Goal: Task Accomplishment & Management: Complete application form

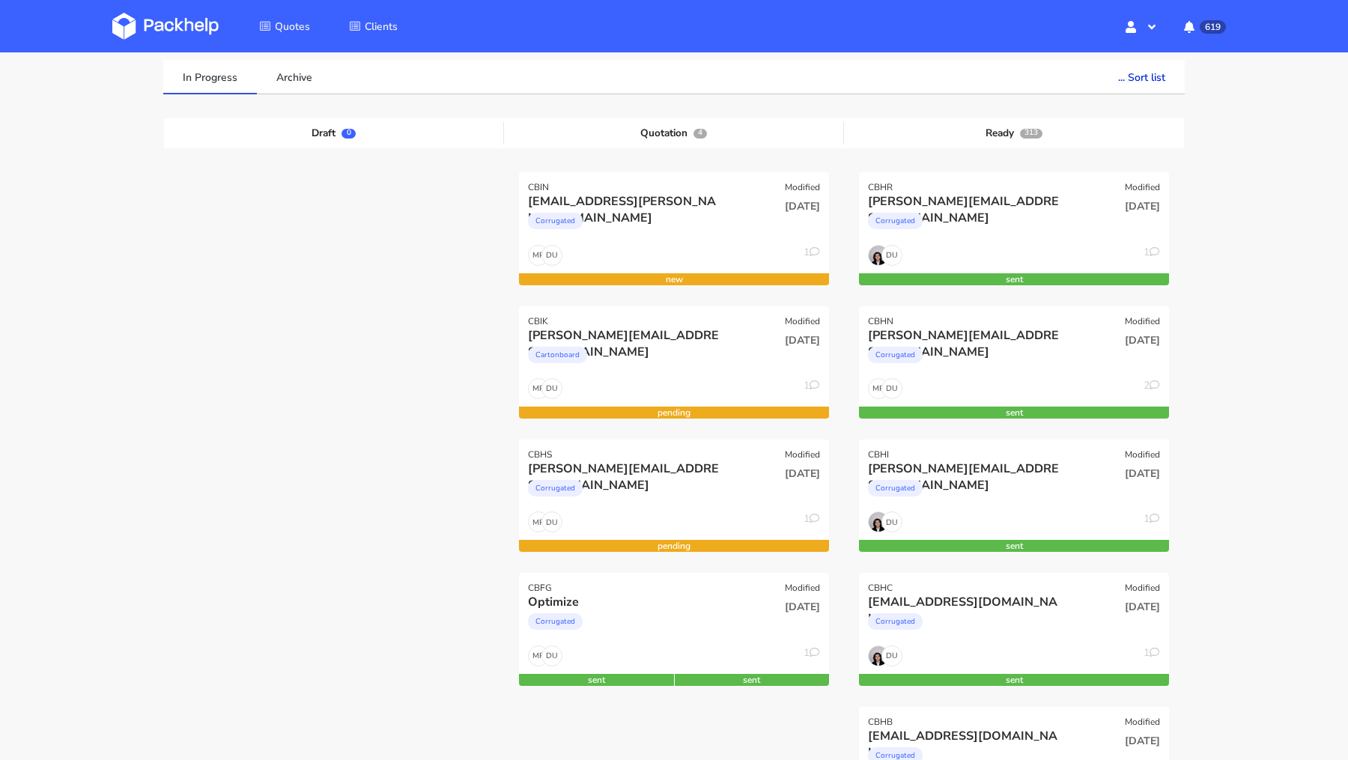
scroll to position [106, 0]
click at [165, 60] on link "In Progress" at bounding box center [210, 76] width 94 height 33
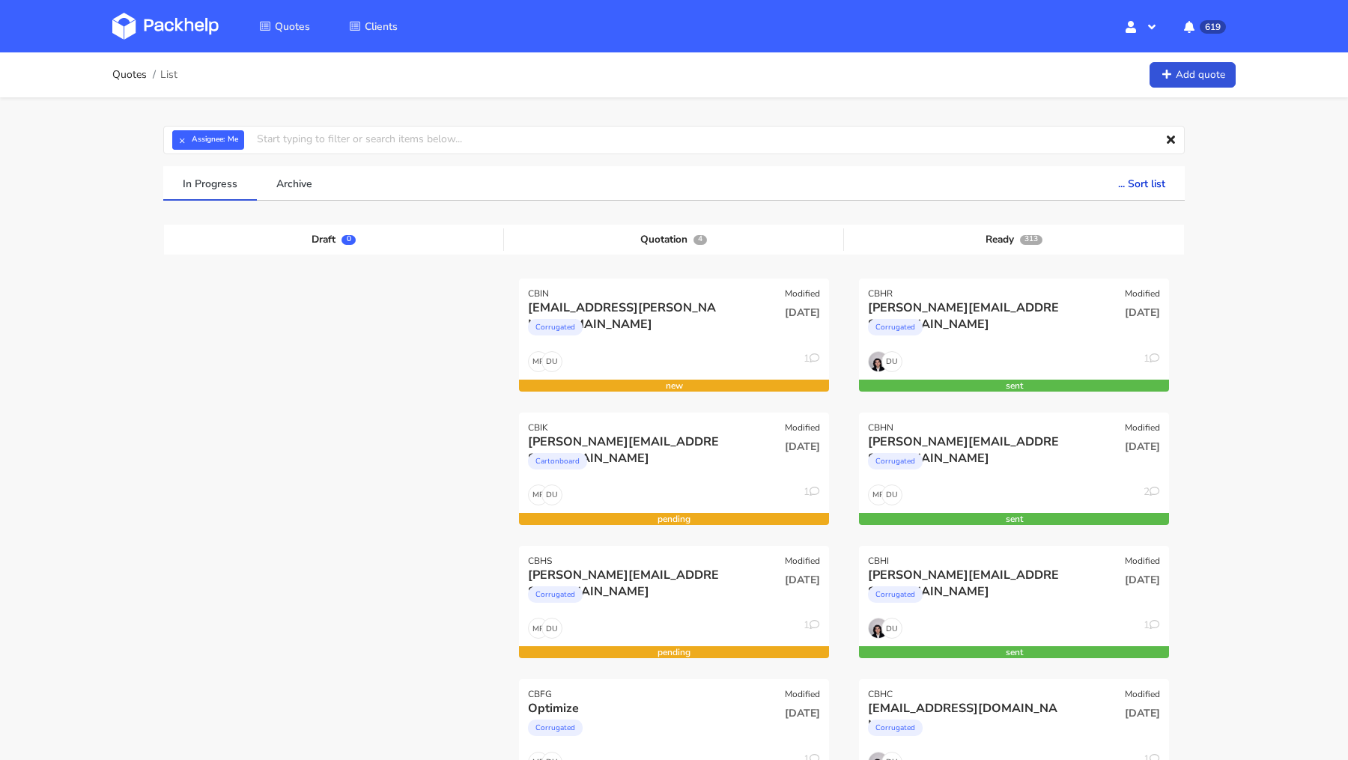
scroll to position [106, 0]
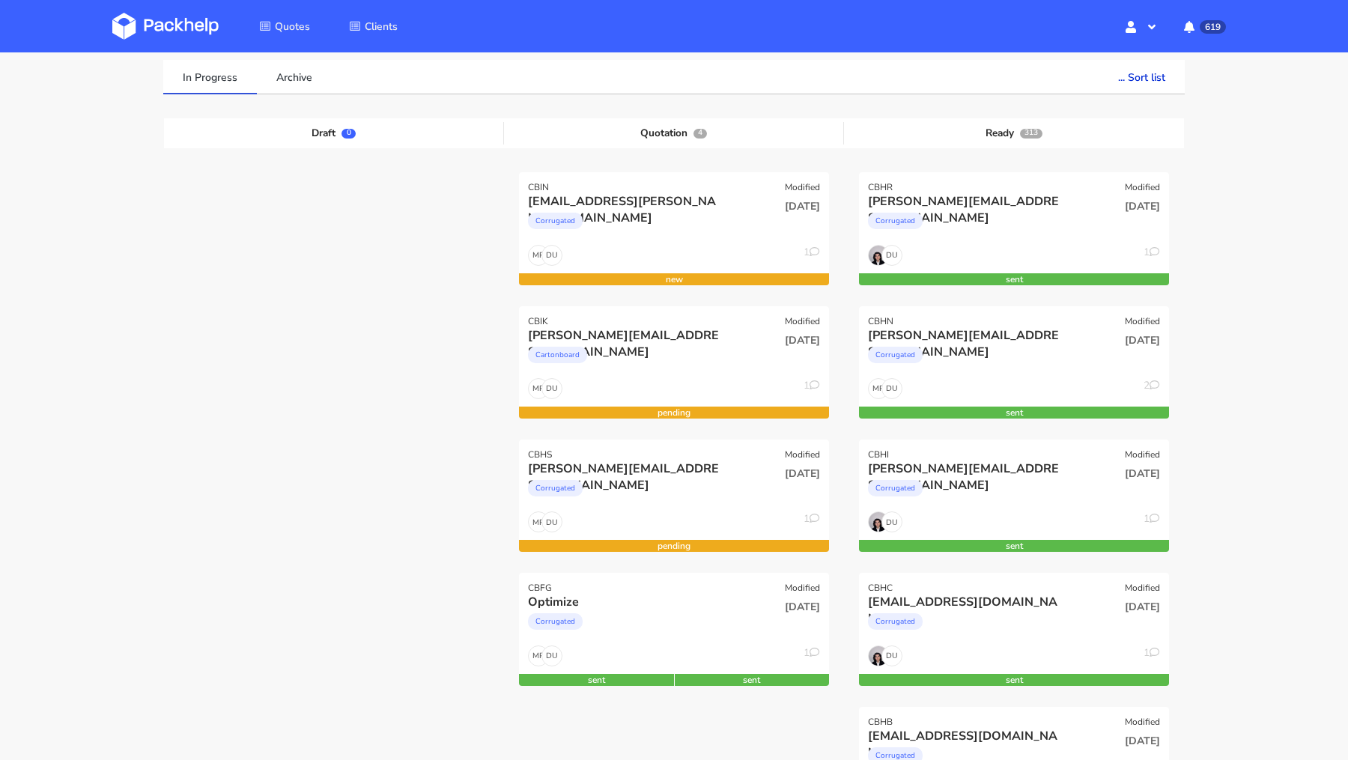
click at [177, 33] on img at bounding box center [165, 26] width 106 height 27
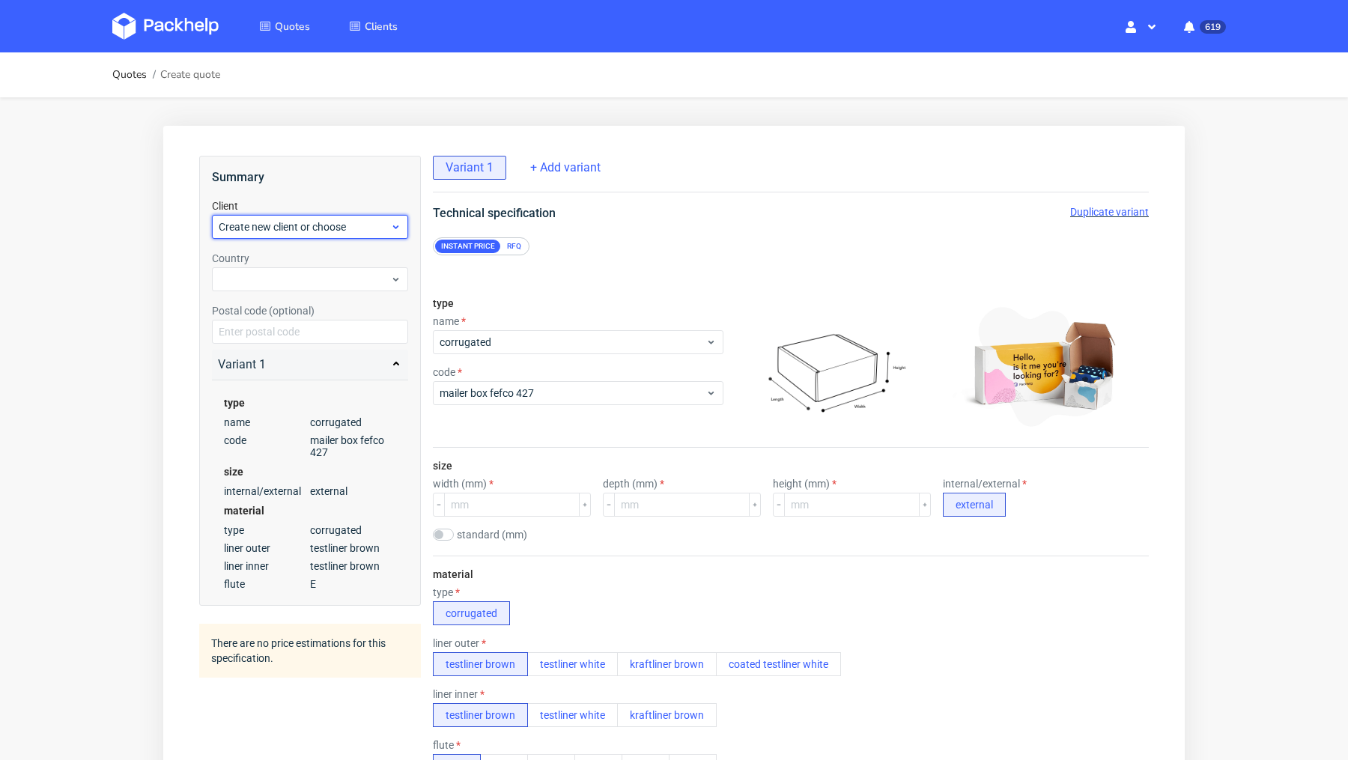
click at [279, 229] on span "Create new client or choose" at bounding box center [304, 226] width 171 height 15
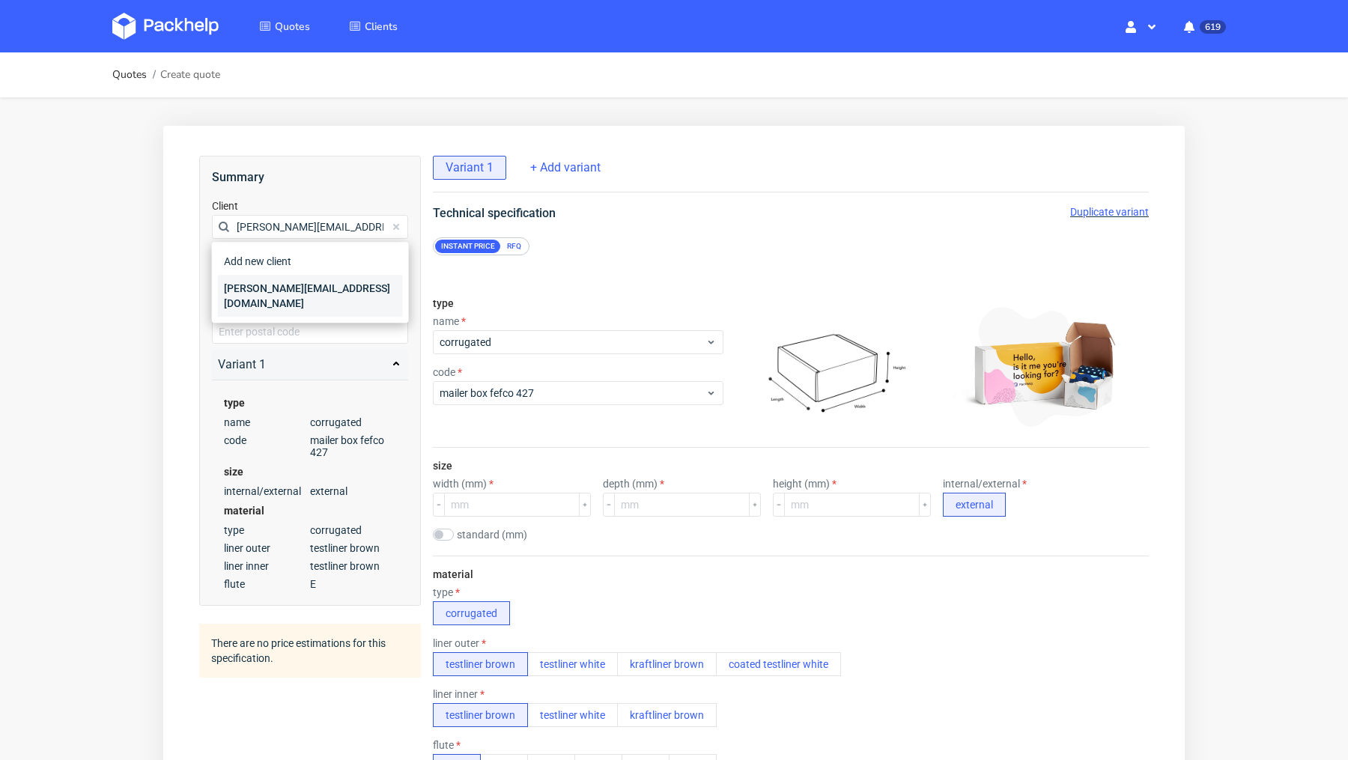
type input "[PERSON_NAME][EMAIL_ADDRESS][DOMAIN_NAME]"
click at [284, 291] on div "[PERSON_NAME][EMAIL_ADDRESS][DOMAIN_NAME]" at bounding box center [310, 296] width 185 height 42
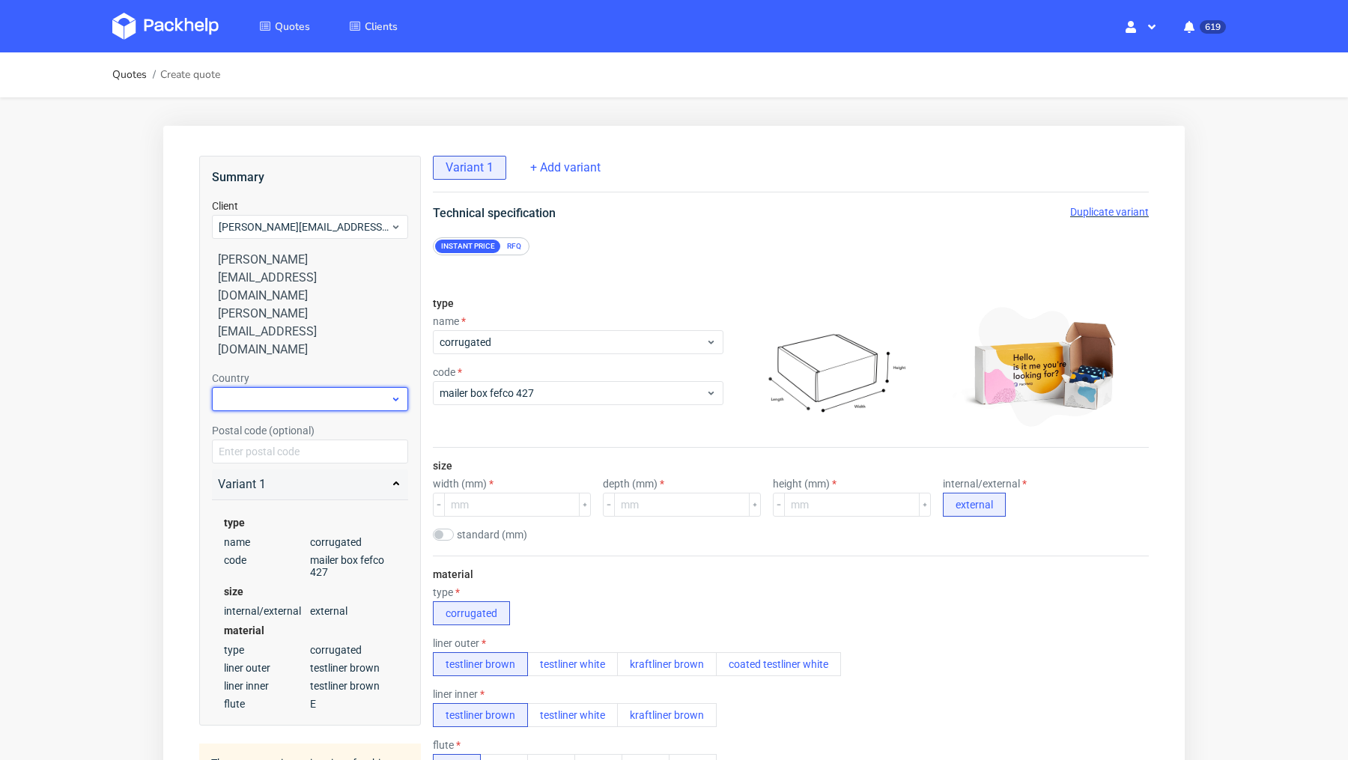
click at [270, 387] on div at bounding box center [310, 399] width 196 height 24
type input "ger"
click at [267, 382] on div "[GEOGRAPHIC_DATA]" at bounding box center [310, 389] width 185 height 27
click at [675, 258] on form "type name corrugated code mailer box fefco 427 size width (mm) depth (mm) heigh…" at bounding box center [791, 732] width 776 height 954
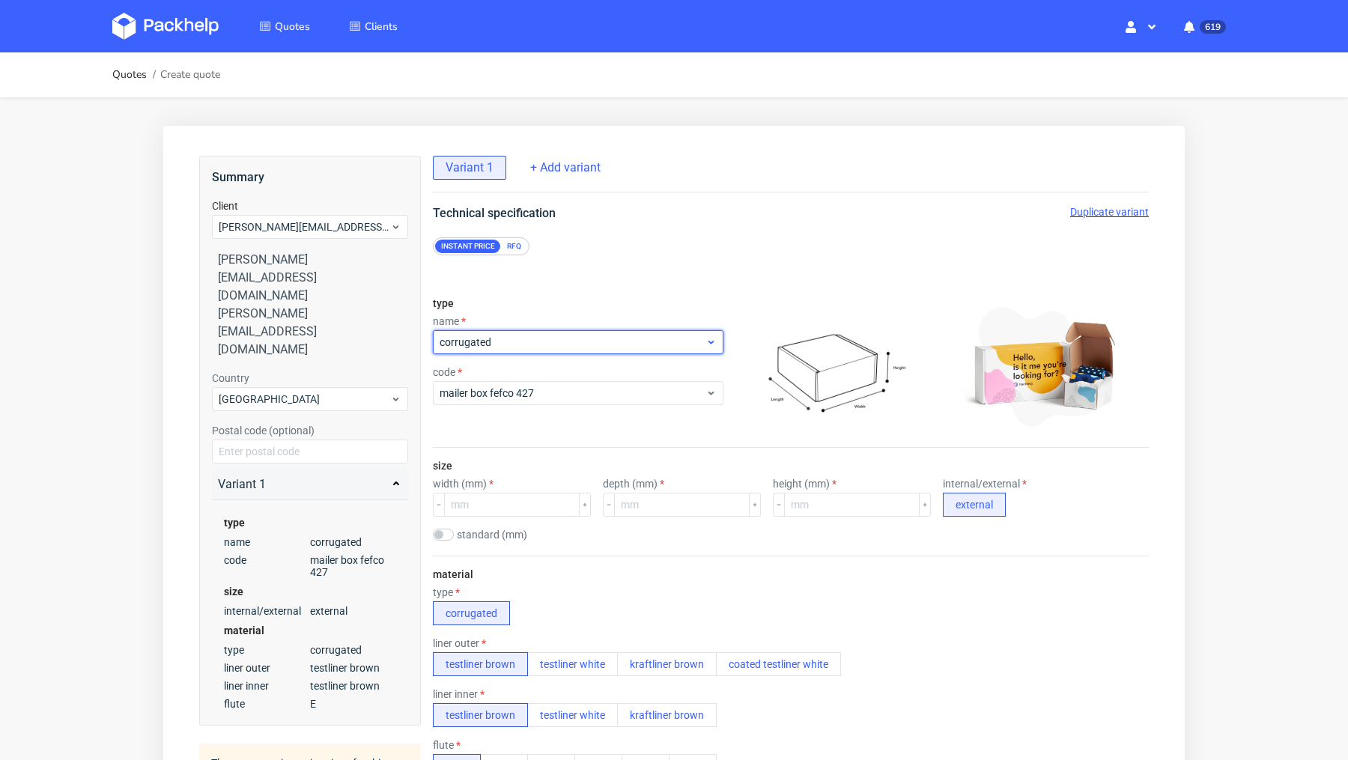
click at [525, 336] on span "corrugated" at bounding box center [573, 342] width 266 height 15
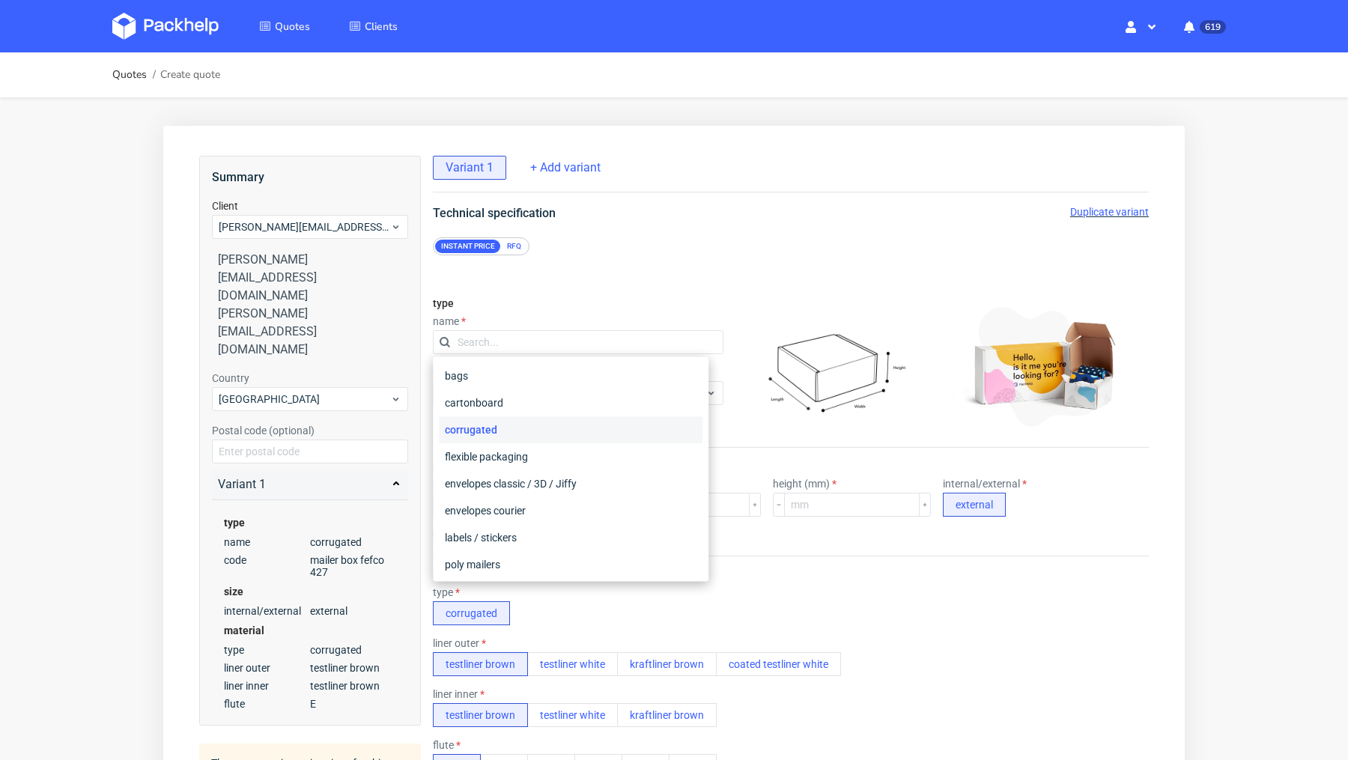
click at [567, 282] on form "type name code mailer box fefco 427 size width (mm) depth (mm) height (mm) inte…" at bounding box center [791, 732] width 776 height 954
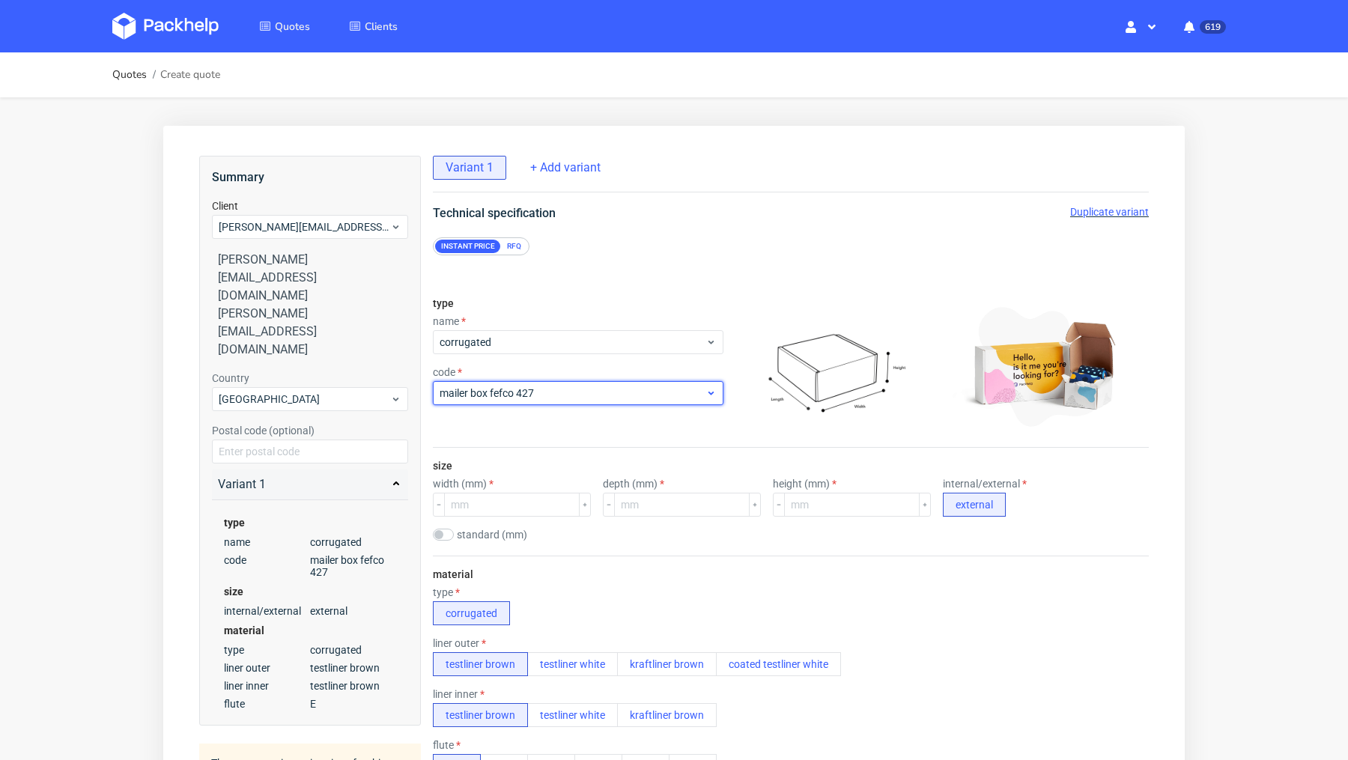
click at [511, 395] on span "mailer box fefco 427" at bounding box center [573, 393] width 266 height 15
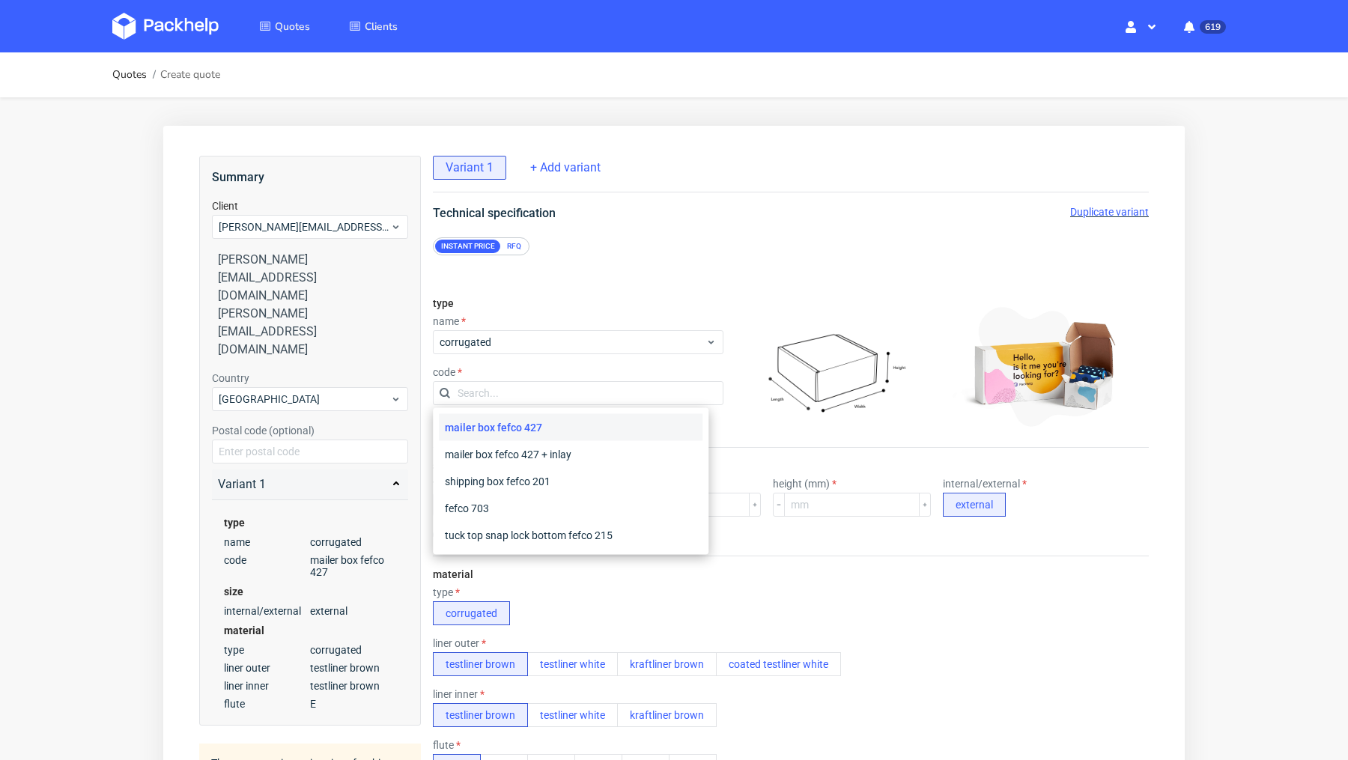
click at [517, 246] on div "RFQ" at bounding box center [514, 246] width 26 height 13
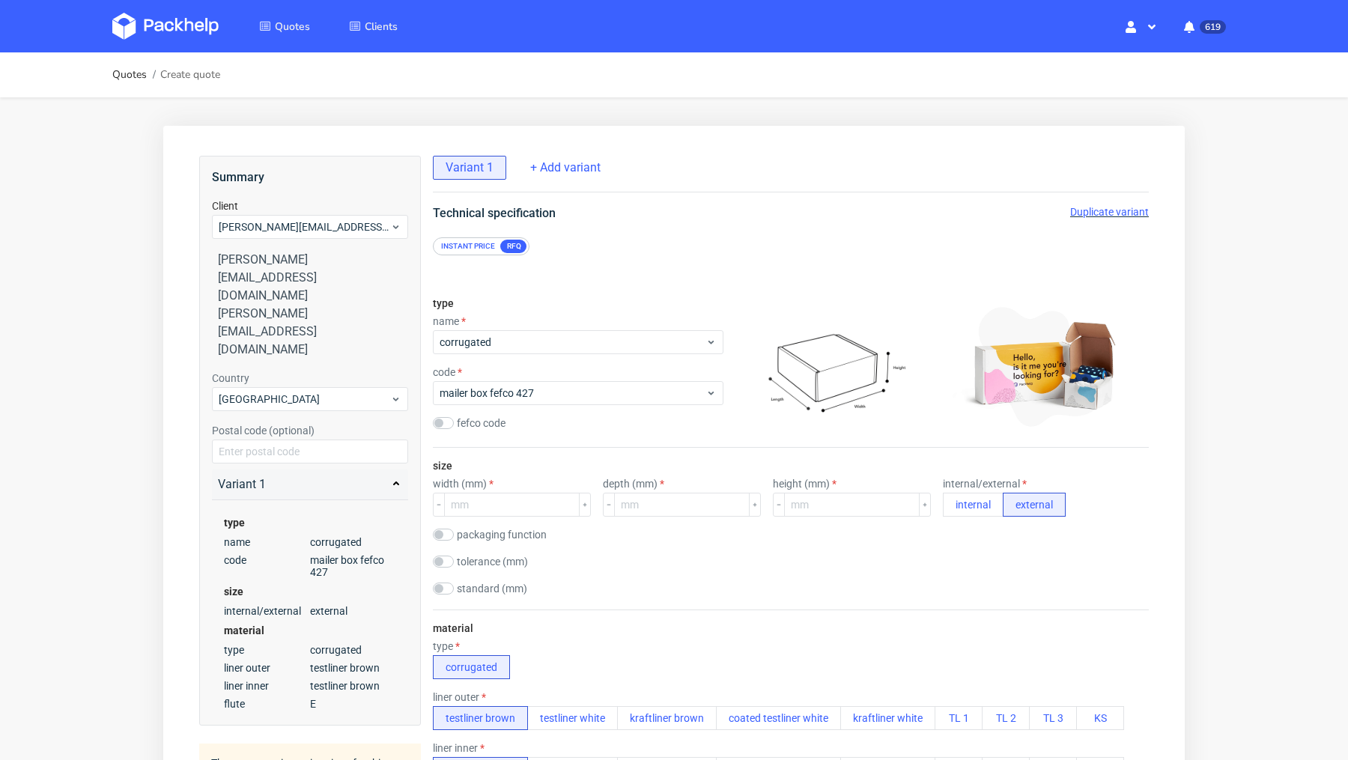
scroll to position [2, 0]
click at [520, 386] on span "mailer box fefco 427" at bounding box center [573, 393] width 266 height 15
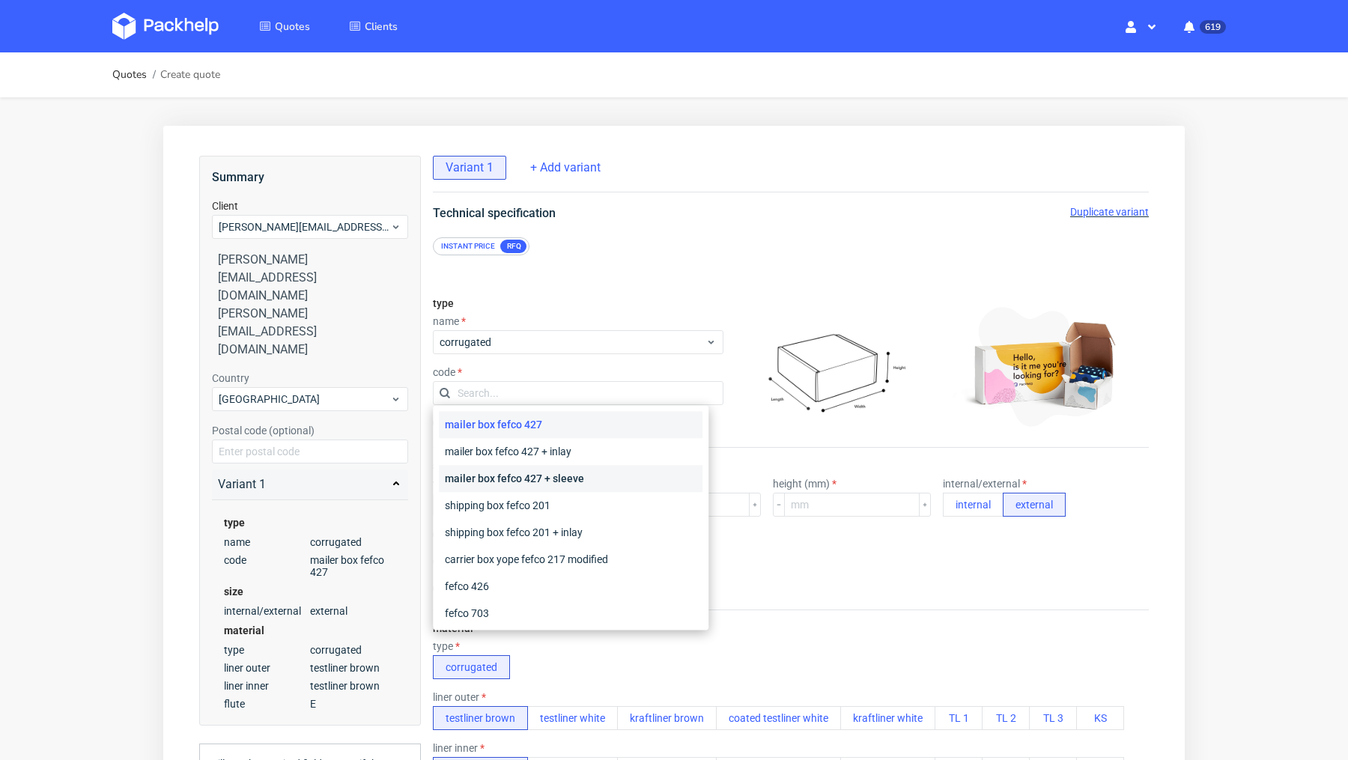
click at [543, 474] on div "mailer box fefco 427 + sleeve" at bounding box center [571, 478] width 264 height 27
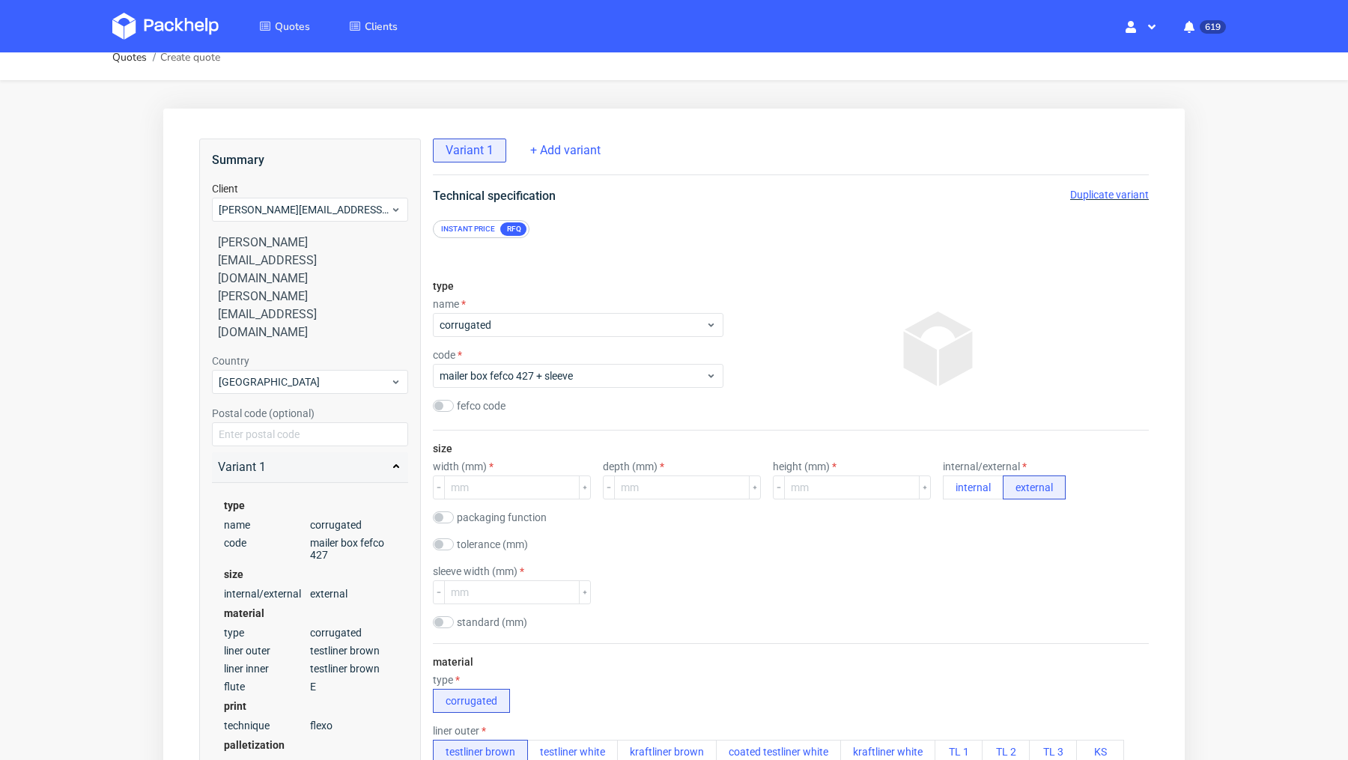
scroll to position [19, 0]
click at [475, 478] on input "number" at bounding box center [512, 486] width 136 height 24
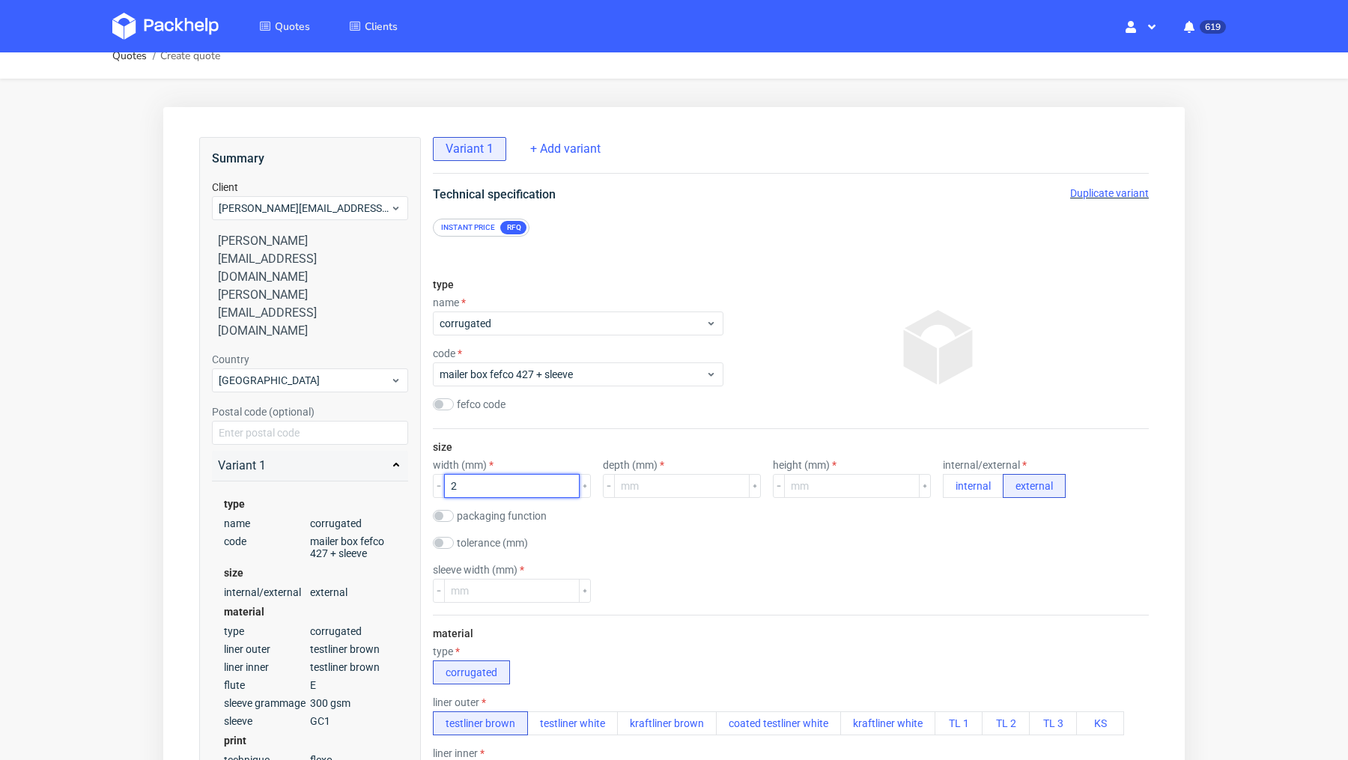
scroll to position [0, 0]
type input "265"
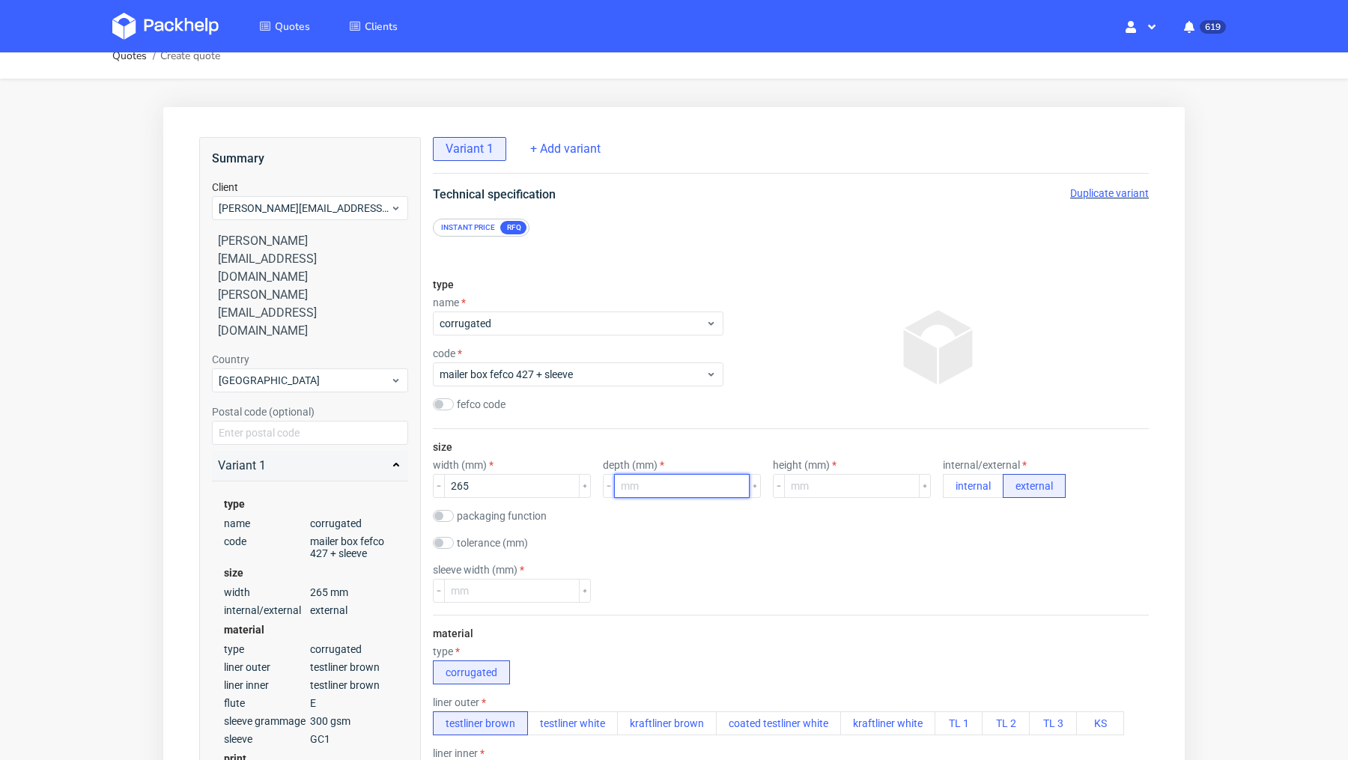
click at [614, 478] on input "number" at bounding box center [682, 486] width 136 height 24
type input "195"
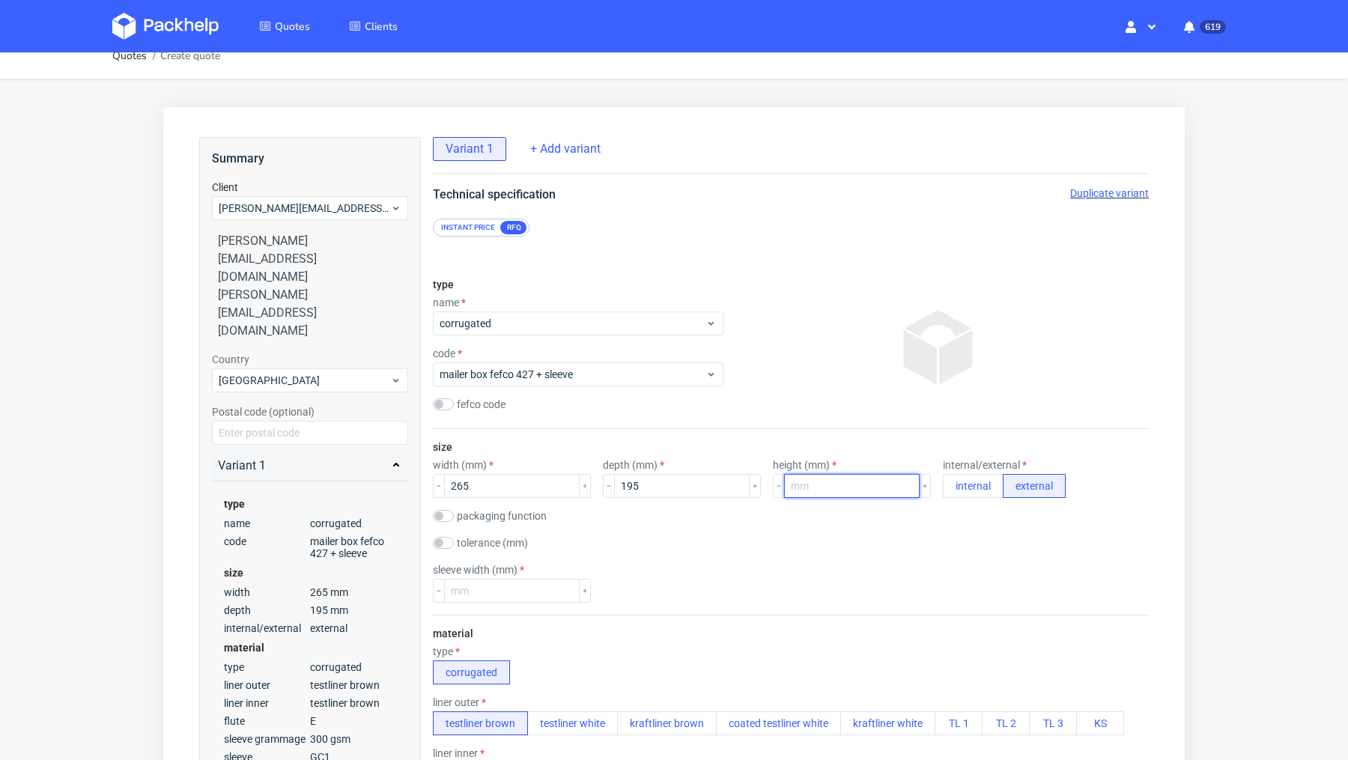
click at [784, 493] on input "number" at bounding box center [852, 486] width 136 height 24
type input "60"
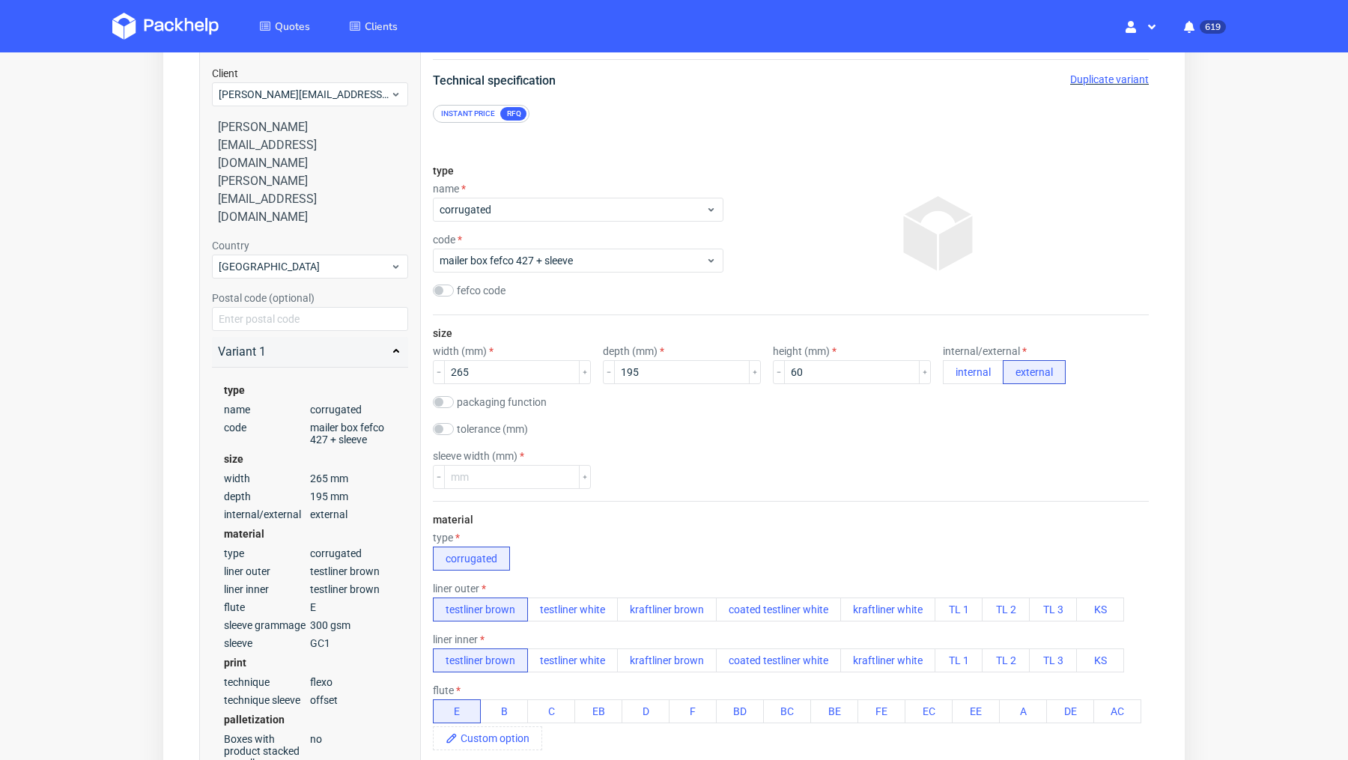
scroll to position [177, 0]
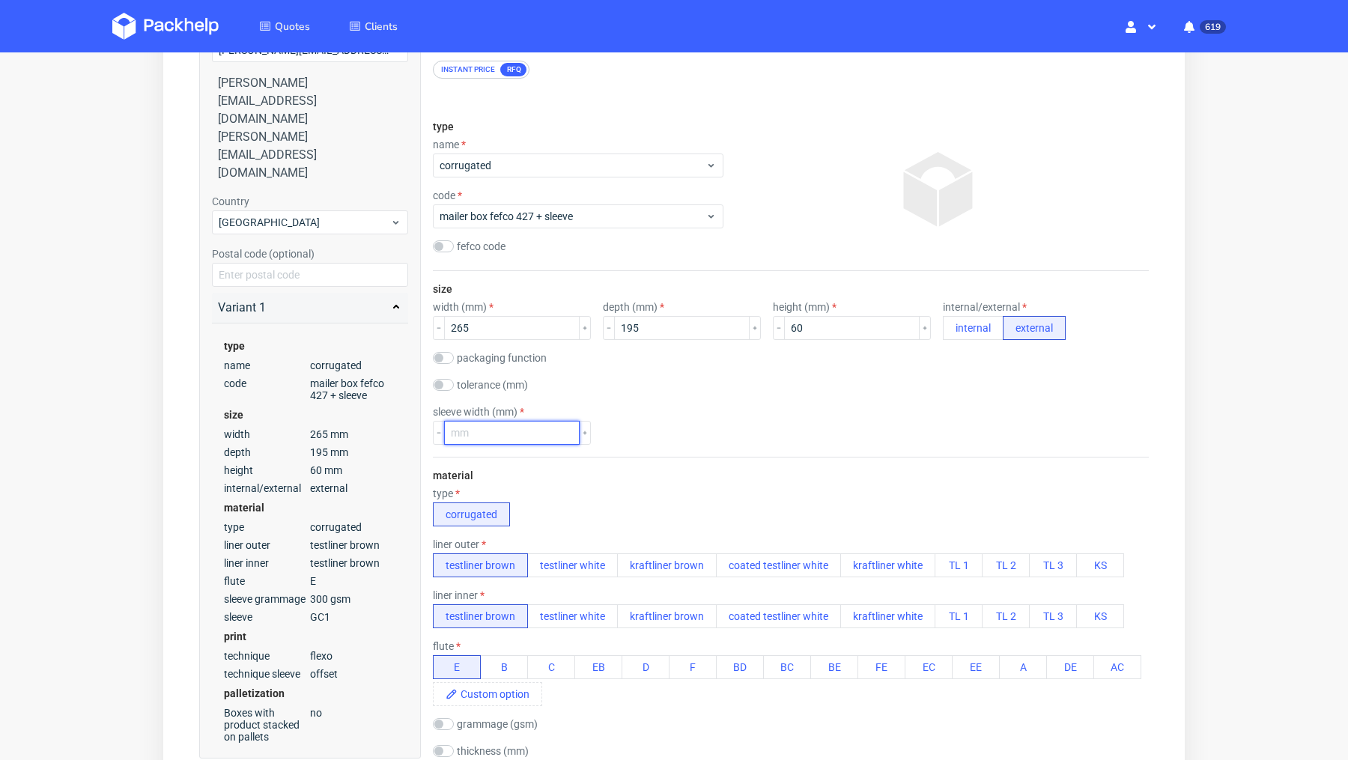
click at [477, 427] on input "number" at bounding box center [512, 433] width 136 height 24
type input "158"
click at [681, 458] on div "material type corrugated liner outer testliner brown testliner white kraftliner…" at bounding box center [791, 706] width 716 height 498
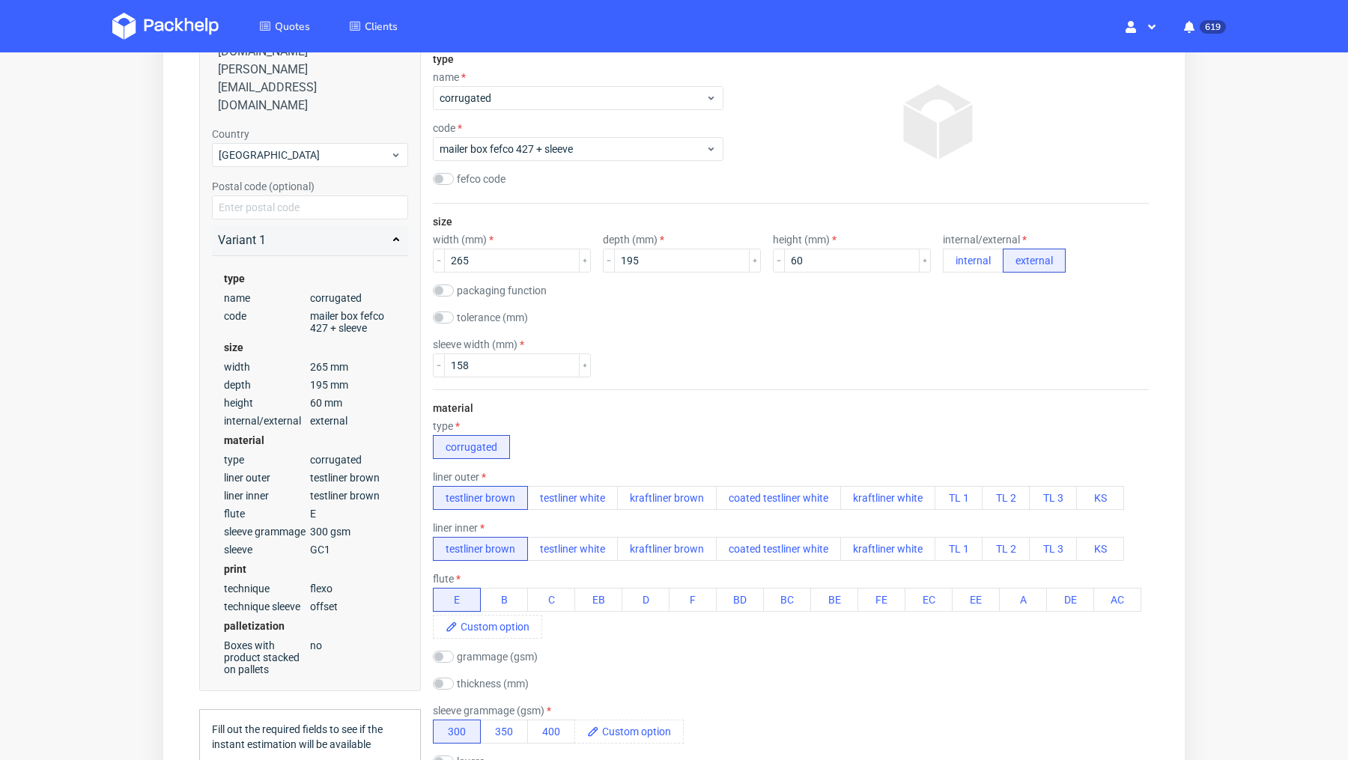
scroll to position [245, 0]
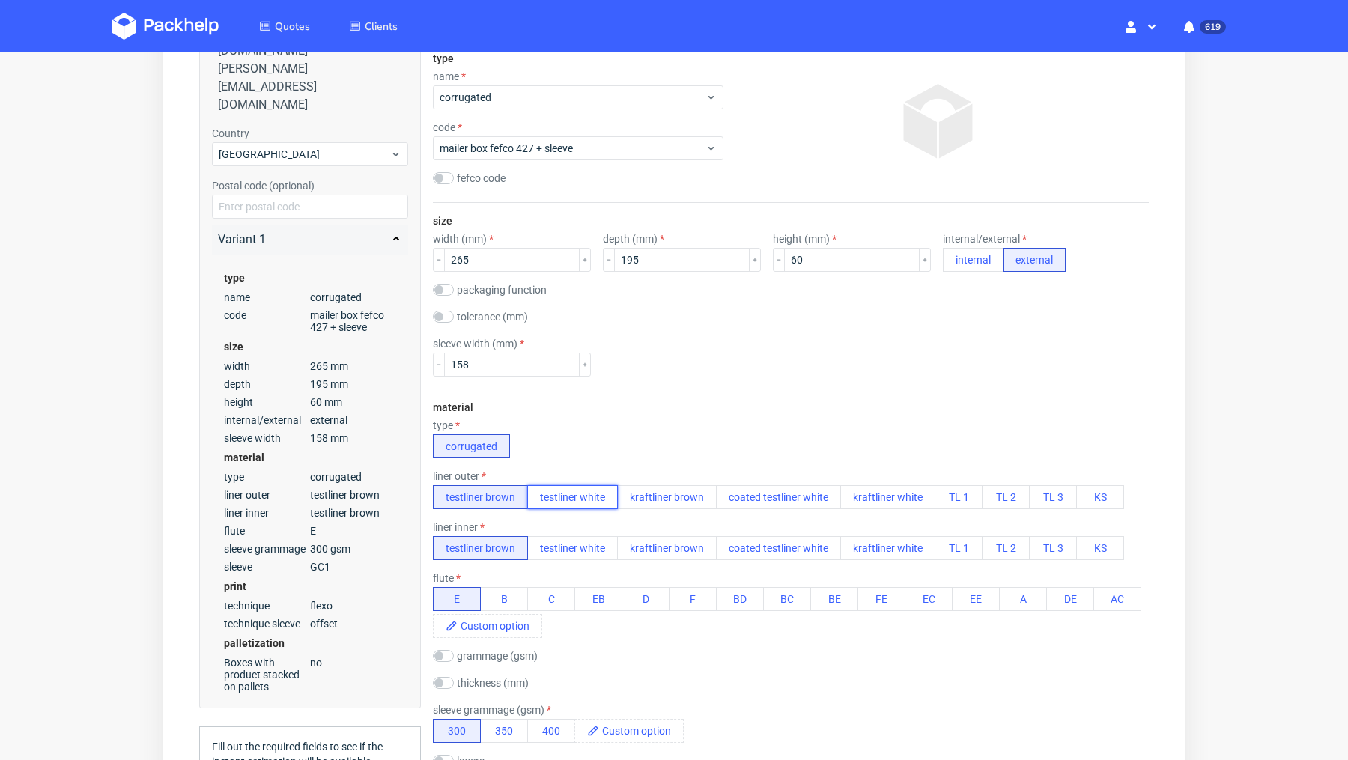
click at [586, 496] on button "testliner white" at bounding box center [572, 497] width 91 height 24
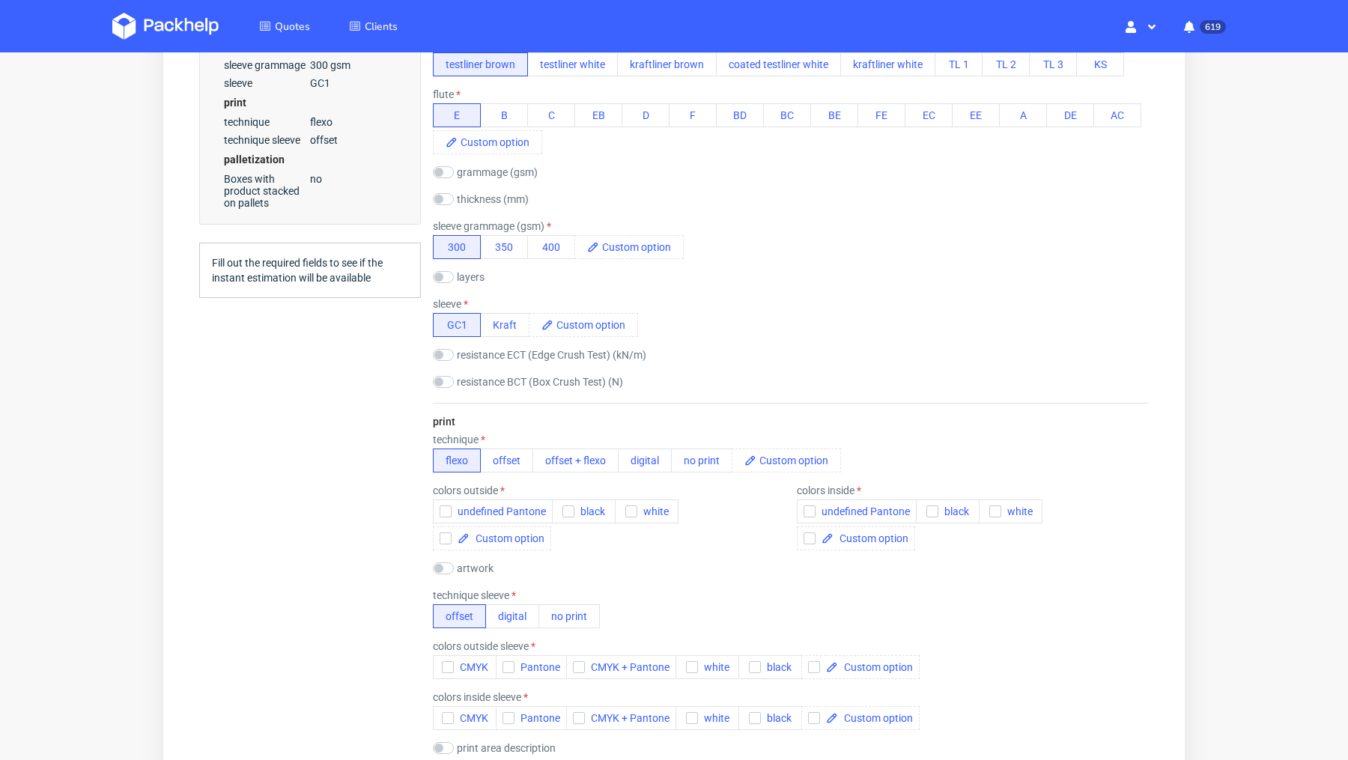
scroll to position [741, 0]
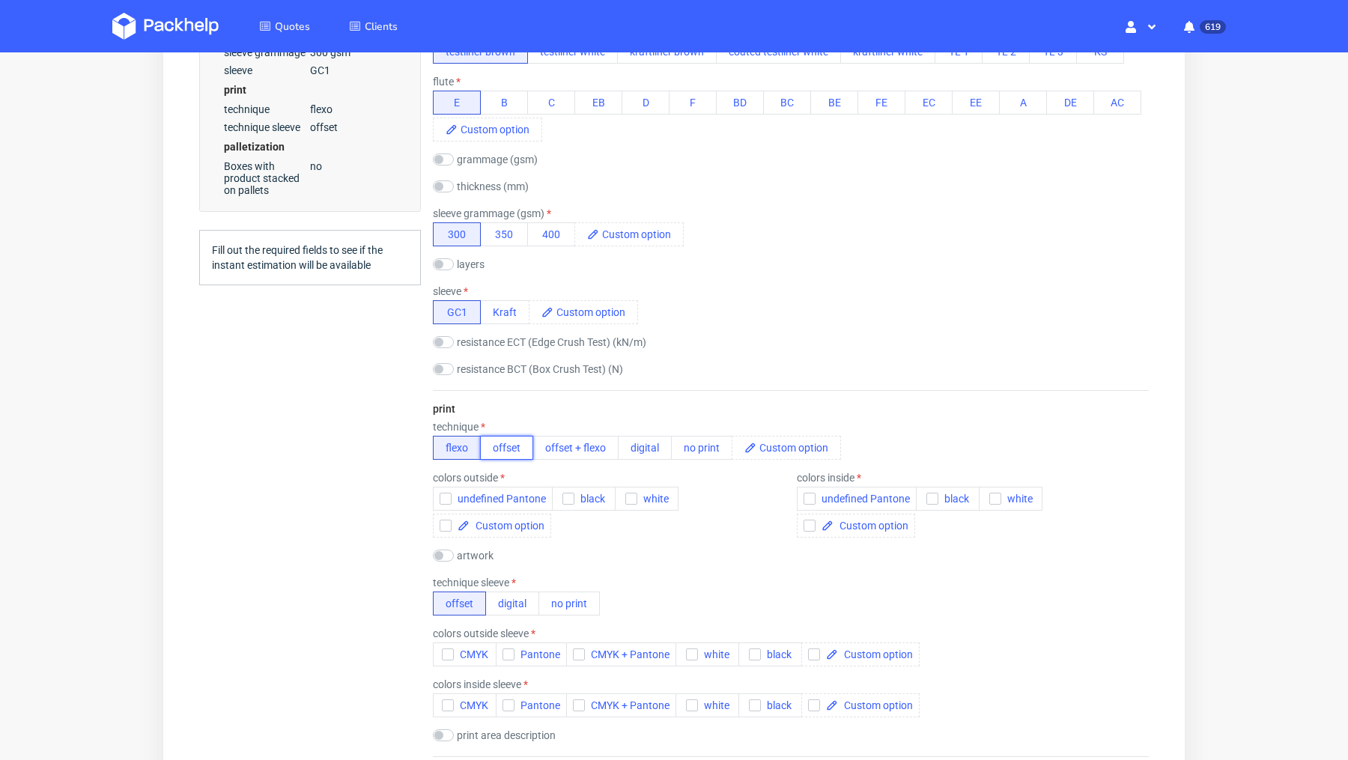
click at [517, 446] on button "offset" at bounding box center [506, 448] width 53 height 24
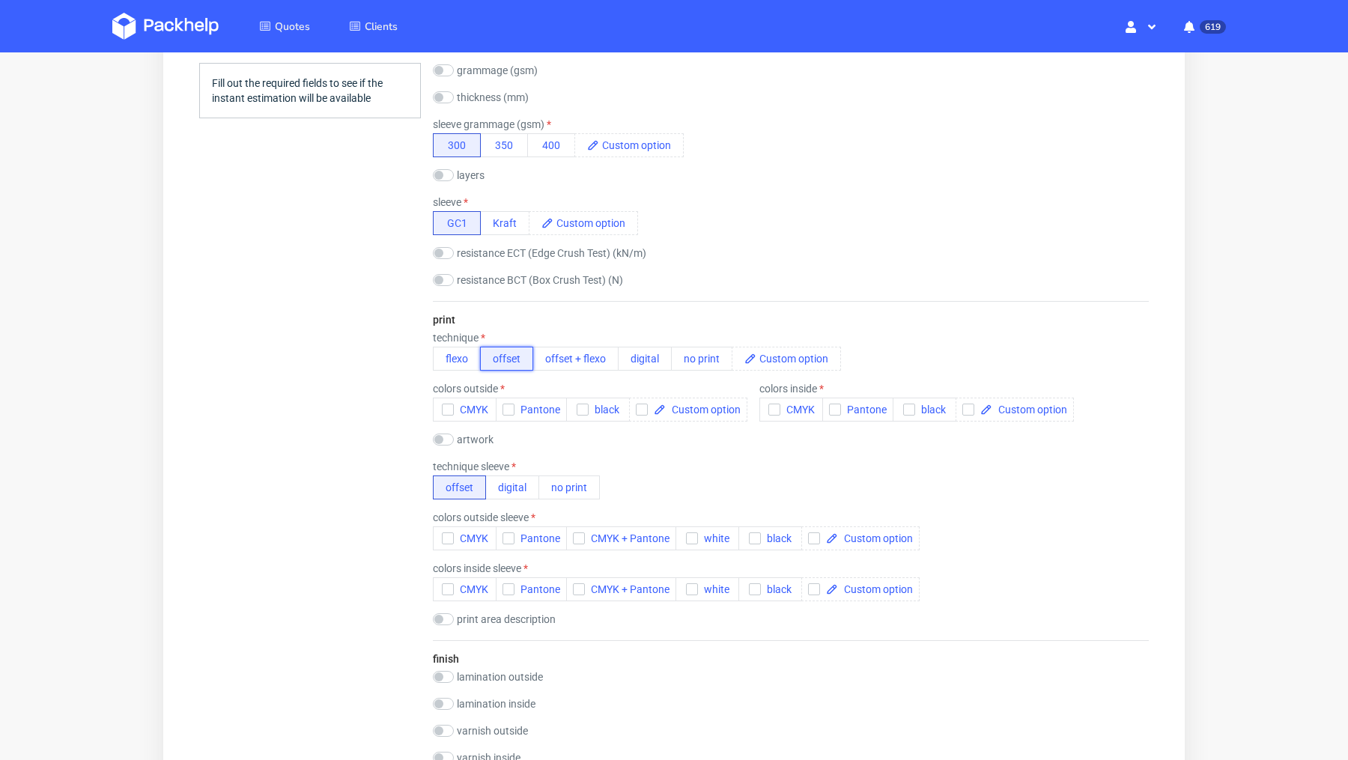
scroll to position [922, 0]
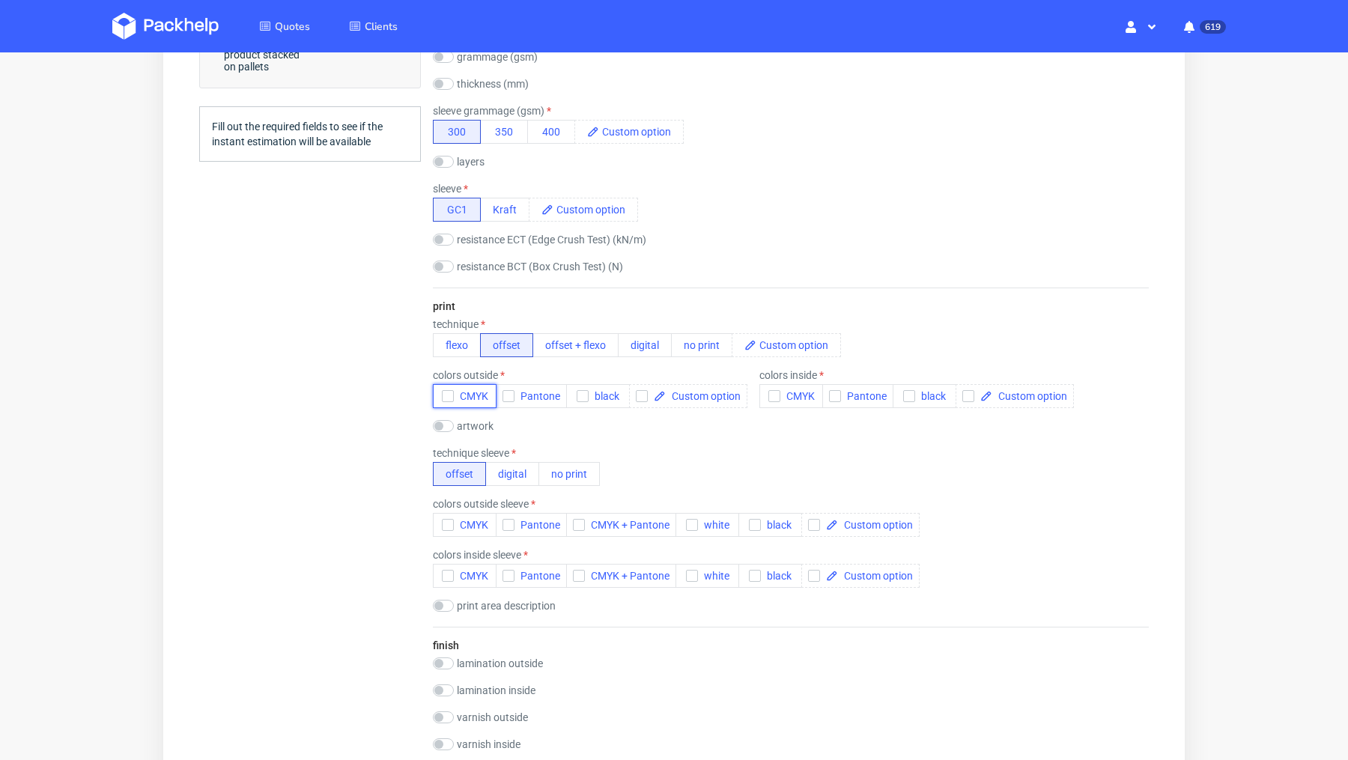
click at [458, 394] on span "CMYK" at bounding box center [471, 396] width 34 height 12
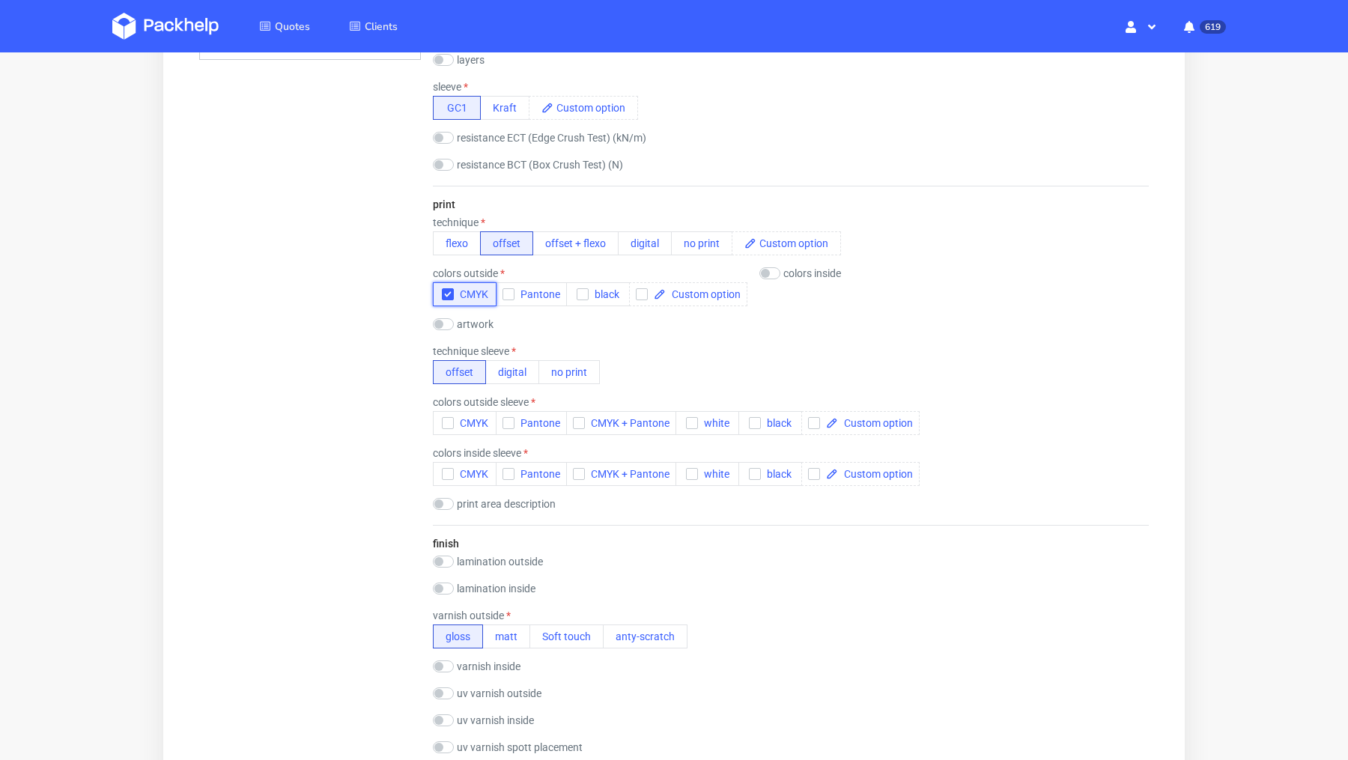
scroll to position [1041, 0]
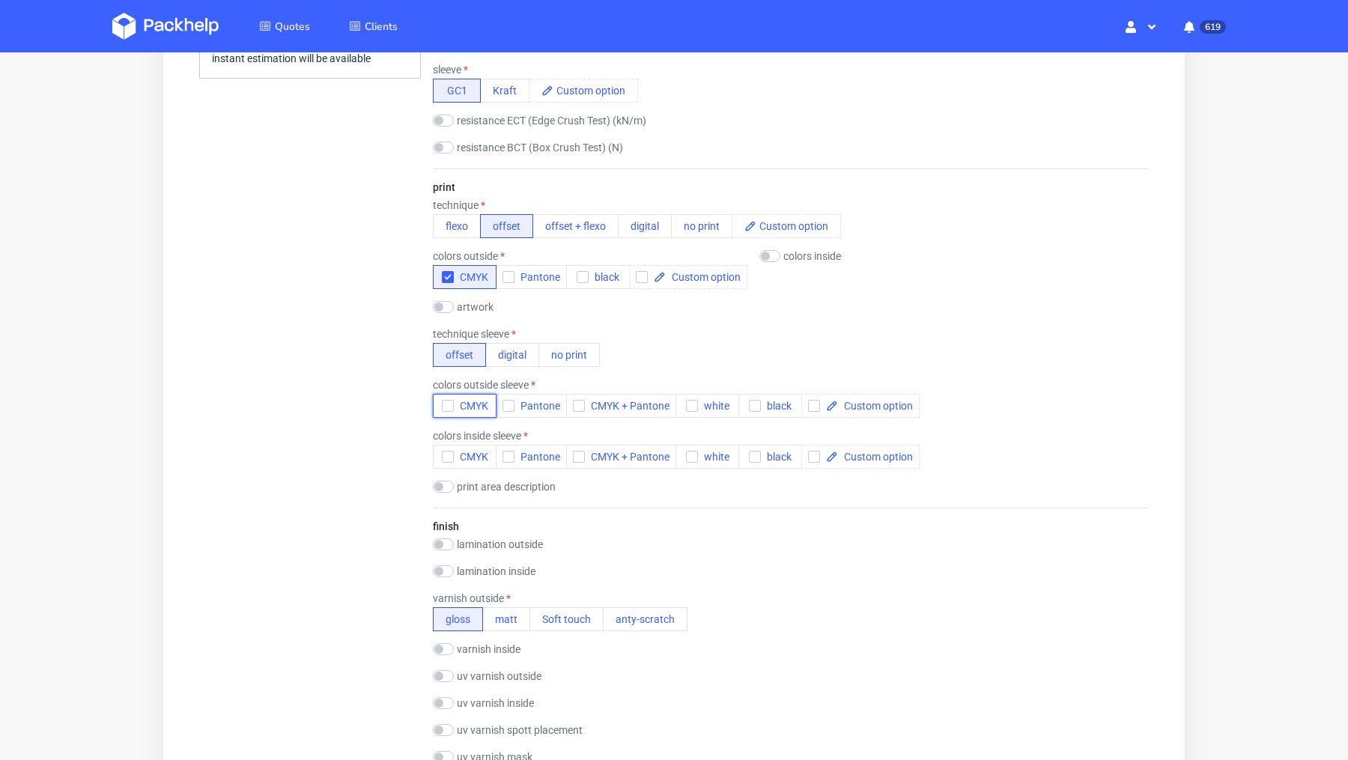
click at [443, 404] on icon "button" at bounding box center [448, 406] width 10 height 10
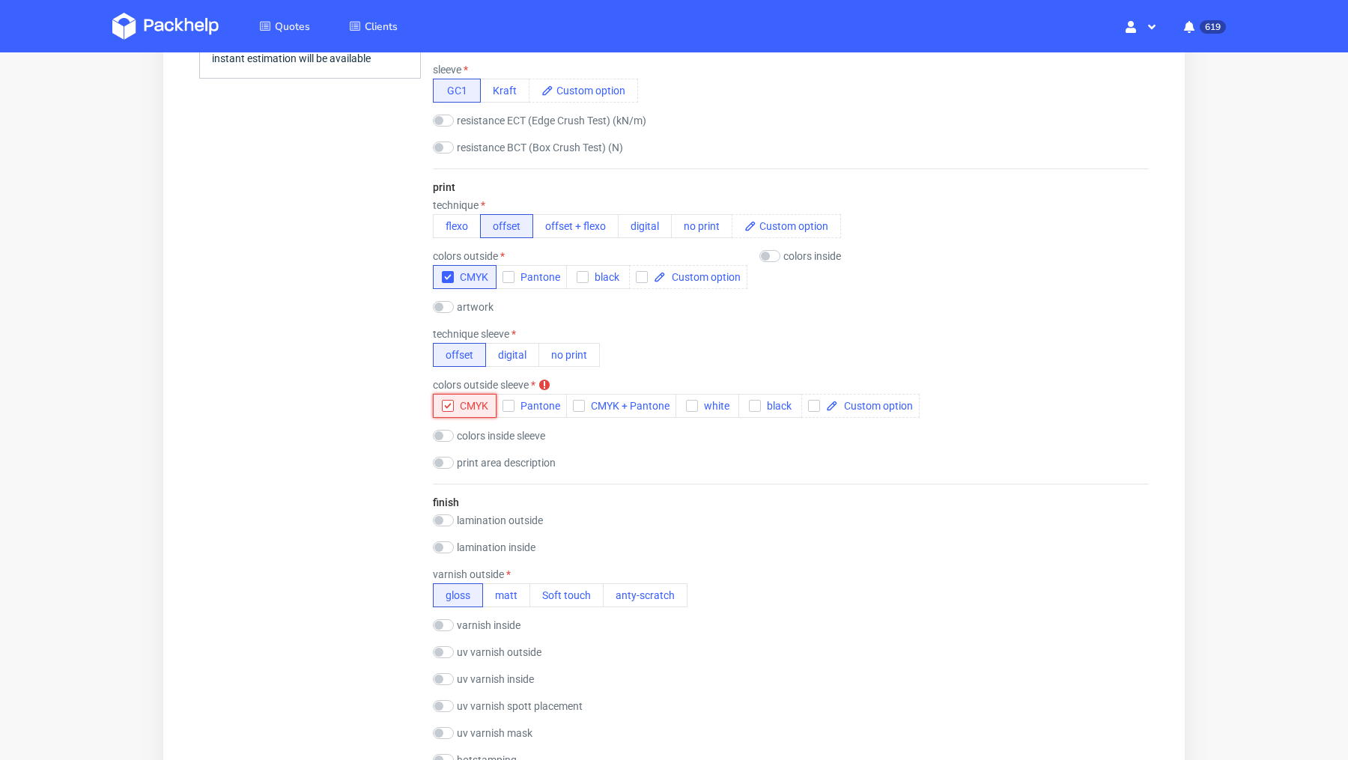
scroll to position [0, 0]
click at [345, 397] on div "Summary Client tobias@decus-gmbh.com tobias@decus-gmbh.com tobias@decus-gmbh.co…" at bounding box center [310, 364] width 222 height 2499
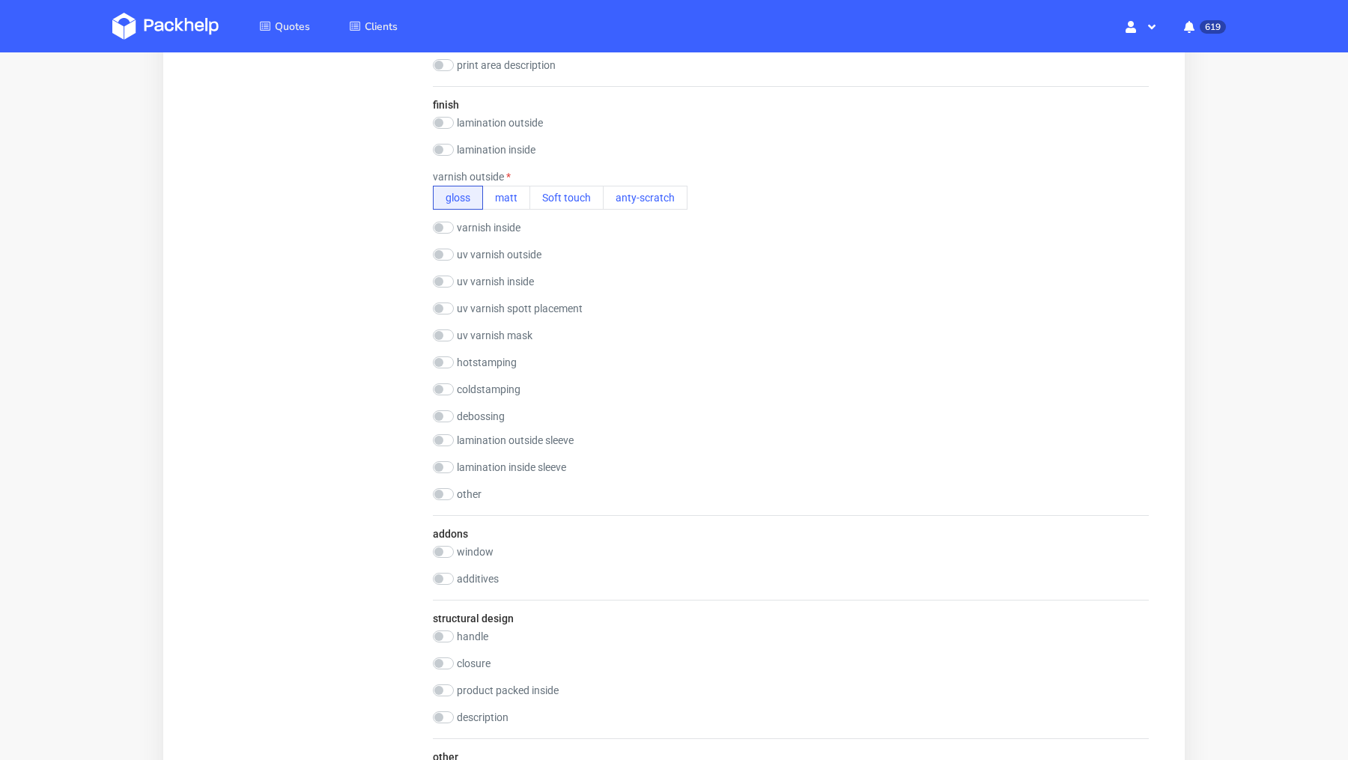
scroll to position [1447, 0]
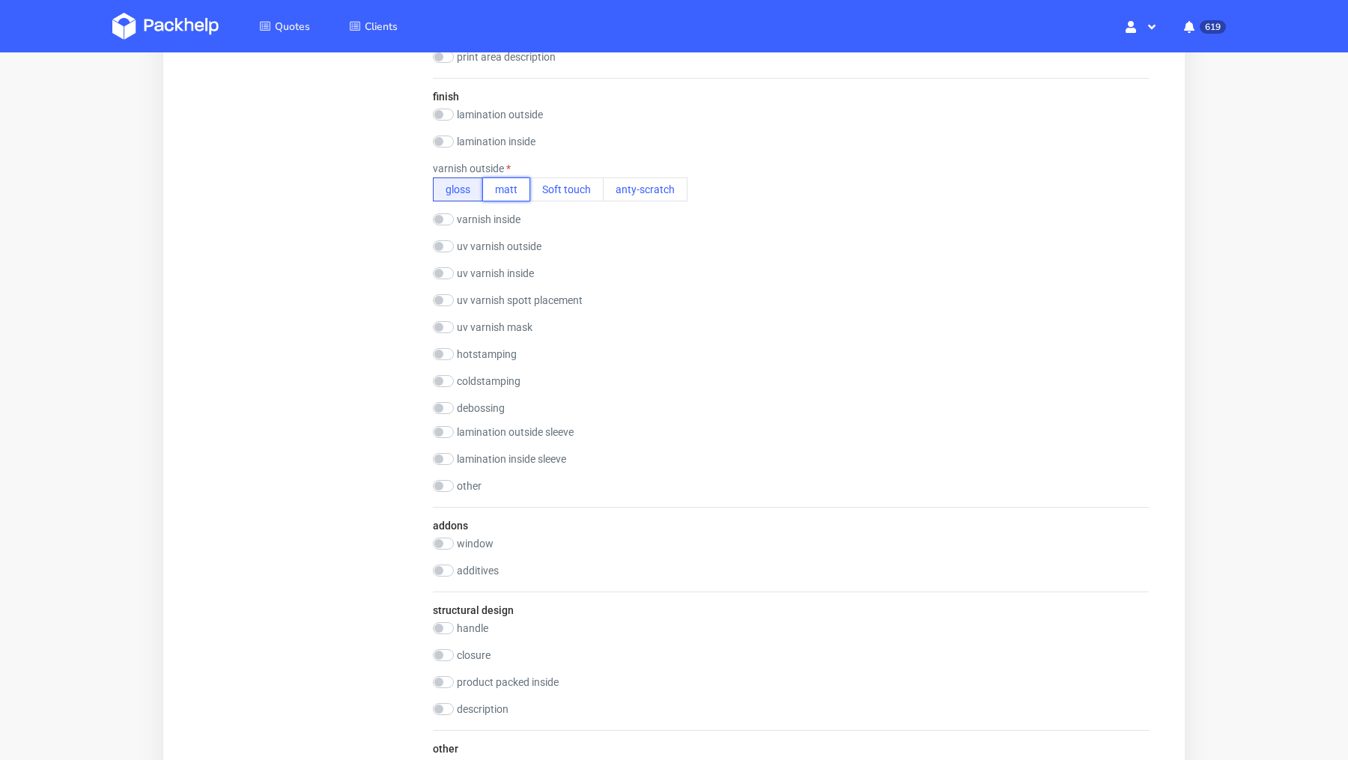
click at [499, 182] on button "matt" at bounding box center [506, 189] width 48 height 24
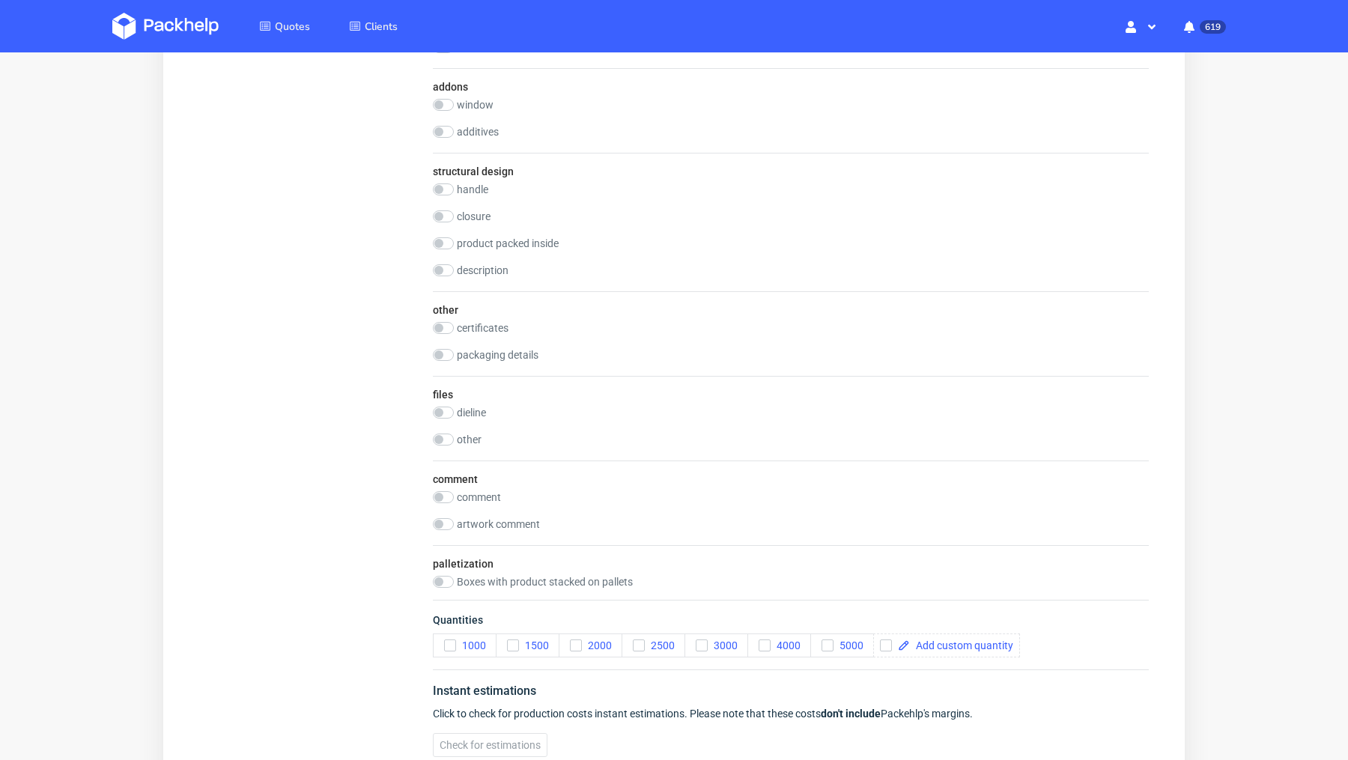
scroll to position [1888, 0]
click at [886, 637] on input "checkbox" at bounding box center [886, 643] width 12 height 12
checkbox input "true"
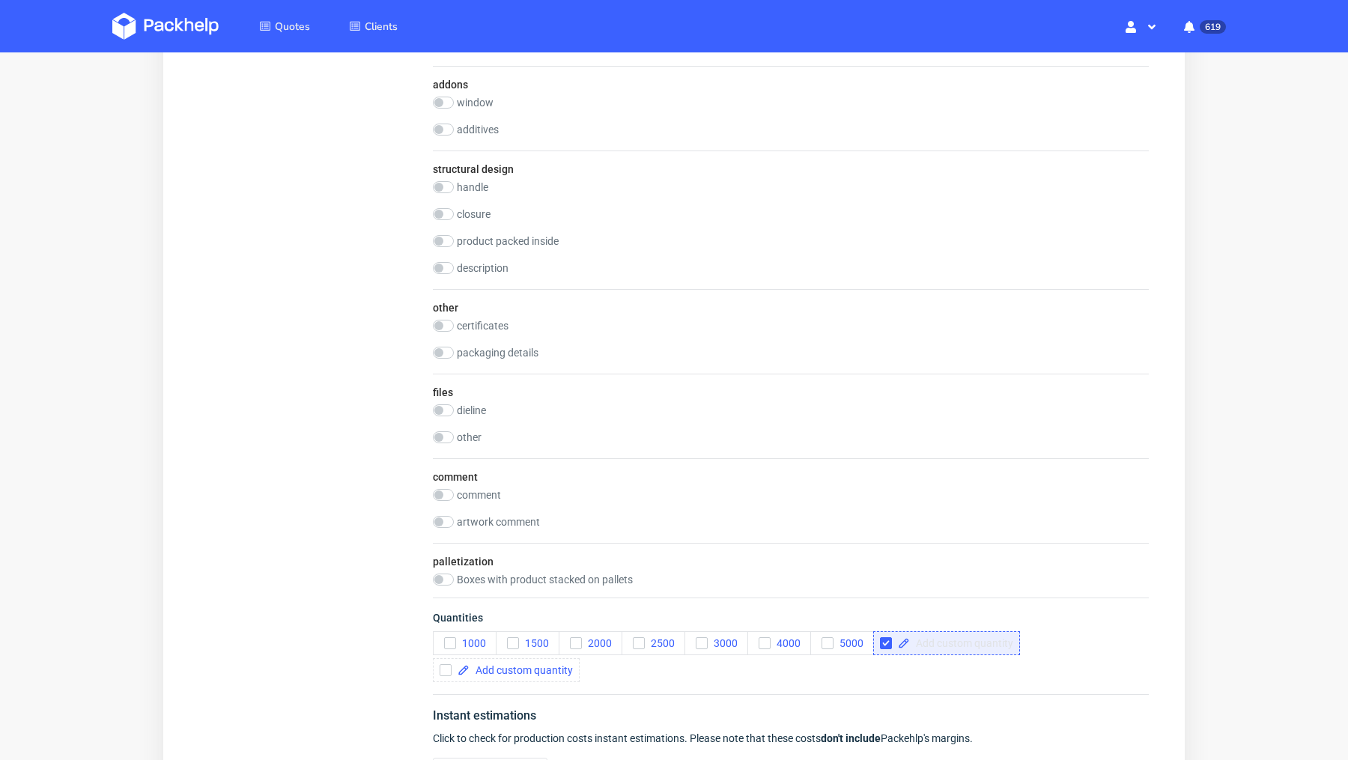
click at [943, 642] on div at bounding box center [946, 643] width 147 height 24
click at [943, 639] on span at bounding box center [961, 643] width 103 height 10
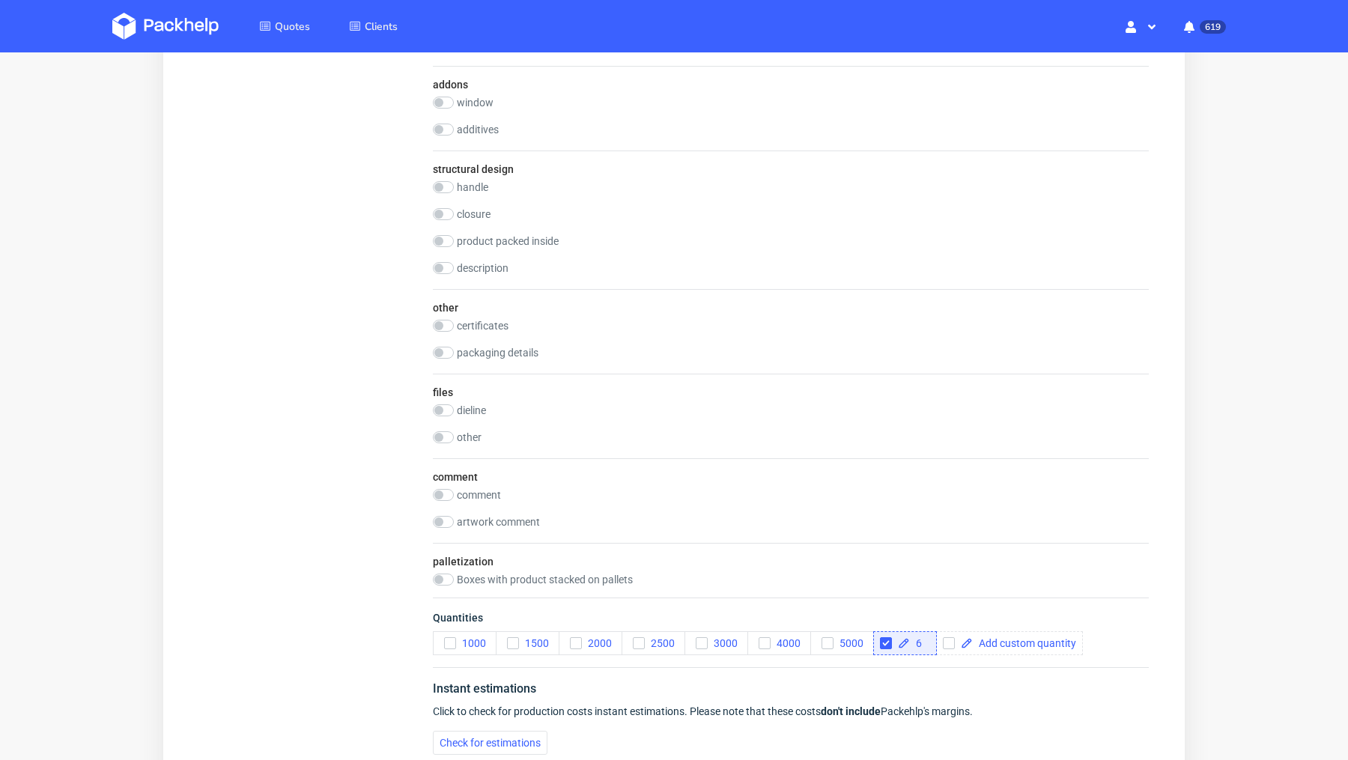
scroll to position [0, 0]
checkbox input "true"
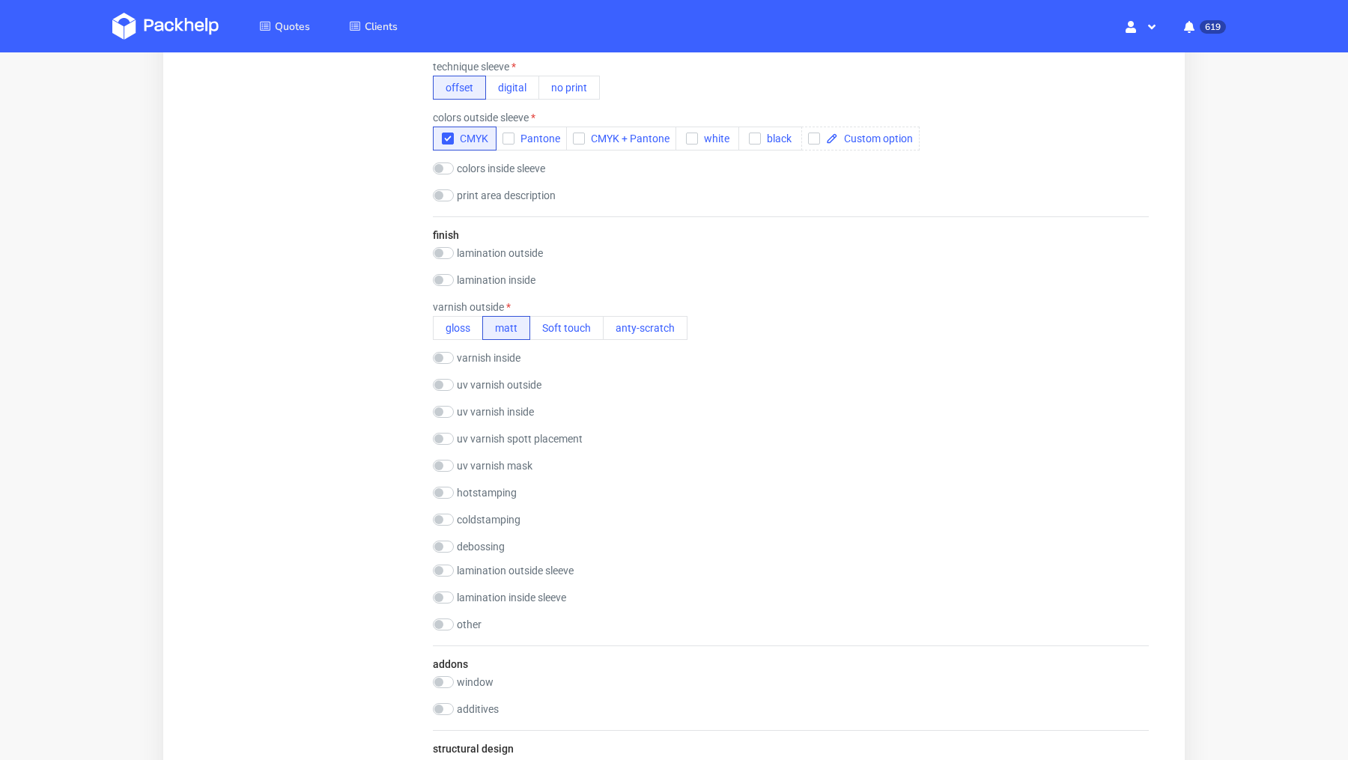
scroll to position [1312, 0]
click at [451, 315] on button "gloss" at bounding box center [458, 324] width 50 height 24
click at [446, 483] on input "checkbox" at bounding box center [443, 489] width 21 height 12
checkbox input "true"
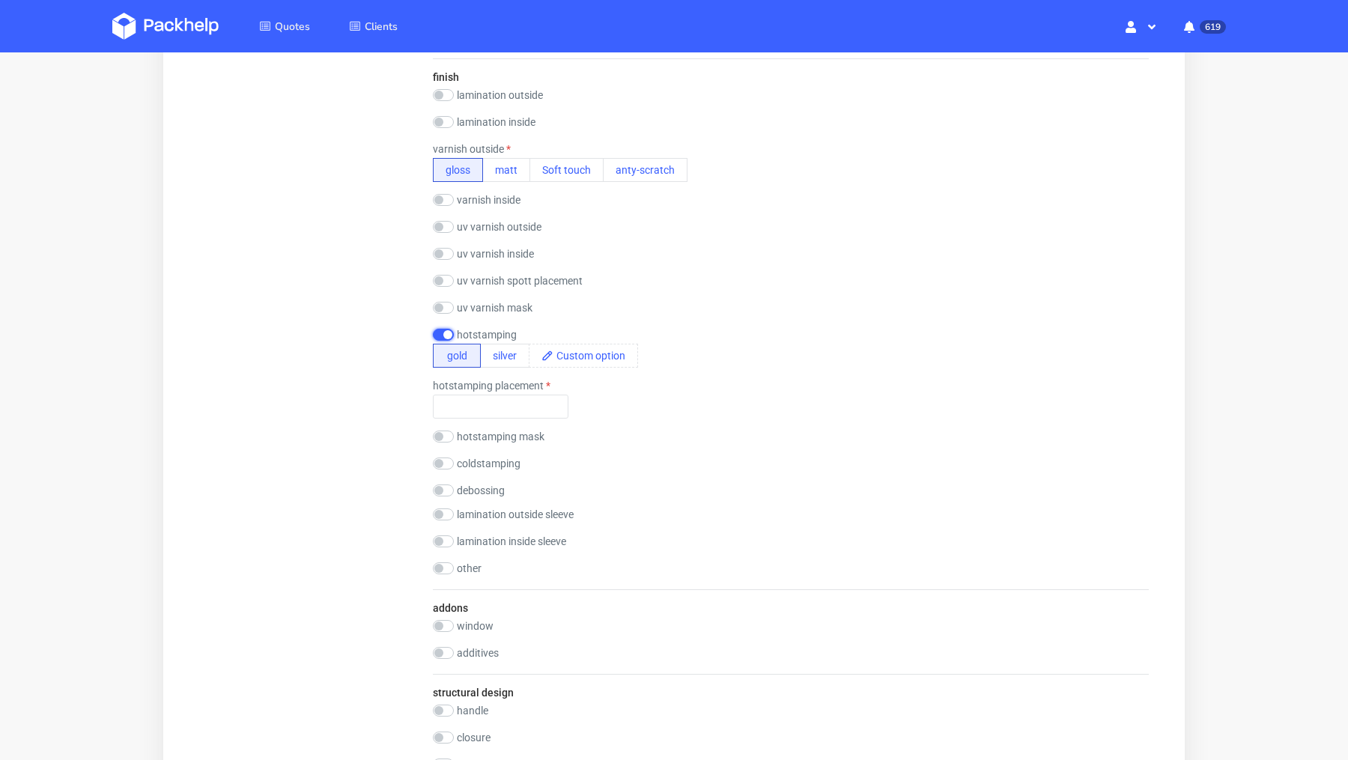
scroll to position [1465, 0]
click at [469, 402] on input "text" at bounding box center [501, 407] width 136 height 24
click at [524, 374] on div "finish lamination outside gloss matt Soft touch anty-scratch PE(HDPE) laminatio…" at bounding box center [791, 324] width 716 height 531
click at [511, 381] on label "hotstamping placement" at bounding box center [492, 386] width 118 height 12
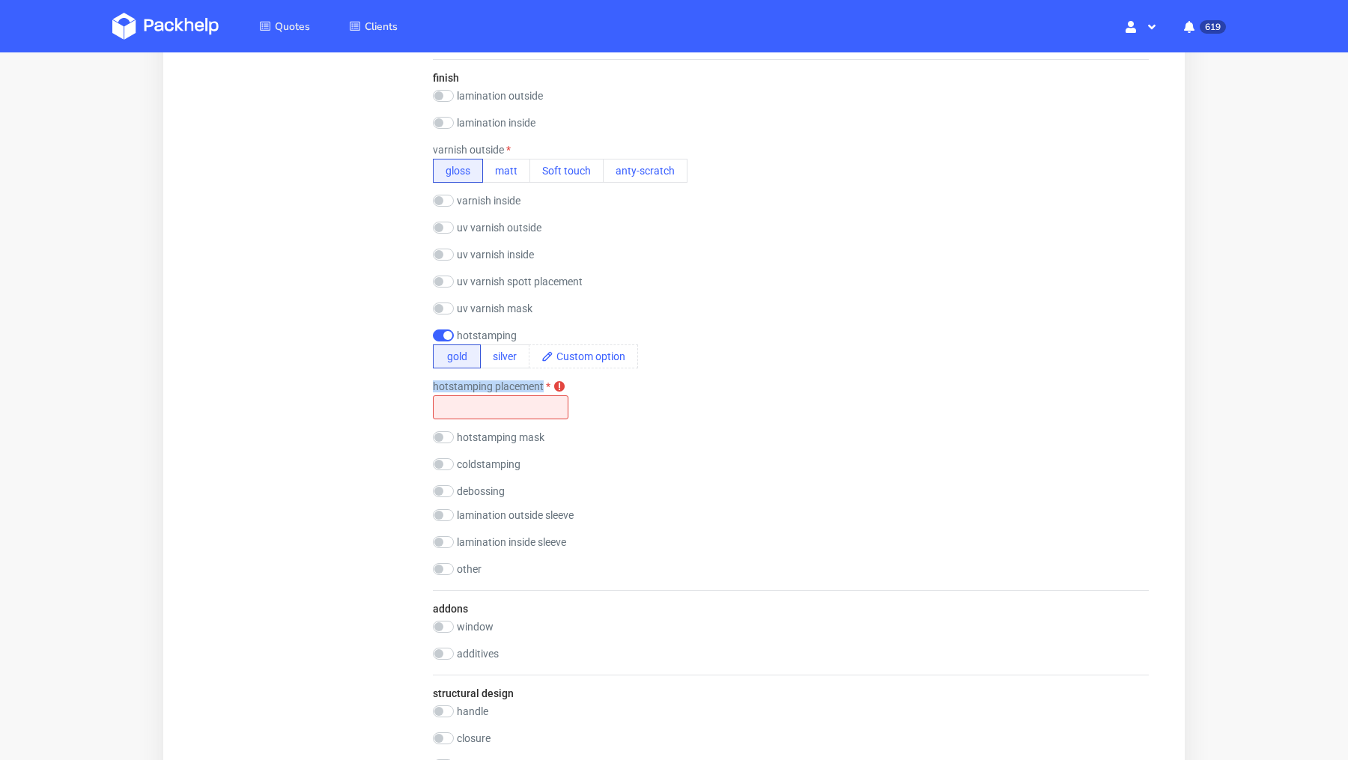
click at [511, 381] on label "hotstamping placement" at bounding box center [492, 386] width 118 height 12
copy div "hotstamping placement hotstamping placement is required"
click at [464, 398] on input "text" at bounding box center [501, 407] width 136 height 24
paste input "centered"
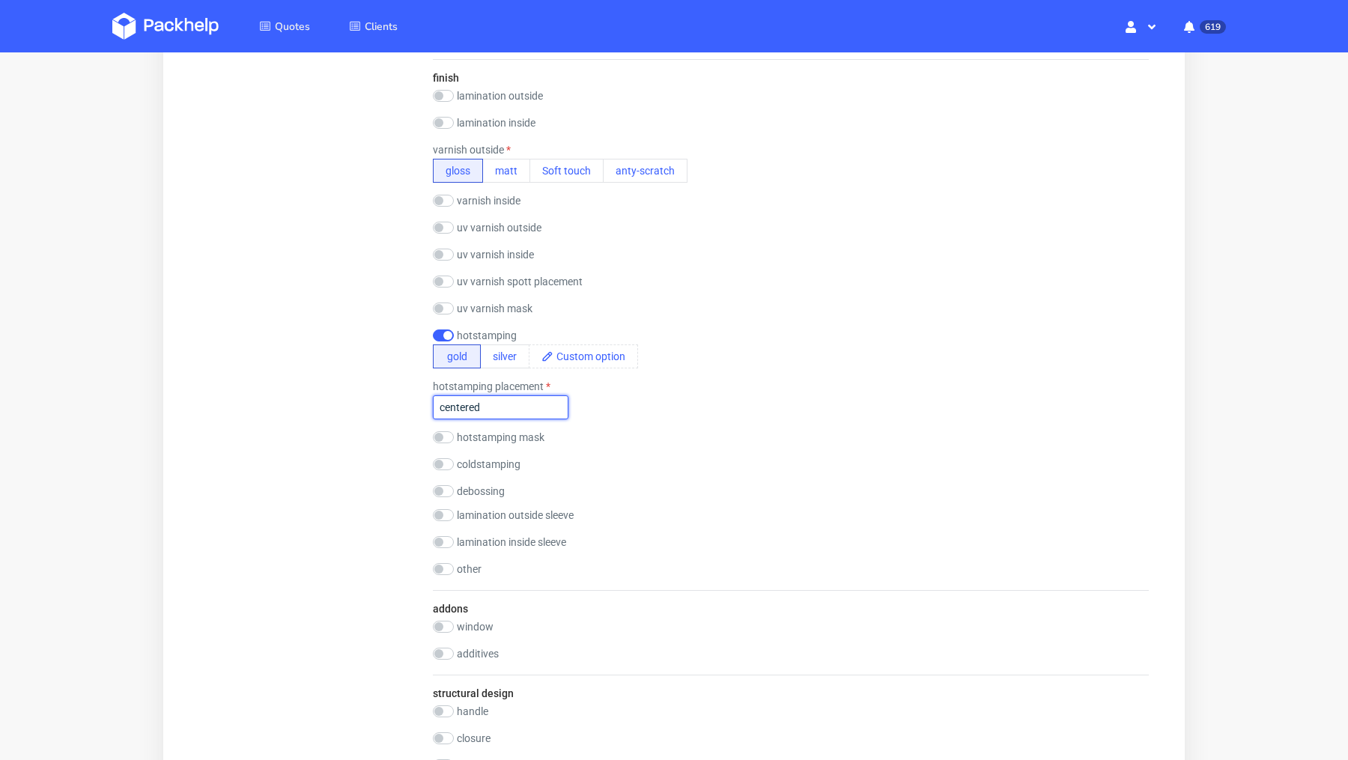
click at [498, 404] on input "centered" at bounding box center [501, 407] width 136 height 24
paste input "The hot stamping should be placed in the center on the front side of the sleeve."
type input "The hot stamping should be placed in the center on the front side of the sleeve."
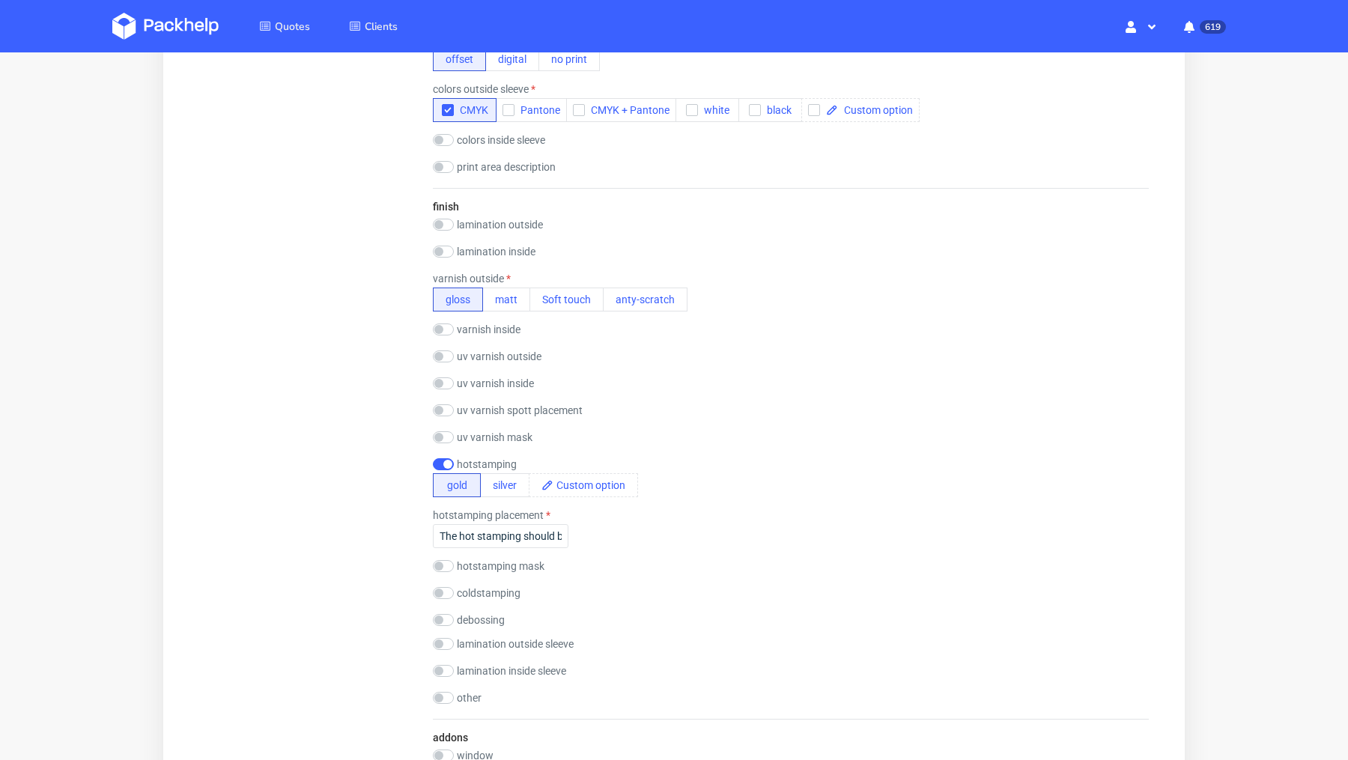
scroll to position [1324, 0]
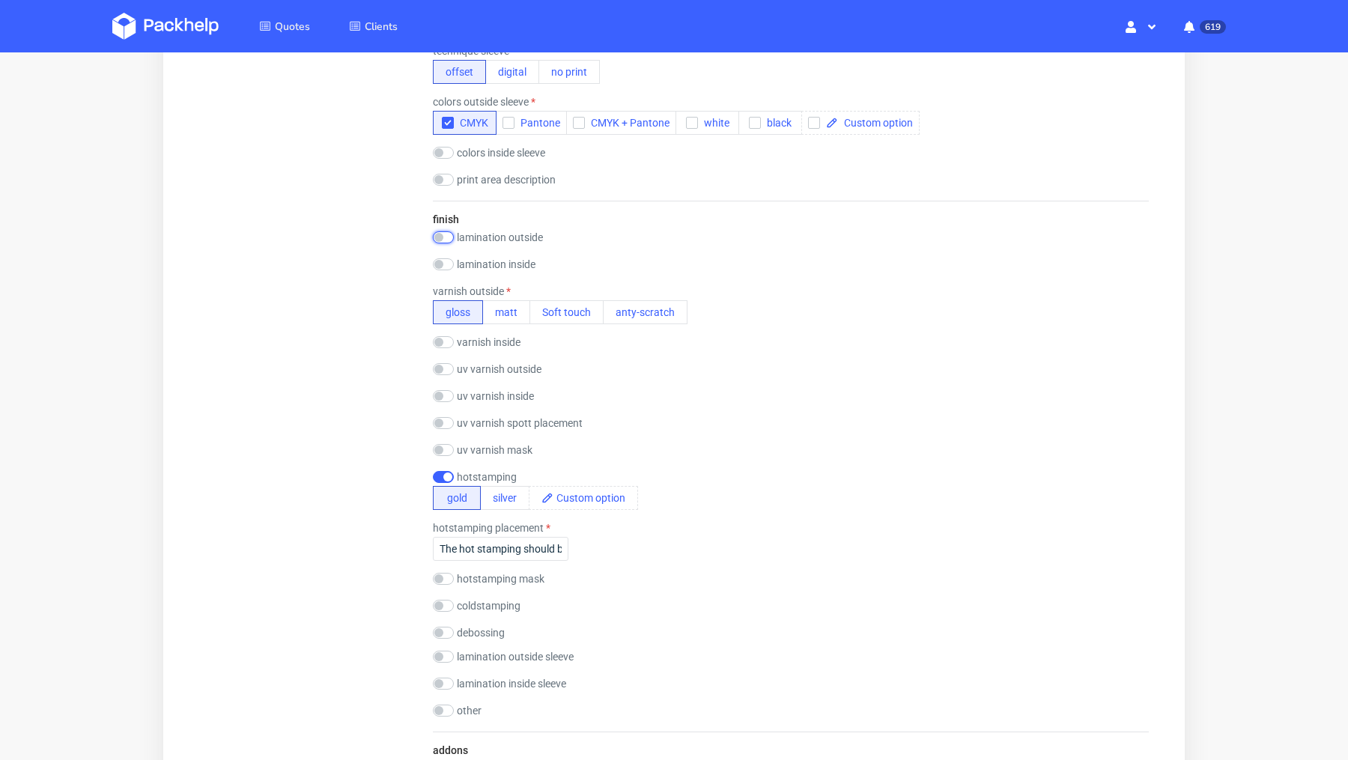
click at [446, 235] on input "checkbox" at bounding box center [443, 237] width 21 height 12
checkbox input "true"
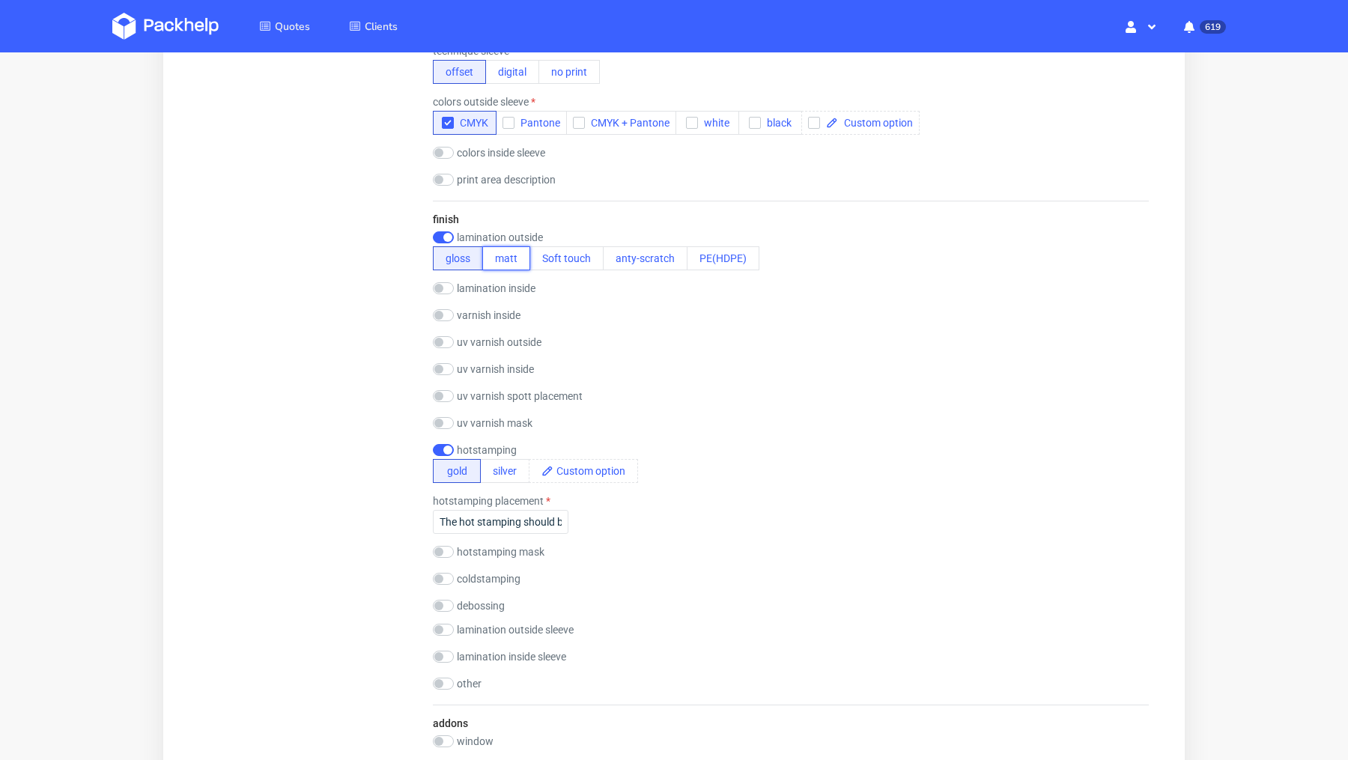
click at [523, 252] on button "matt" at bounding box center [506, 258] width 48 height 24
click at [309, 300] on div "Summary Client tobias@decus-gmbh.com tobias@decus-gmbh.com tobias@decus-gmbh.co…" at bounding box center [310, 119] width 222 height 2574
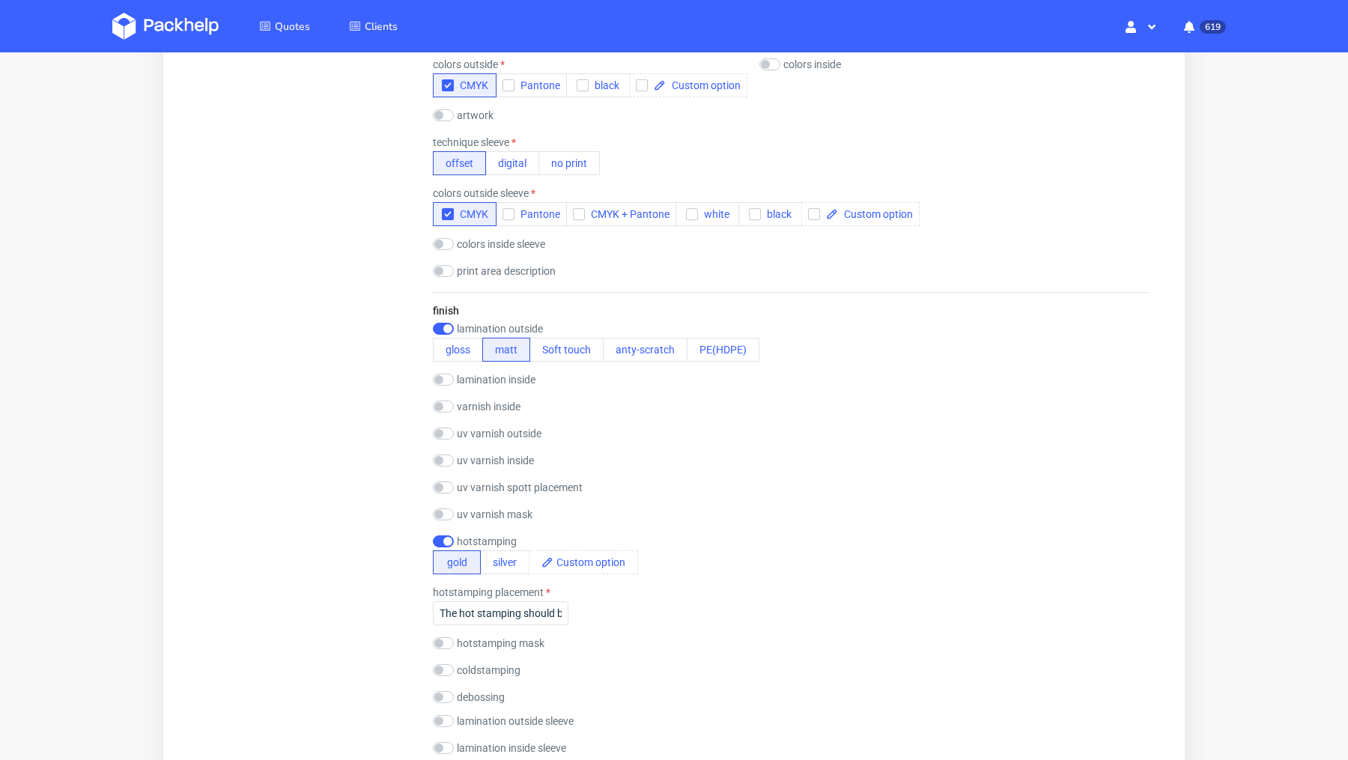
scroll to position [2151, 0]
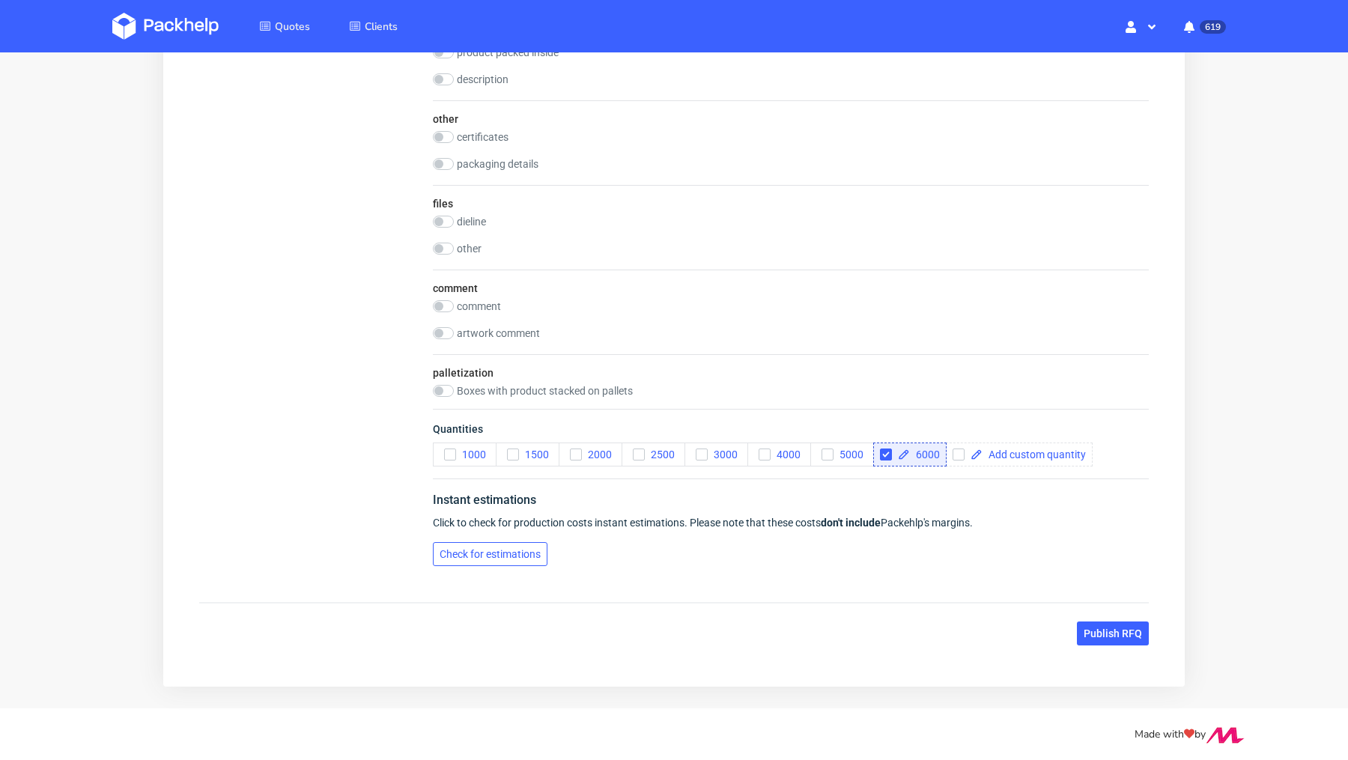
click at [474, 549] on span "Check for estimations" at bounding box center [490, 554] width 101 height 10
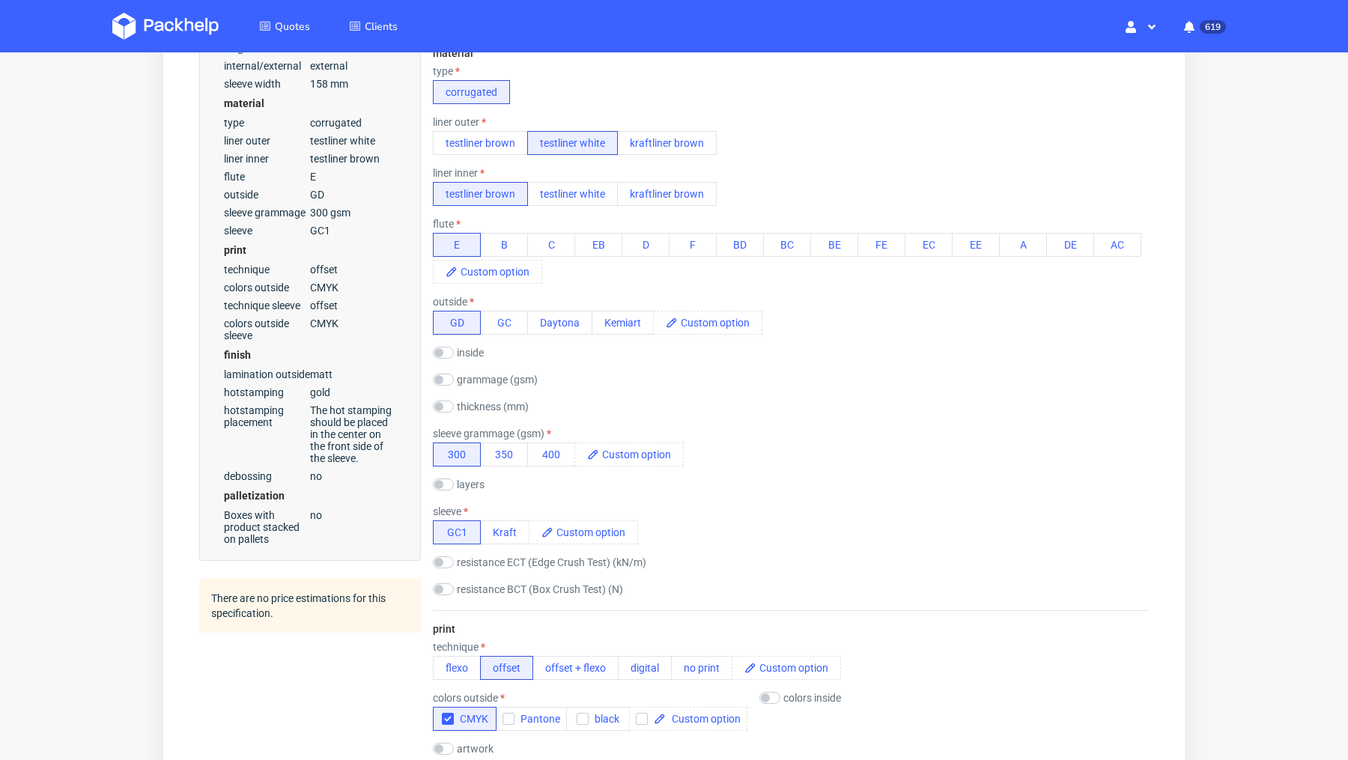
scroll to position [0, 0]
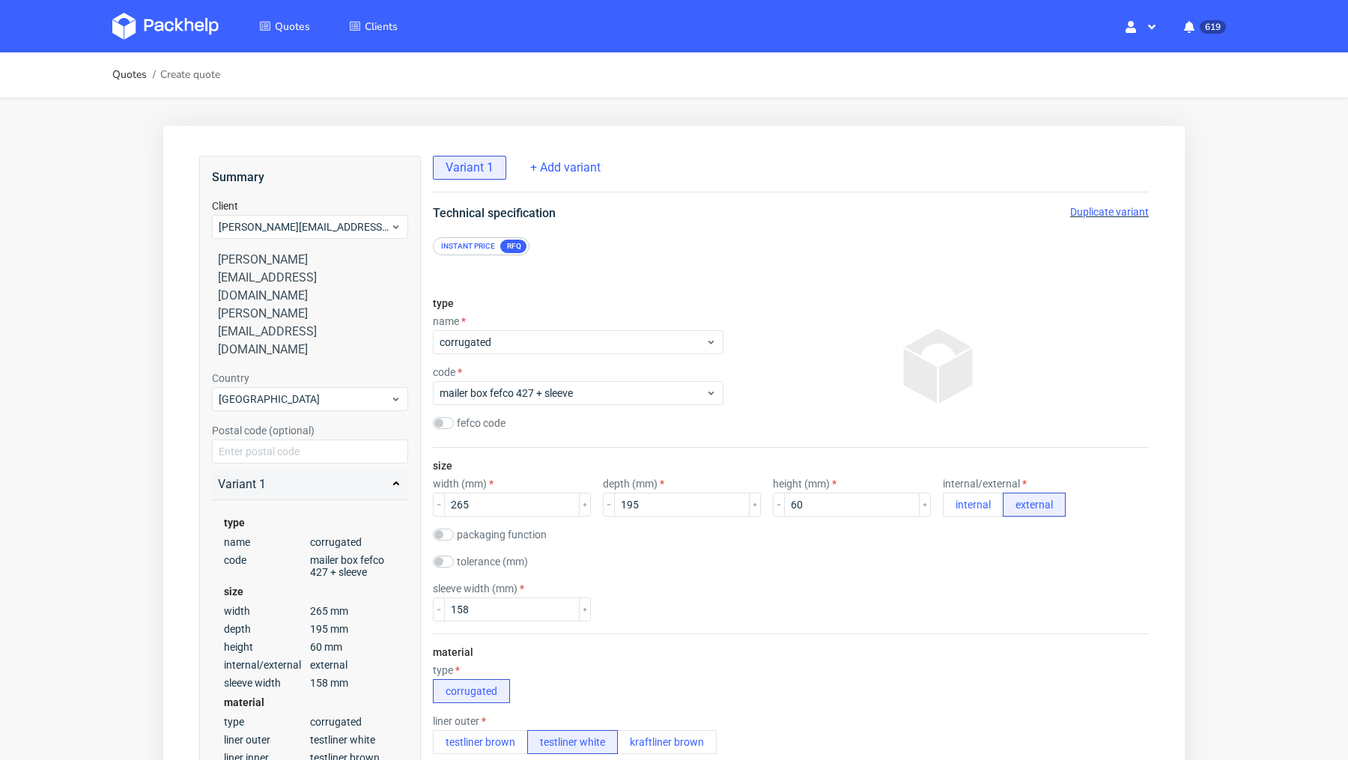
click at [1093, 209] on span "Duplicate variant" at bounding box center [1109, 212] width 79 height 12
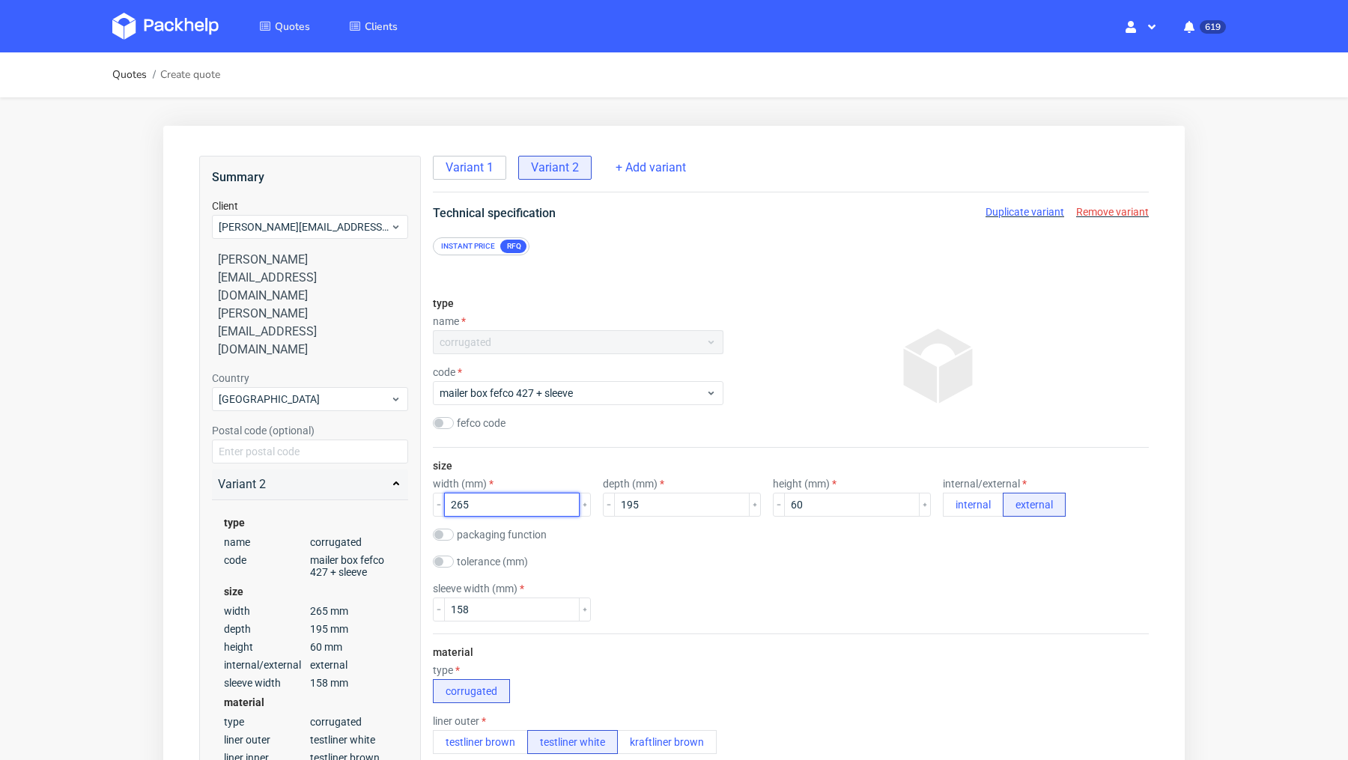
drag, startPoint x: 489, startPoint y: 510, endPoint x: 377, endPoint y: 505, distance: 112.4
type input "350"
drag, startPoint x: 633, startPoint y: 503, endPoint x: 511, endPoint y: 497, distance: 122.2
click at [511, 497] on div "width (mm) 350 depth (mm) 195 height (mm) 60 internal/external internal external" at bounding box center [791, 497] width 716 height 39
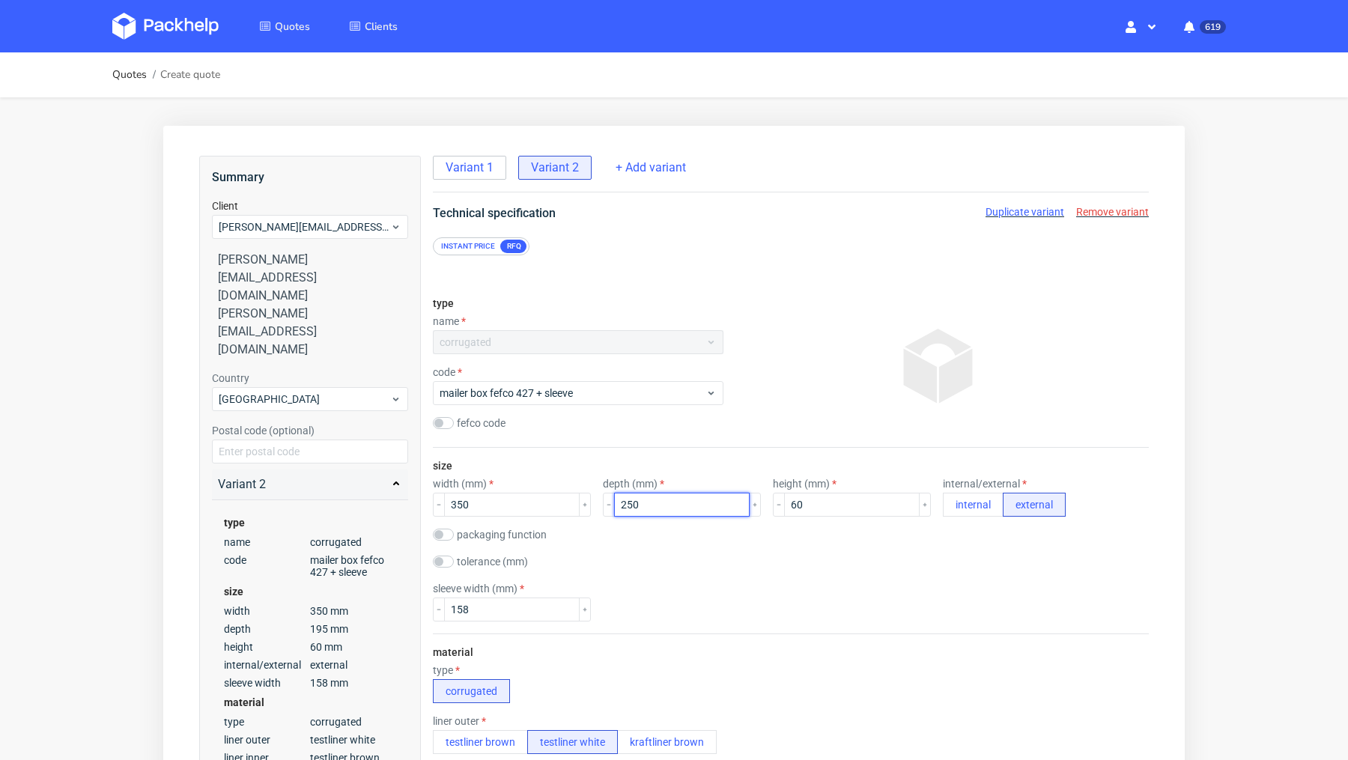
type input "250"
click at [784, 505] on input "60" at bounding box center [852, 505] width 136 height 24
type input "50"
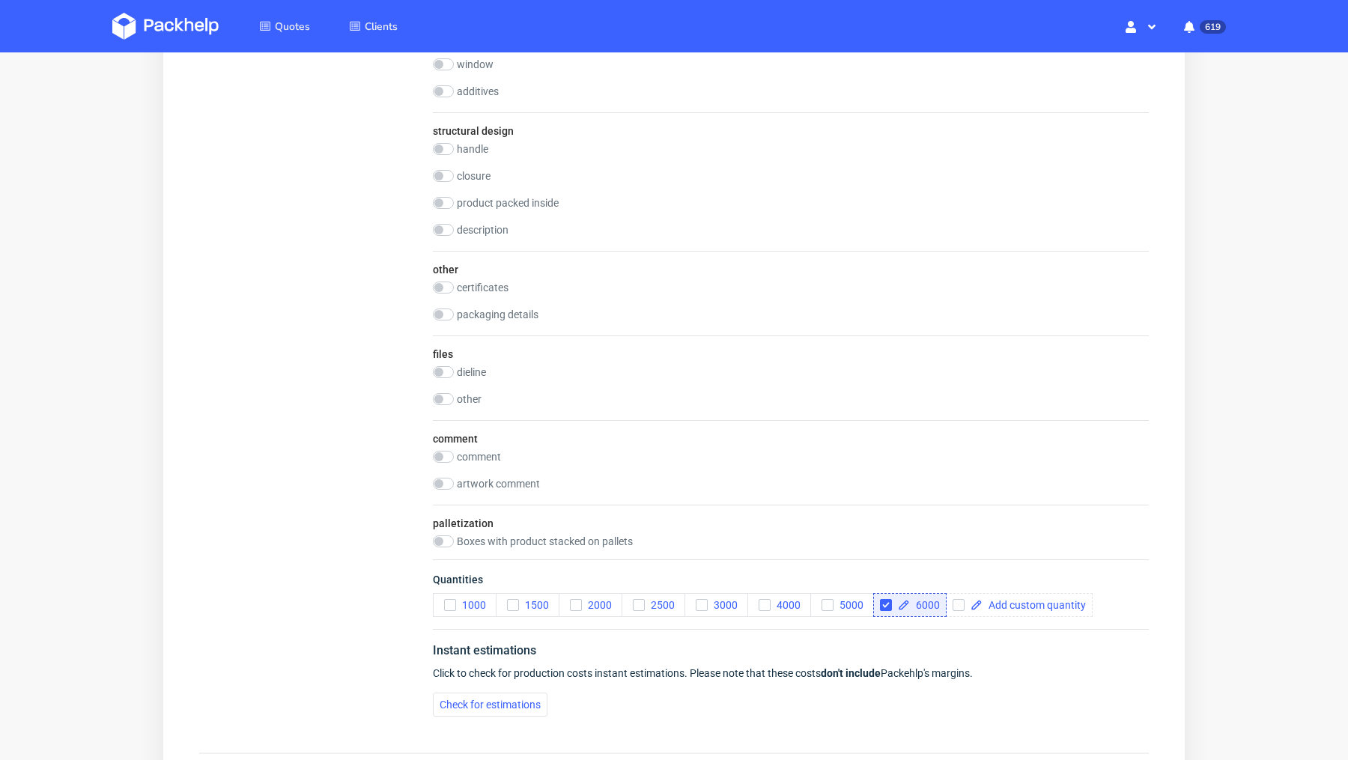
scroll to position [2011, 0]
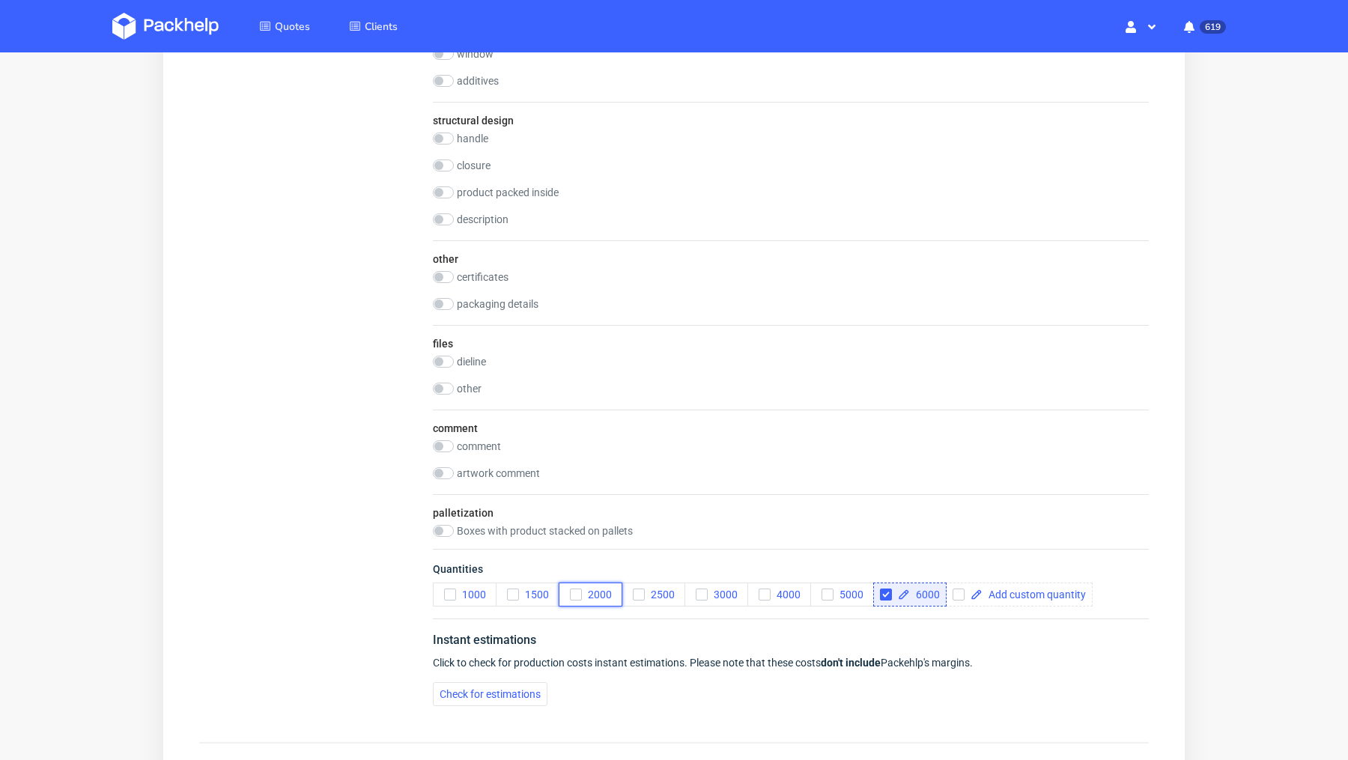
click at [573, 592] on use "button" at bounding box center [575, 594] width 7 height 5
click at [884, 591] on input "checkbox" at bounding box center [886, 595] width 12 height 12
checkbox input "false"
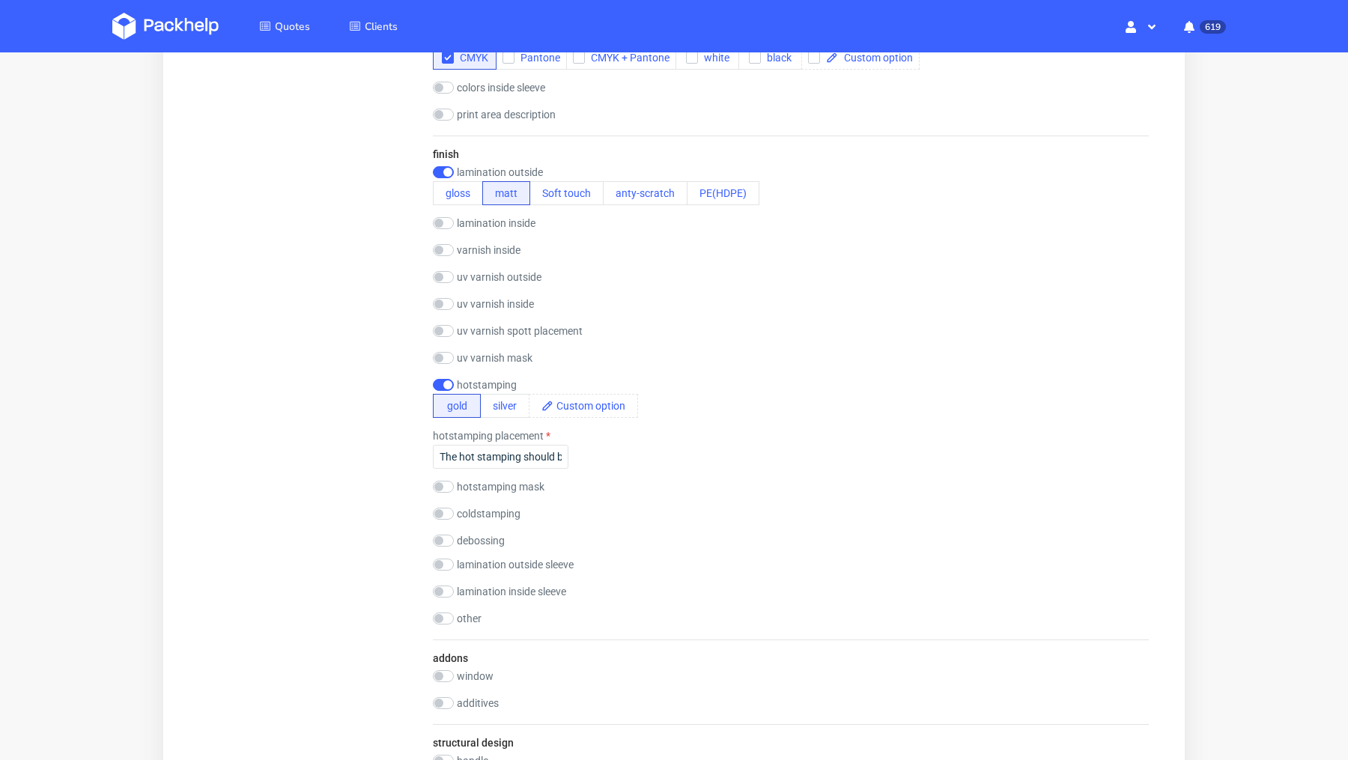
scroll to position [1267, 0]
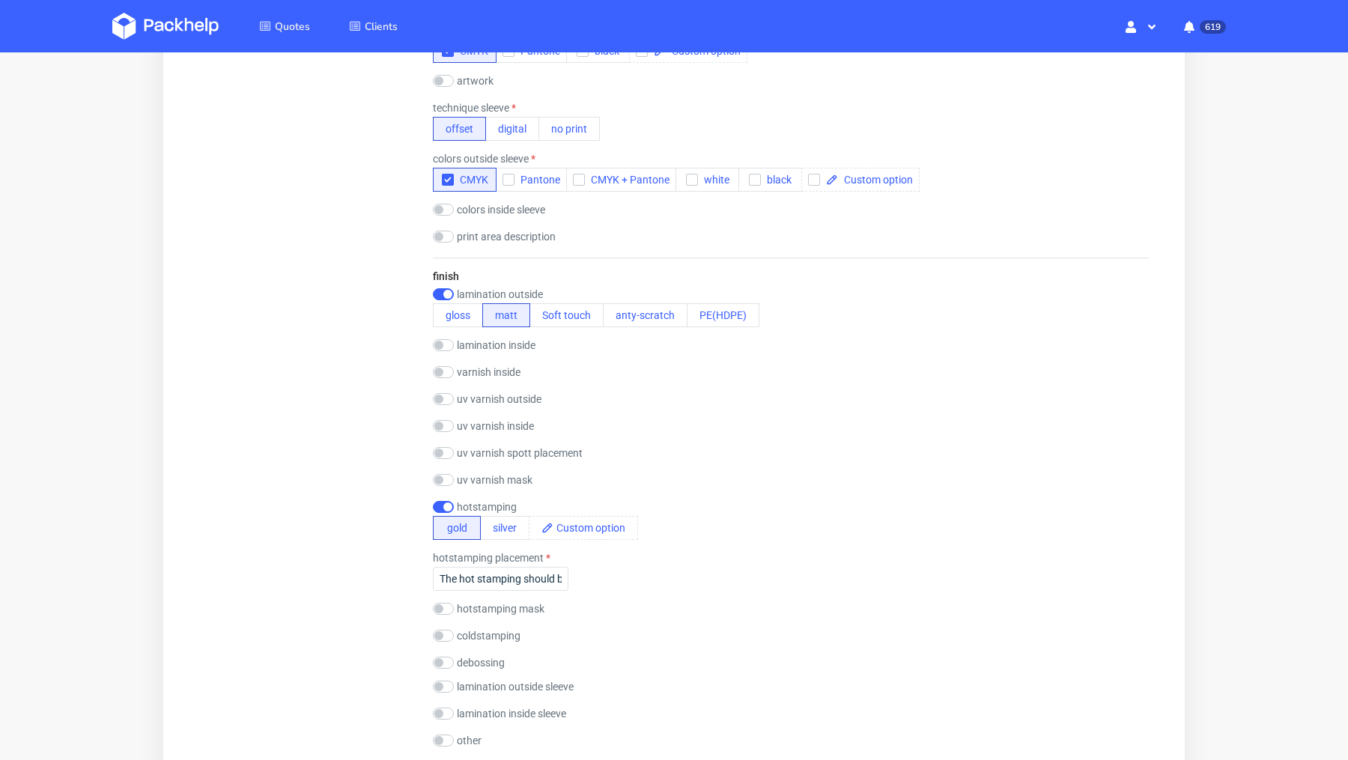
click at [287, 453] on div "Summary Client tobias@decus-gmbh.com tobias@decus-gmbh.com tobias@decus-gmbh.co…" at bounding box center [310, 176] width 222 height 2574
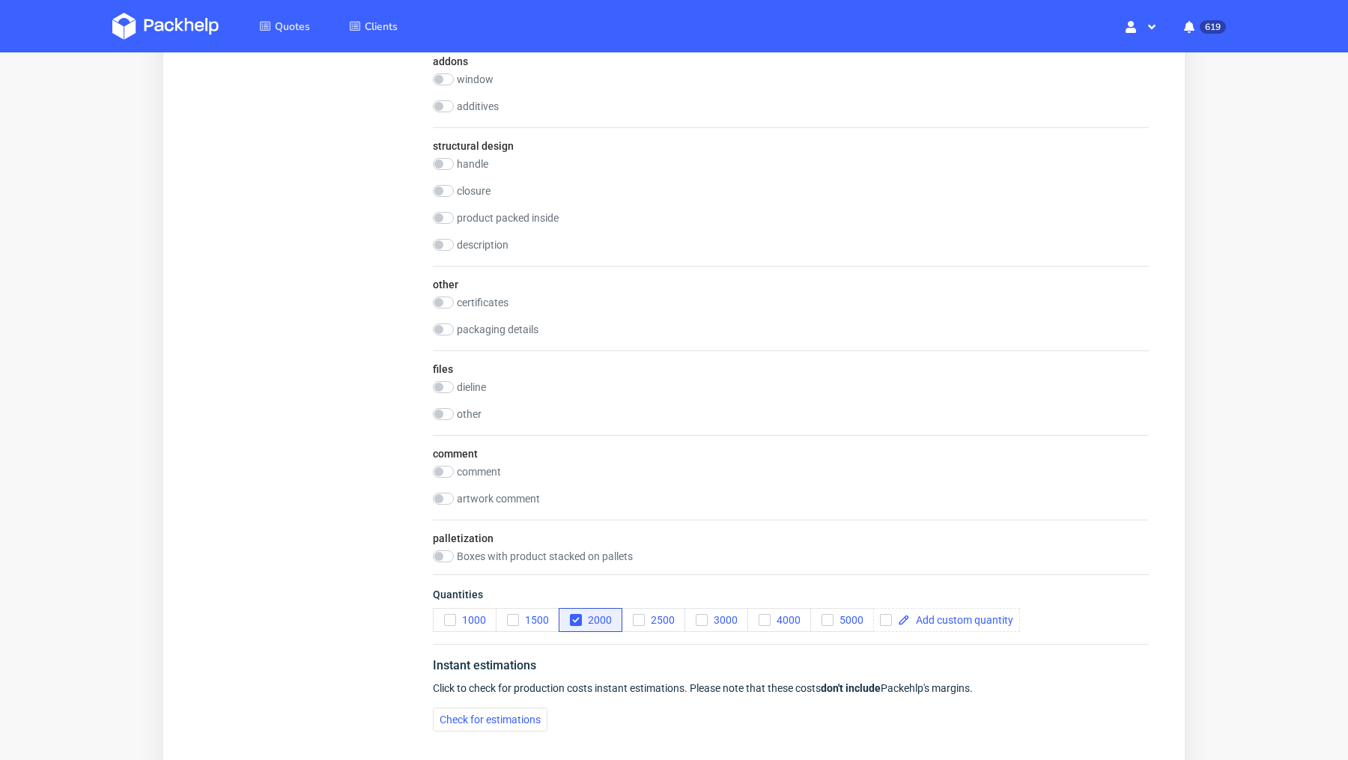
scroll to position [2151, 0]
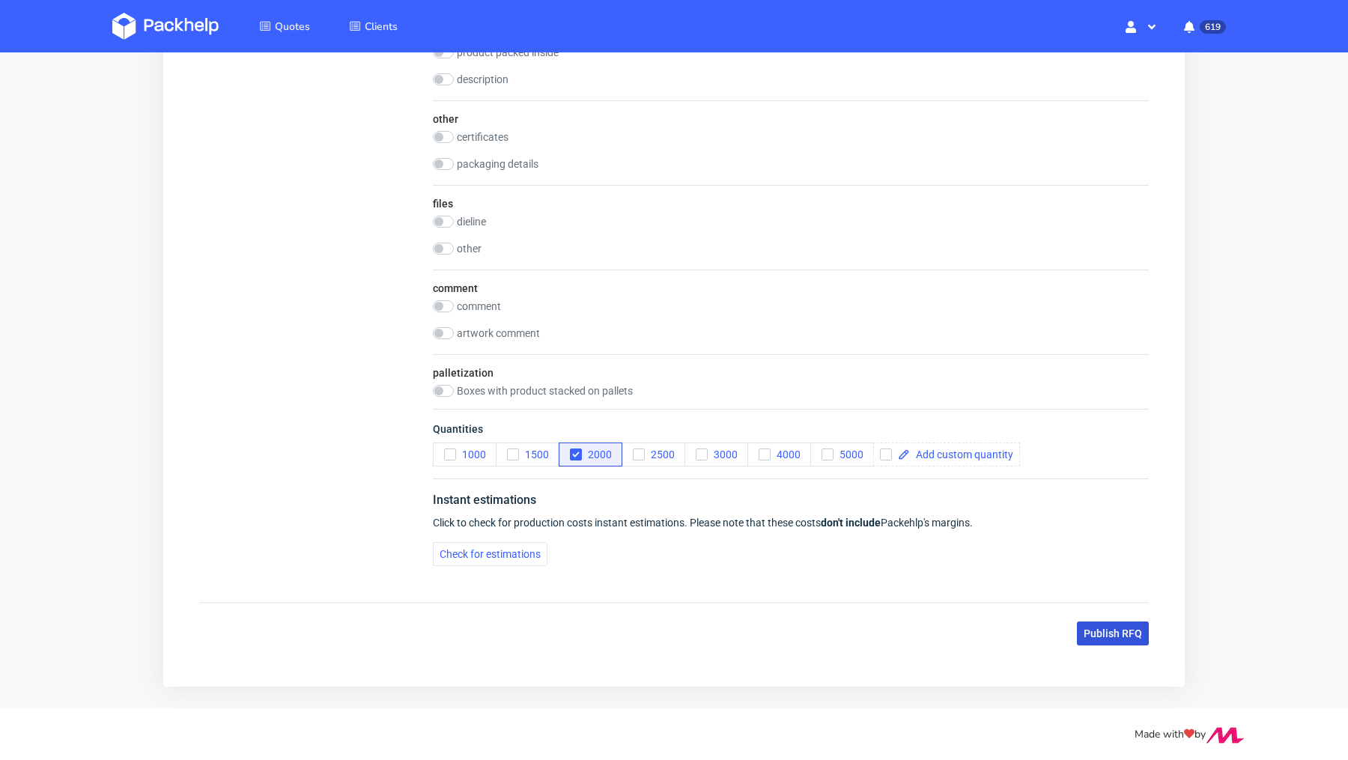
click at [1100, 628] on span "Publish RFQ" at bounding box center [1113, 633] width 58 height 10
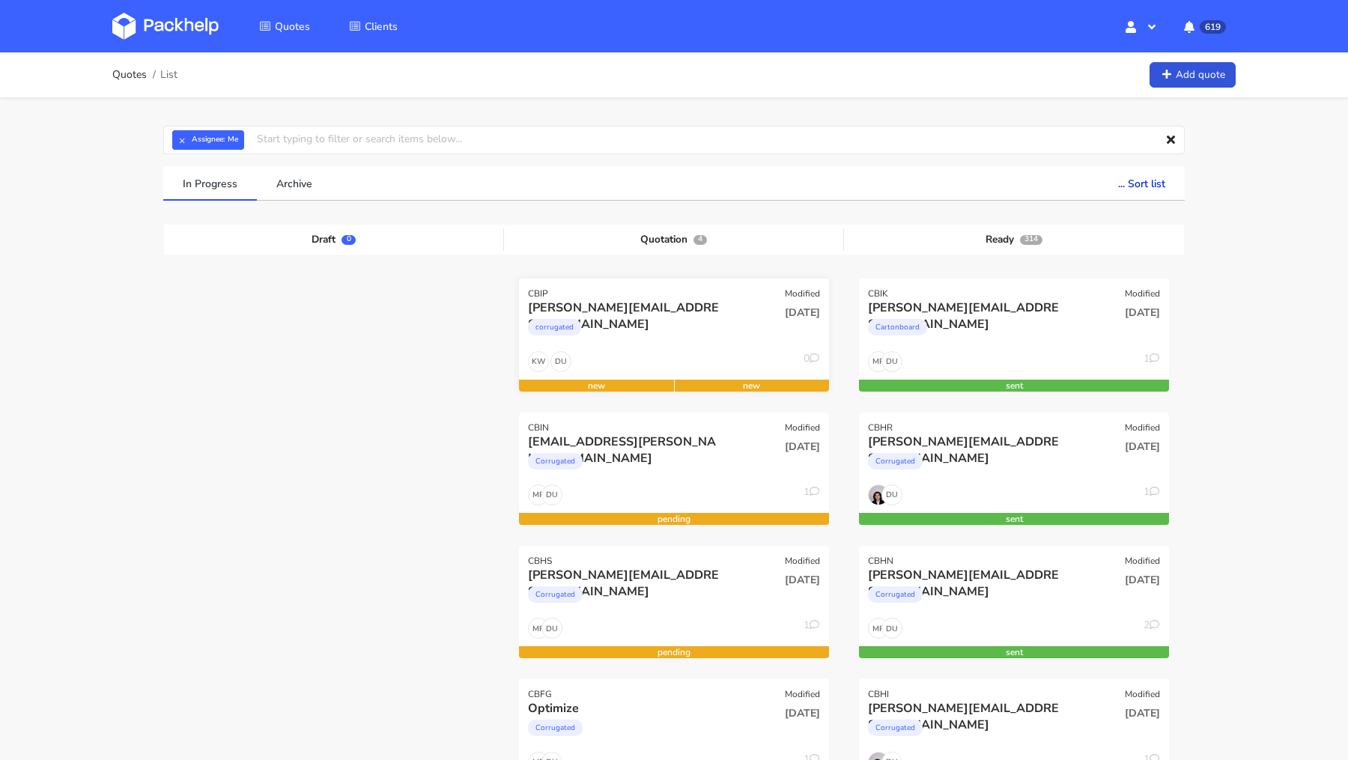
click at [654, 325] on div "corrugated" at bounding box center [627, 331] width 198 height 30
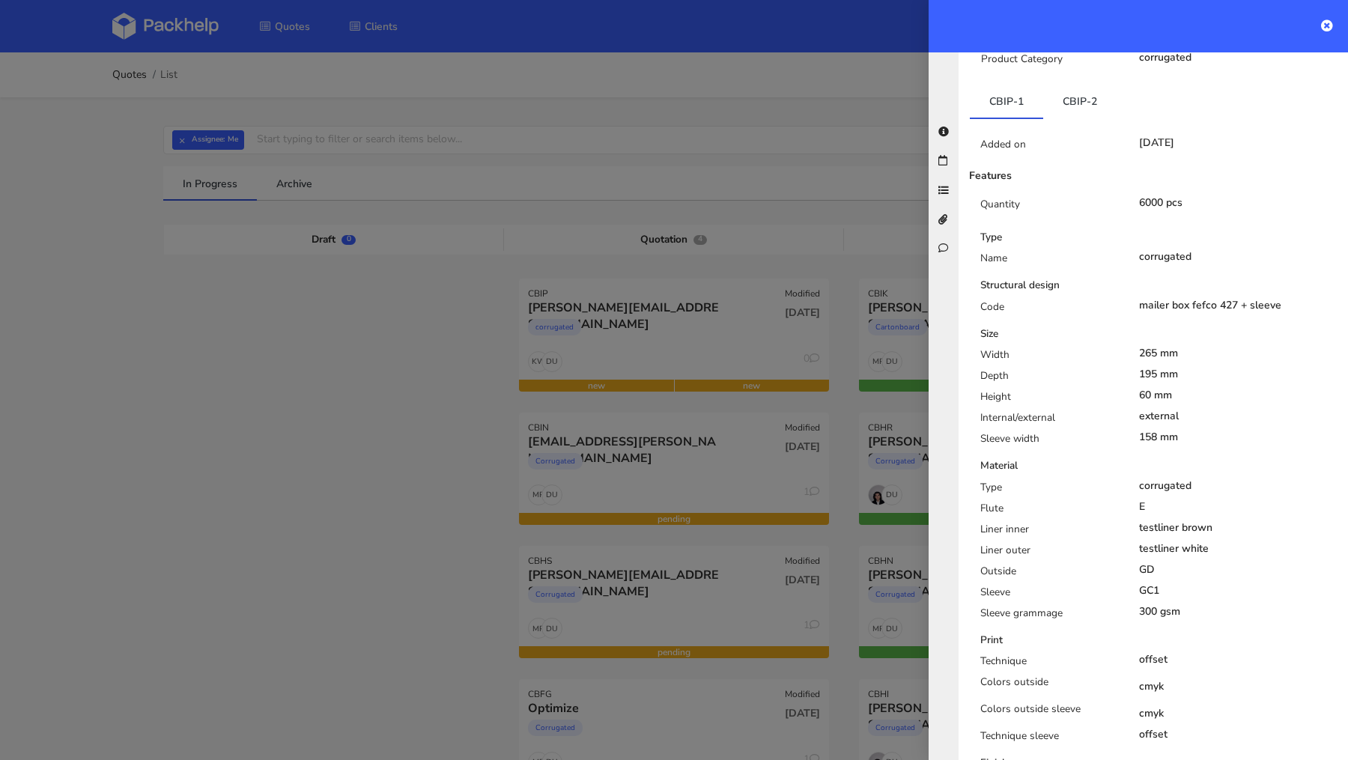
scroll to position [852, 0]
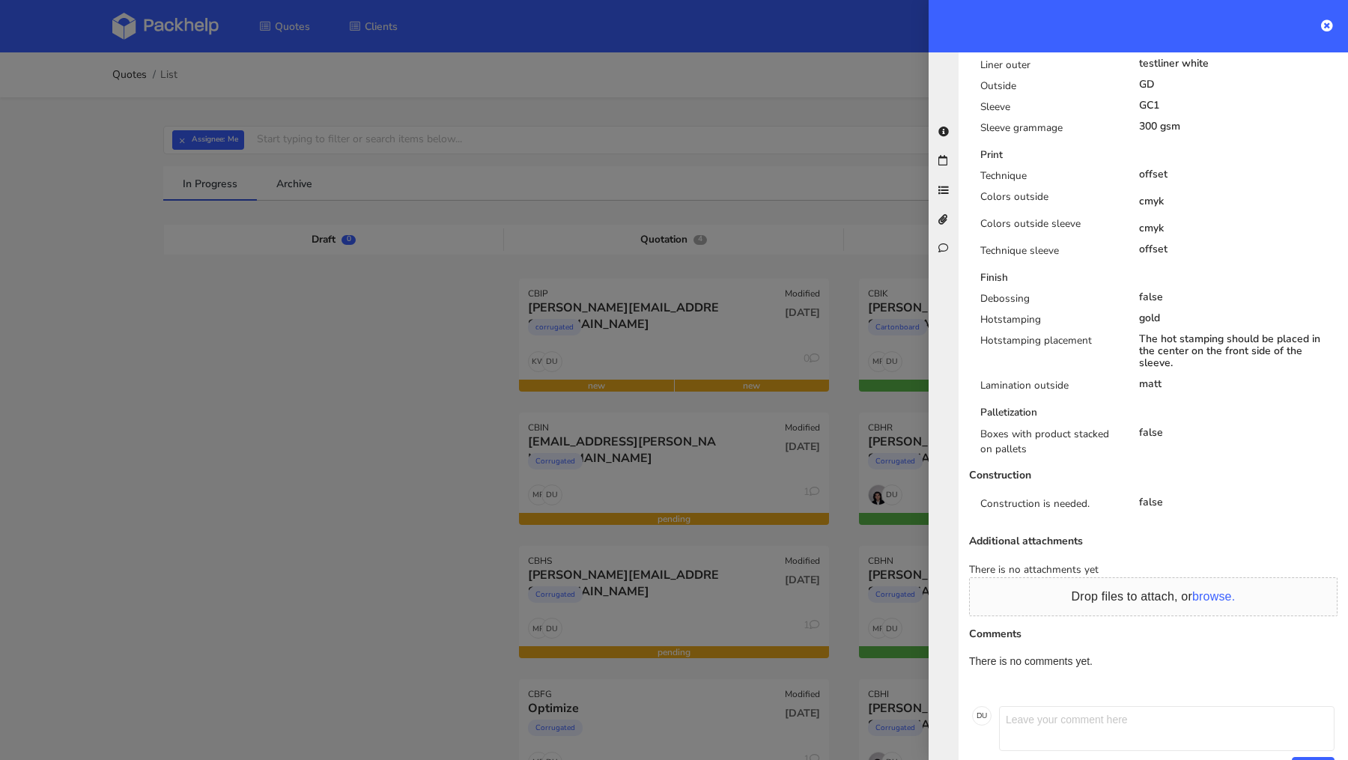
click at [1086, 706] on textarea at bounding box center [1166, 728] width 335 height 45
paste textarea "Material color: White Sleeve: White Printing: Offset printing / Outside colors:…"
type textarea "Material color: White Sleeve: White Printing: Offset printing / Outside colors:…"
click at [1301, 757] on button "Send" at bounding box center [1313, 767] width 43 height 21
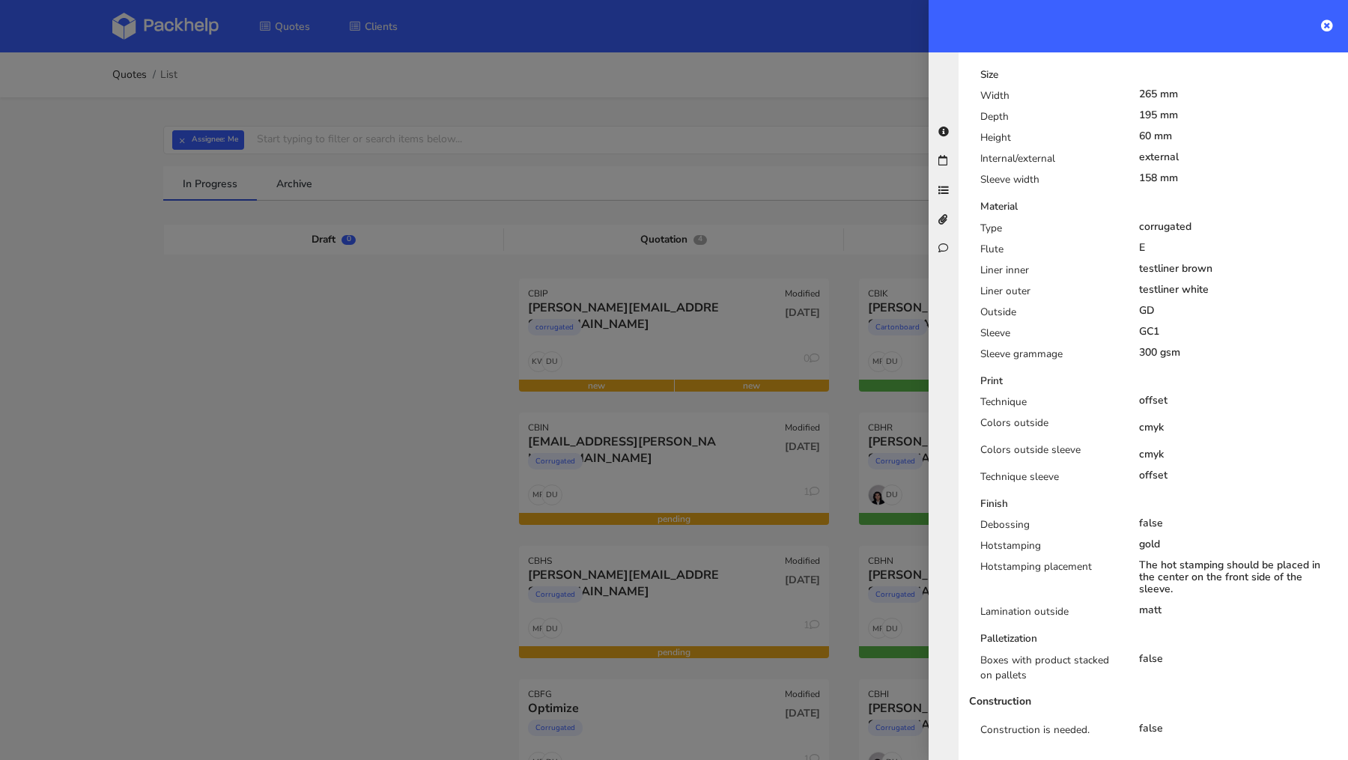
scroll to position [0, 0]
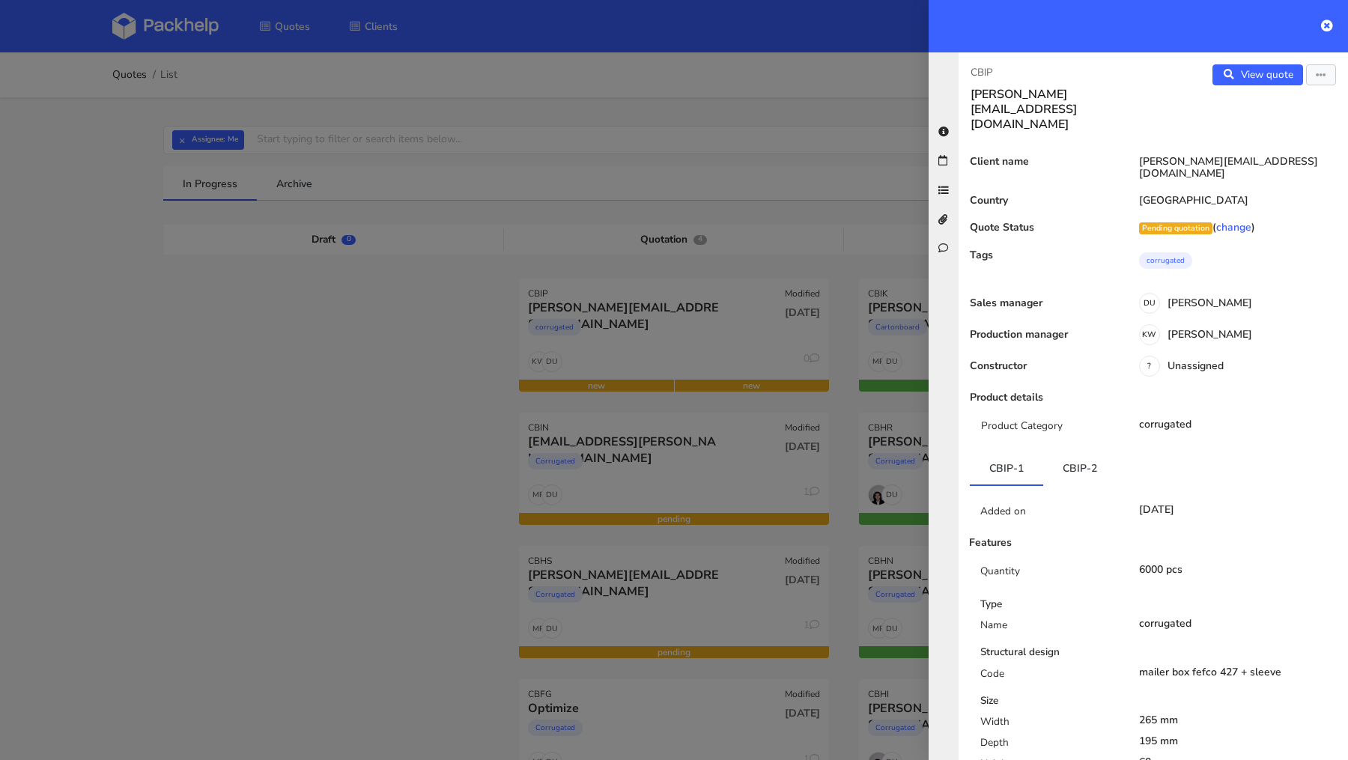
click at [330, 401] on div at bounding box center [674, 380] width 1348 height 760
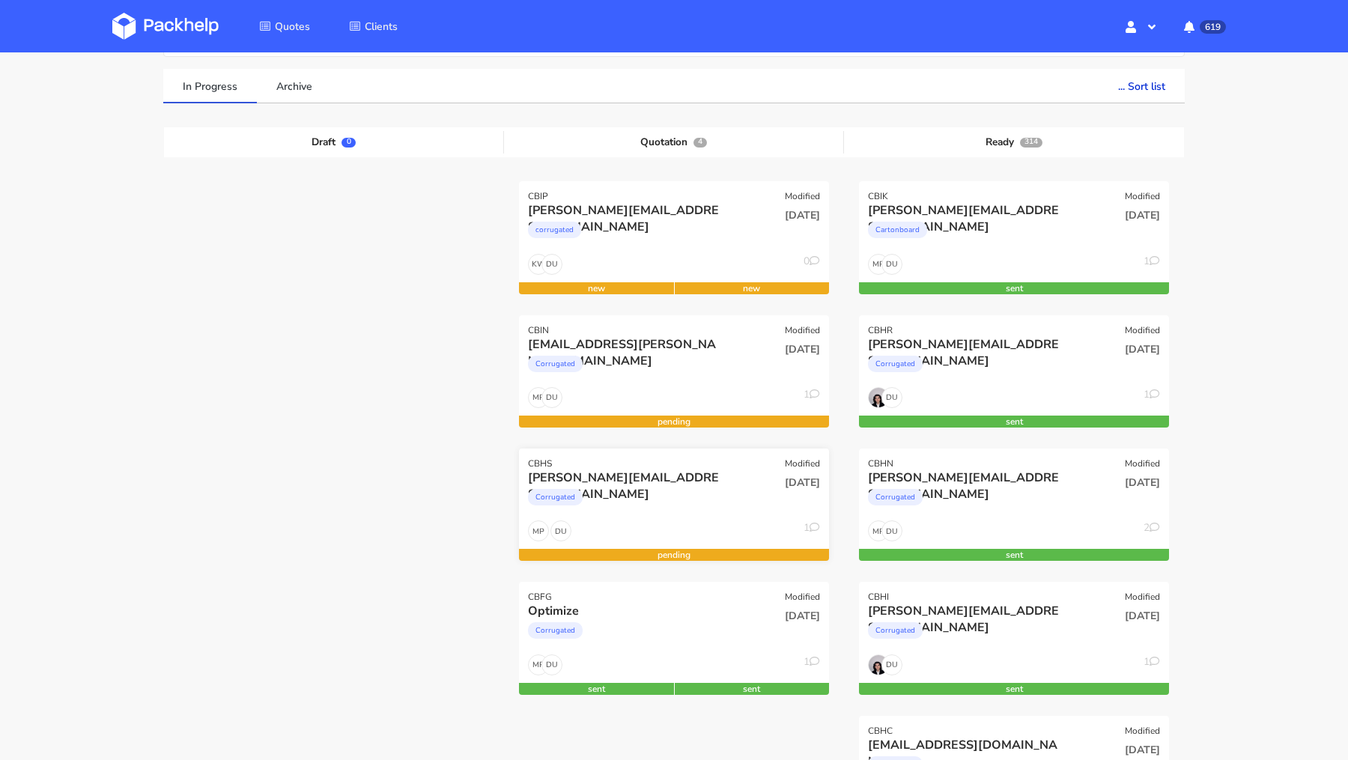
scroll to position [94, 0]
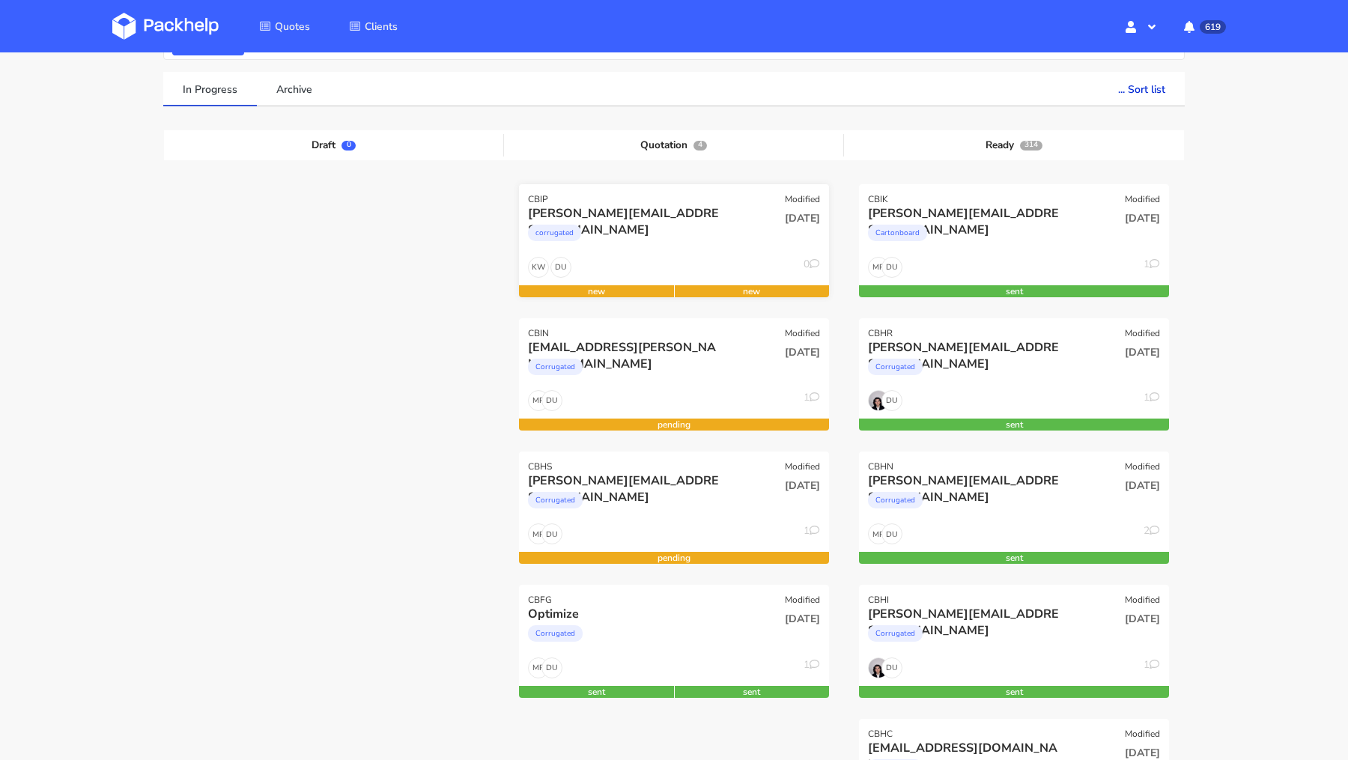
click at [594, 206] on div "[PERSON_NAME][EMAIL_ADDRESS][DOMAIN_NAME]" at bounding box center [627, 213] width 198 height 16
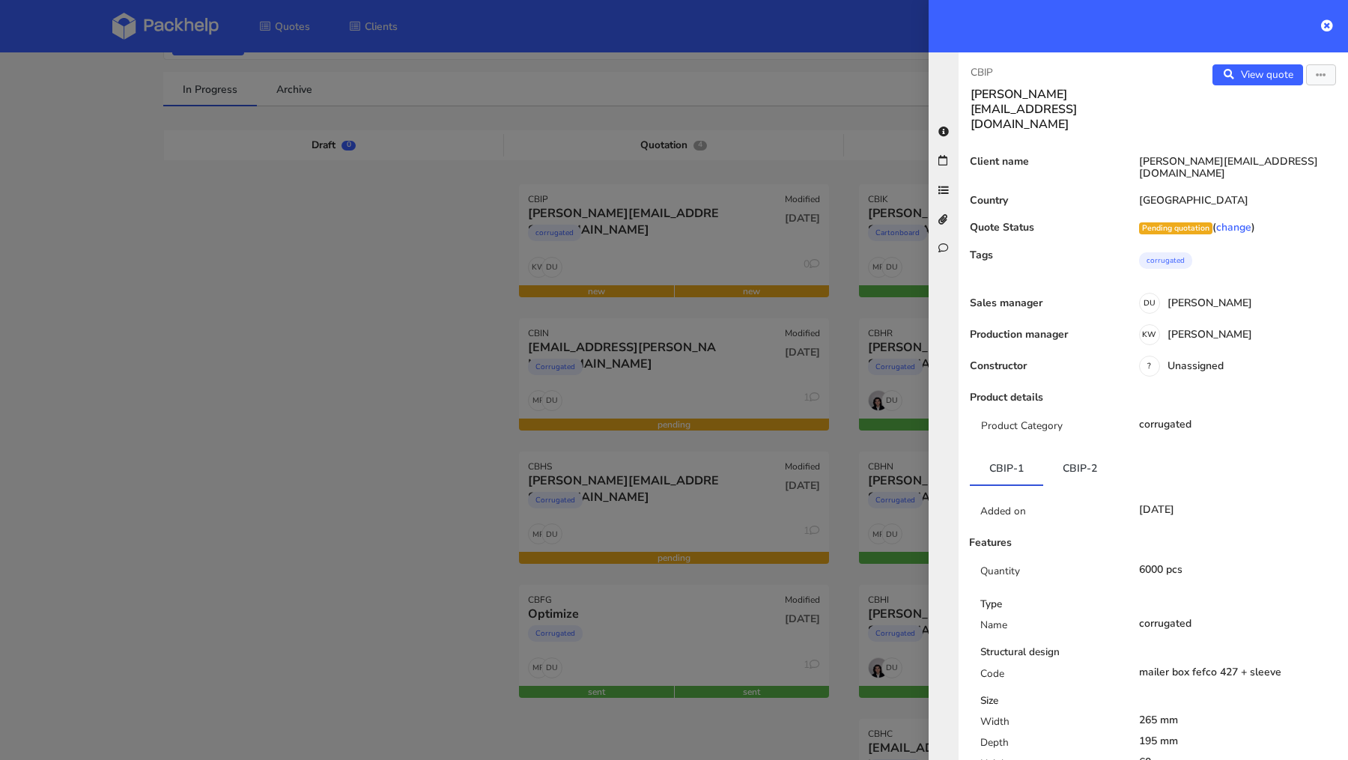
click at [985, 66] on p "CBIP" at bounding box center [1055, 72] width 171 height 16
copy p "CBIP"
click at [306, 320] on div at bounding box center [674, 380] width 1348 height 760
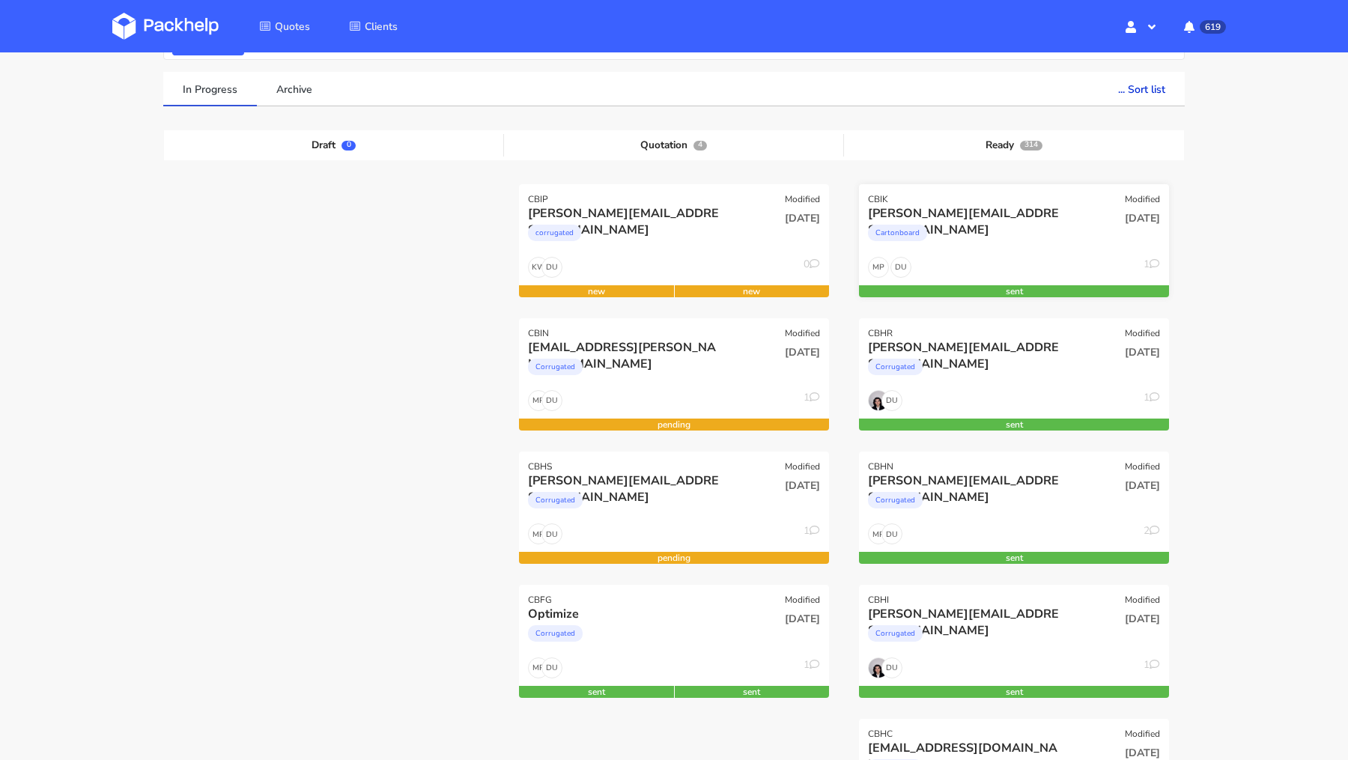
scroll to position [94, 0]
click at [979, 502] on div "Corrugated" at bounding box center [967, 504] width 198 height 30
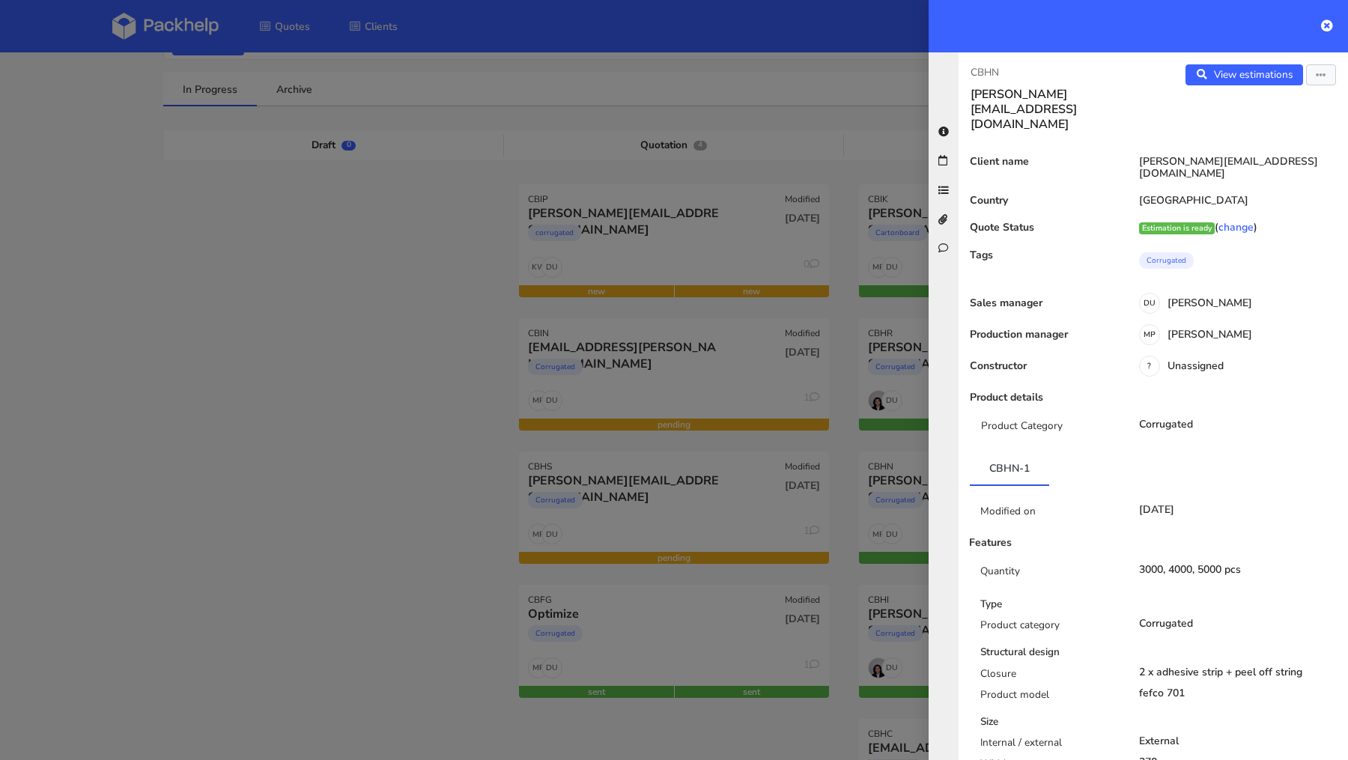
click at [301, 452] on div at bounding box center [674, 380] width 1348 height 760
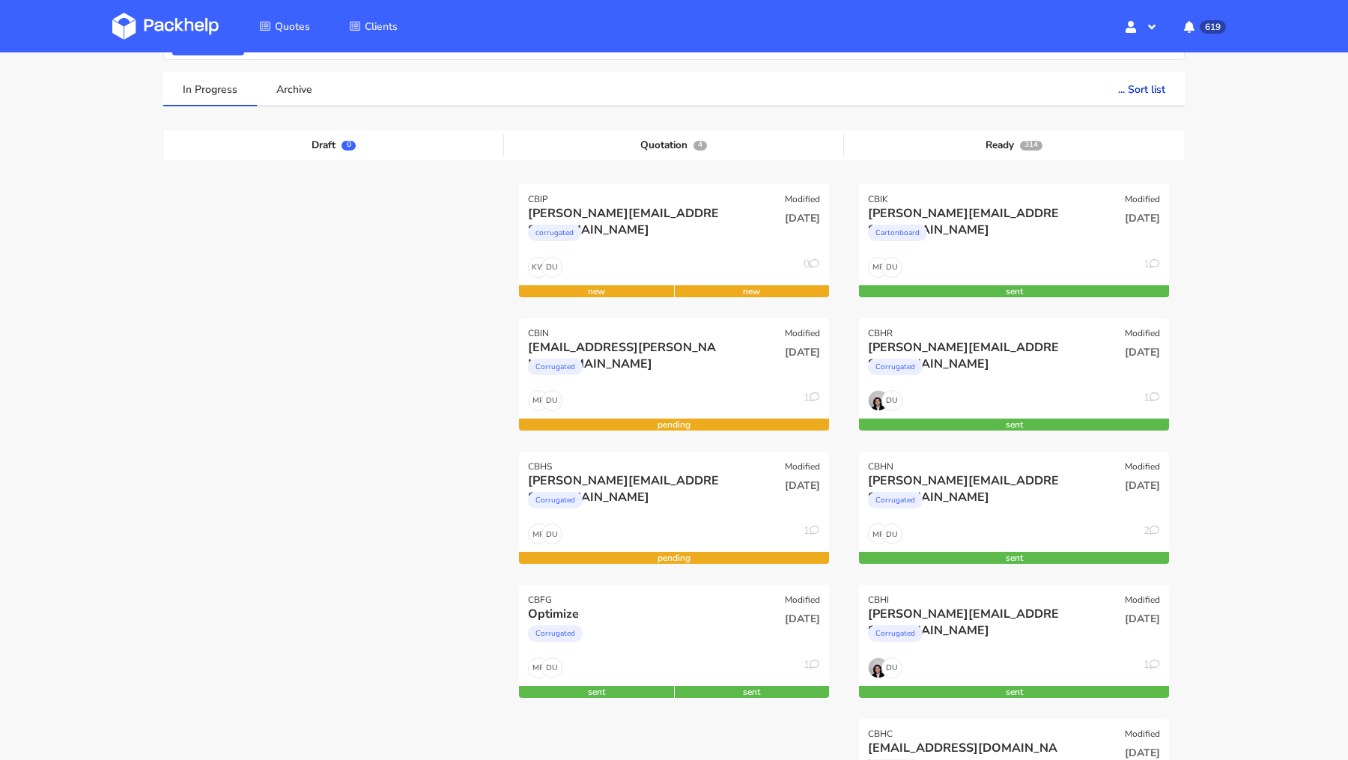
click at [171, 23] on img at bounding box center [165, 26] width 106 height 27
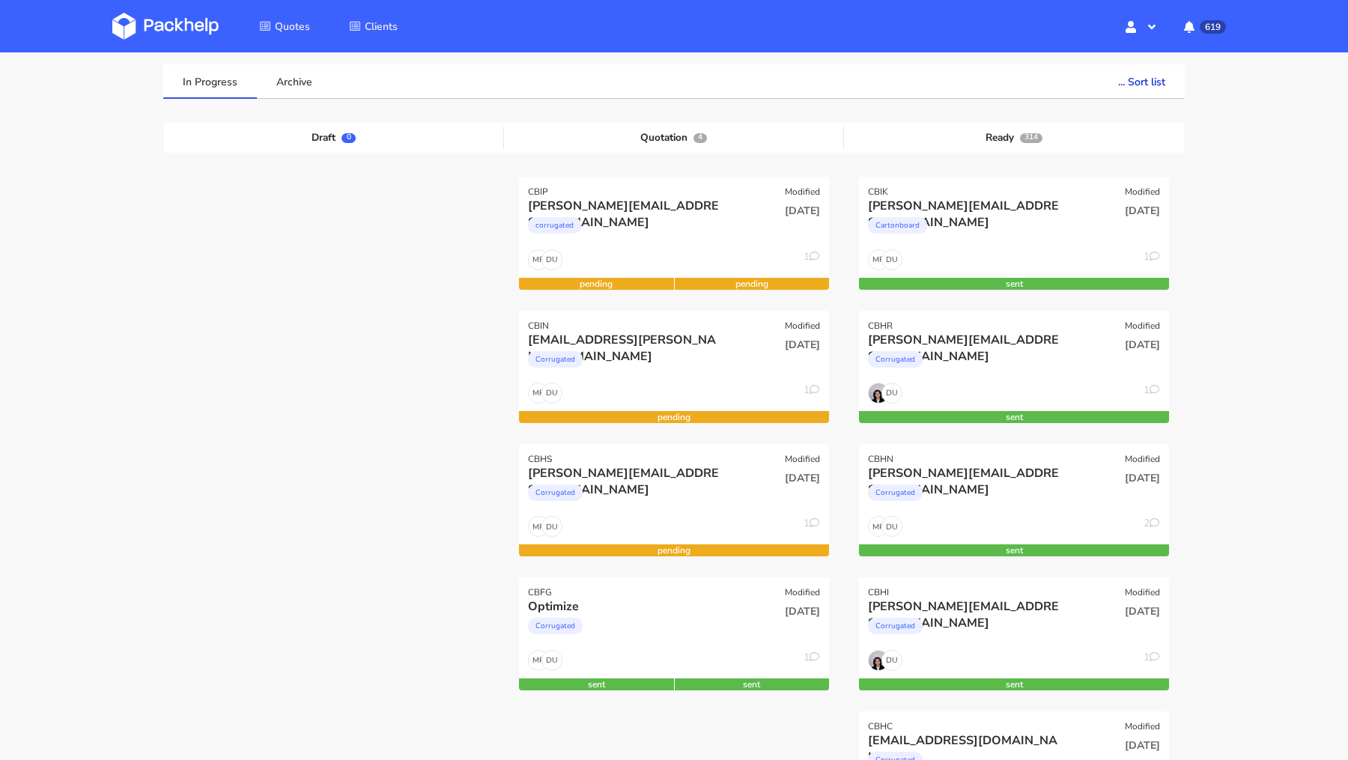
scroll to position [109, 0]
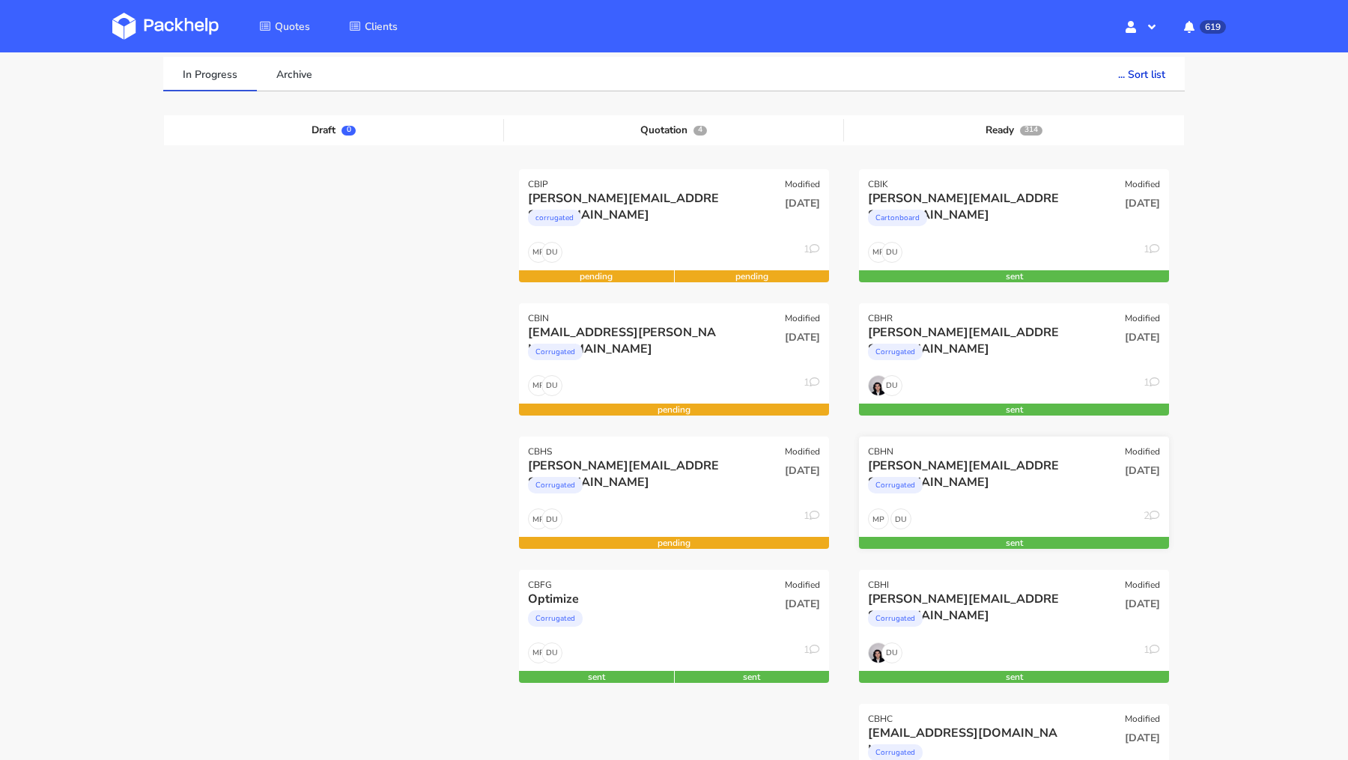
click at [1042, 474] on div "Corrugated" at bounding box center [967, 489] width 198 height 30
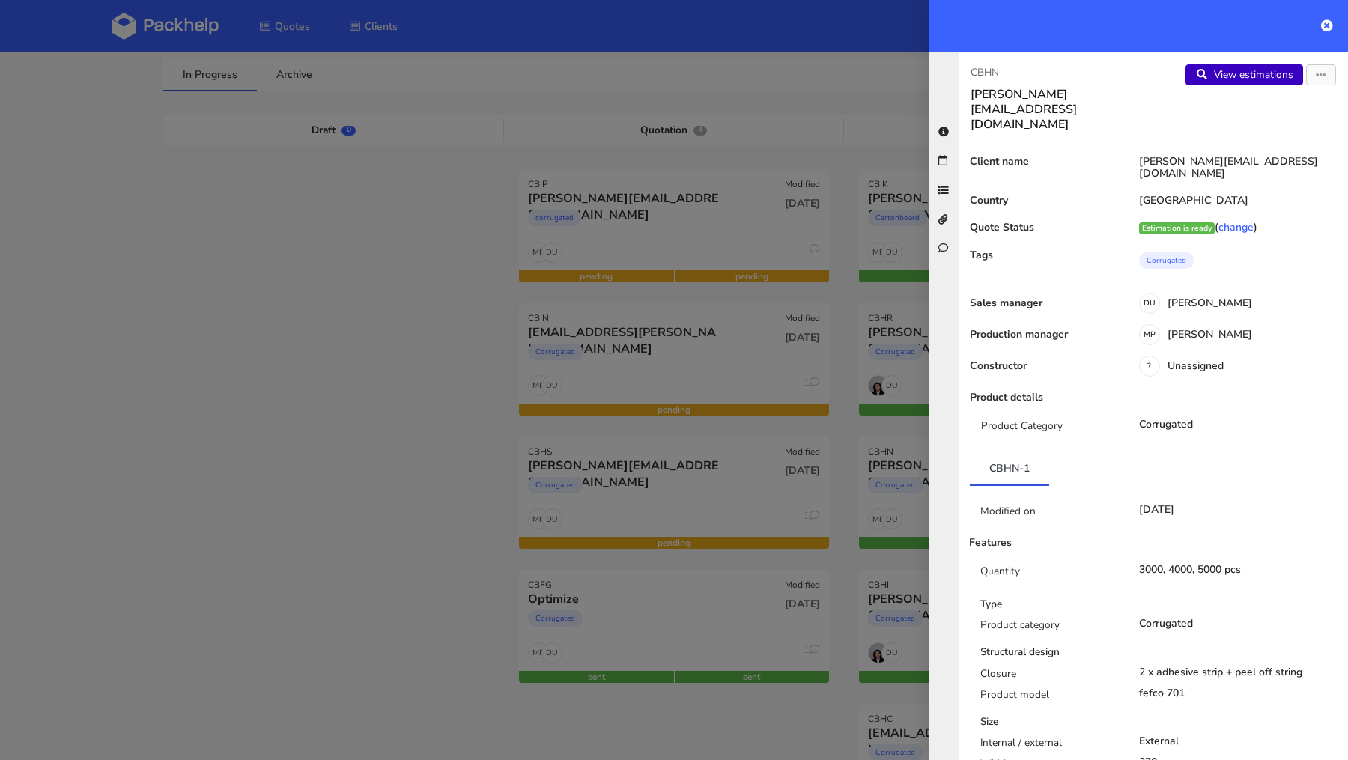
click at [1245, 70] on link "View estimations" at bounding box center [1244, 74] width 118 height 21
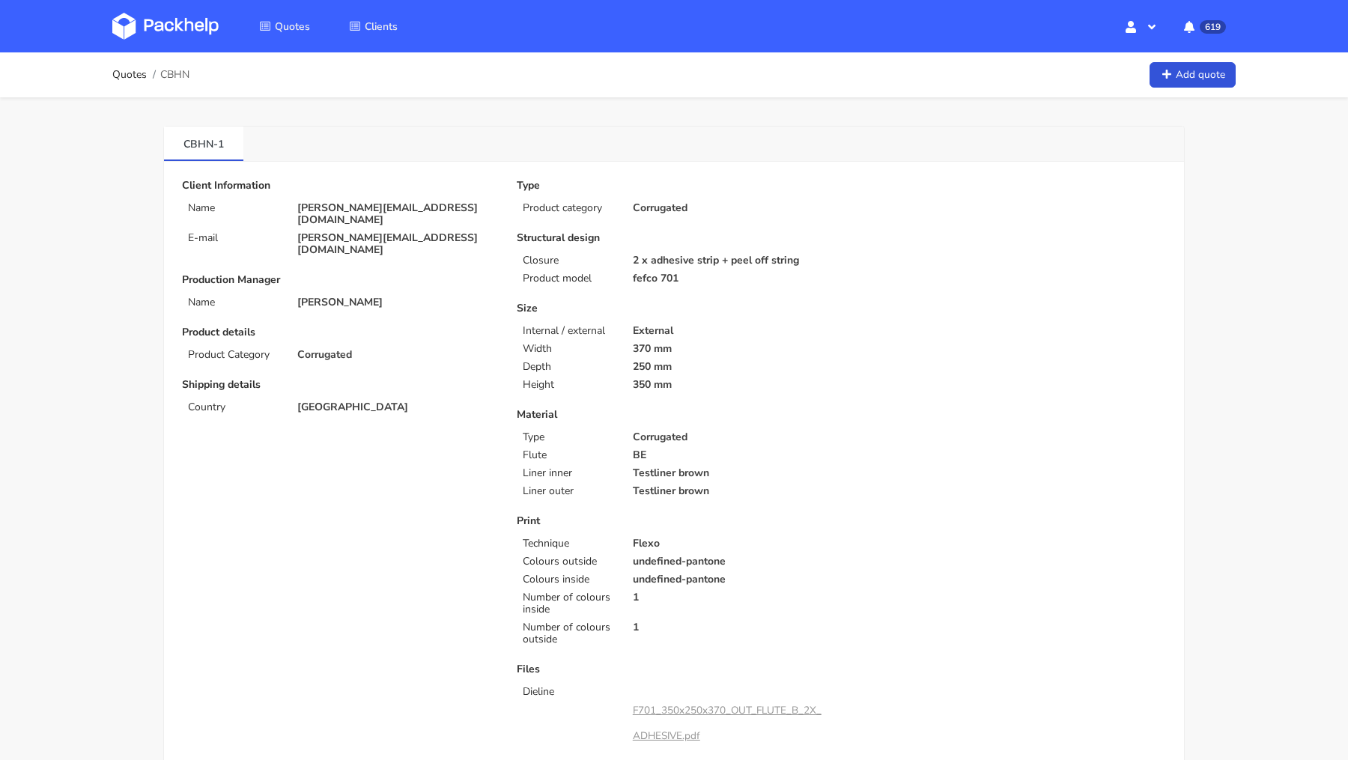
click at [159, 26] on img at bounding box center [165, 26] width 106 height 27
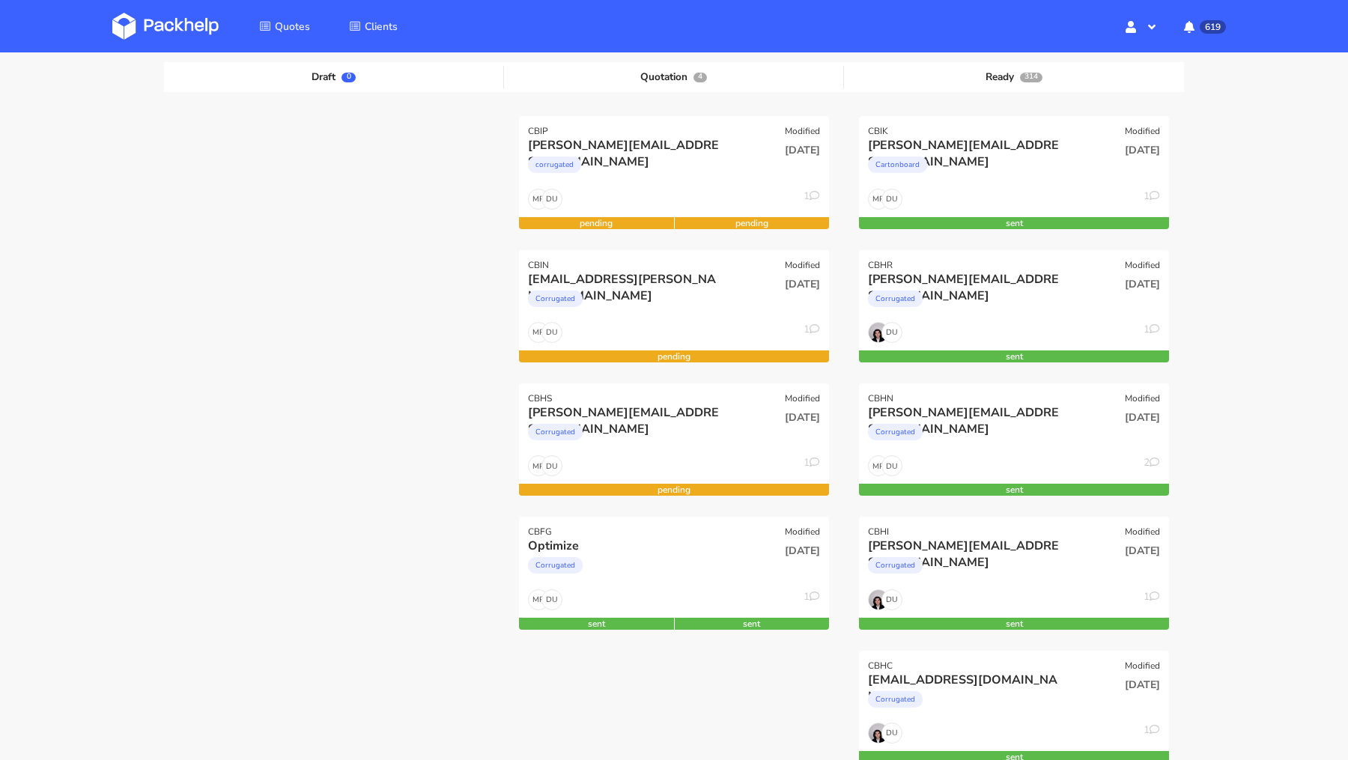
scroll to position [166, 0]
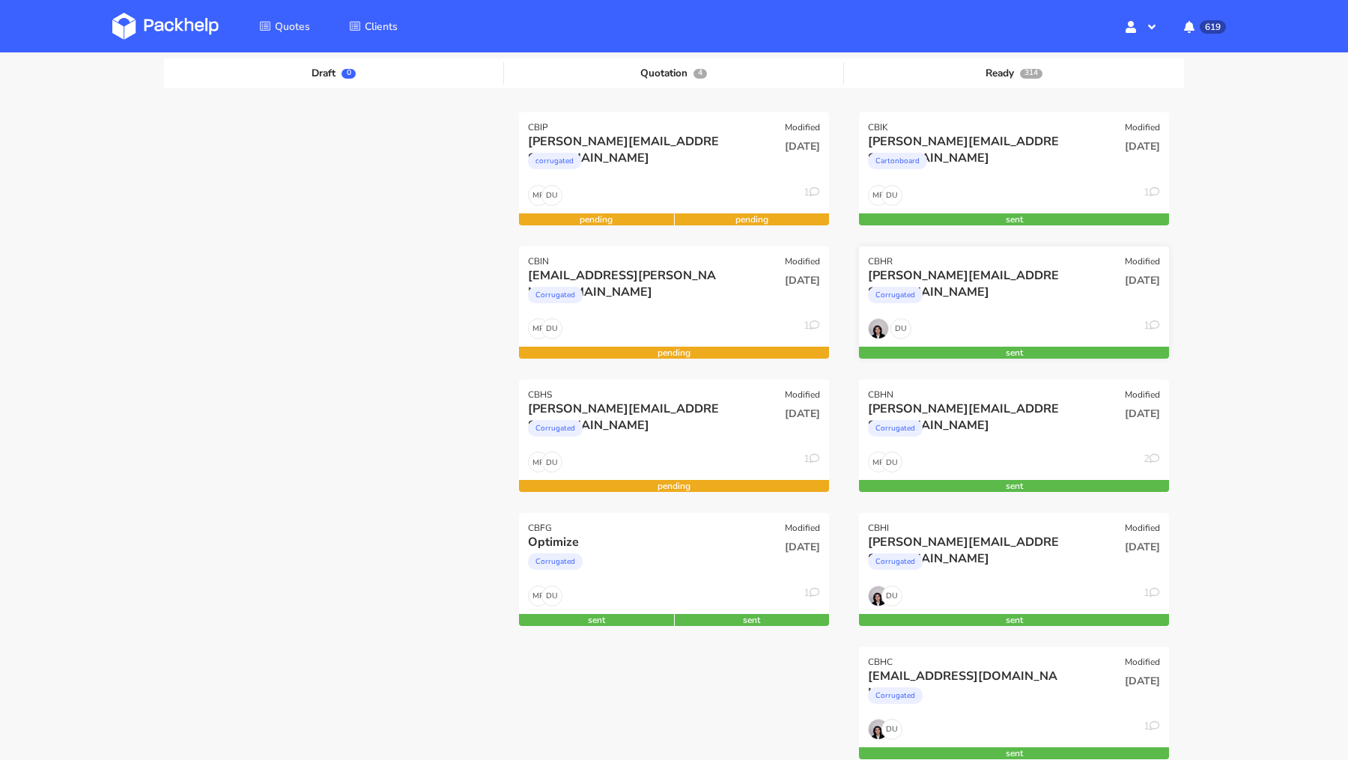
scroll to position [166, 0]
click at [1011, 431] on div "Corrugated" at bounding box center [967, 432] width 198 height 30
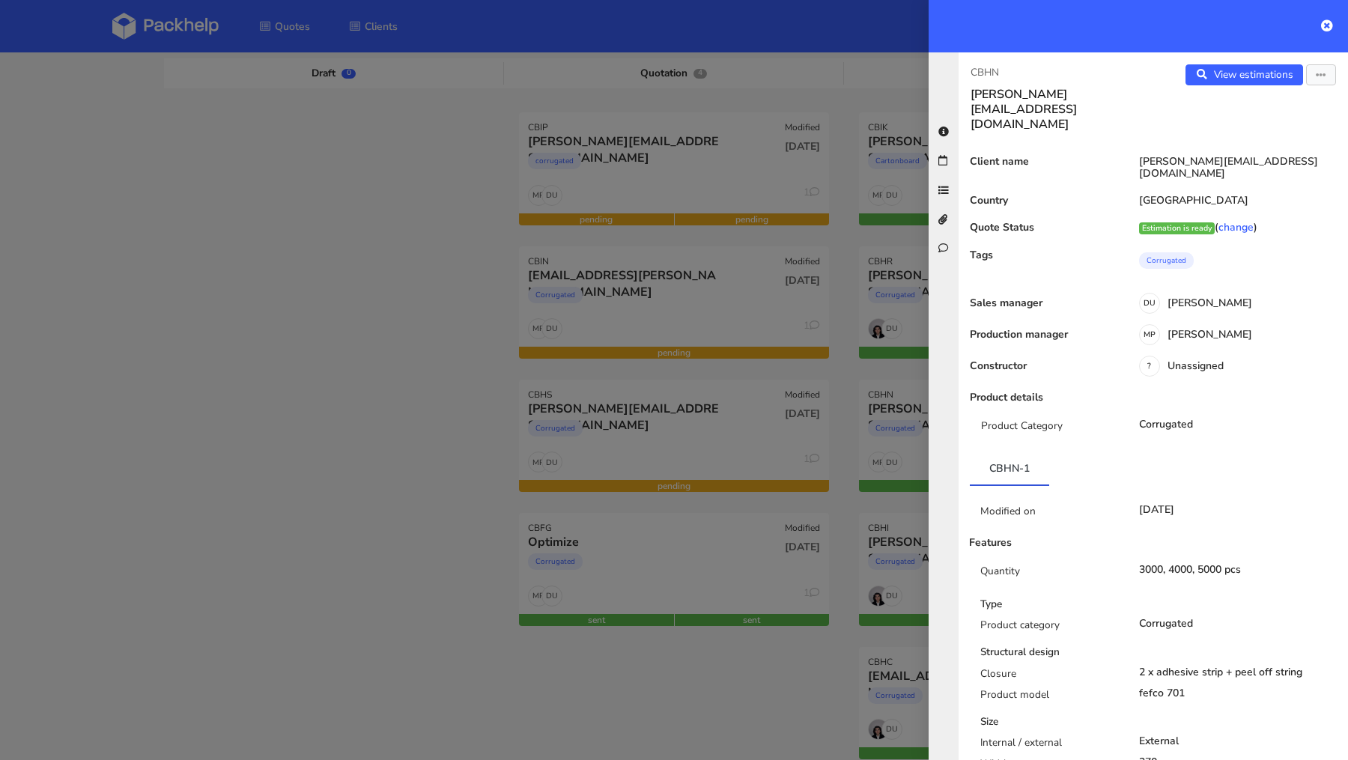
click at [693, 448] on div at bounding box center [674, 380] width 1348 height 760
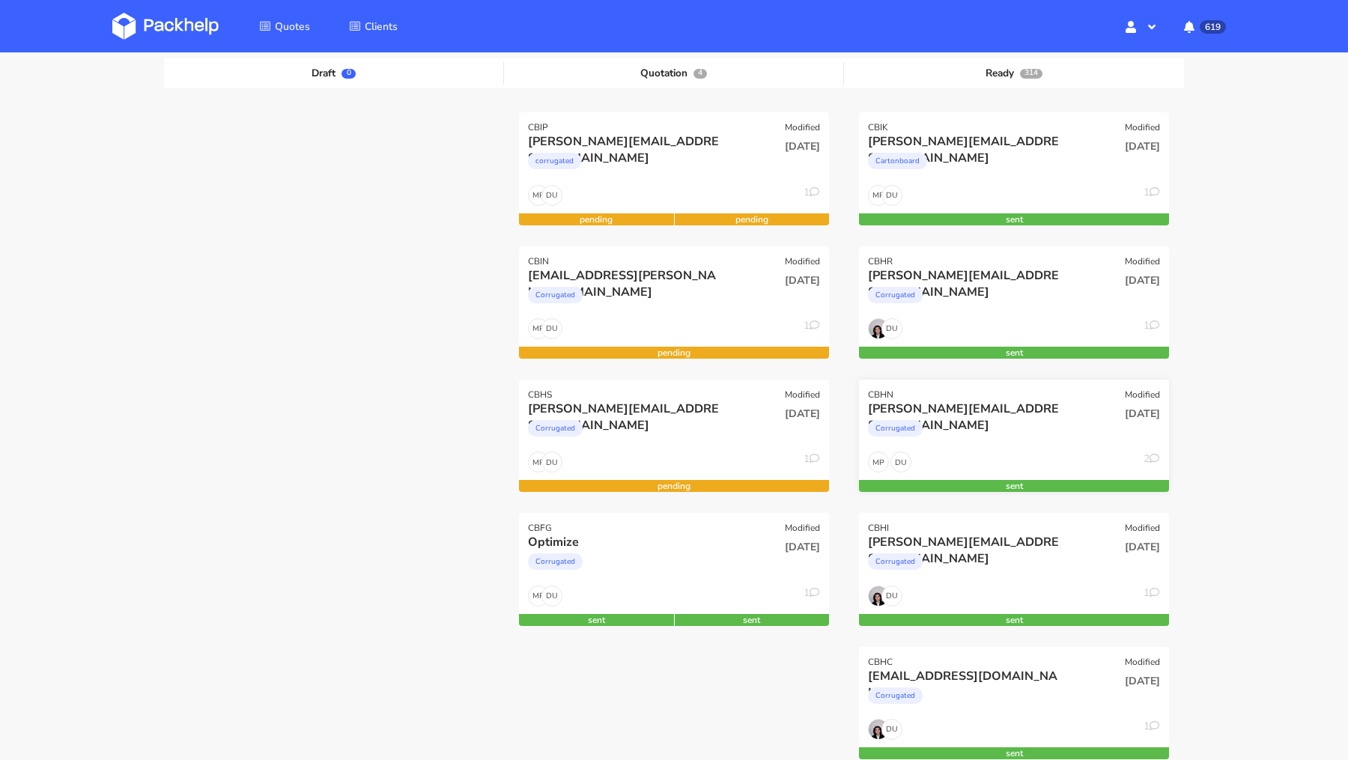
click at [982, 396] on div "CBHN Modified" at bounding box center [1014, 390] width 310 height 21
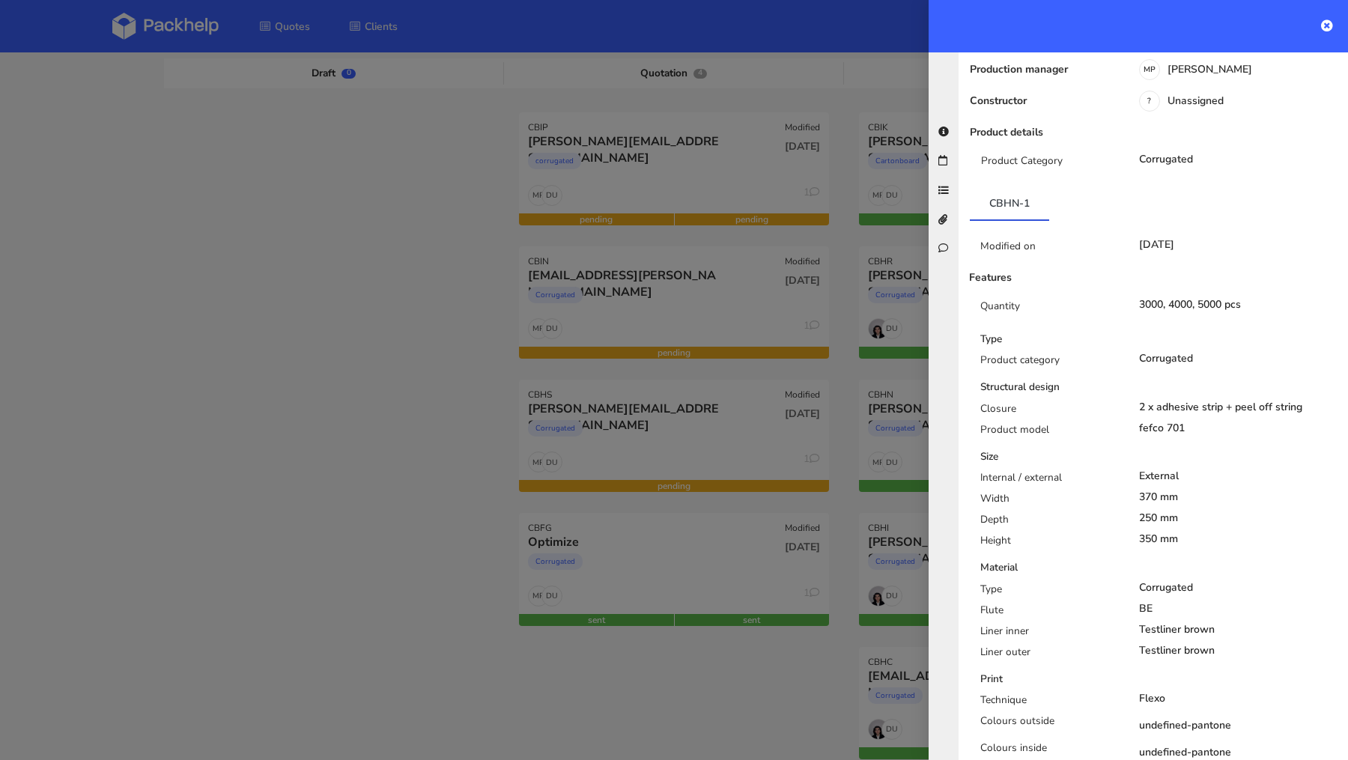
scroll to position [0, 0]
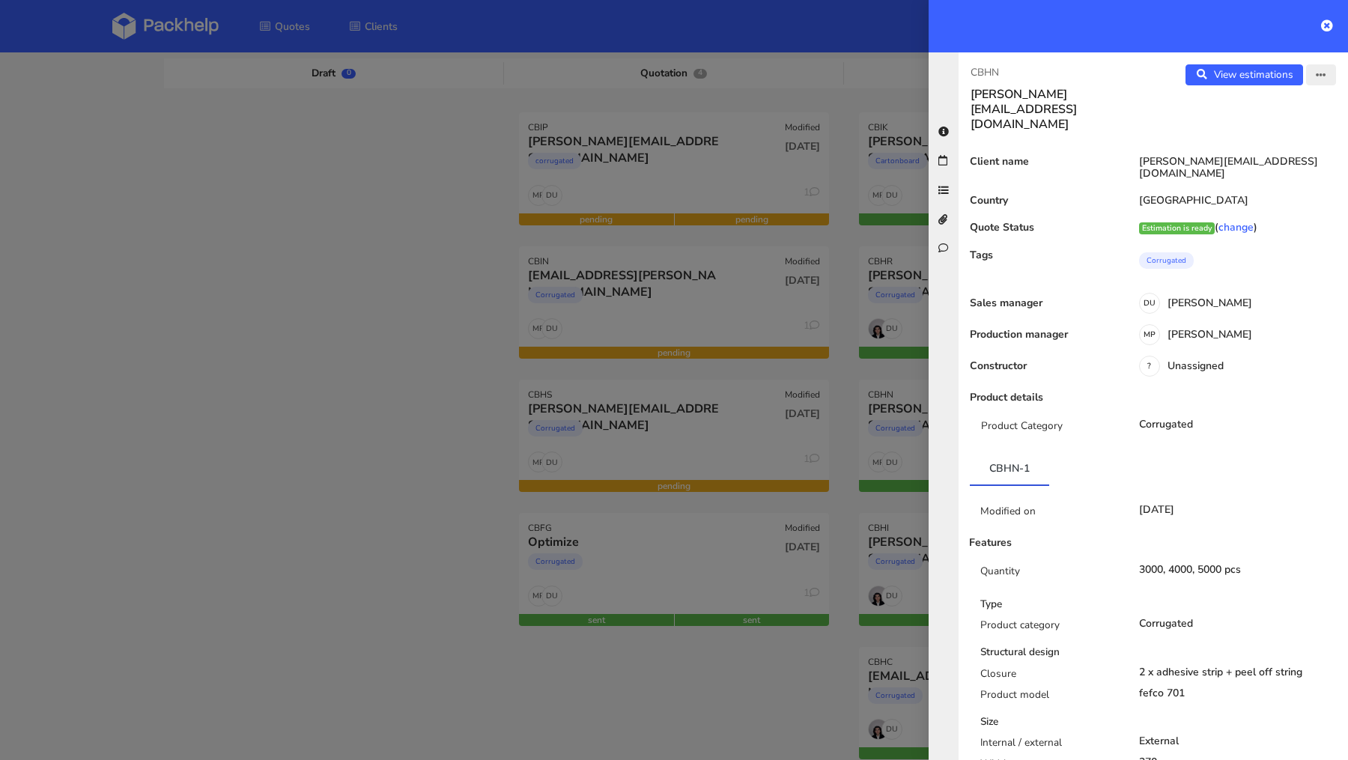
click at [1326, 76] on icon "button" at bounding box center [1321, 75] width 10 height 10
click at [1289, 129] on link "Edit quote" at bounding box center [1272, 133] width 132 height 25
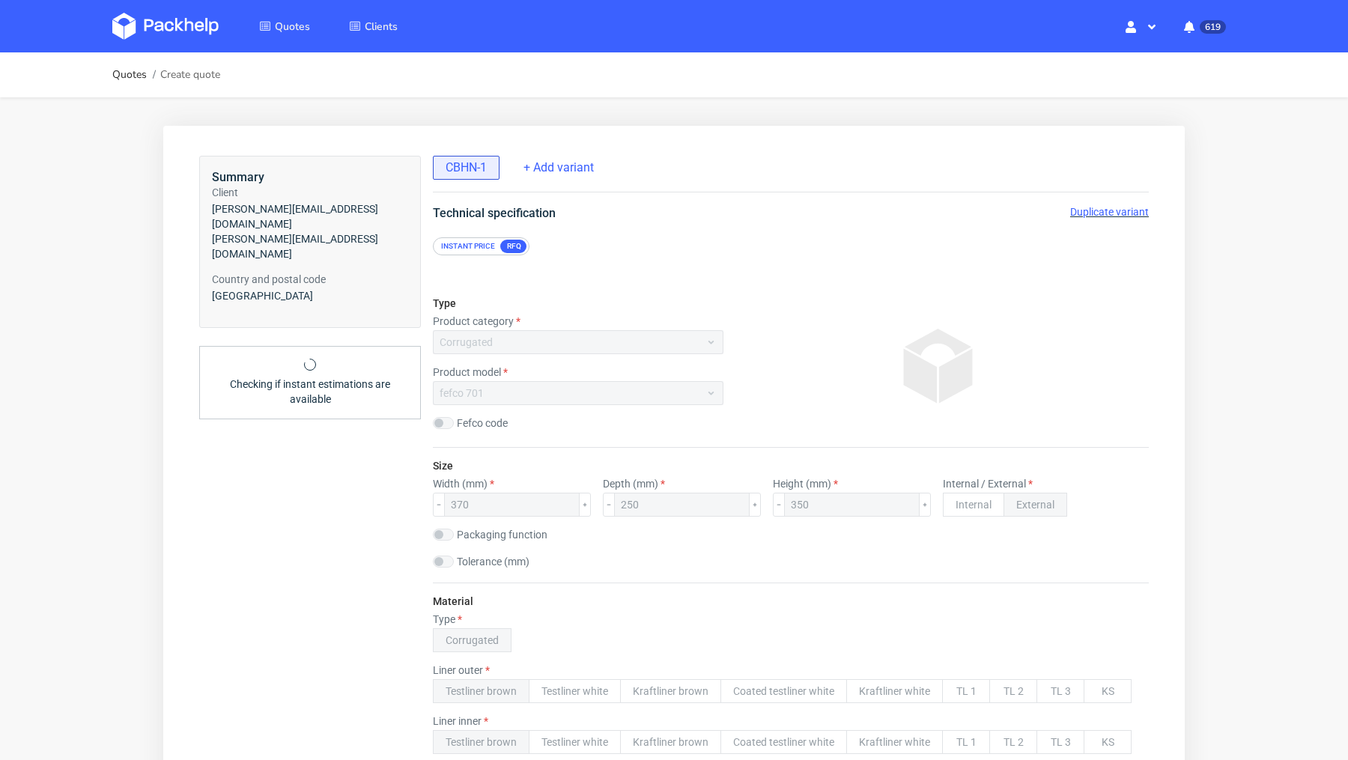
click at [1076, 208] on span "Duplicate variant" at bounding box center [1109, 212] width 79 height 12
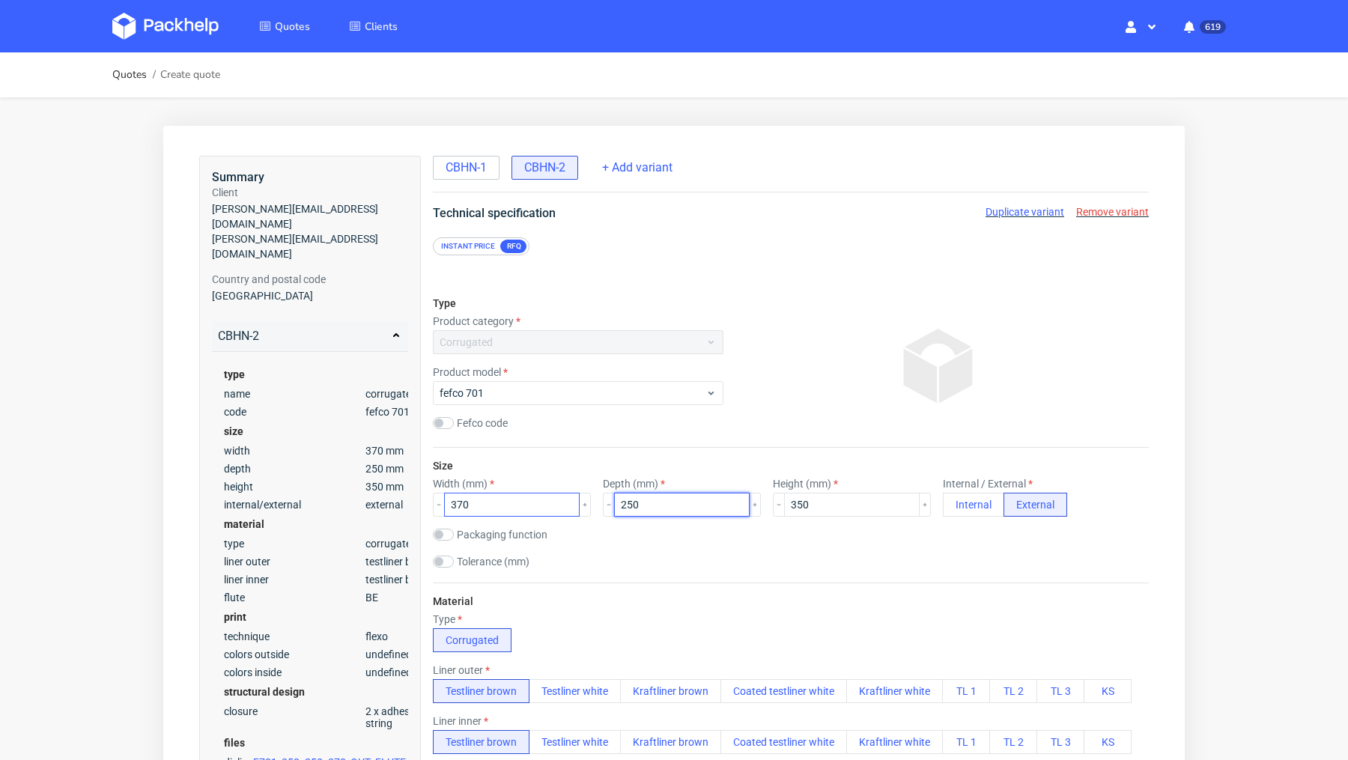
drag, startPoint x: 655, startPoint y: 508, endPoint x: 507, endPoint y: 493, distance: 149.0
click at [507, 493] on div "Width (mm) 370 Depth (mm) 250 Height (mm) 350 Internal / External Internal Exte…" at bounding box center [791, 497] width 716 height 39
type input "350"
drag, startPoint x: 788, startPoint y: 510, endPoint x: 712, endPoint y: 508, distance: 75.7
click at [712, 508] on div "Width (mm) 370 Depth (mm) 350 Height (mm) 350 Internal / External Internal Exte…" at bounding box center [791, 497] width 716 height 39
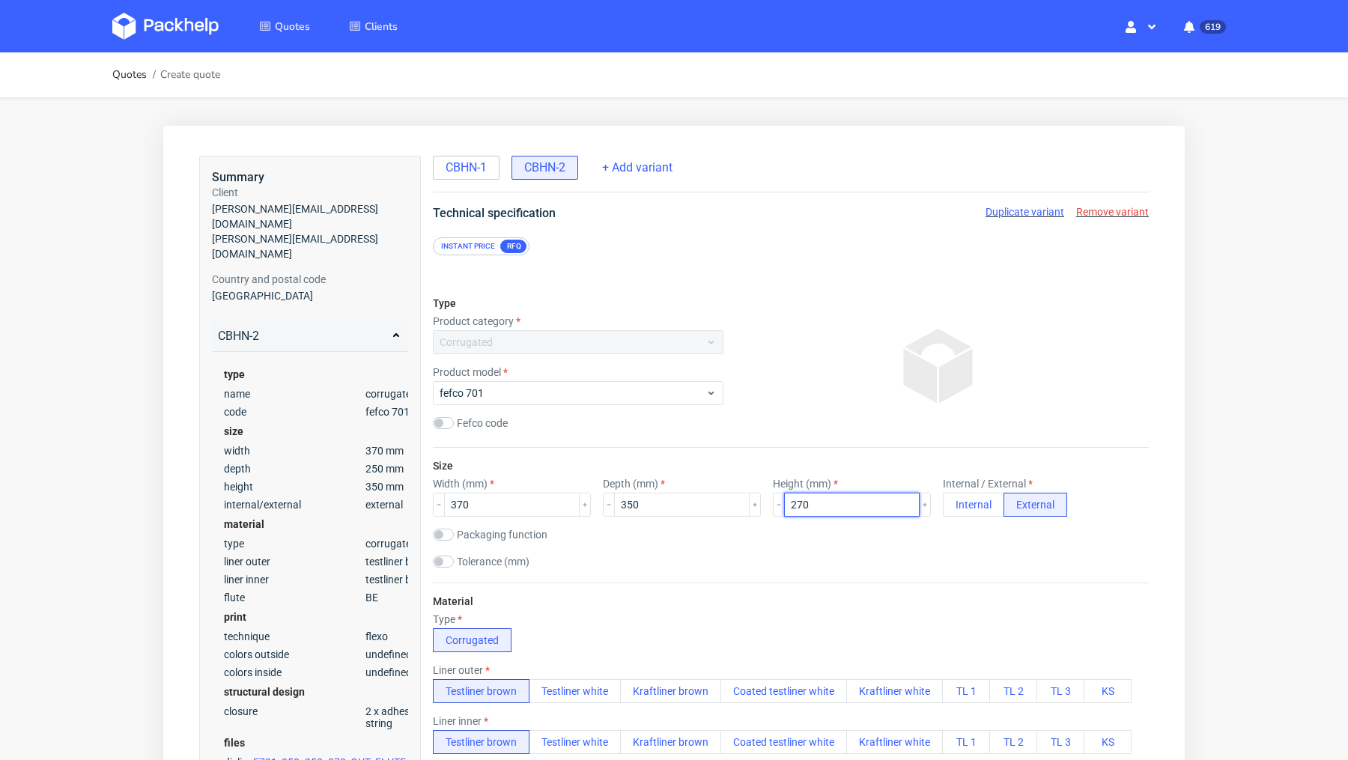
type input "270"
click at [520, 386] on span "fefco 701" at bounding box center [573, 393] width 266 height 15
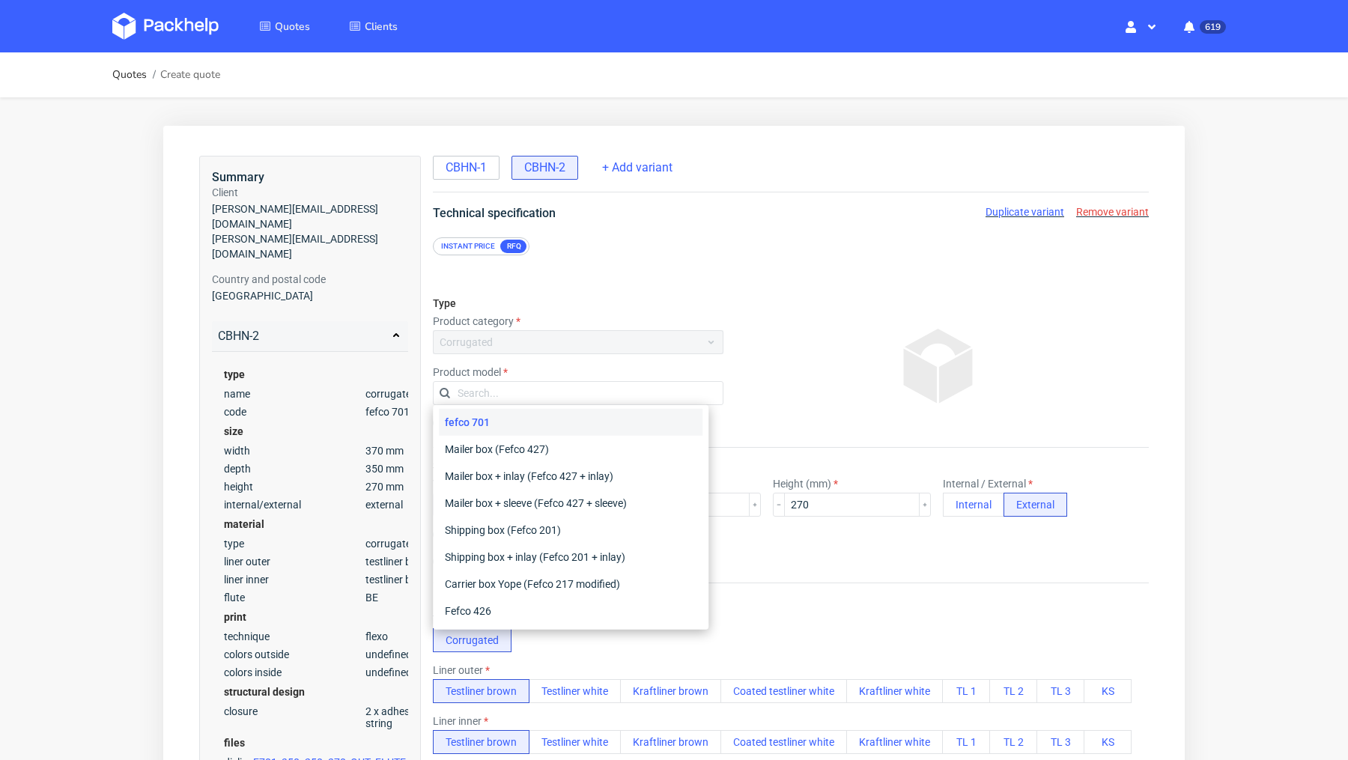
scroll to position [0, 0]
click at [506, 398] on input "text" at bounding box center [578, 393] width 291 height 24
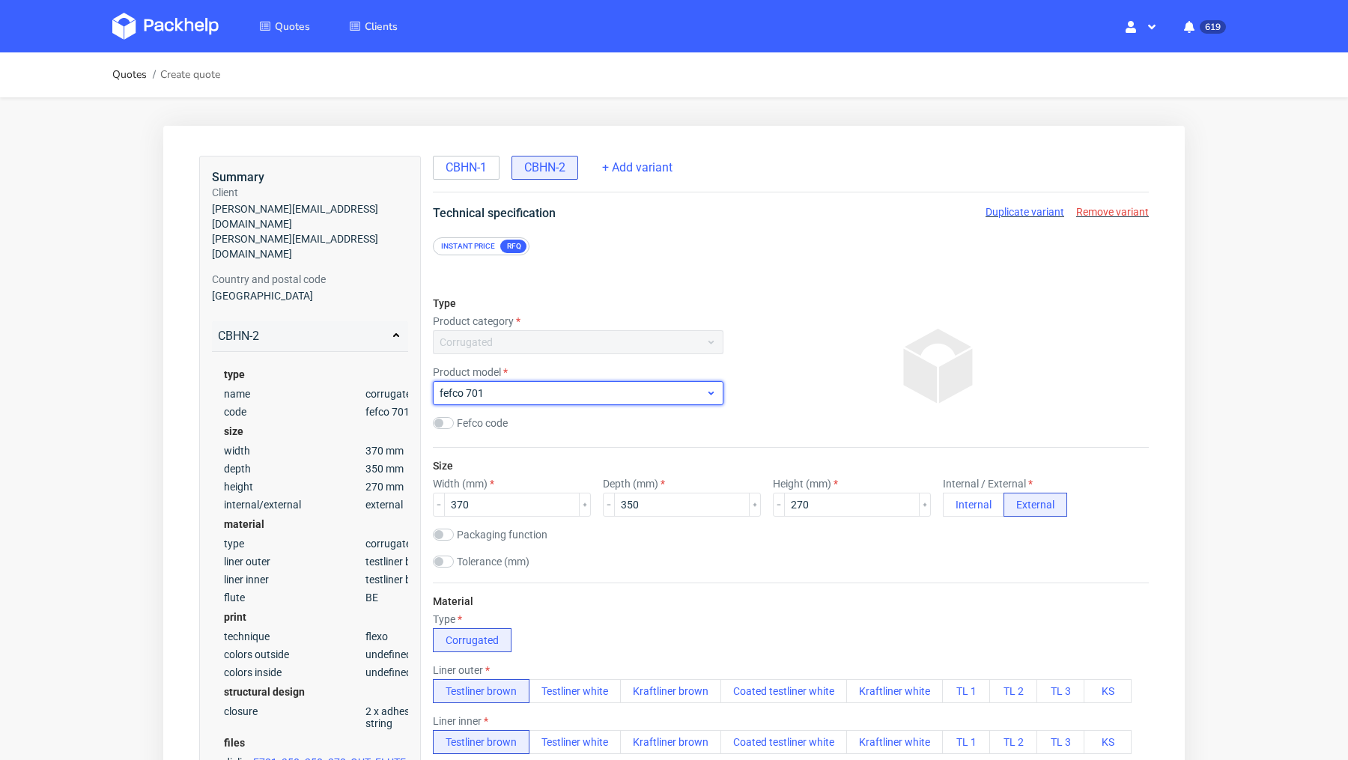
click at [511, 392] on span "fefco 701" at bounding box center [573, 393] width 266 height 15
type input "Fefco 0472"
click at [802, 323] on div at bounding box center [938, 366] width 419 height 150
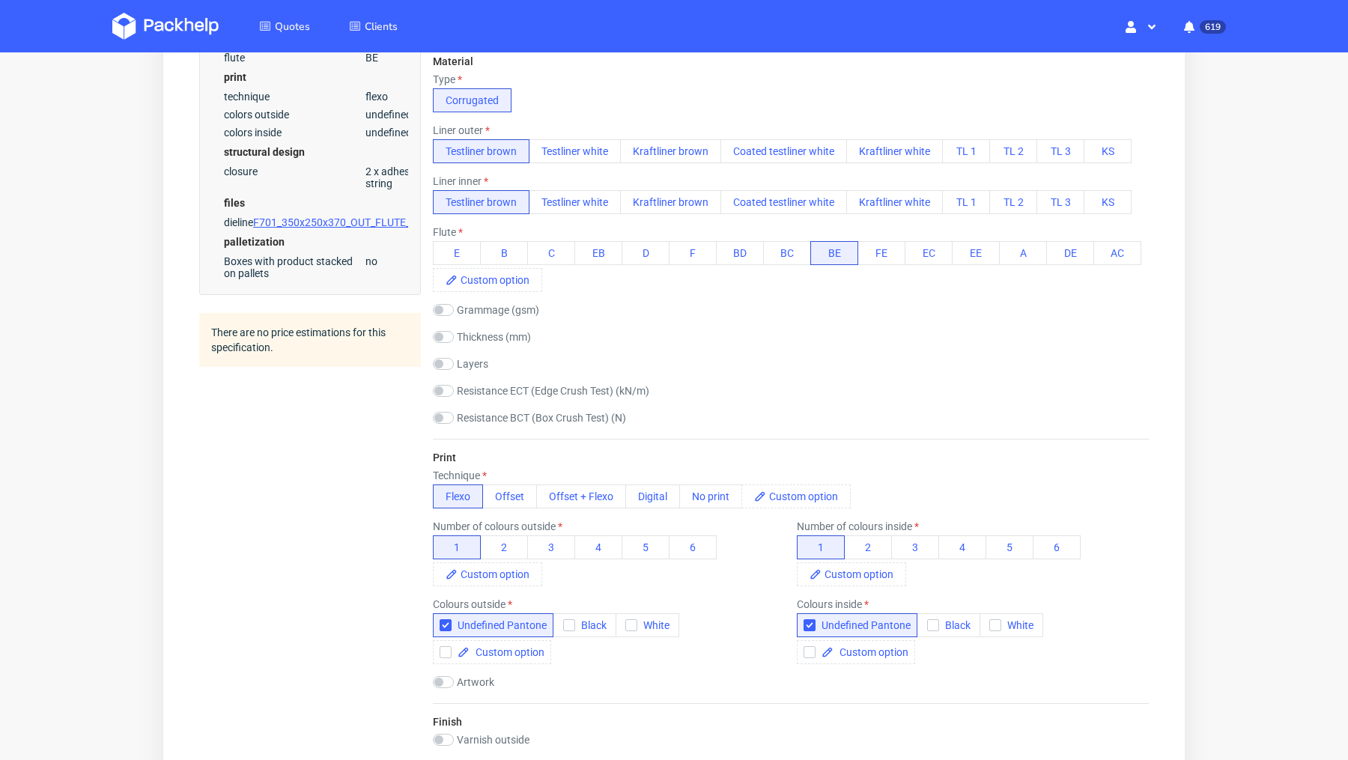
scroll to position [547, 0]
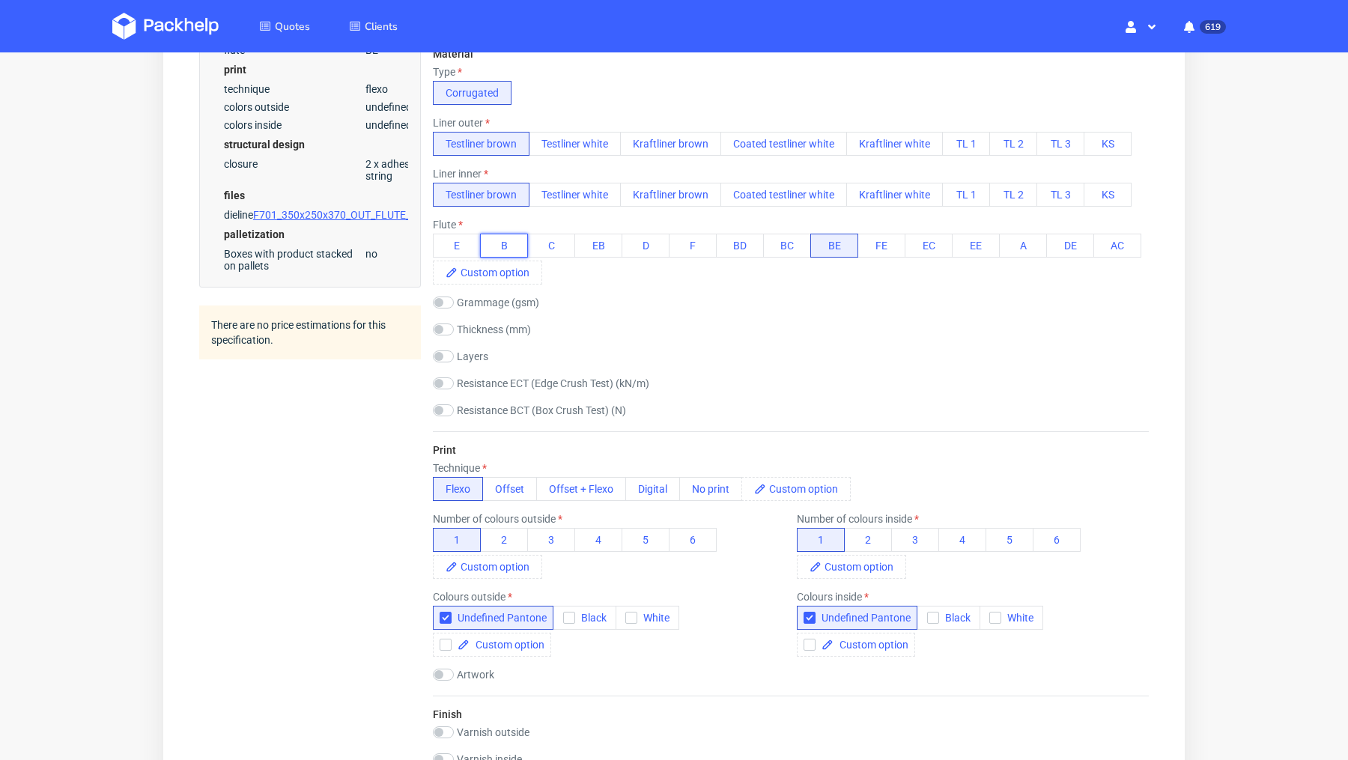
click at [505, 253] on button "B" at bounding box center [504, 246] width 48 height 24
click at [732, 307] on div "Grammage (gsm)" at bounding box center [791, 304] width 716 height 15
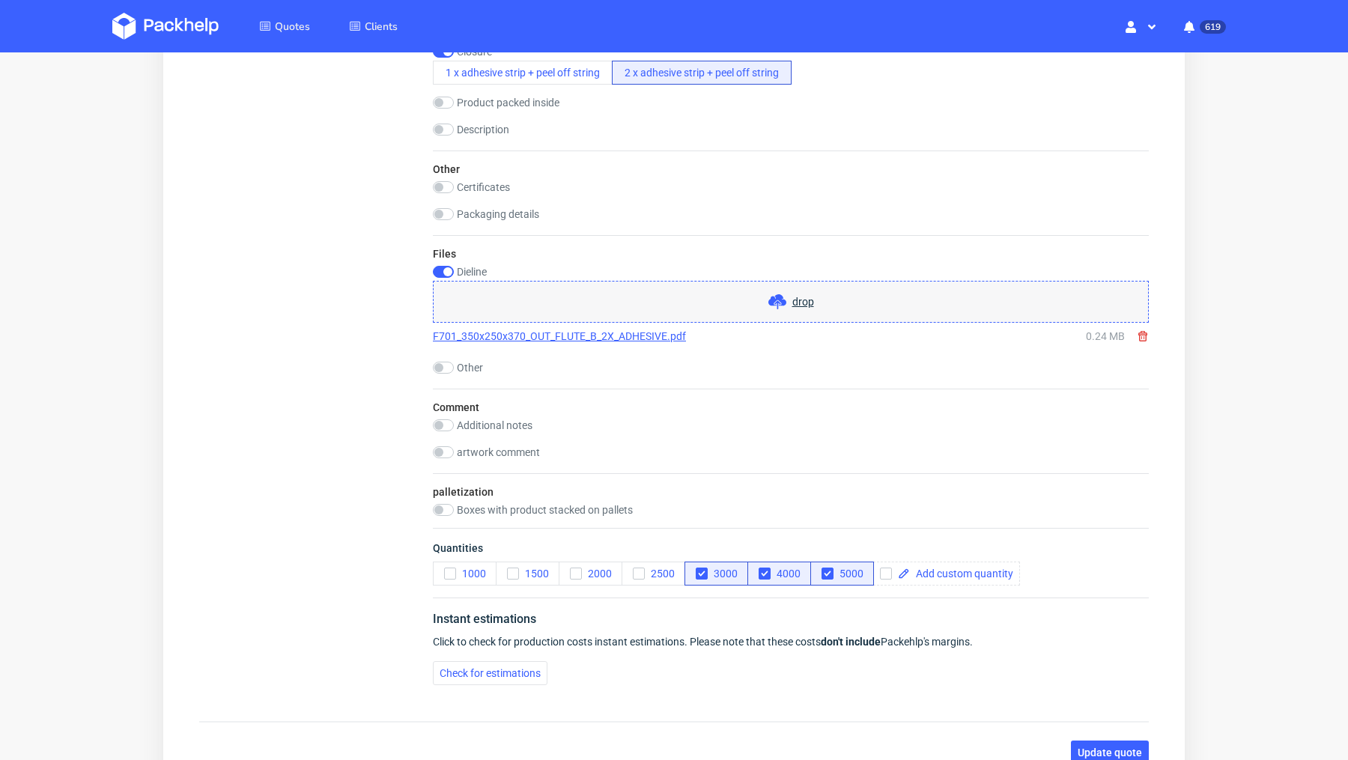
scroll to position [1426, 0]
click at [652, 327] on link "F701_350x250x370_OUT_FLUTE_B_2X_ADHESIVE.pdf" at bounding box center [559, 333] width 253 height 15
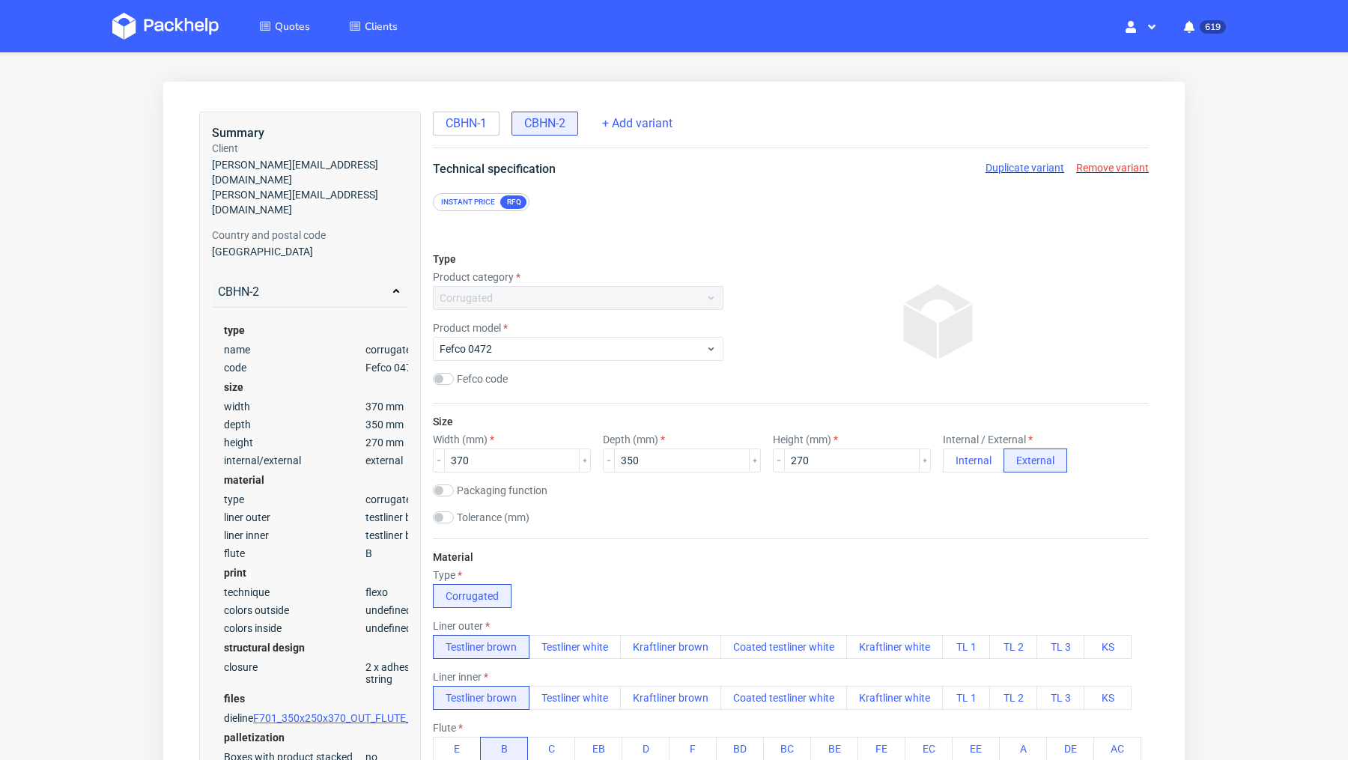
scroll to position [0, 0]
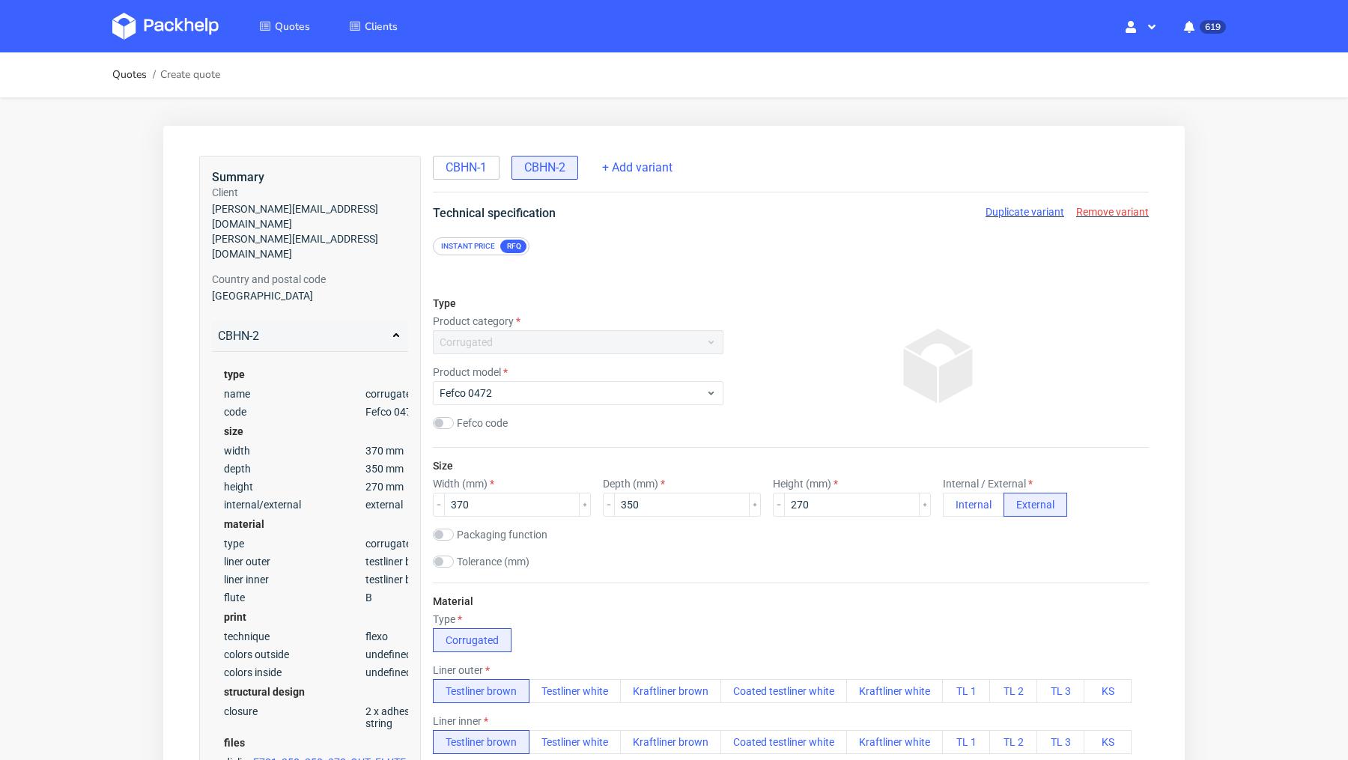
click at [1021, 212] on span "Duplicate variant" at bounding box center [1024, 212] width 79 height 12
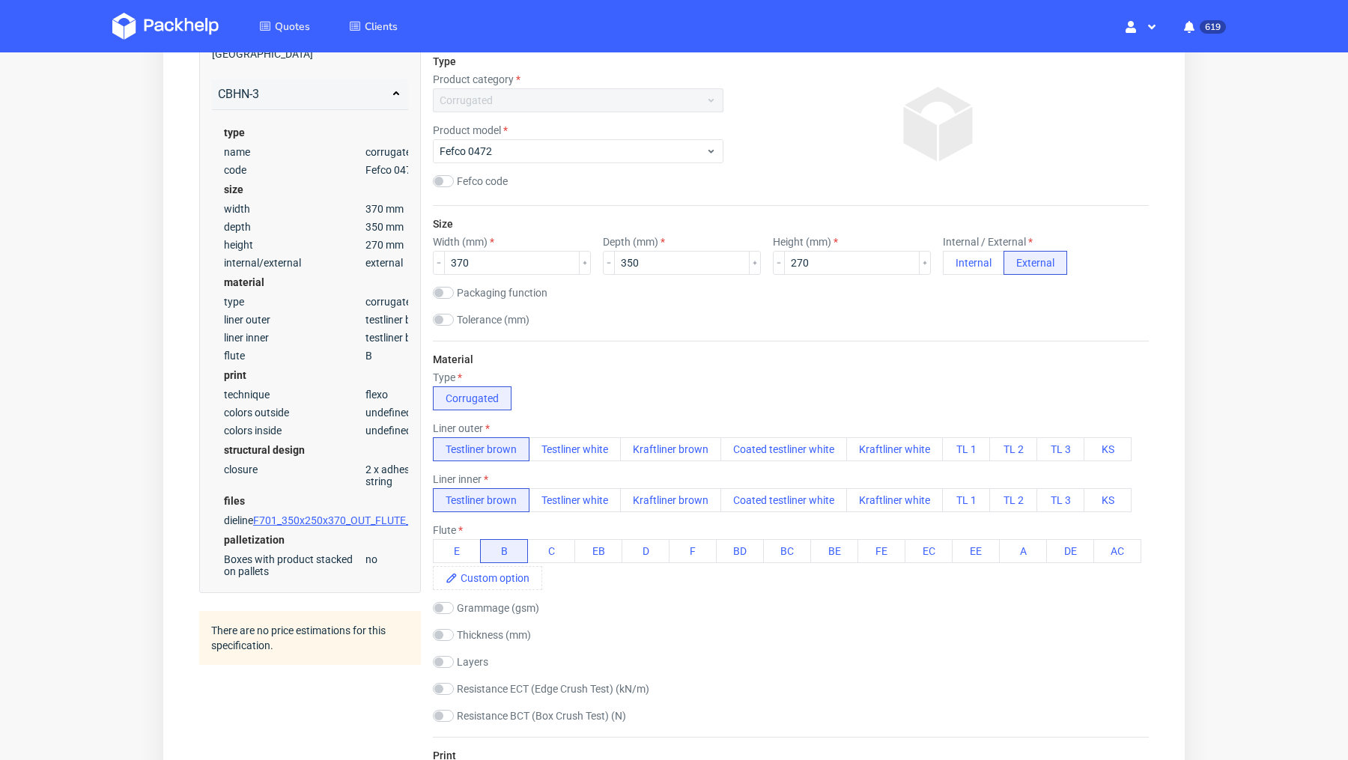
scroll to position [273, 0]
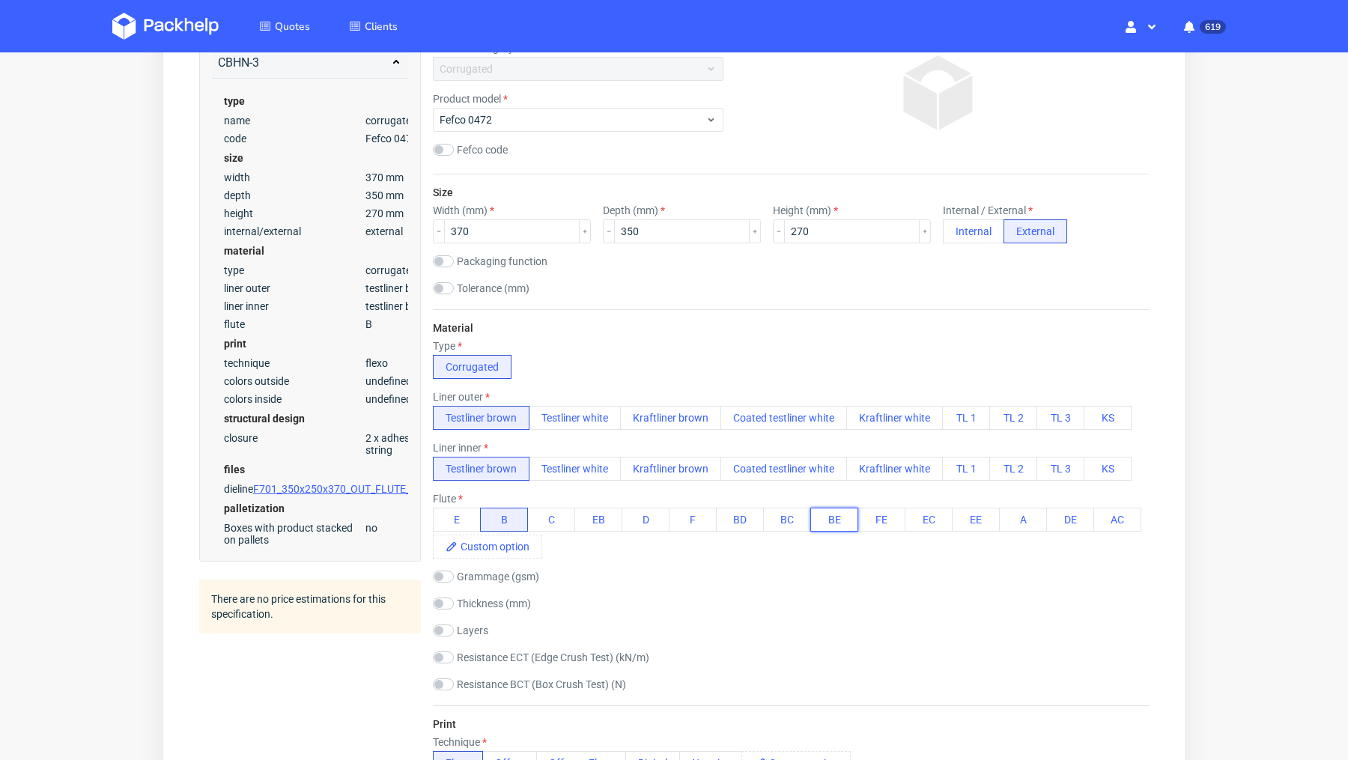
click at [816, 516] on button "BE" at bounding box center [834, 520] width 48 height 24
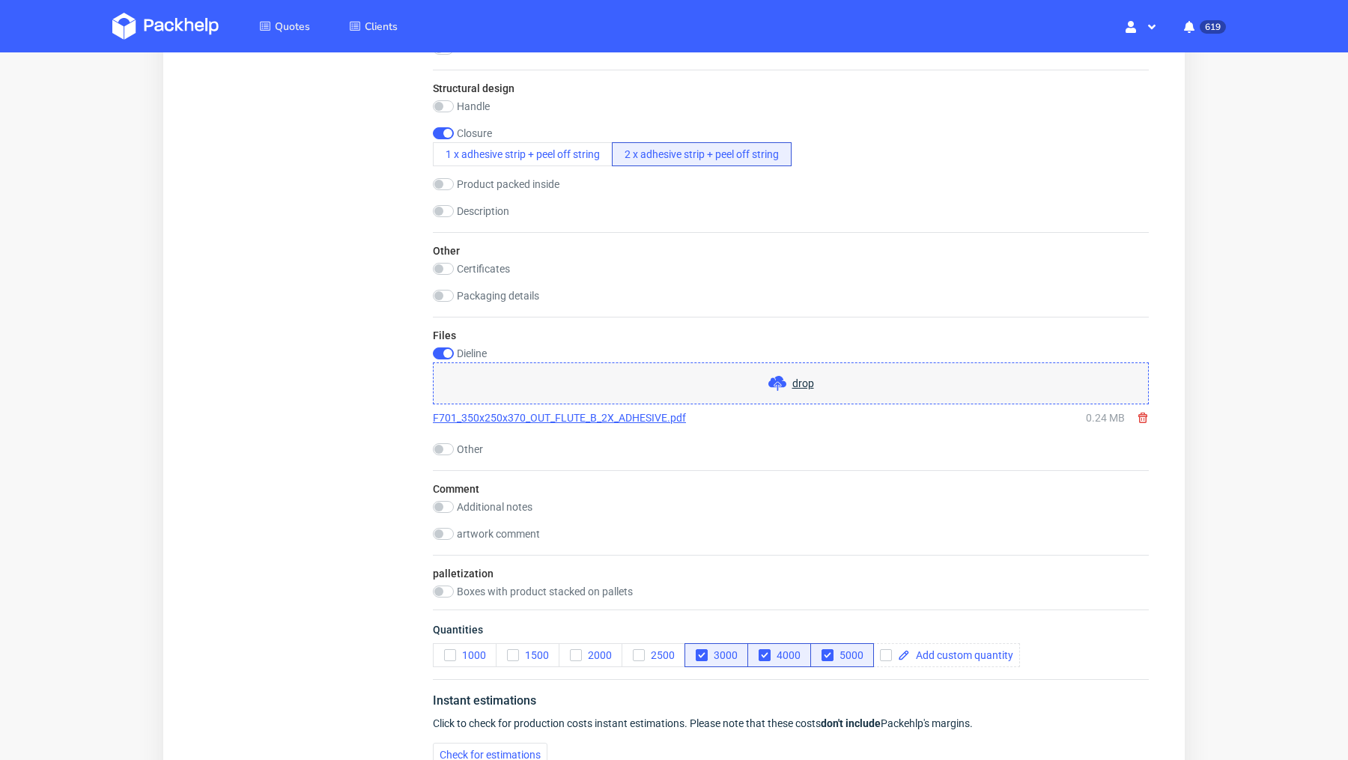
scroll to position [1545, 0]
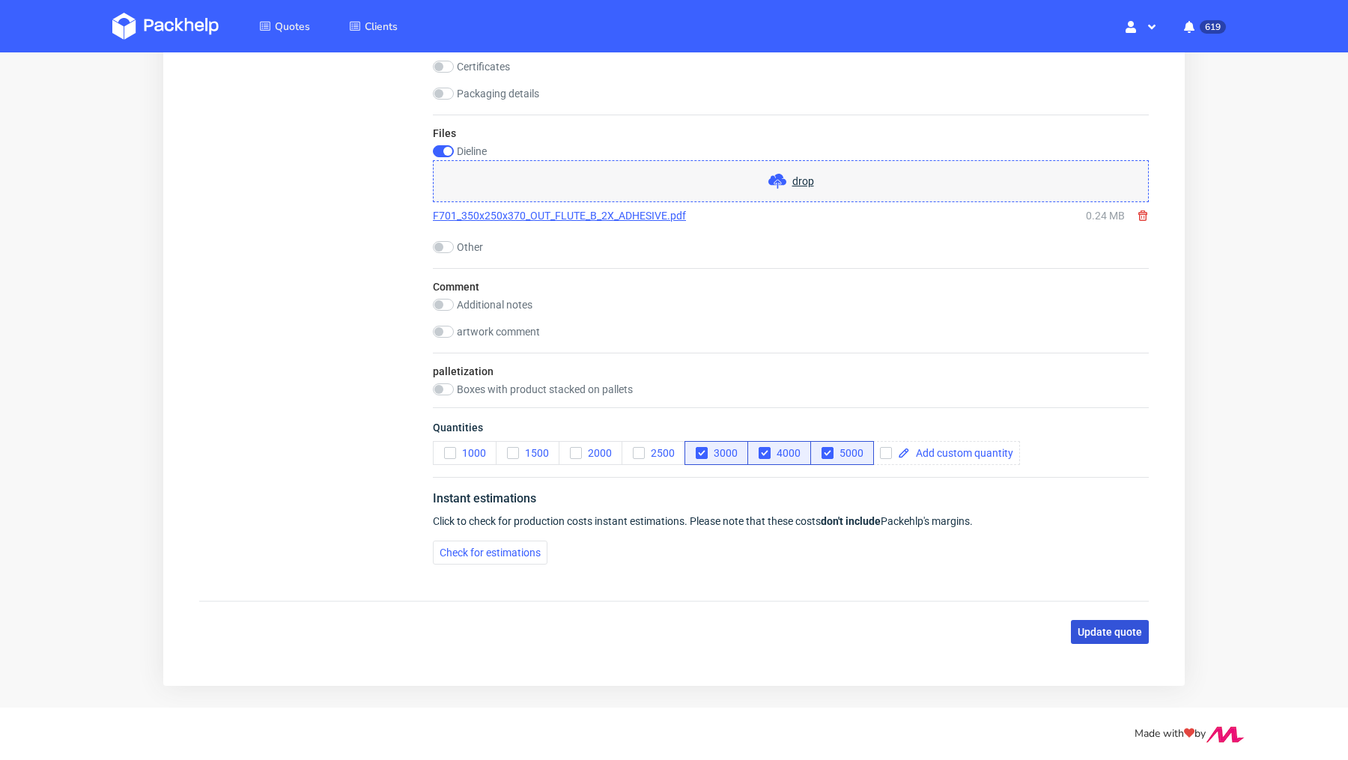
click at [1094, 629] on span "Update quote" at bounding box center [1110, 632] width 64 height 10
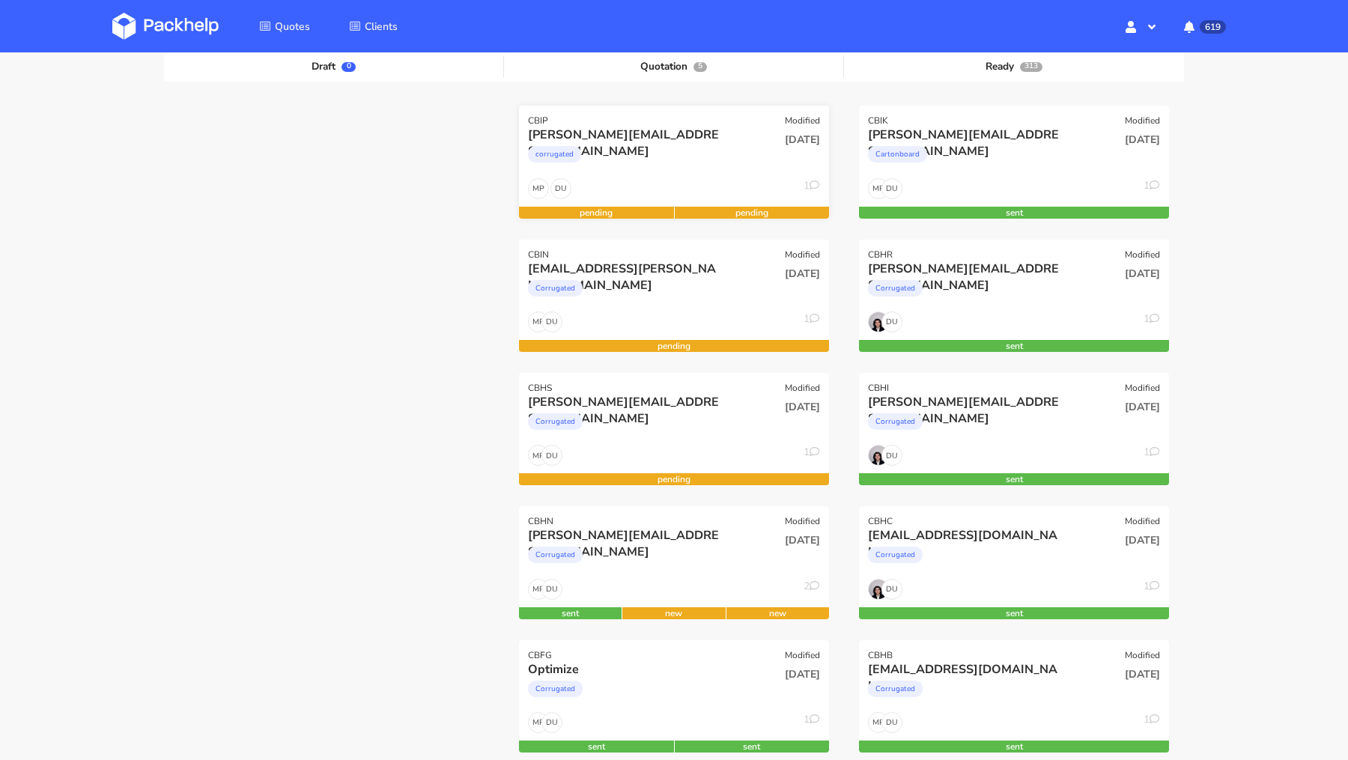
scroll to position [180, 0]
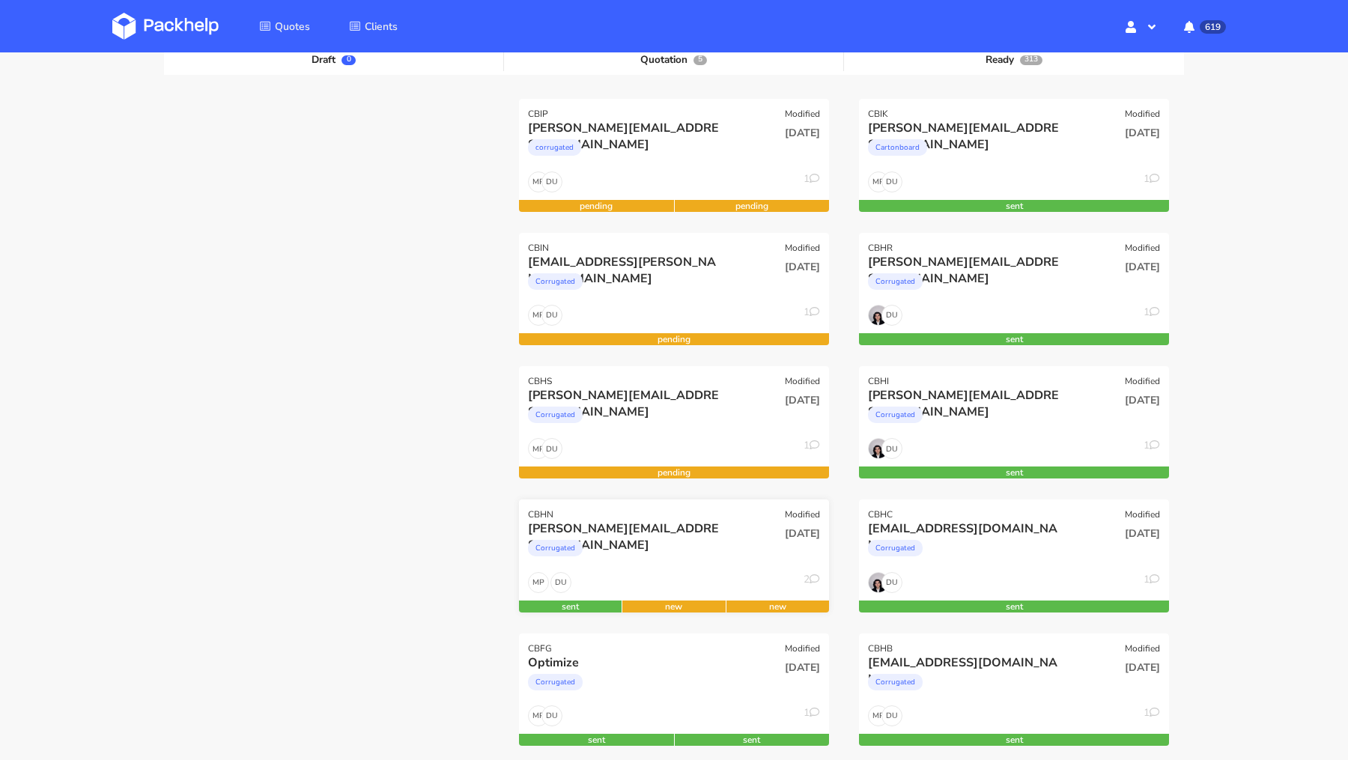
click at [653, 526] on div "[PERSON_NAME][EMAIL_ADDRESS][DOMAIN_NAME]" at bounding box center [627, 528] width 198 height 16
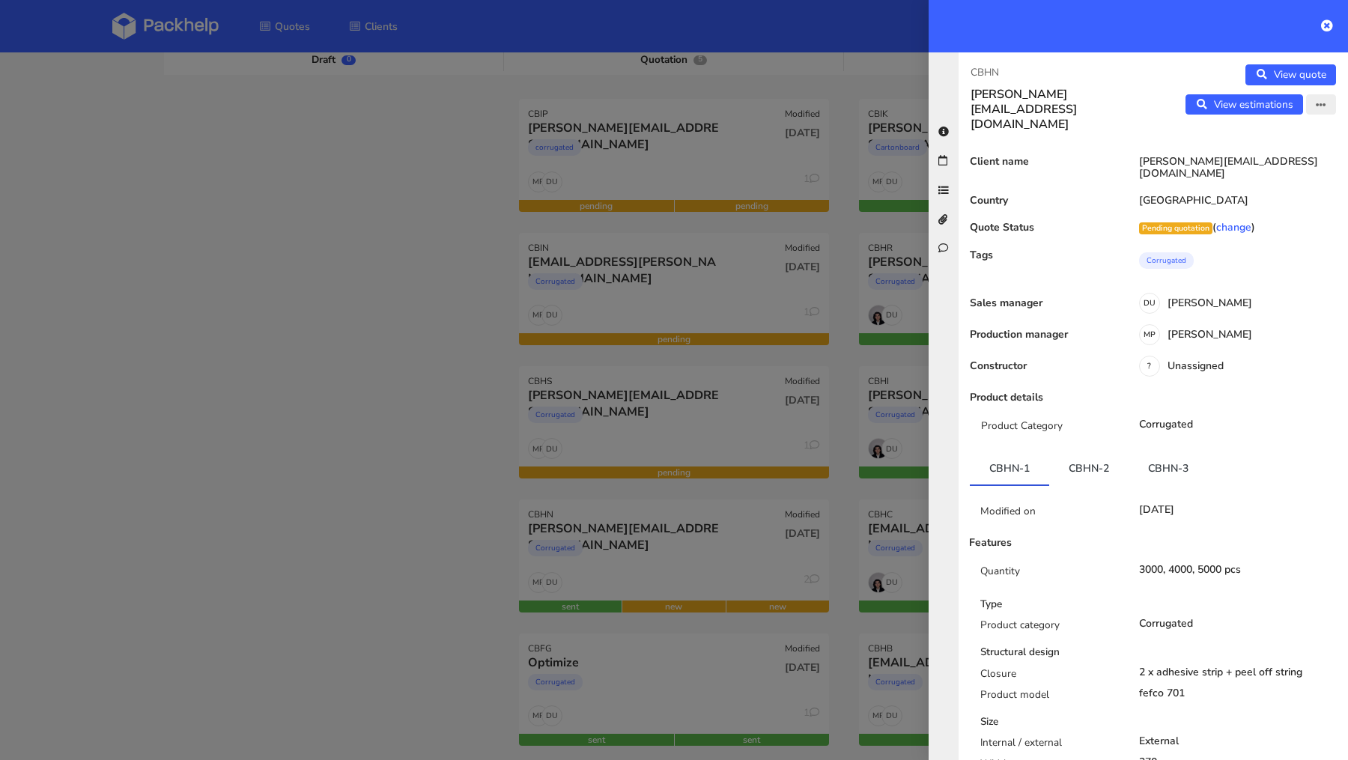
click at [1330, 100] on button "button" at bounding box center [1321, 104] width 30 height 21
click at [1283, 130] on link "Edit quote" at bounding box center [1272, 135] width 132 height 25
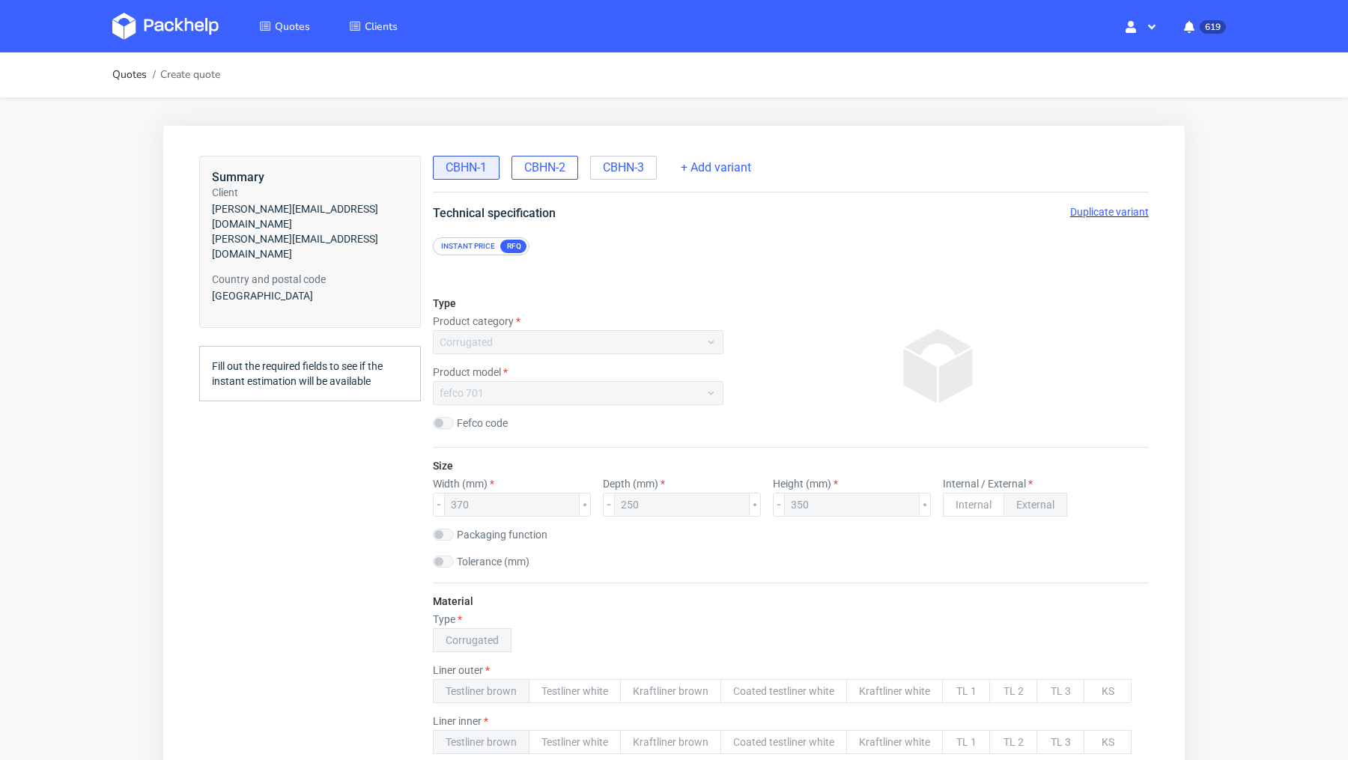
click at [553, 160] on span "CBHN-2" at bounding box center [544, 167] width 41 height 16
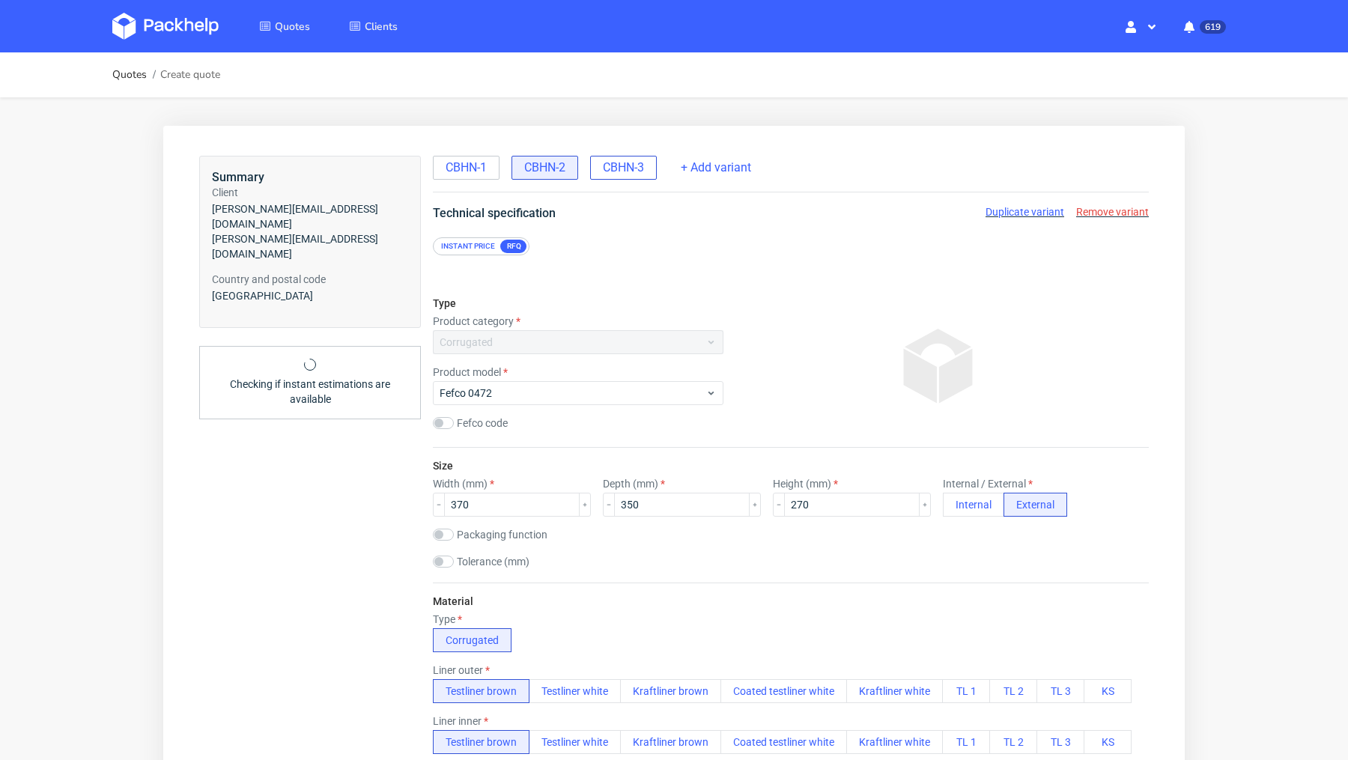
click at [614, 163] on span "CBHN-3" at bounding box center [623, 167] width 41 height 16
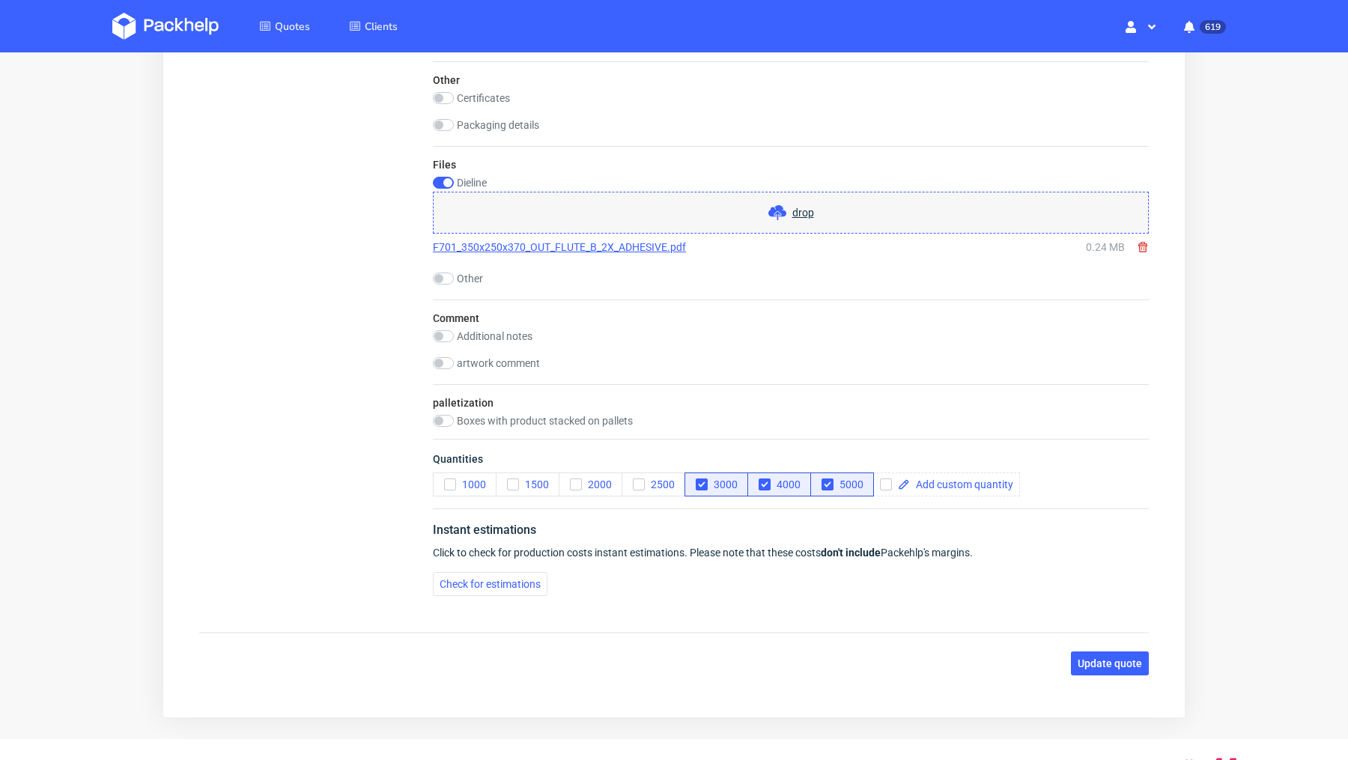
scroll to position [1545, 0]
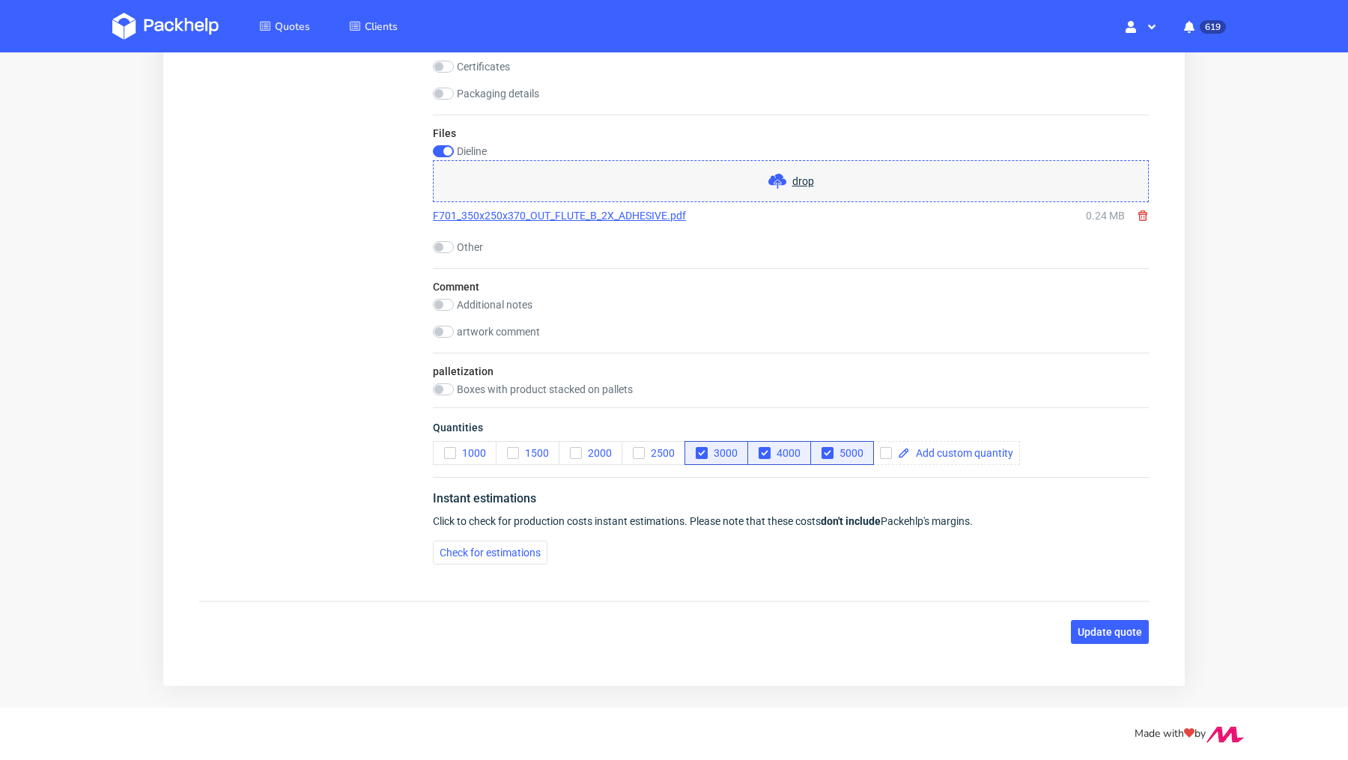
click at [1137, 210] on icon at bounding box center [1143, 216] width 12 height 12
checkbox input "false"
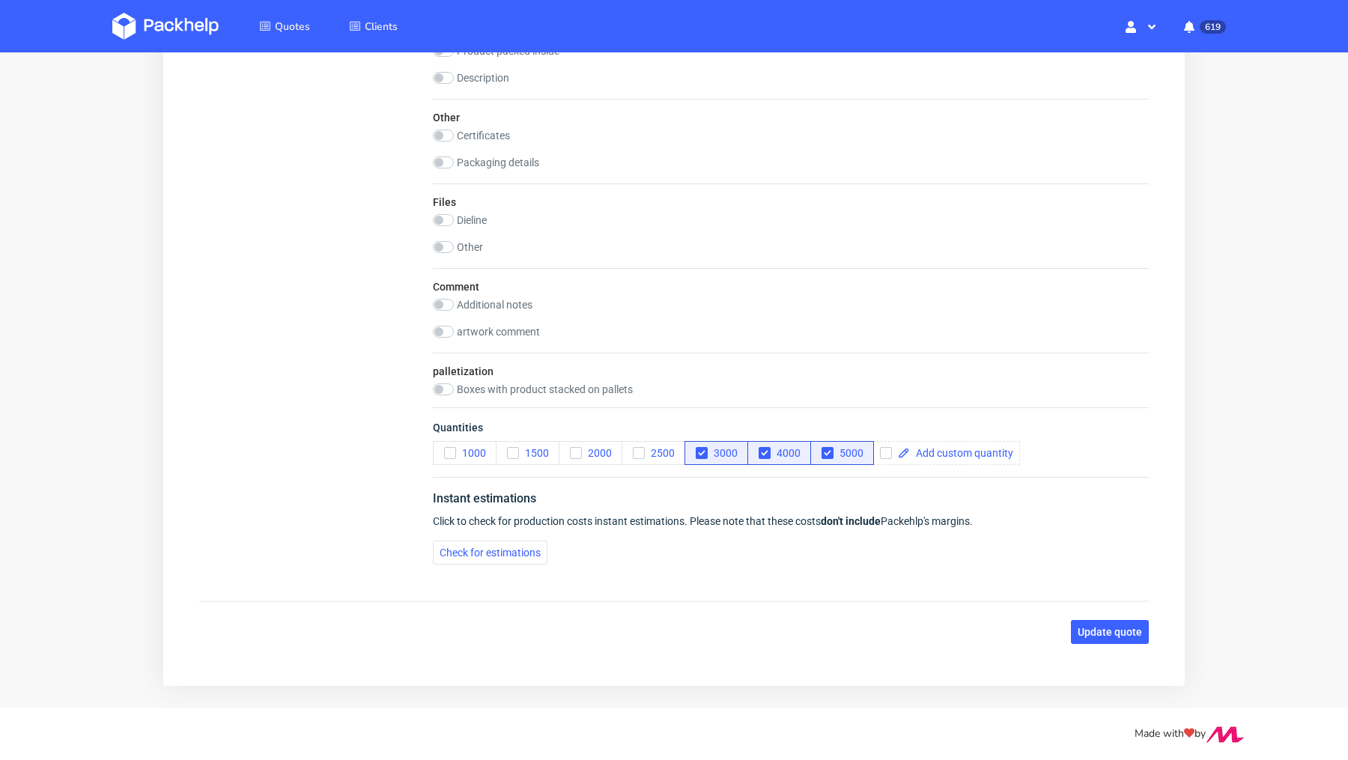
scroll to position [0, 0]
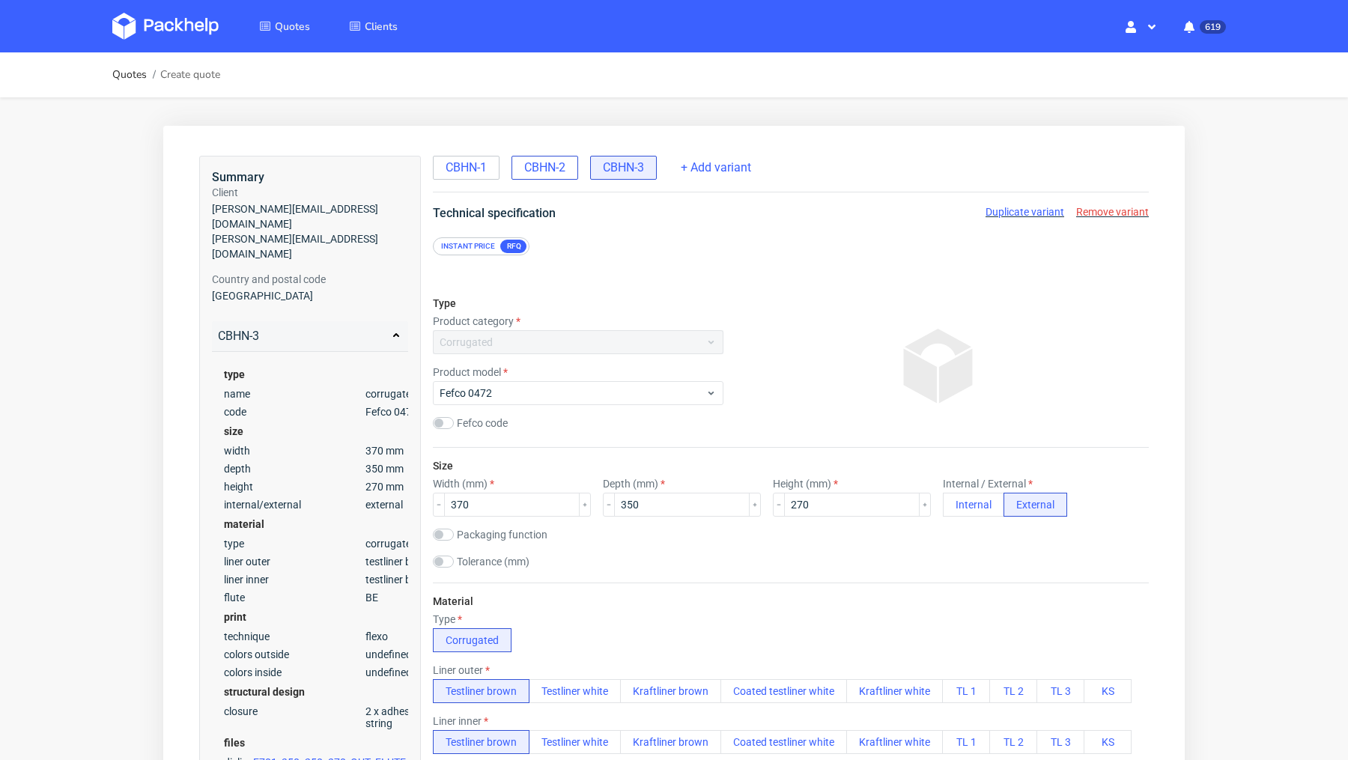
click at [550, 165] on span "CBHN-2" at bounding box center [544, 167] width 41 height 16
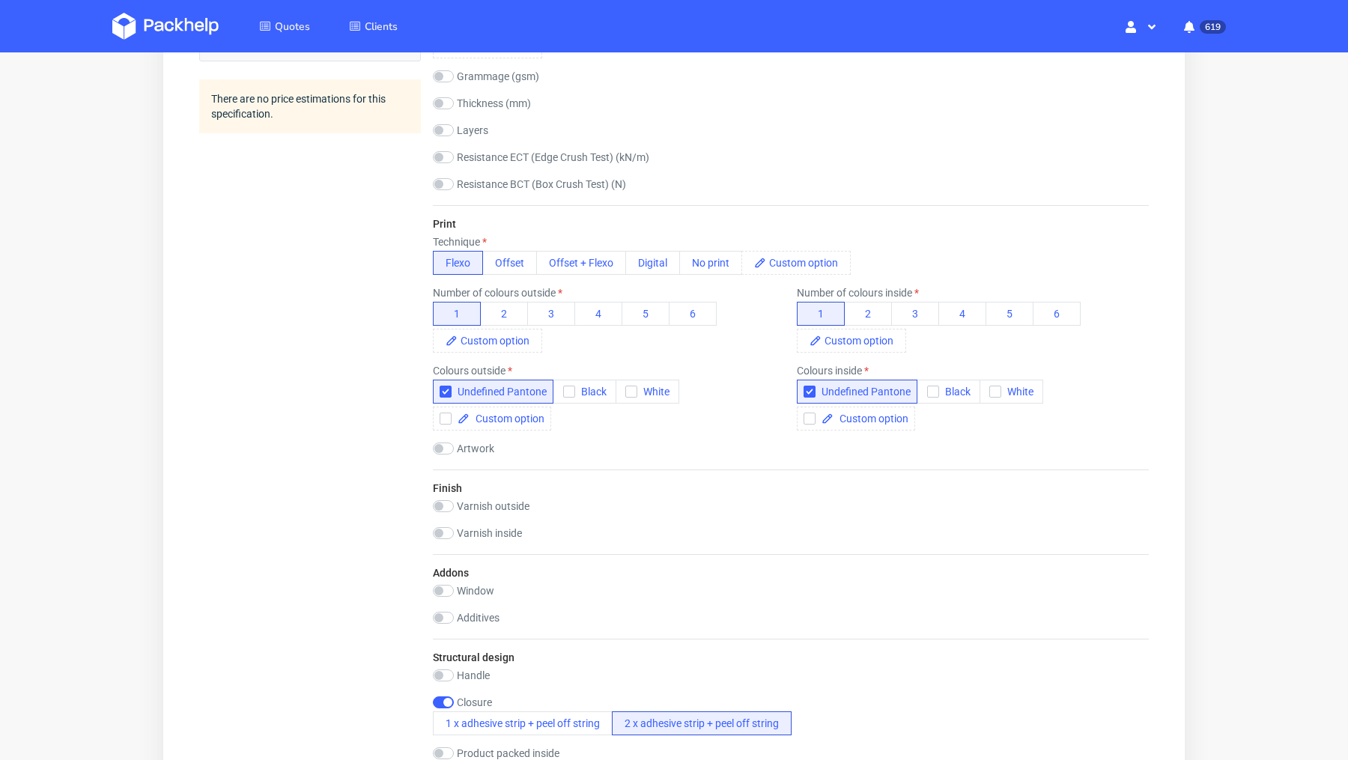
scroll to position [1545, 0]
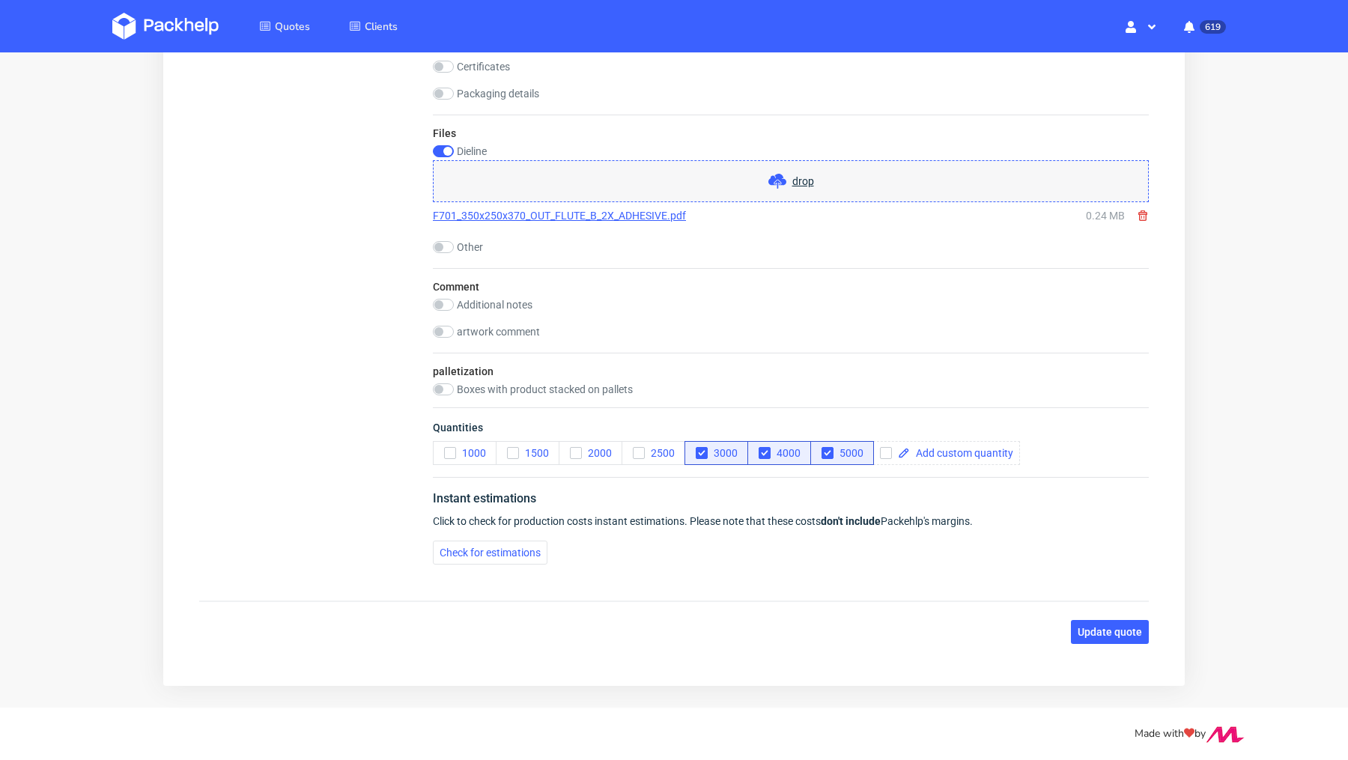
click at [609, 210] on link "F701_350x250x370_OUT_FLUTE_B_2X_ADHESIVE.pdf" at bounding box center [559, 215] width 253 height 15
click at [1138, 210] on use at bounding box center [1142, 215] width 9 height 10
checkbox input "false"
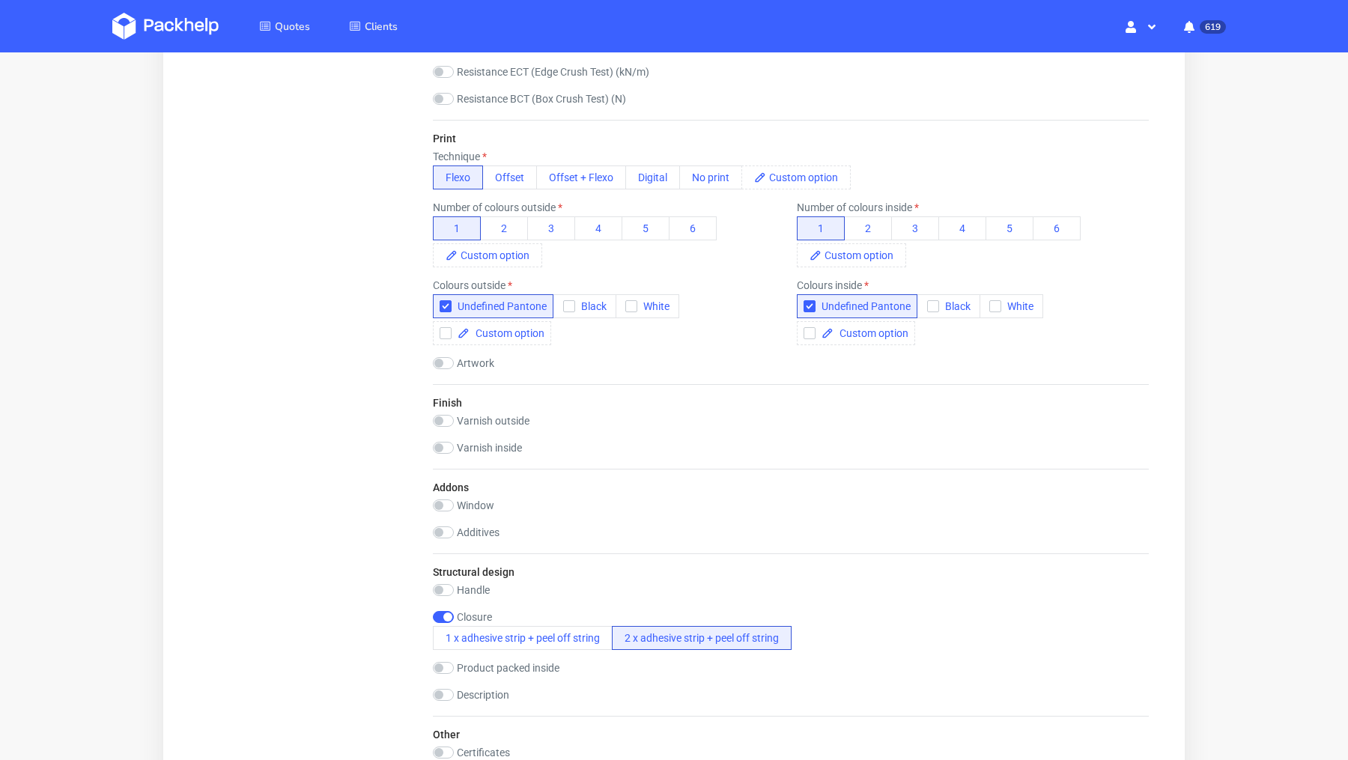
scroll to position [1476, 0]
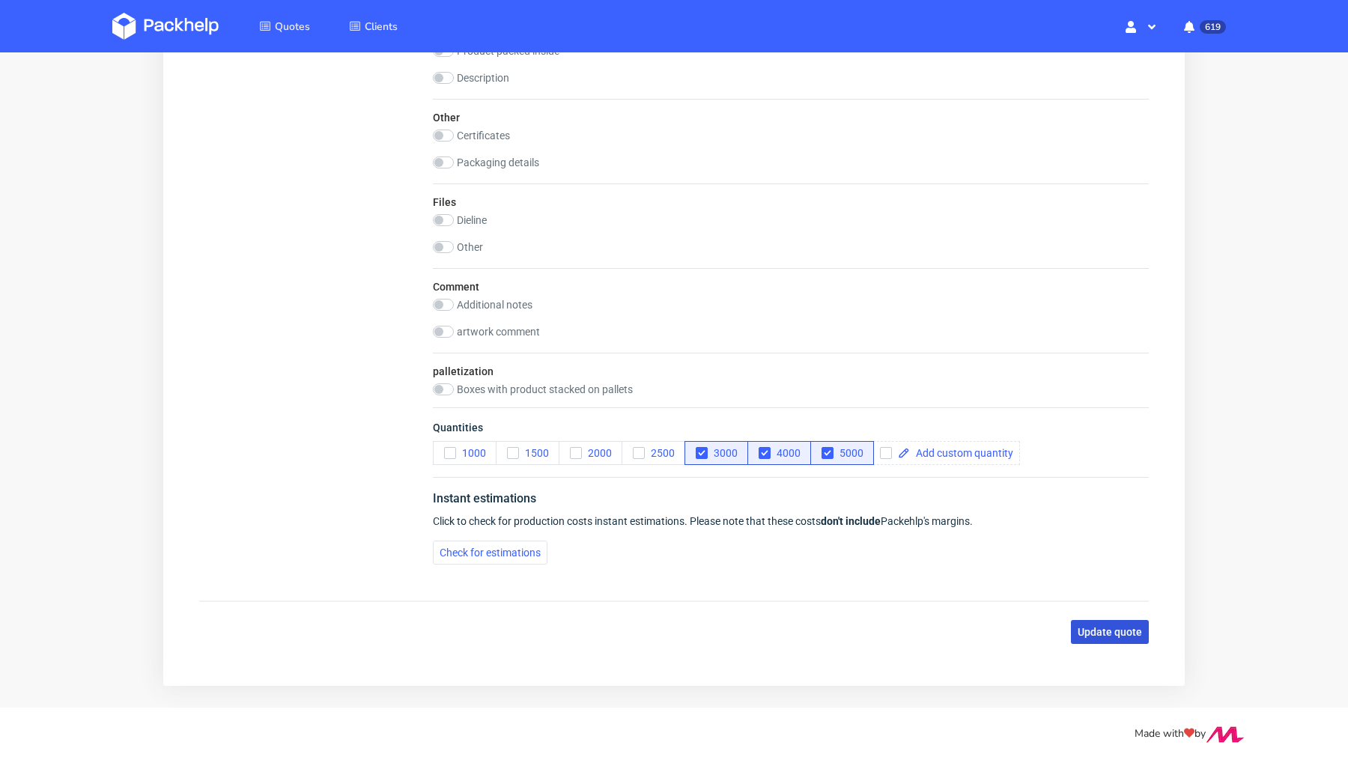
click at [1093, 628] on span "Update quote" at bounding box center [1110, 632] width 64 height 10
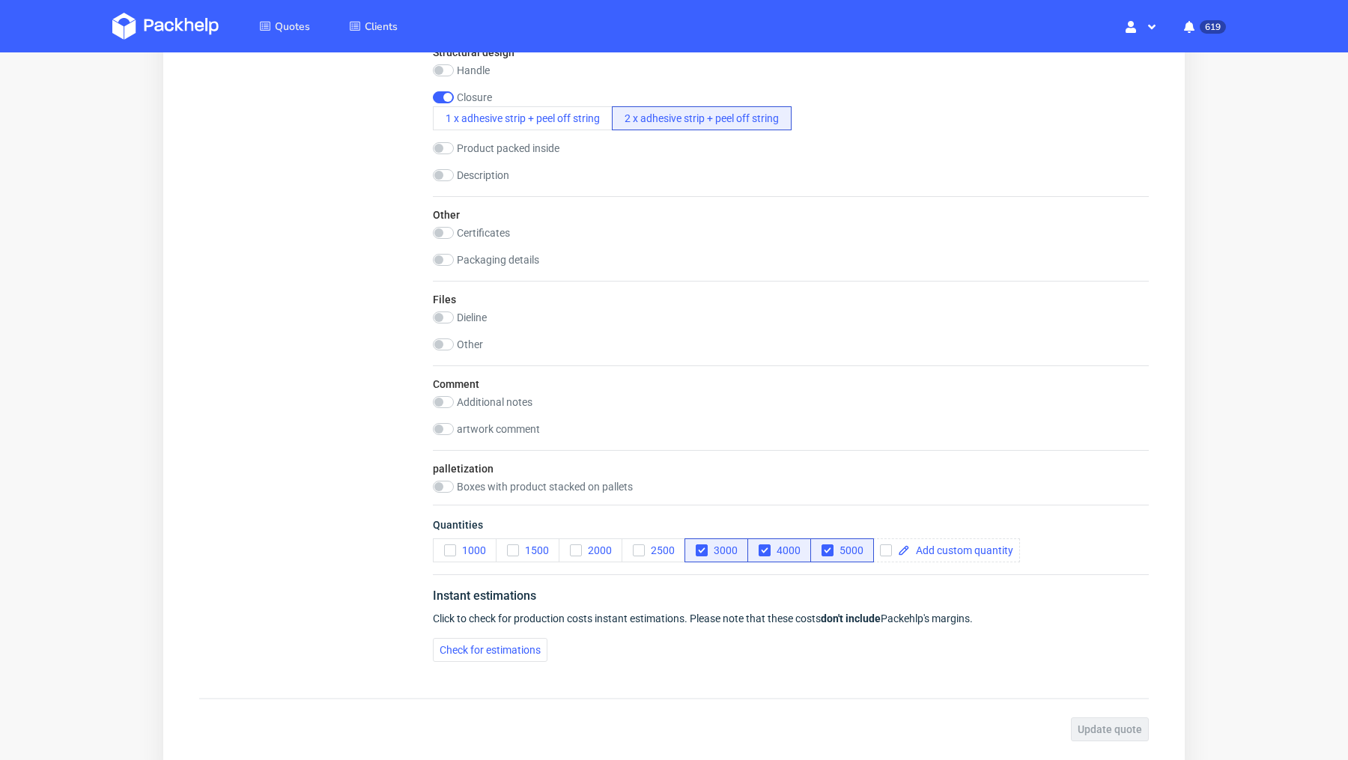
scroll to position [1179, 0]
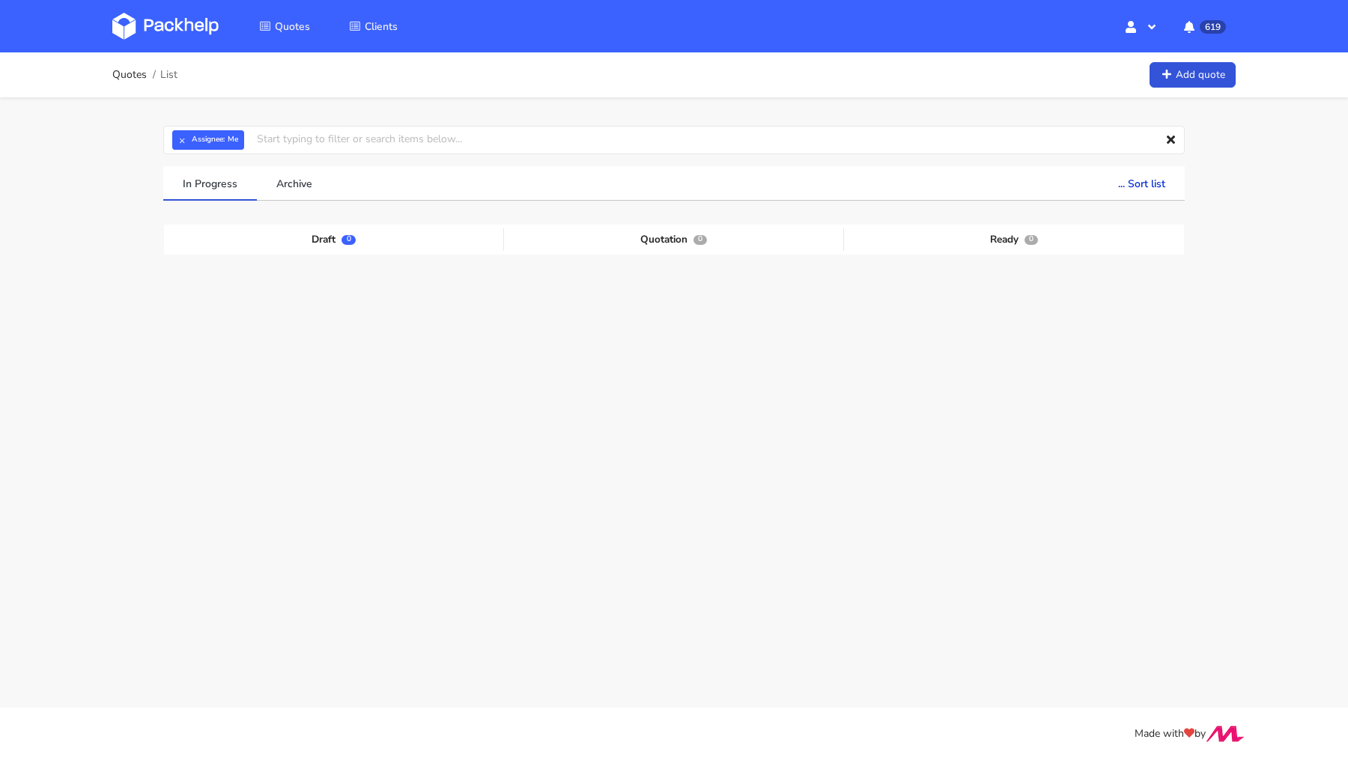
click at [187, 34] on img at bounding box center [165, 26] width 106 height 27
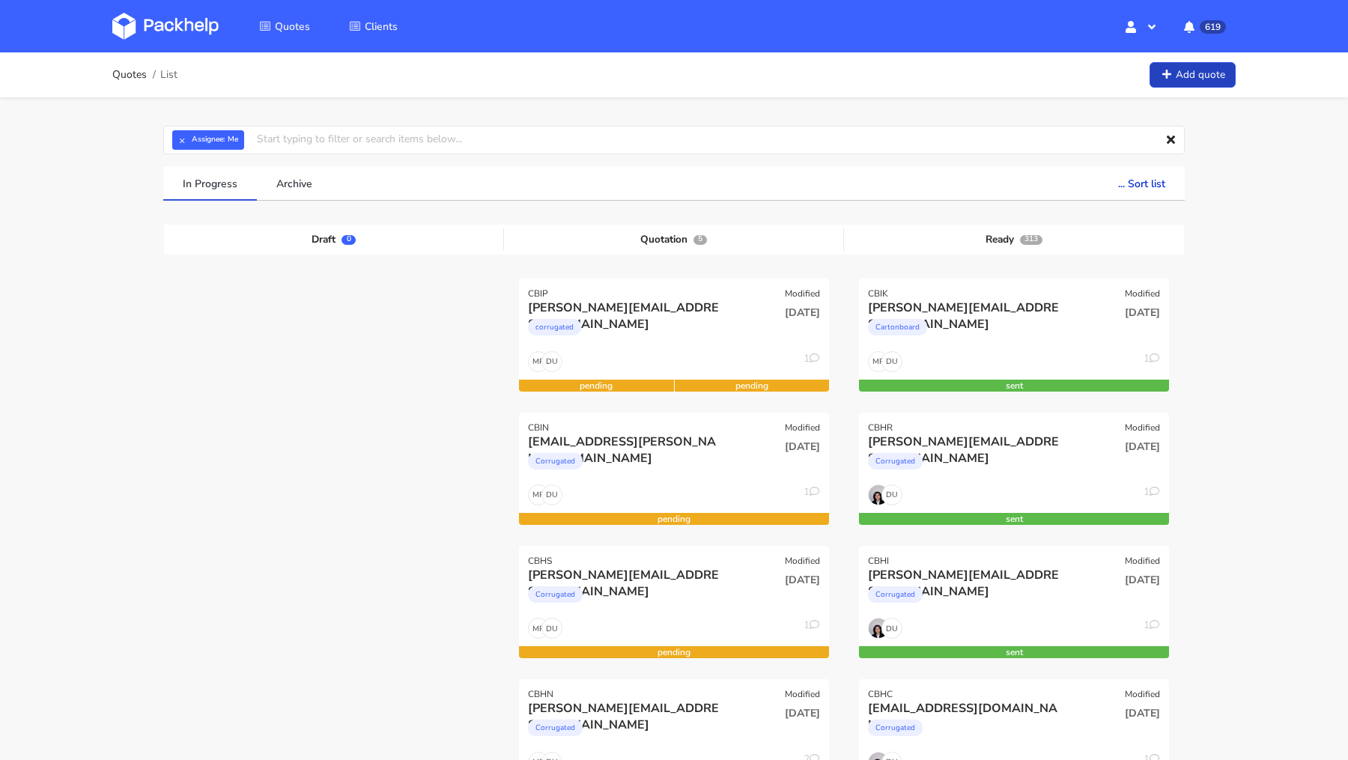
click at [1183, 80] on link "Add quote" at bounding box center [1192, 75] width 86 height 26
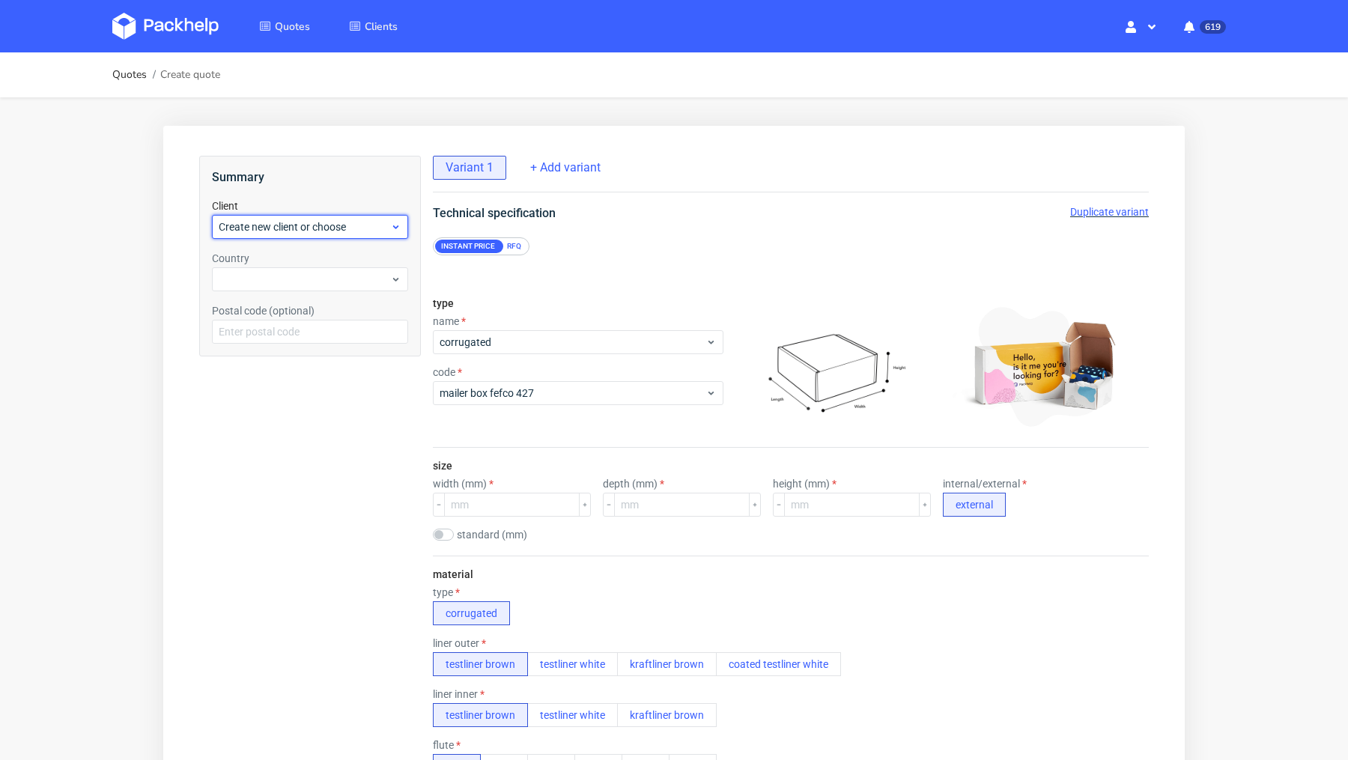
click at [279, 227] on span "Create new client or choose" at bounding box center [304, 226] width 171 height 15
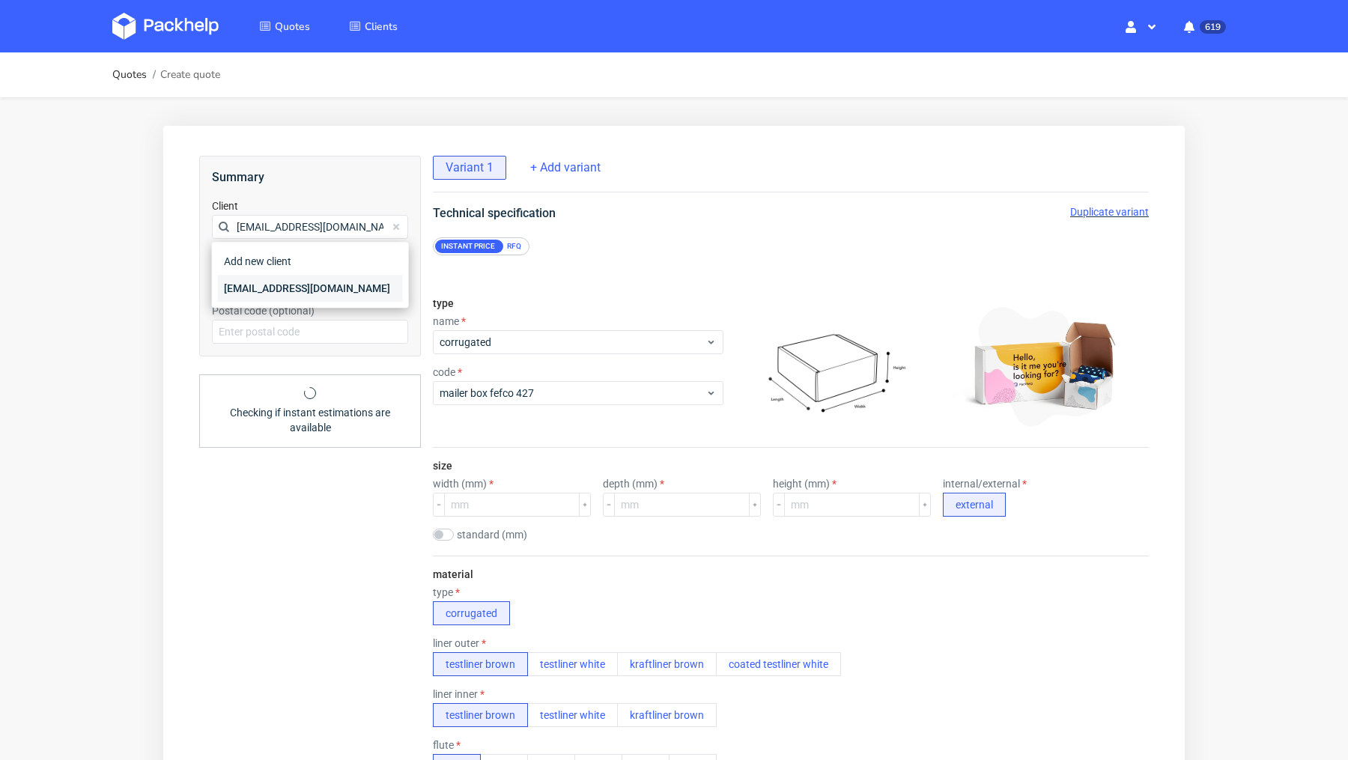
type input "matteocs95@gmail.com"
click at [282, 281] on div "matteocs95@gmail.com" at bounding box center [310, 288] width 185 height 27
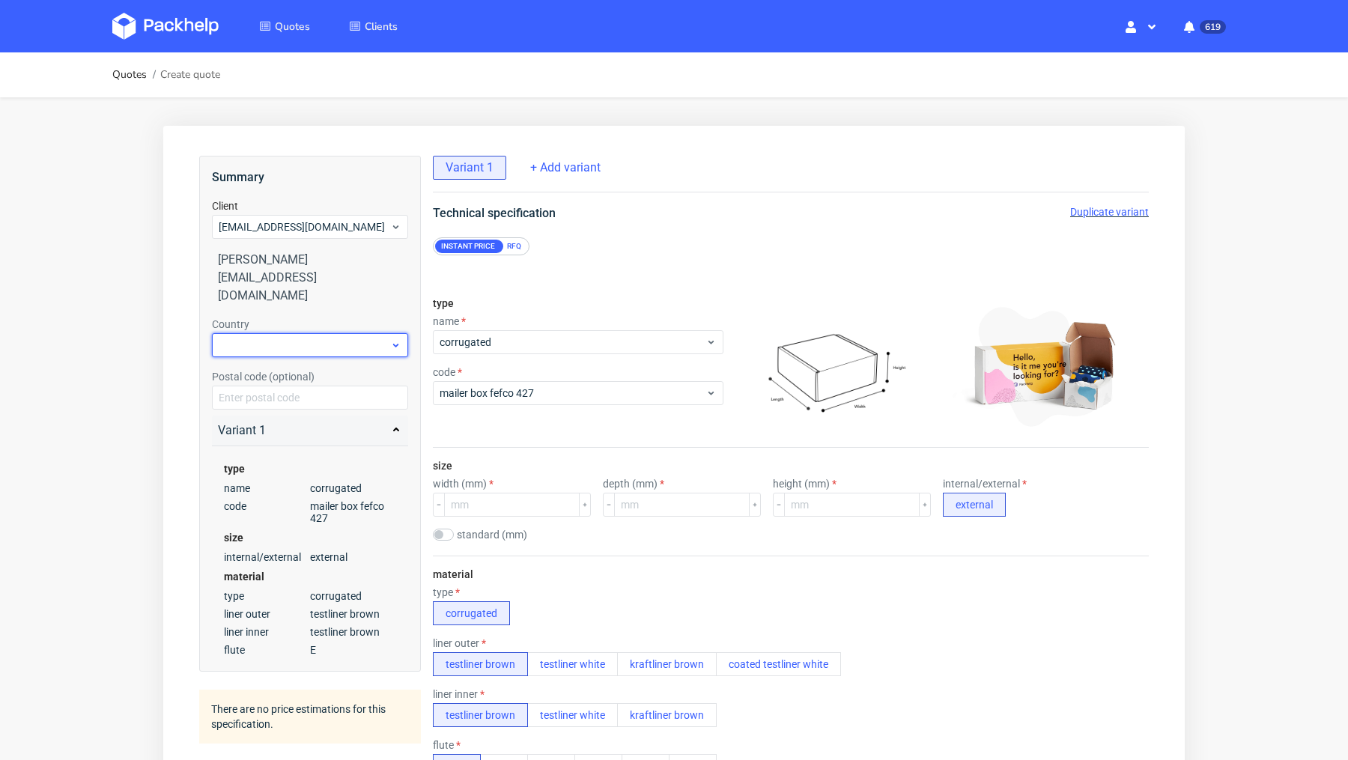
click at [256, 333] on div at bounding box center [310, 345] width 196 height 24
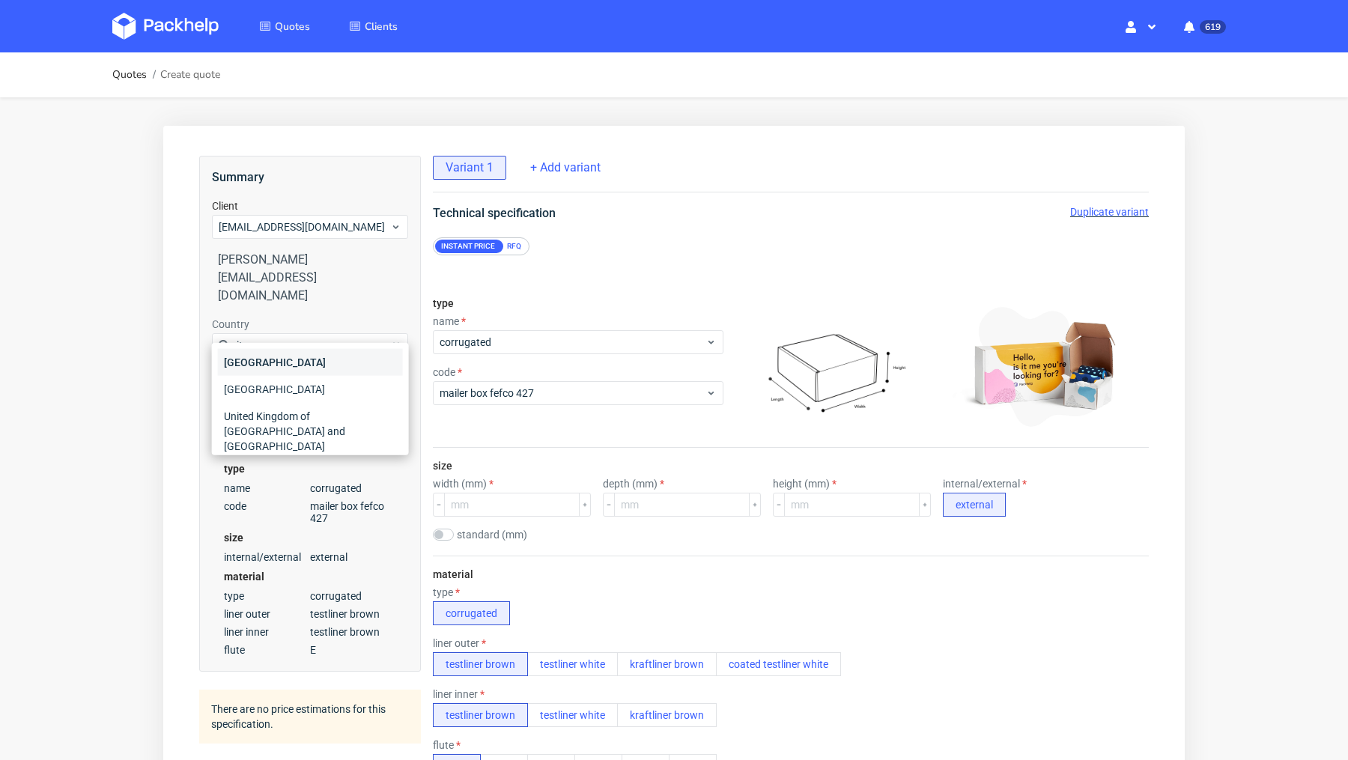
type input "ita"
click at [249, 356] on div "Italy" at bounding box center [310, 362] width 185 height 27
click at [770, 195] on div "Variant 1 + Add variant Technical specification Duplicate variant Instant price…" at bounding box center [791, 752] width 716 height 1193
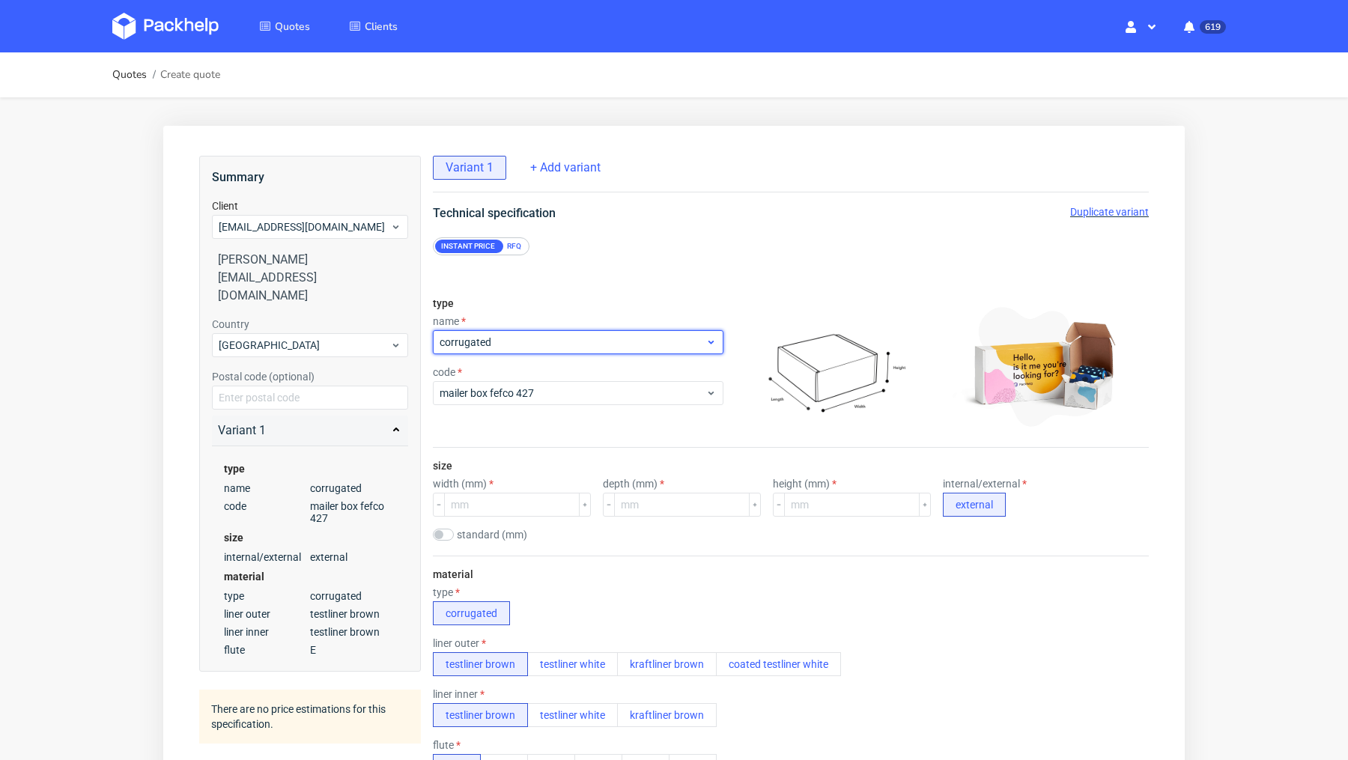
click at [538, 336] on span "corrugated" at bounding box center [573, 342] width 266 height 15
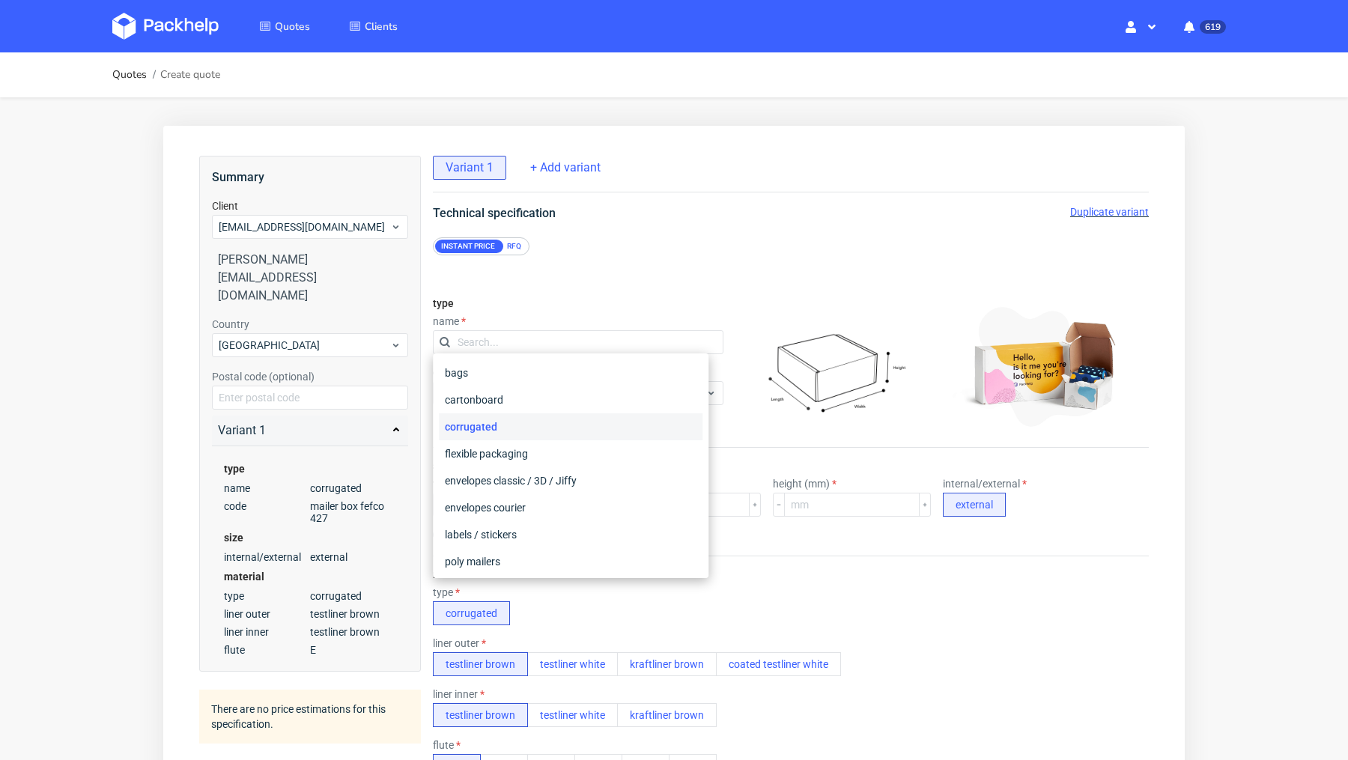
click at [671, 237] on div "Instant price RFQ" at bounding box center [791, 246] width 716 height 18
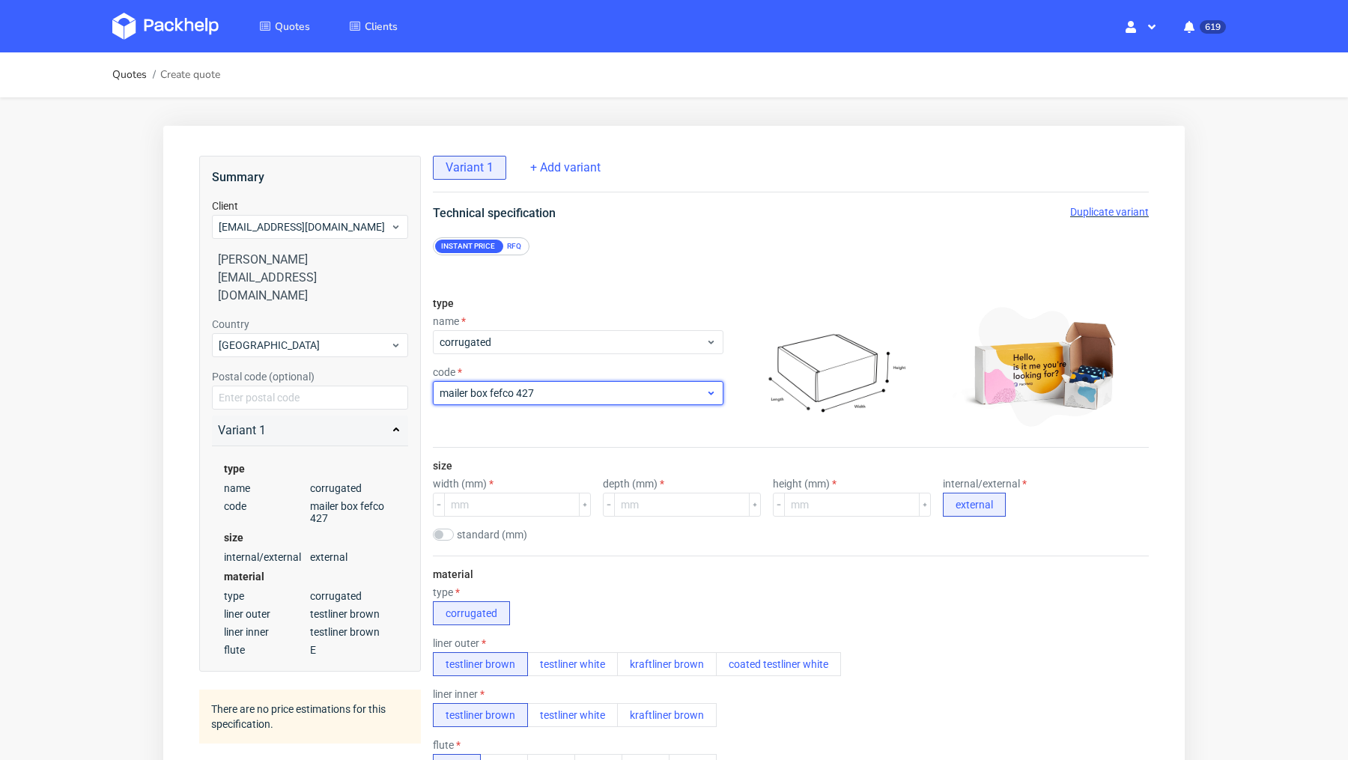
click at [506, 390] on span "mailer box fefco 427" at bounding box center [573, 393] width 266 height 15
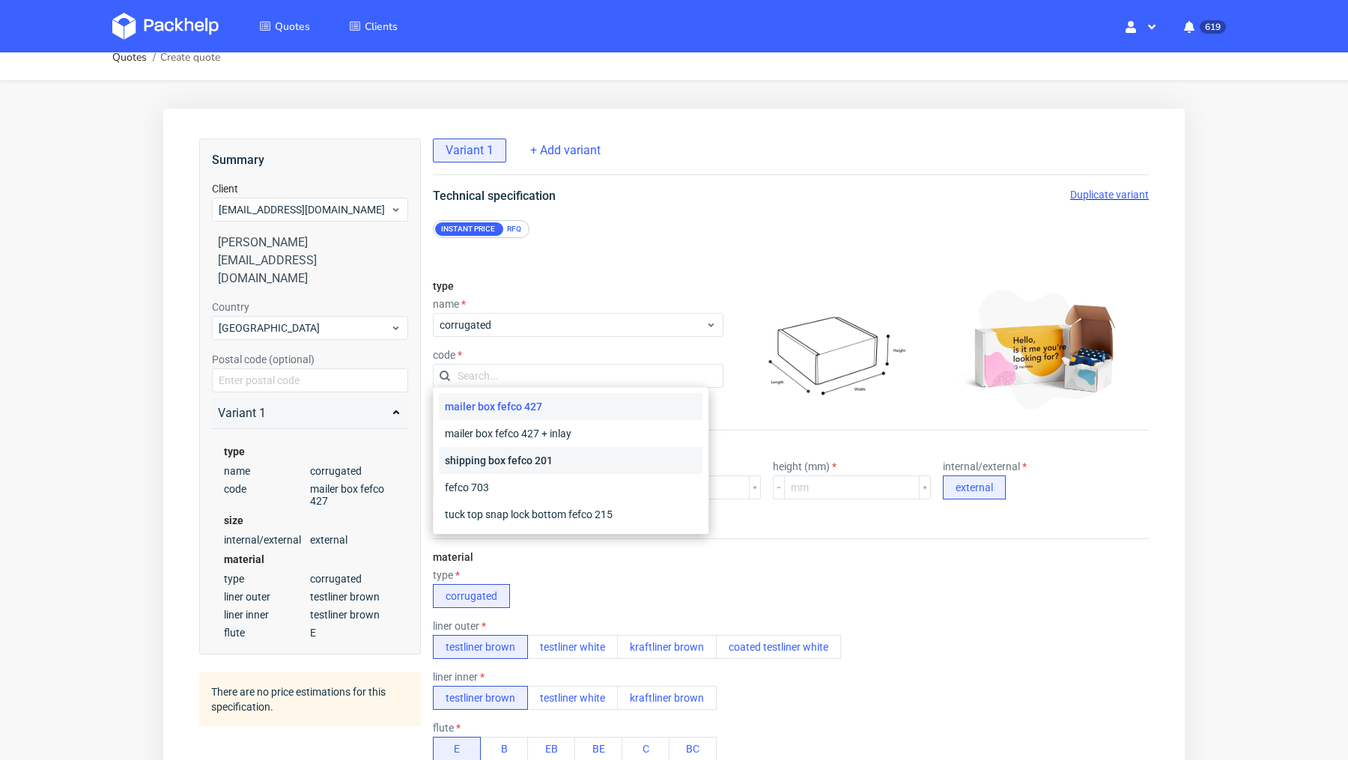
scroll to position [19, 0]
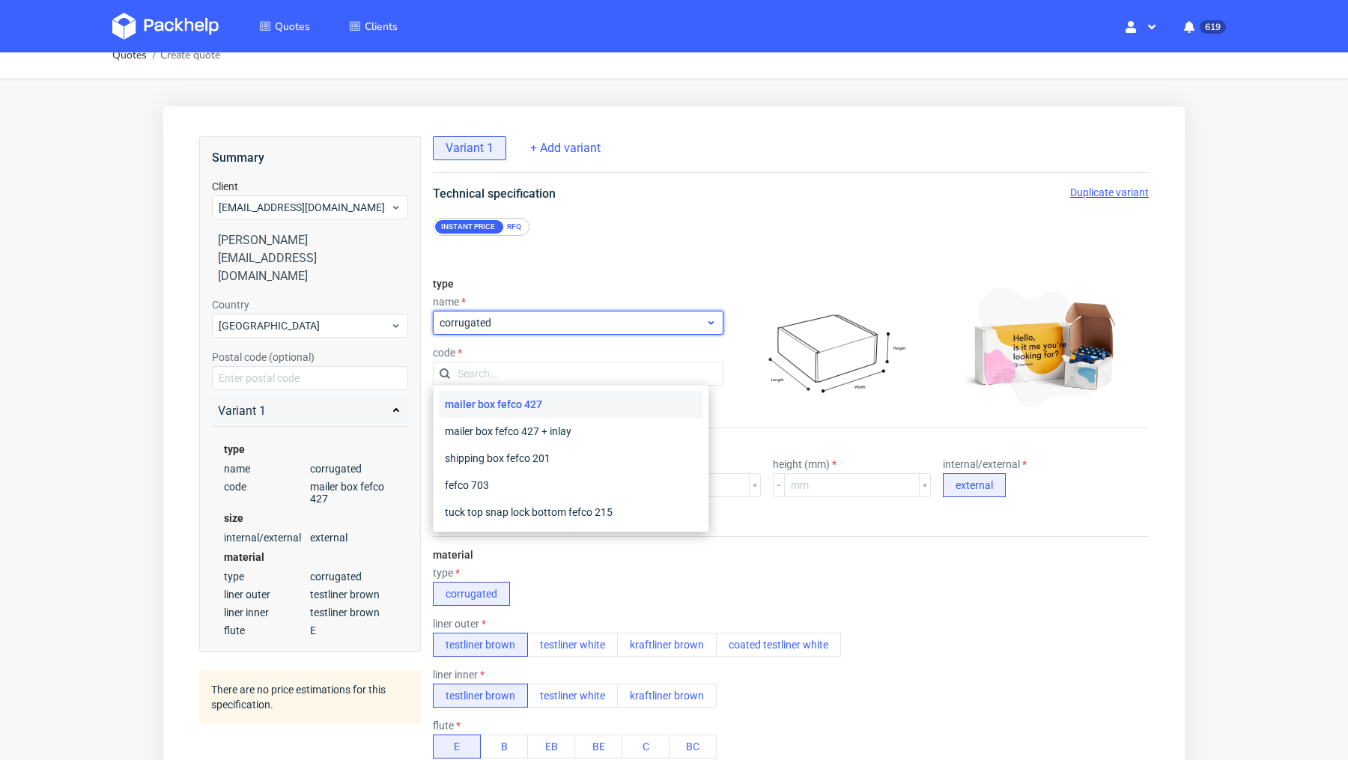
click at [506, 317] on span "corrugated" at bounding box center [573, 322] width 266 height 15
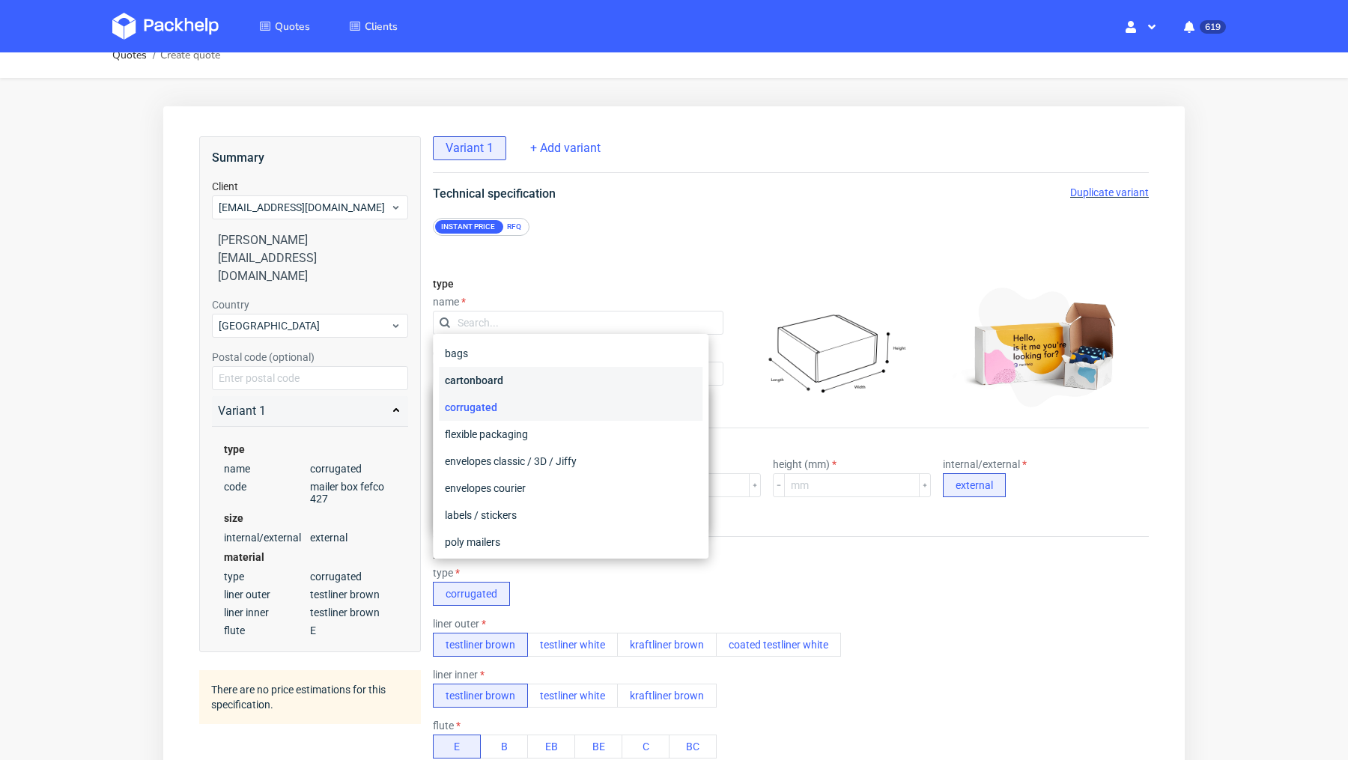
click at [503, 381] on div "cartonboard" at bounding box center [571, 380] width 264 height 27
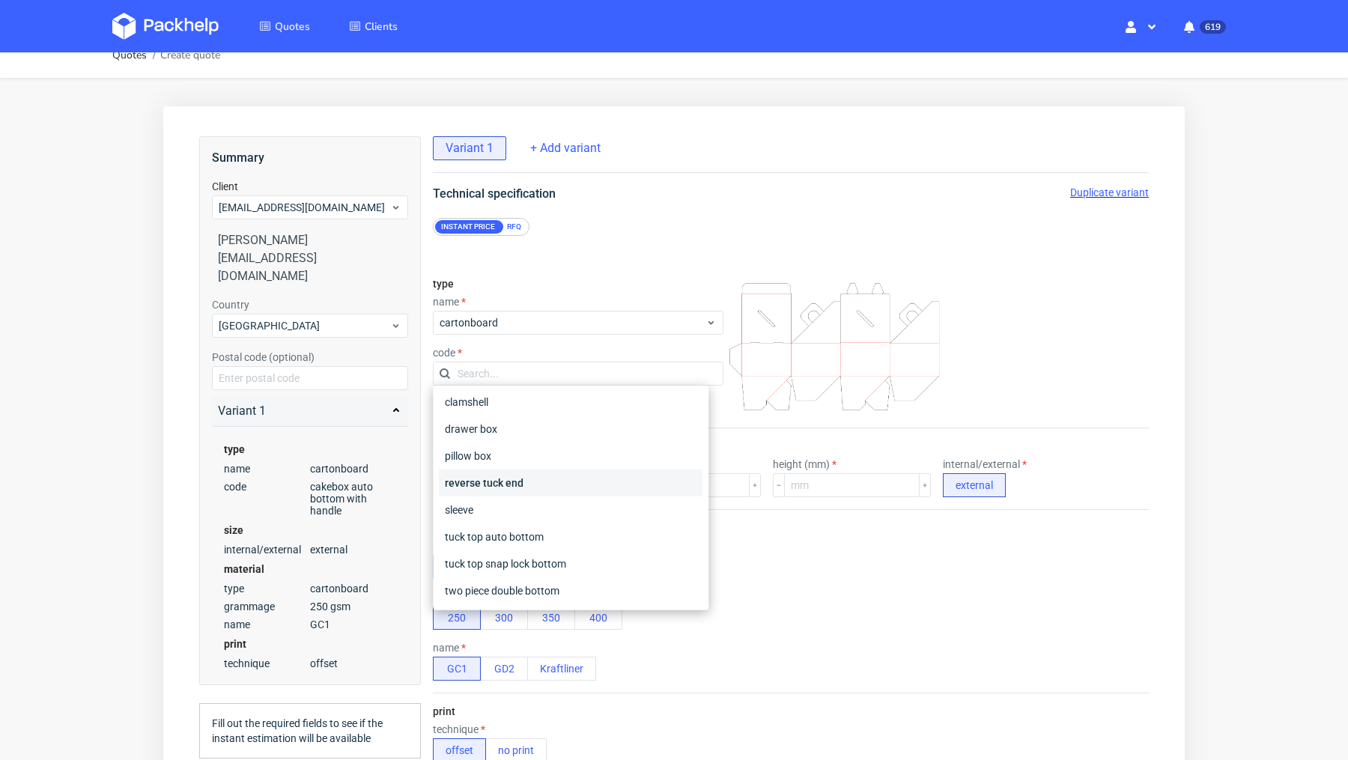
scroll to position [0, 0]
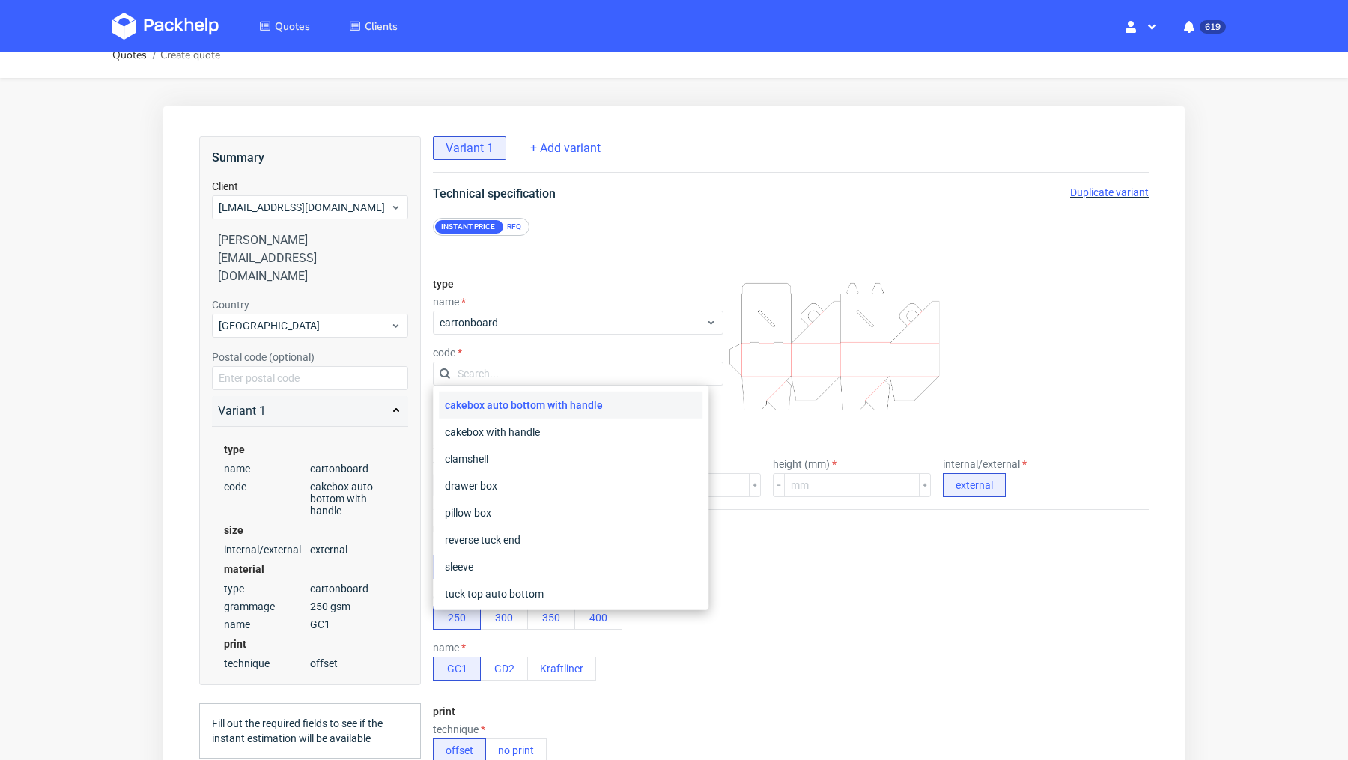
click at [516, 225] on div "RFQ" at bounding box center [514, 226] width 26 height 13
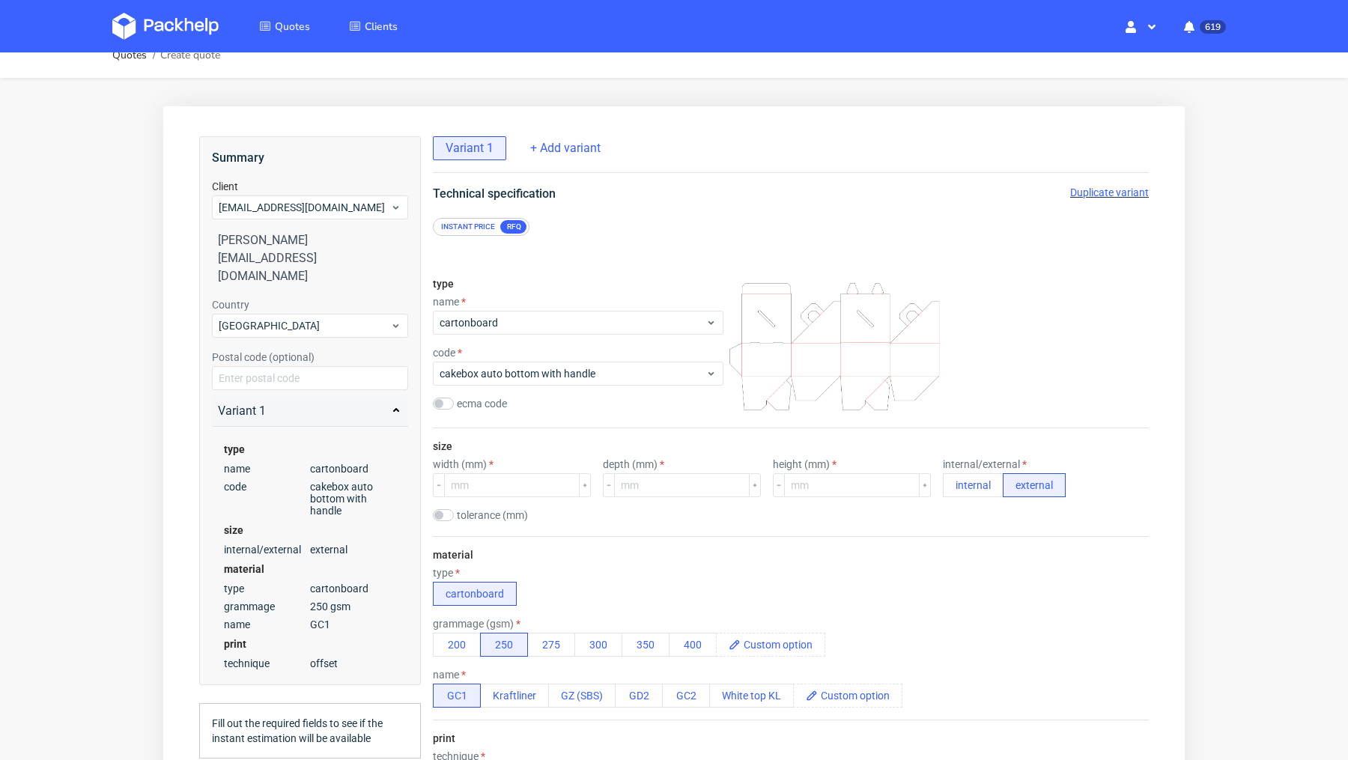
scroll to position [3, 0]
click at [521, 320] on span "cartonboard" at bounding box center [573, 322] width 266 height 15
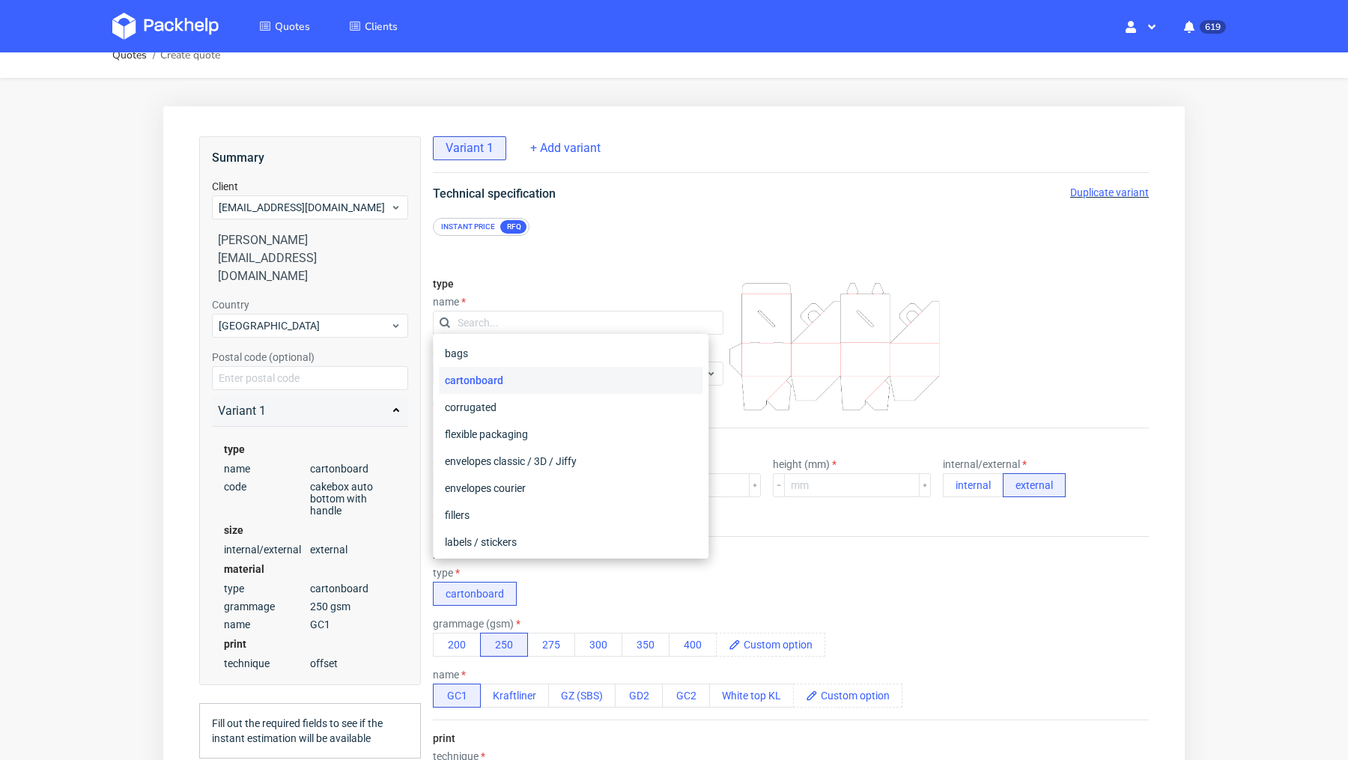
click at [521, 320] on input "text" at bounding box center [578, 323] width 291 height 24
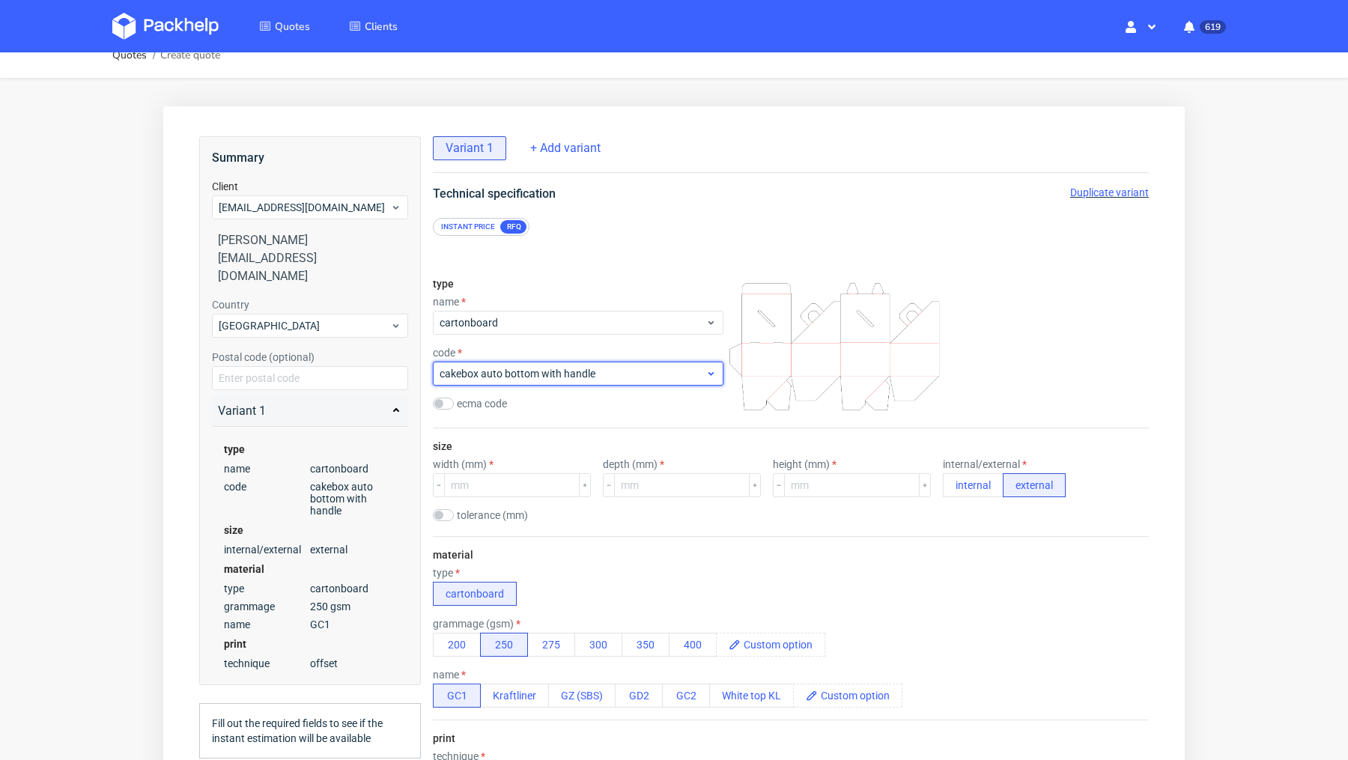
click at [512, 371] on span "cakebox auto bottom with handle" at bounding box center [573, 373] width 266 height 15
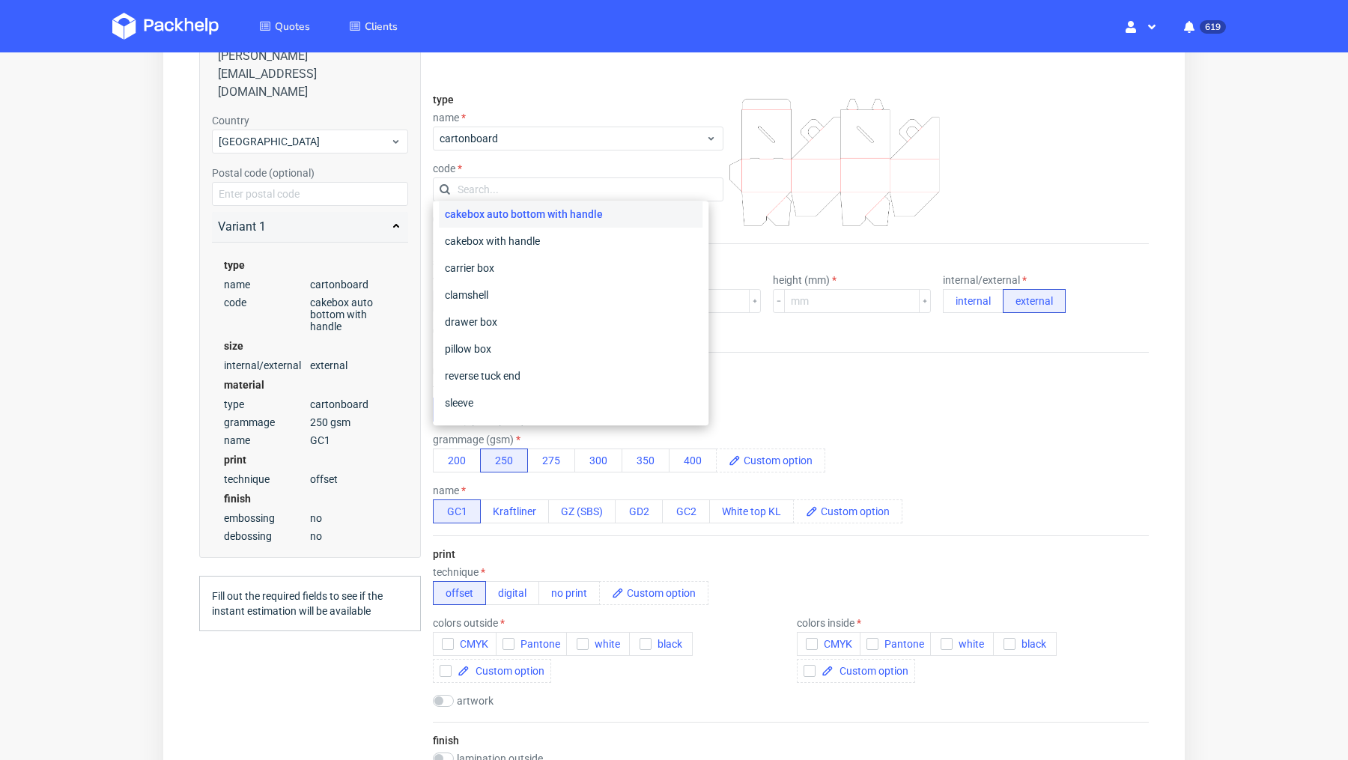
scroll to position [0, 0]
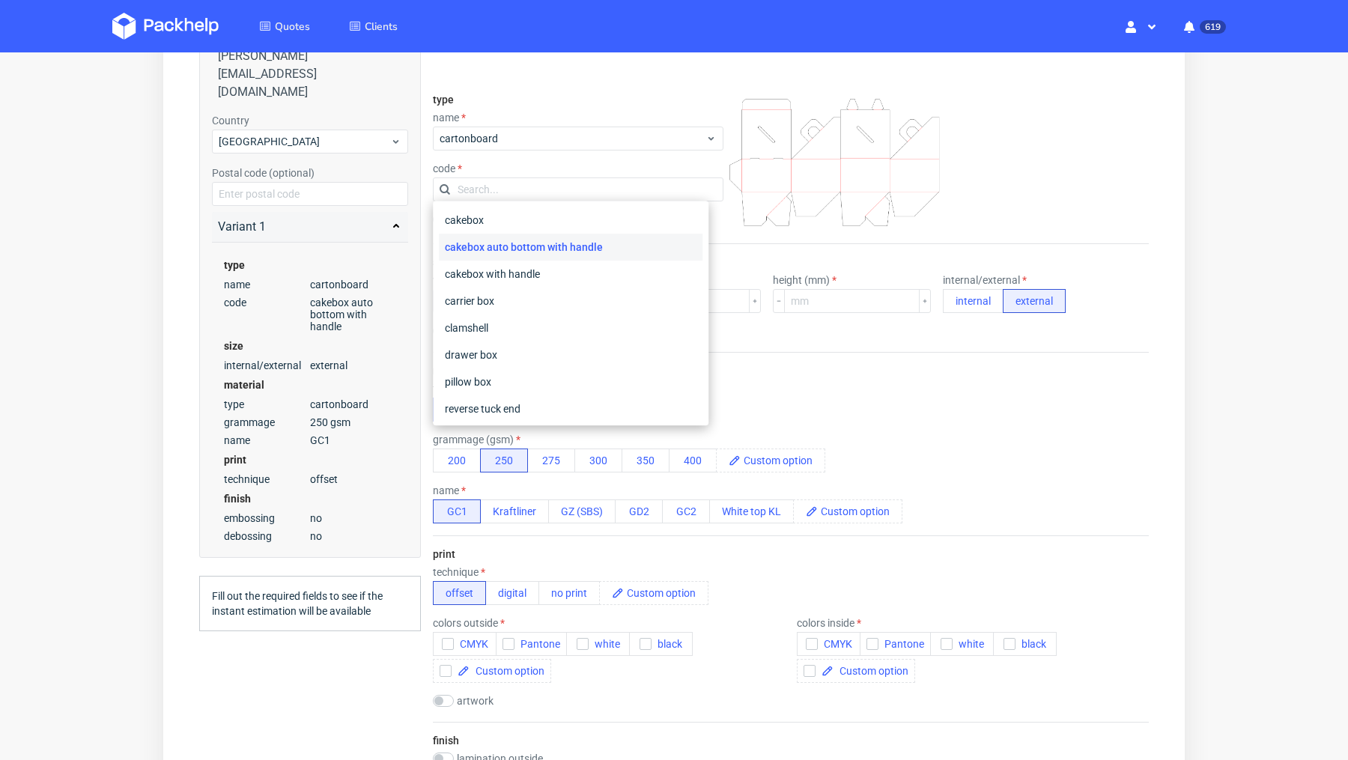
click at [549, 103] on div "type name cartonboard code ecma code" at bounding box center [578, 163] width 291 height 162
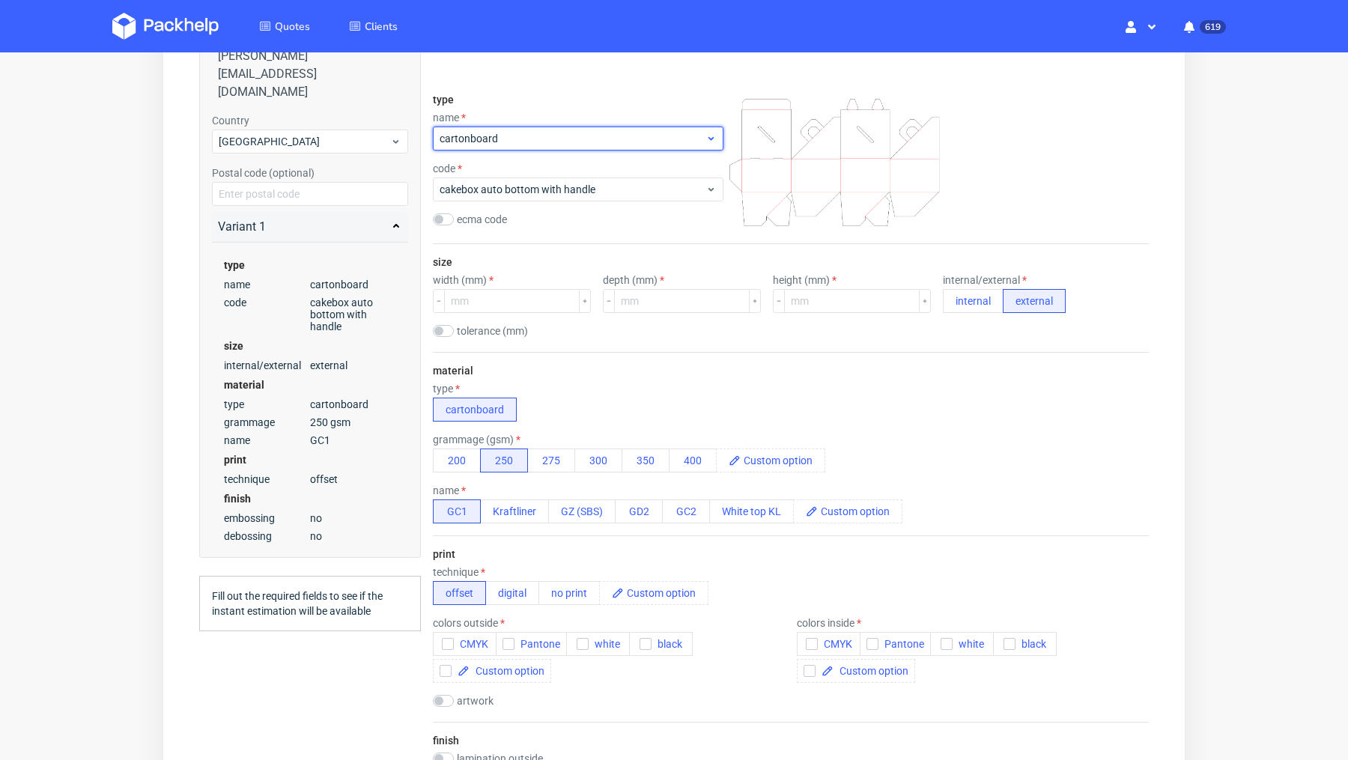
click at [534, 144] on span "cartonboard" at bounding box center [573, 138] width 266 height 15
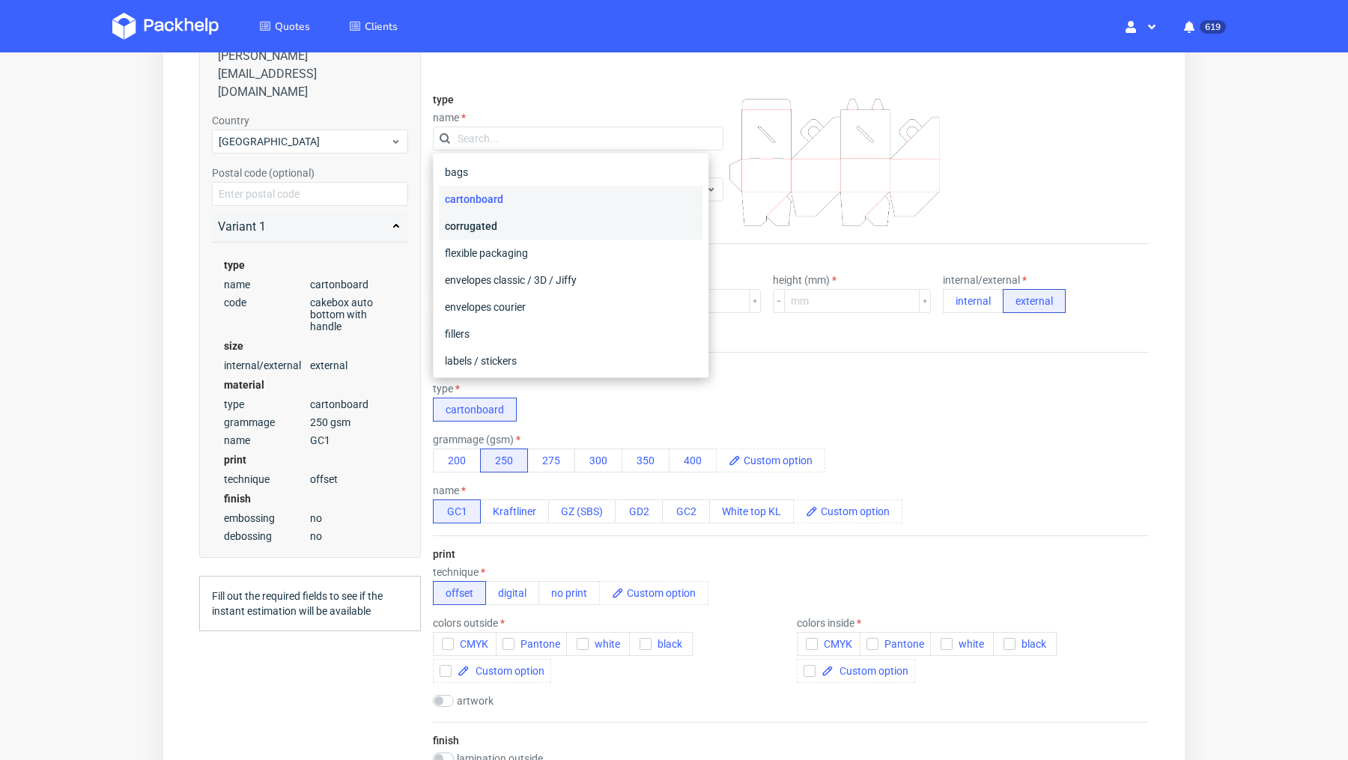
click at [526, 231] on div "corrugated" at bounding box center [571, 226] width 264 height 27
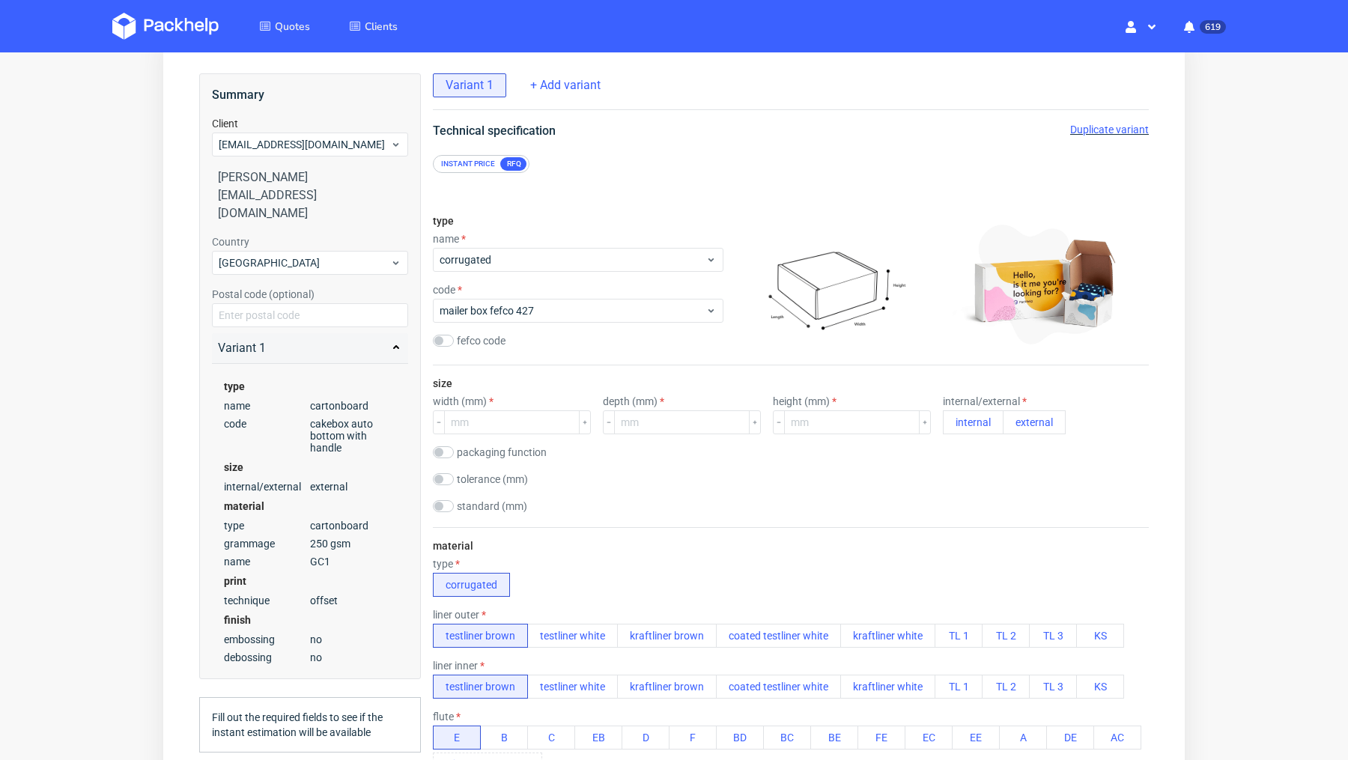
scroll to position [79, 0]
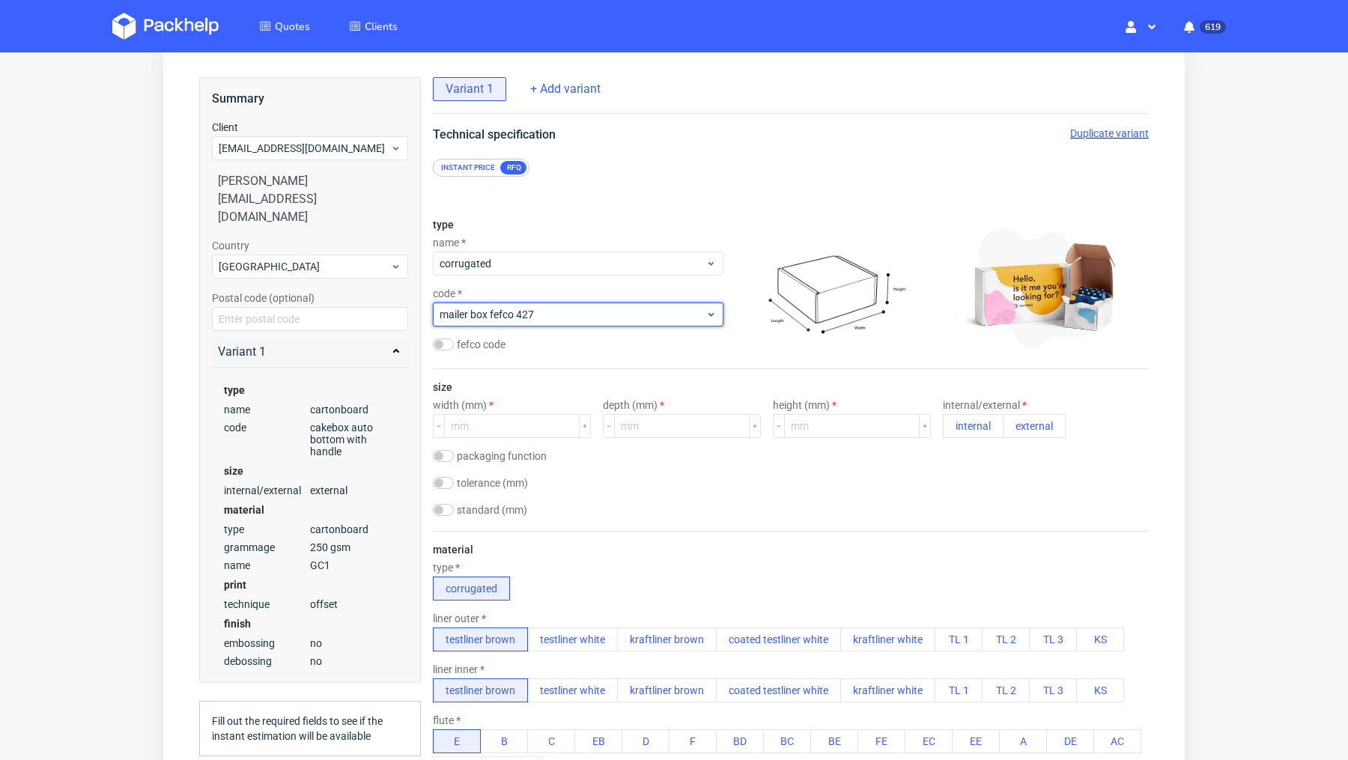
click at [520, 317] on span "mailer box fefco 427" at bounding box center [573, 314] width 266 height 15
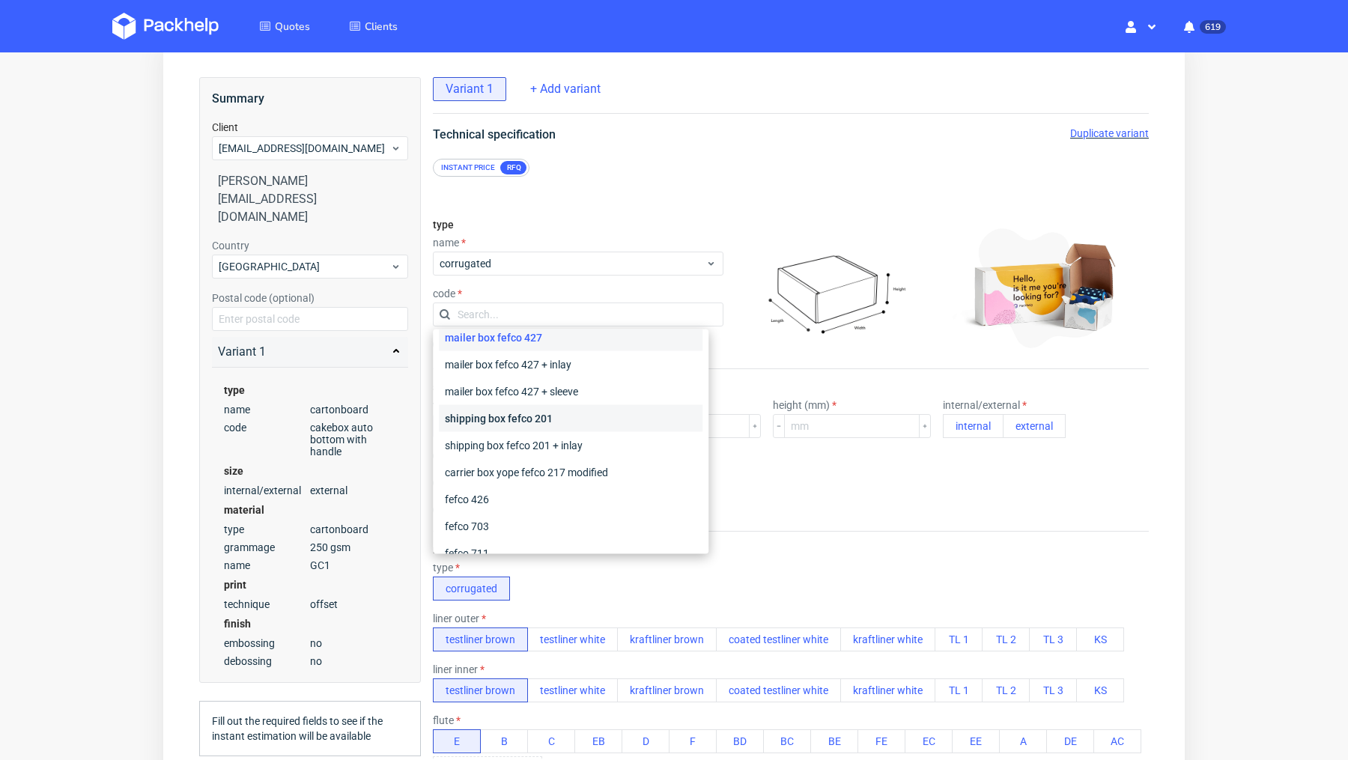
scroll to position [10, 0]
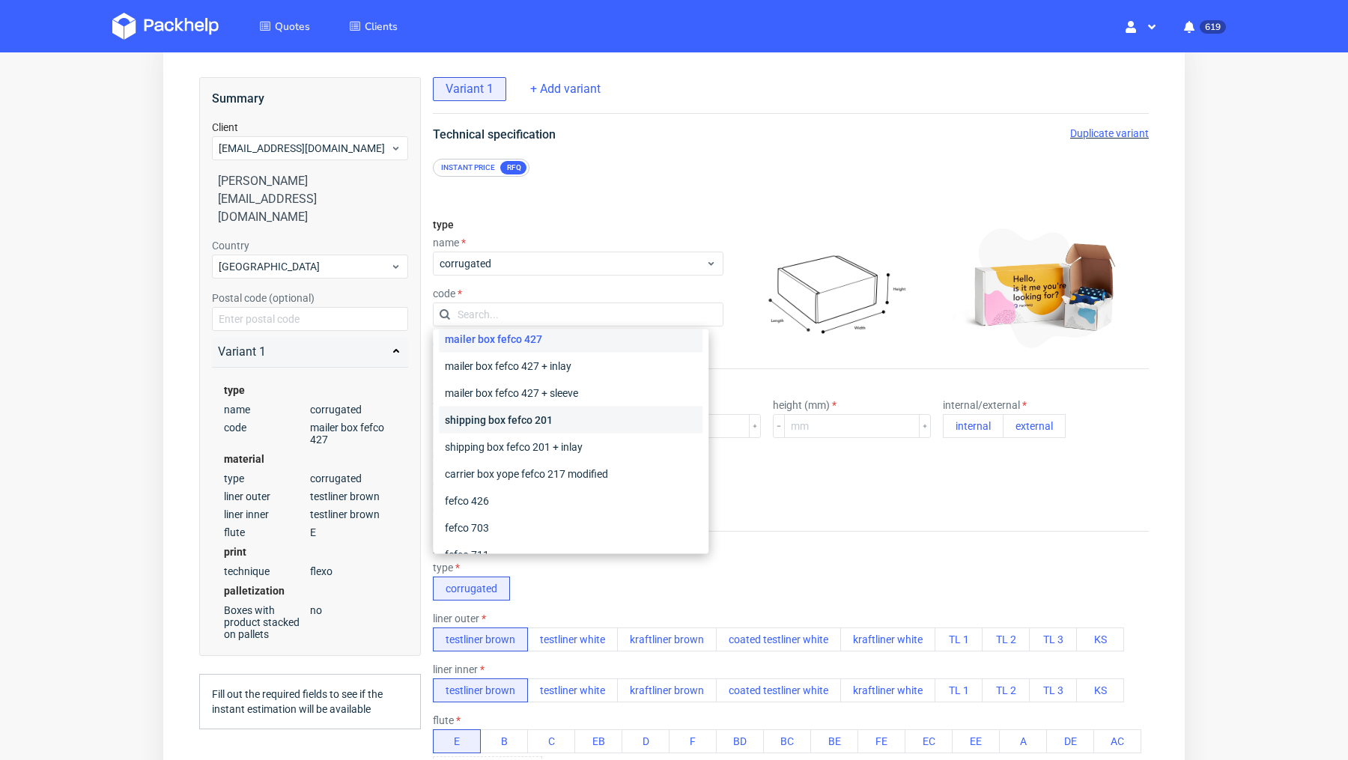
click at [543, 425] on div "shipping box fefco 201" at bounding box center [571, 420] width 264 height 27
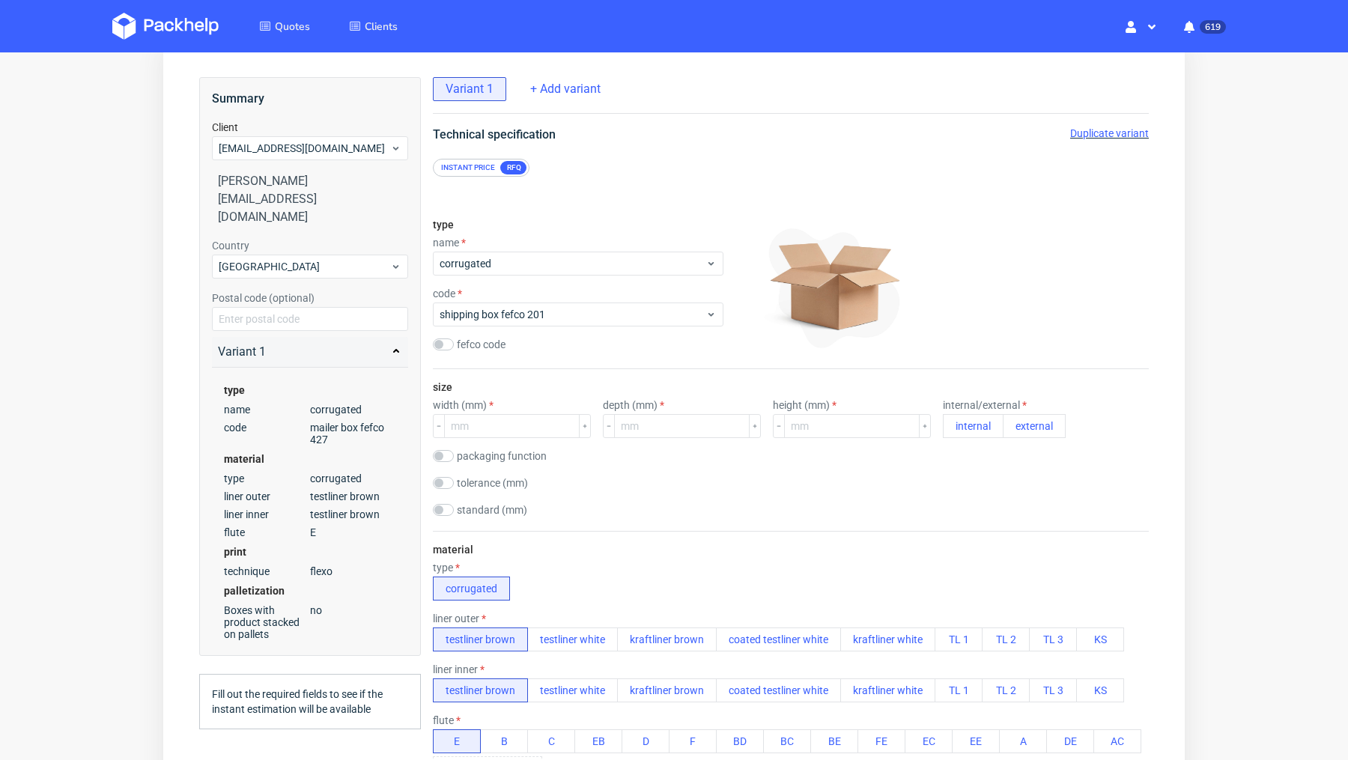
click at [635, 172] on div "Instant price RFQ" at bounding box center [791, 168] width 716 height 18
click at [467, 165] on div "Instant price" at bounding box center [468, 167] width 66 height 13
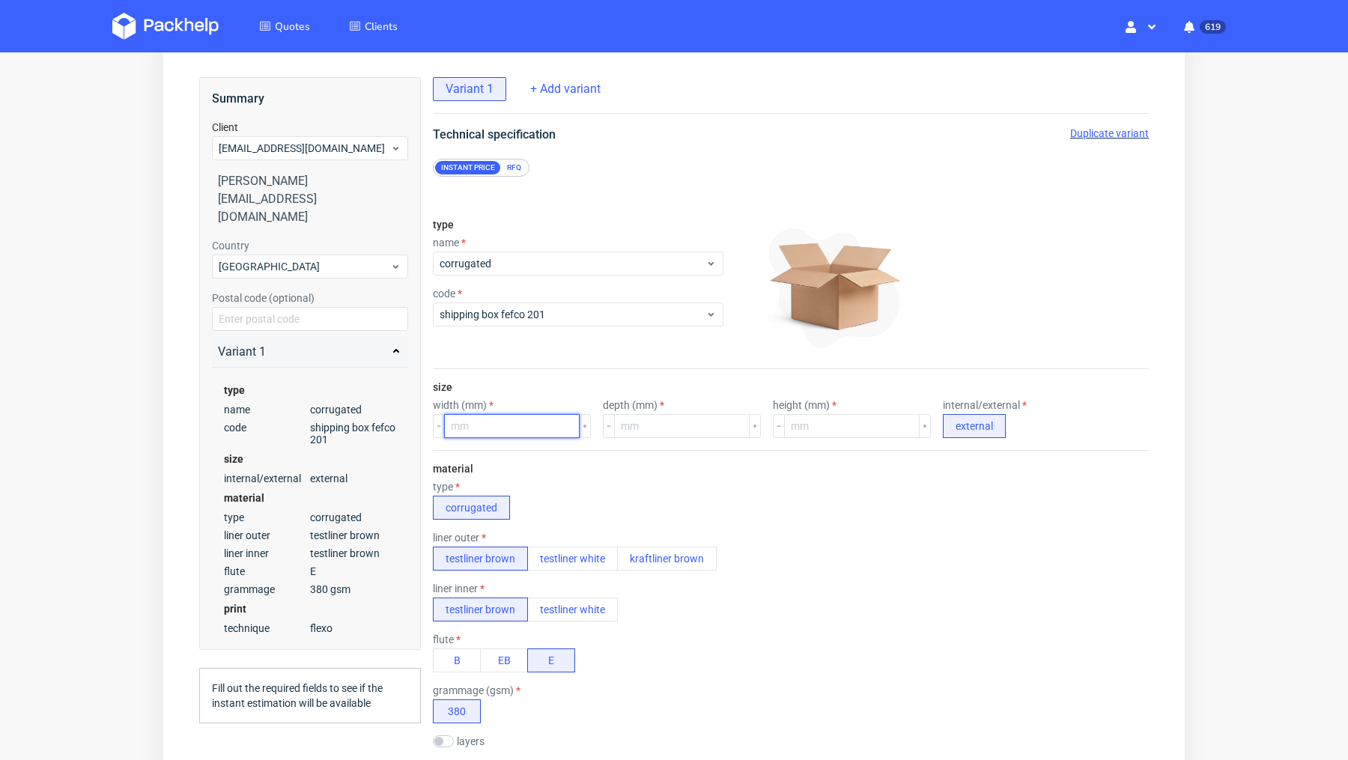
click at [496, 425] on input "number" at bounding box center [512, 426] width 136 height 24
type input "310"
click at [644, 434] on input "number" at bounding box center [682, 426] width 136 height 24
type input "240"
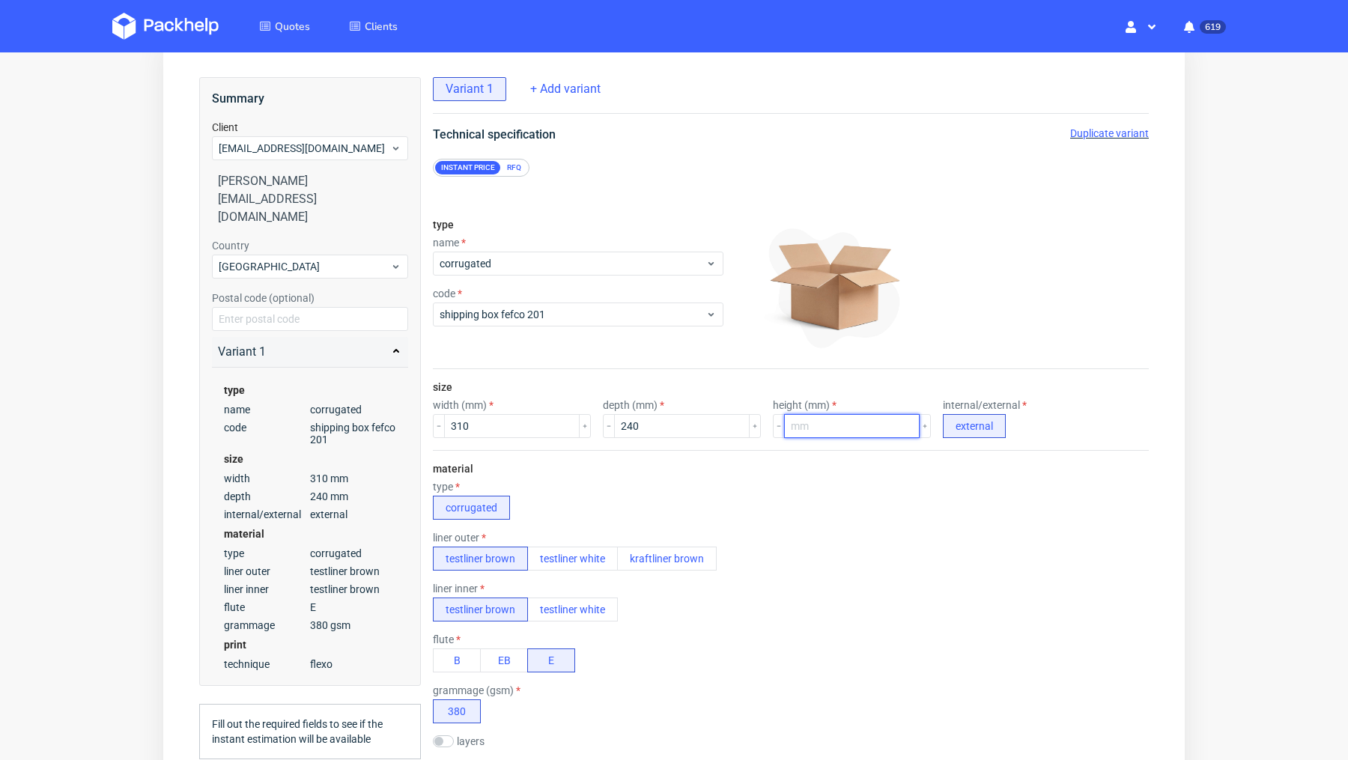
click at [784, 422] on input "number" at bounding box center [852, 426] width 136 height 24
type input "400"
click at [765, 490] on div "type corrugated" at bounding box center [791, 500] width 716 height 39
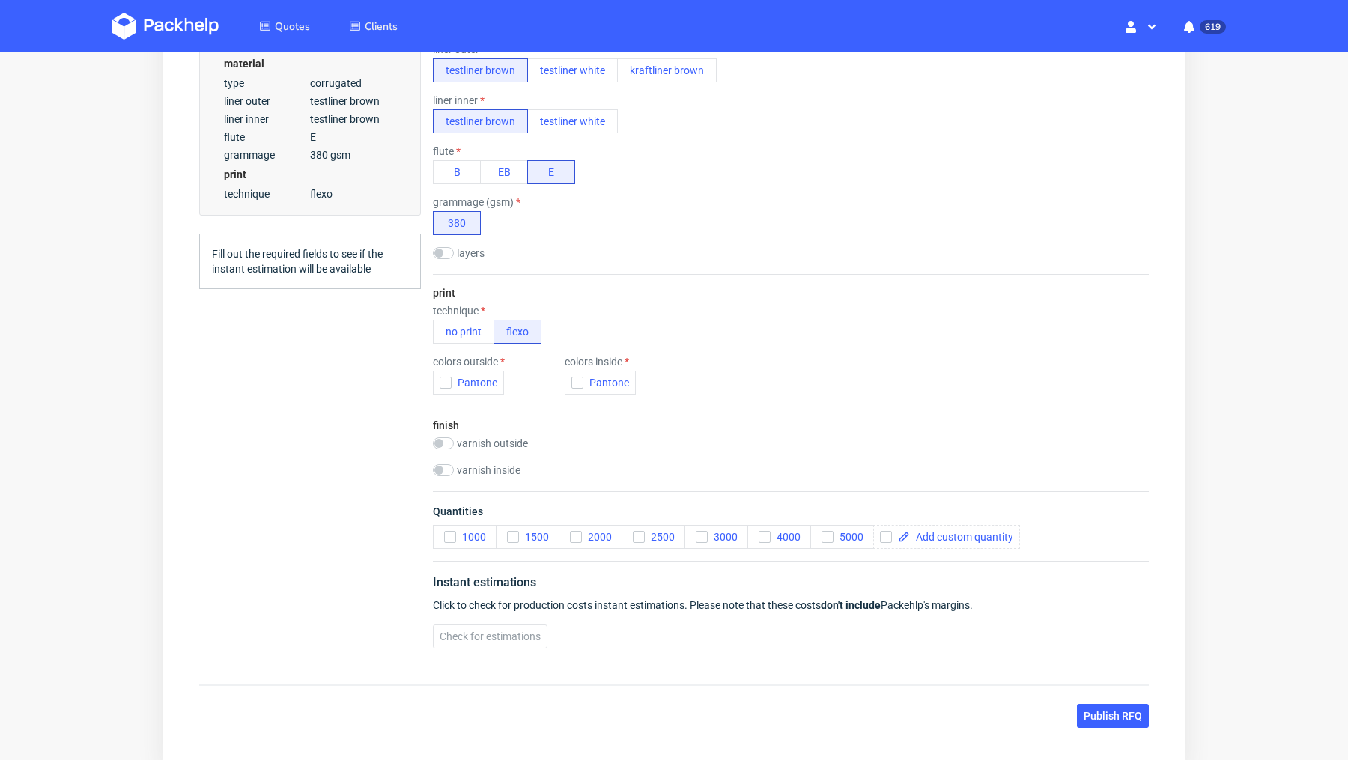
scroll to position [570, 0]
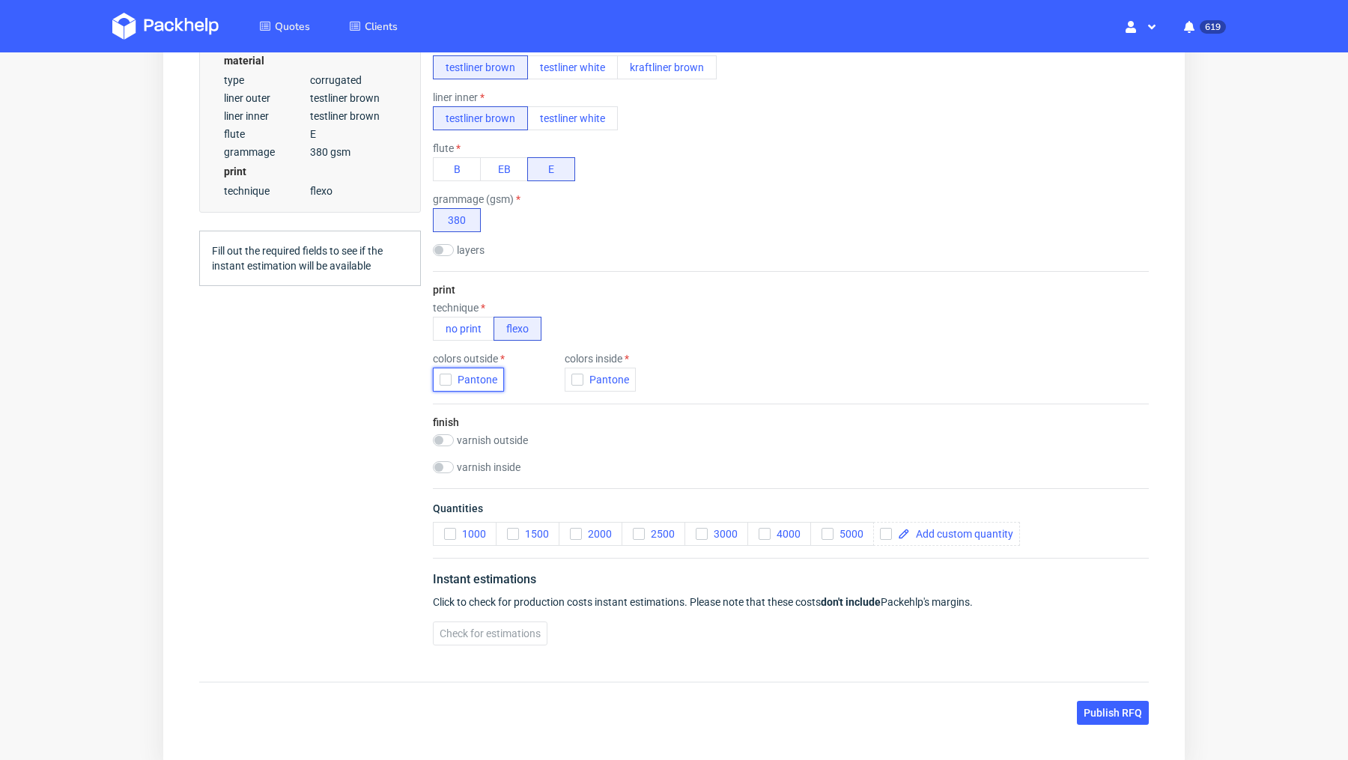
click at [448, 377] on use "button" at bounding box center [446, 379] width 7 height 5
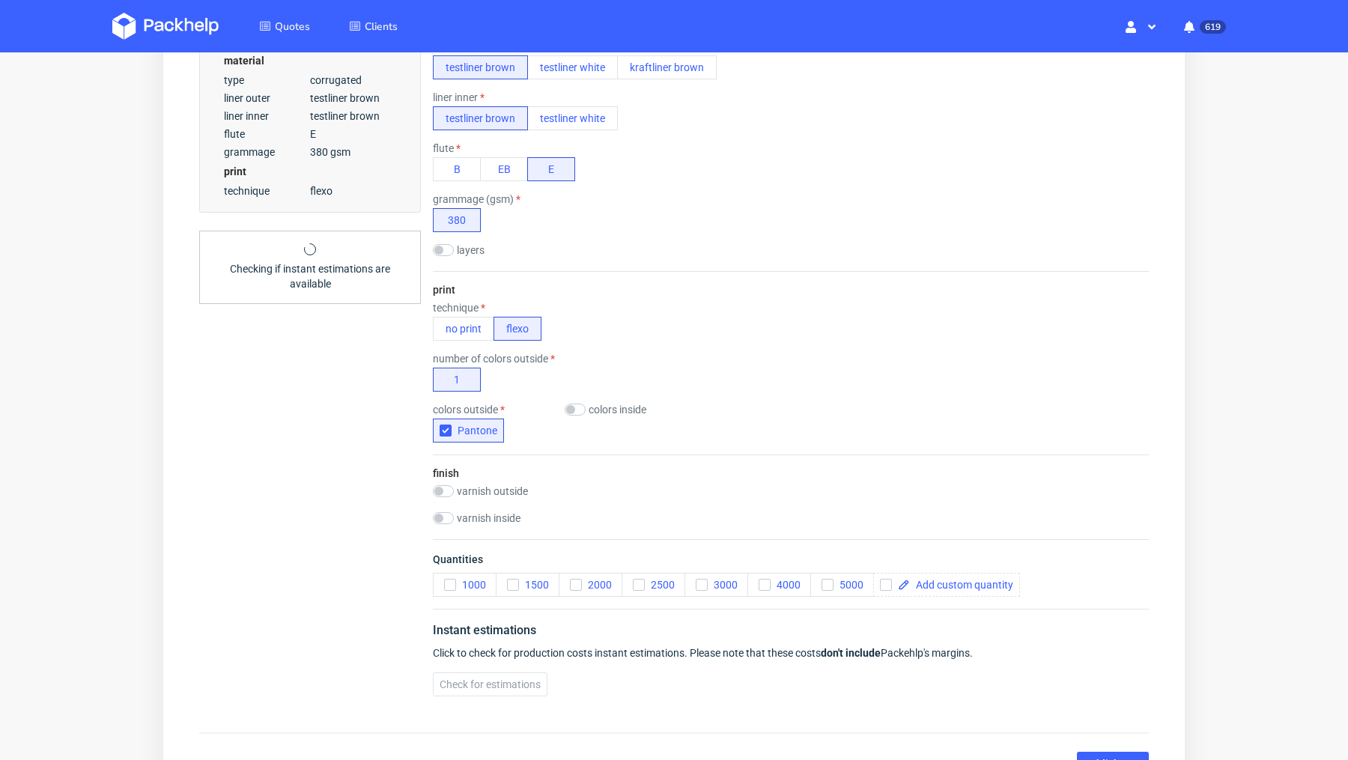
click at [377, 412] on div "Summary Client matteocs95@gmail.com Matteo De Luca Borri matteocs95@gmail.com C…" at bounding box center [310, 147] width 222 height 1122
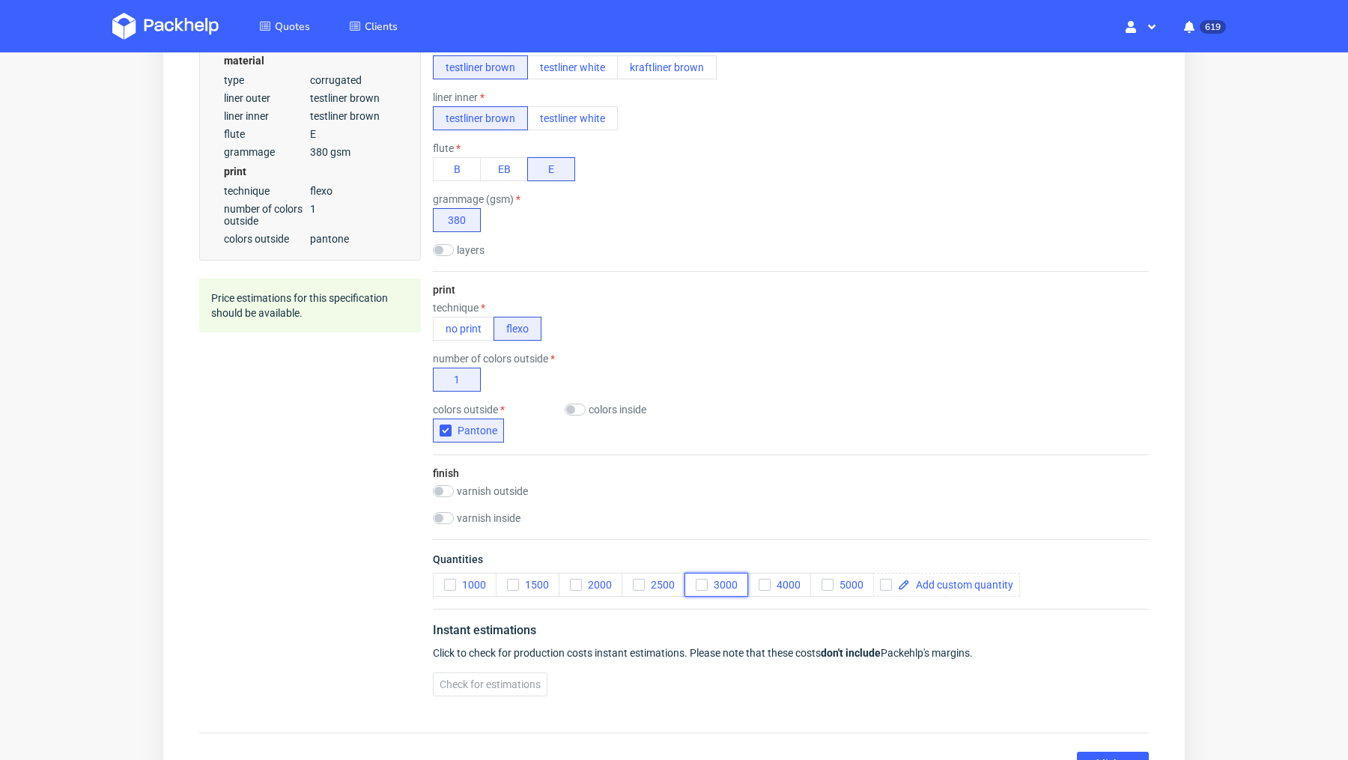
click at [702, 582] on icon "button" at bounding box center [701, 585] width 10 height 10
click at [504, 679] on span "Check for estimations" at bounding box center [490, 684] width 101 height 10
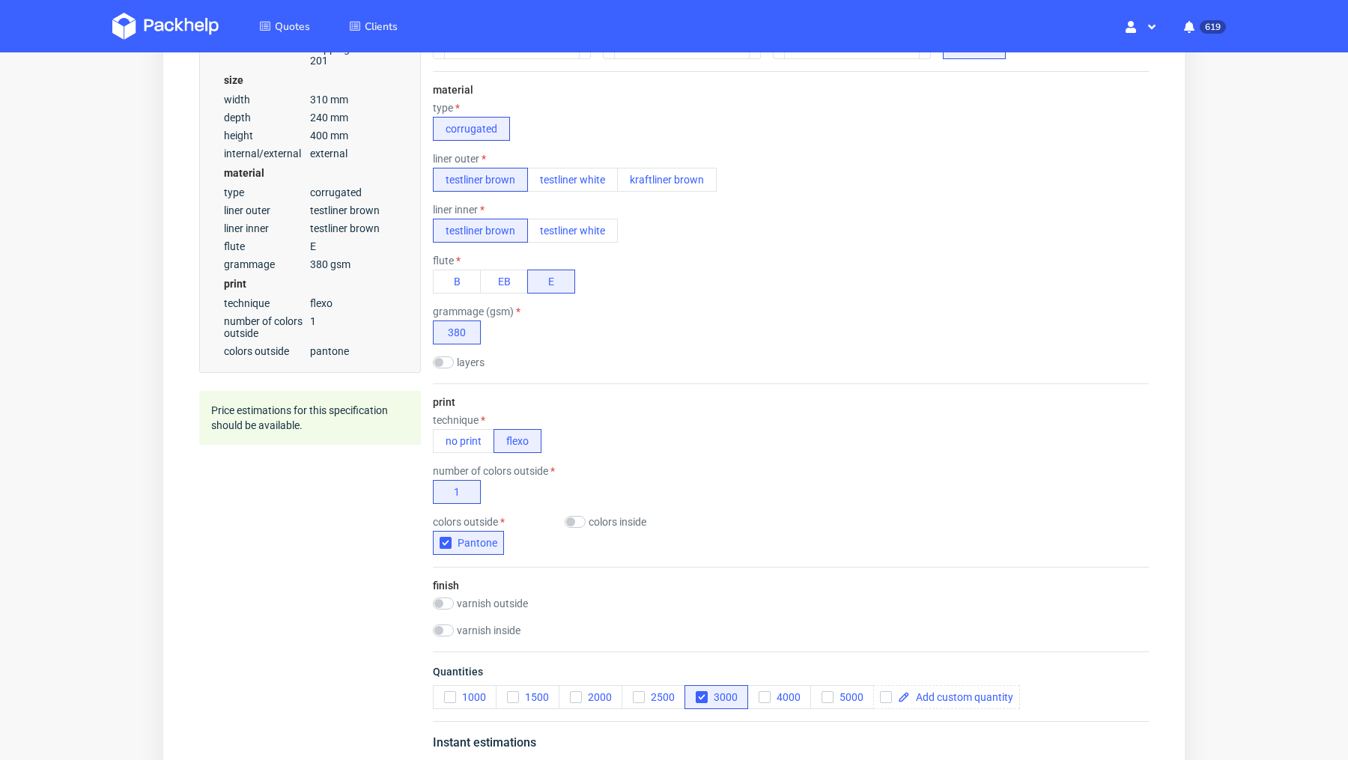
scroll to position [0, 0]
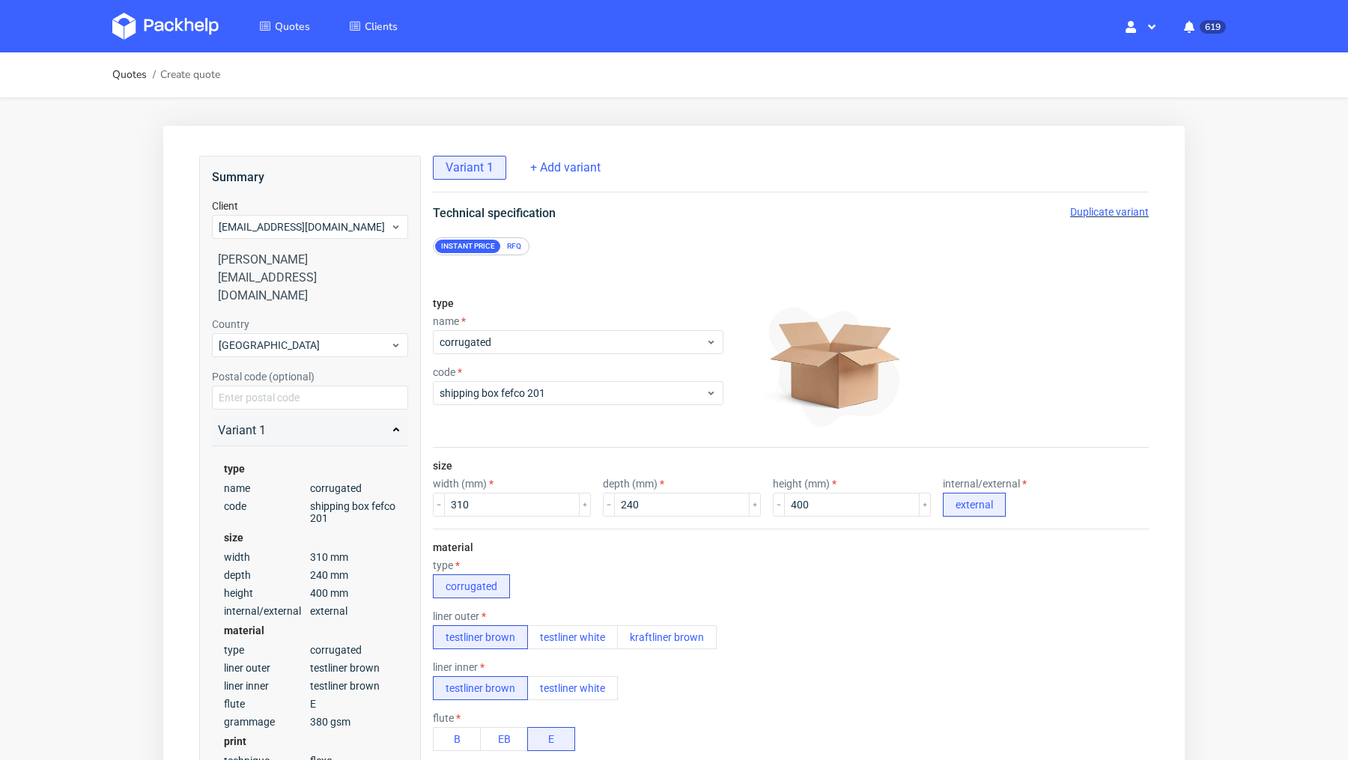
click at [518, 247] on div "RFQ" at bounding box center [514, 246] width 26 height 13
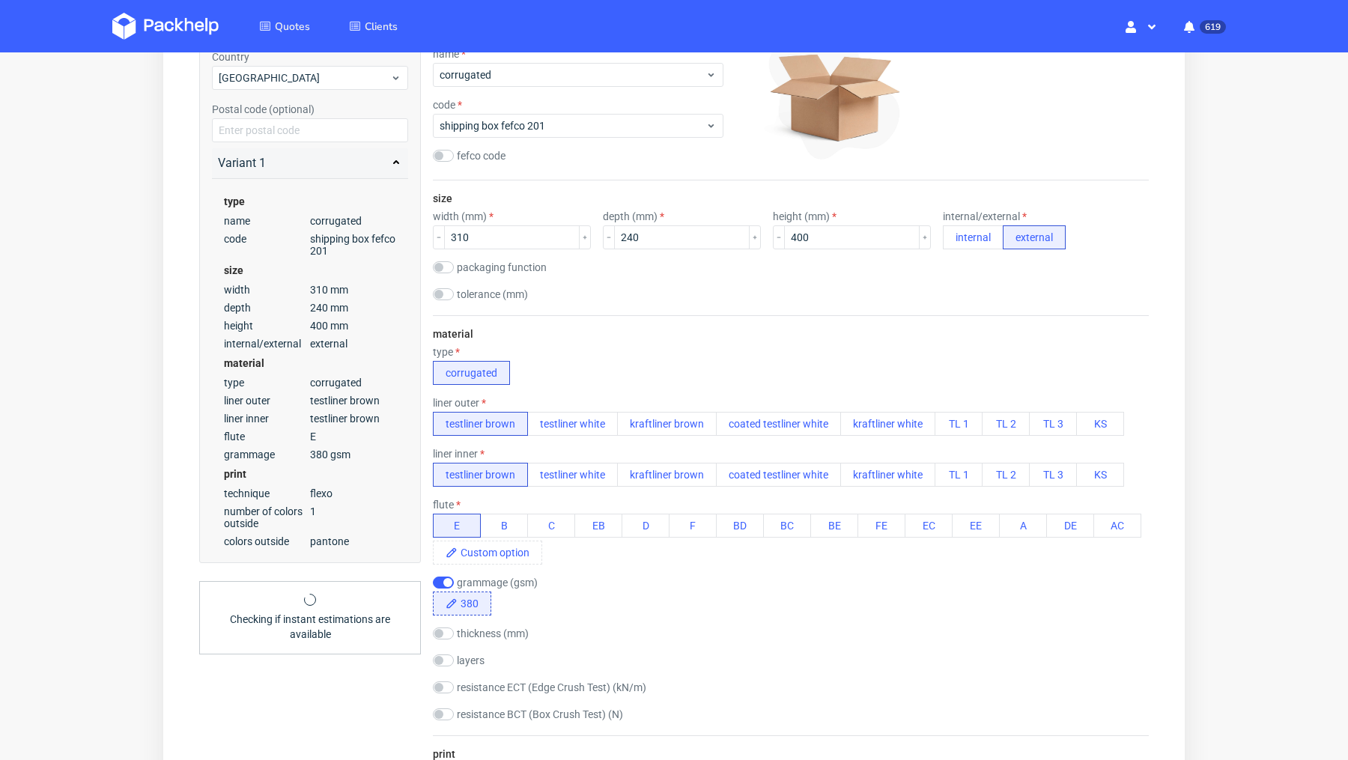
scroll to position [2, 0]
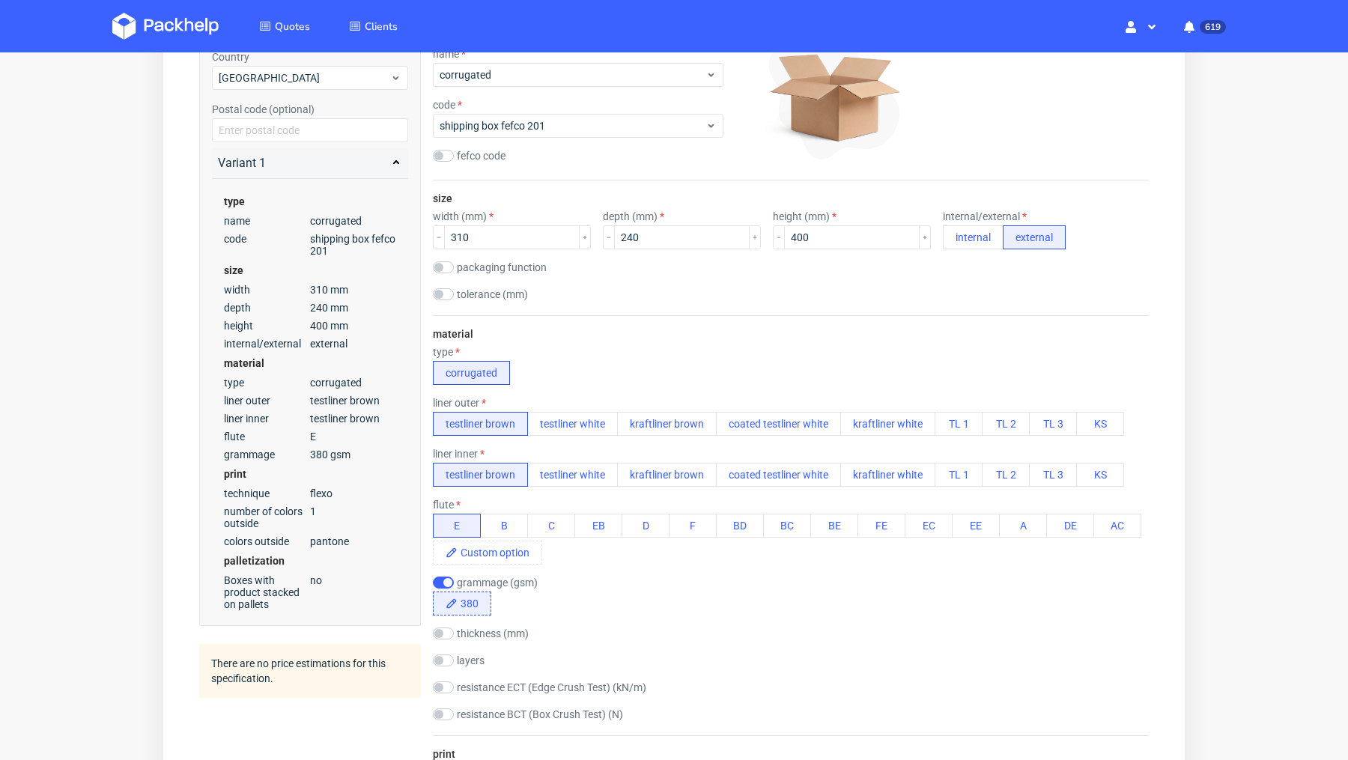
click at [684, 310] on div "size width (mm) 310 depth (mm) 240 height (mm) 400 internal/external internal e…" at bounding box center [791, 247] width 716 height 135
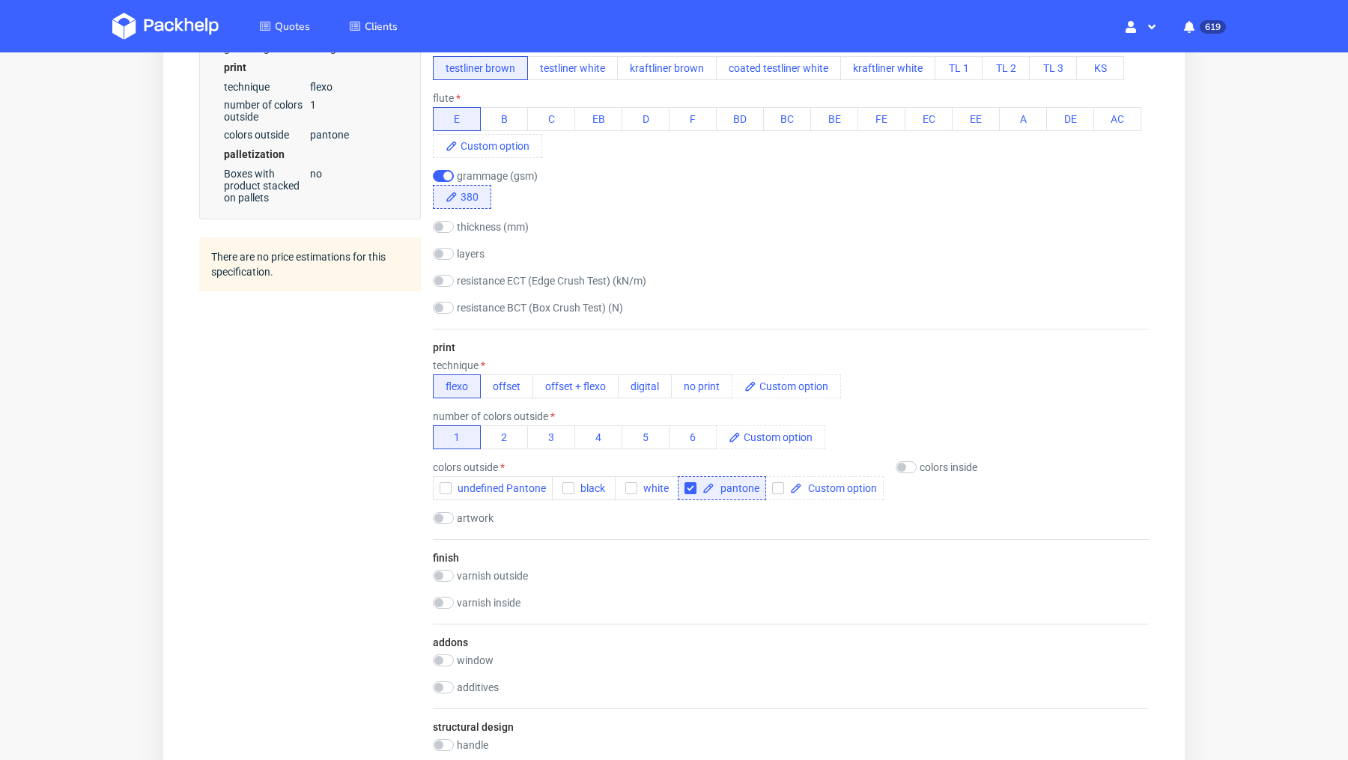
scroll to position [685, 0]
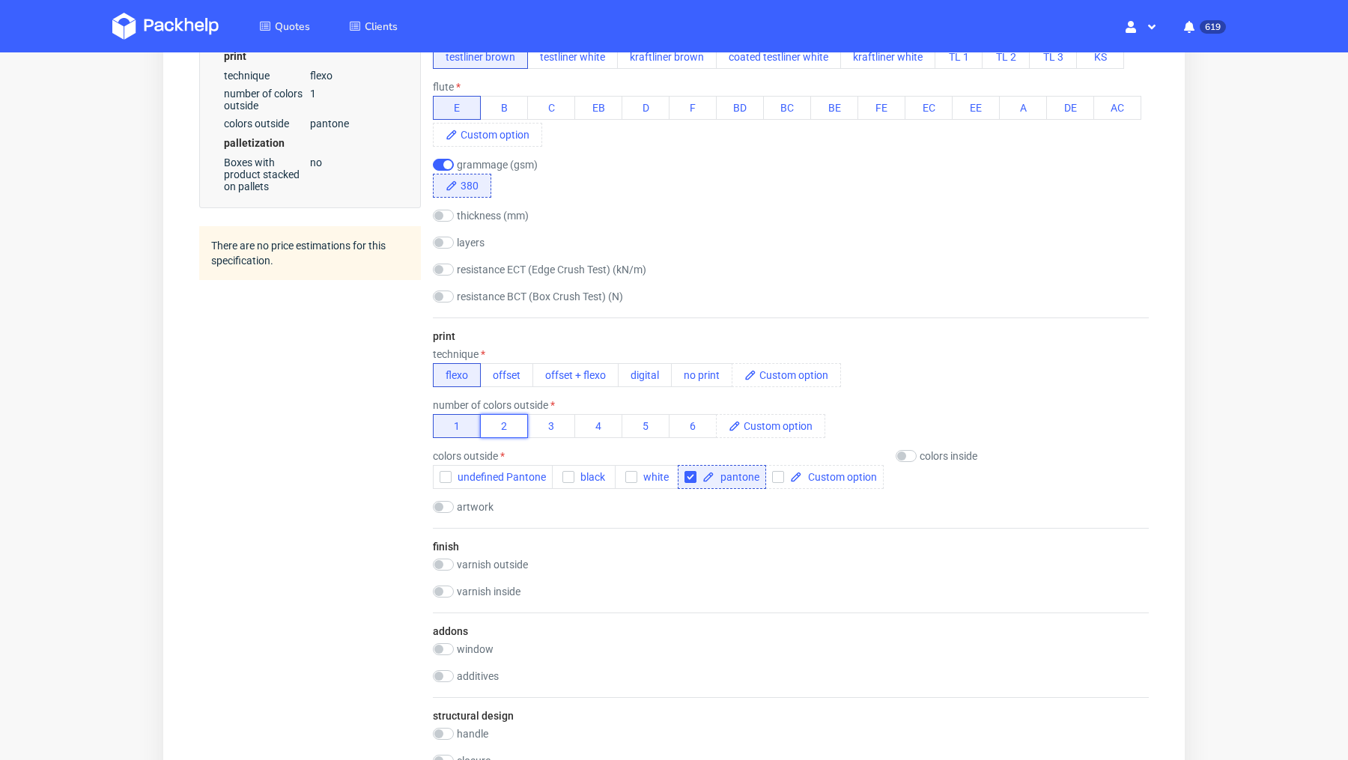
click at [511, 424] on button "2" at bounding box center [504, 426] width 48 height 24
click at [692, 475] on input "checkbox" at bounding box center [690, 477] width 12 height 12
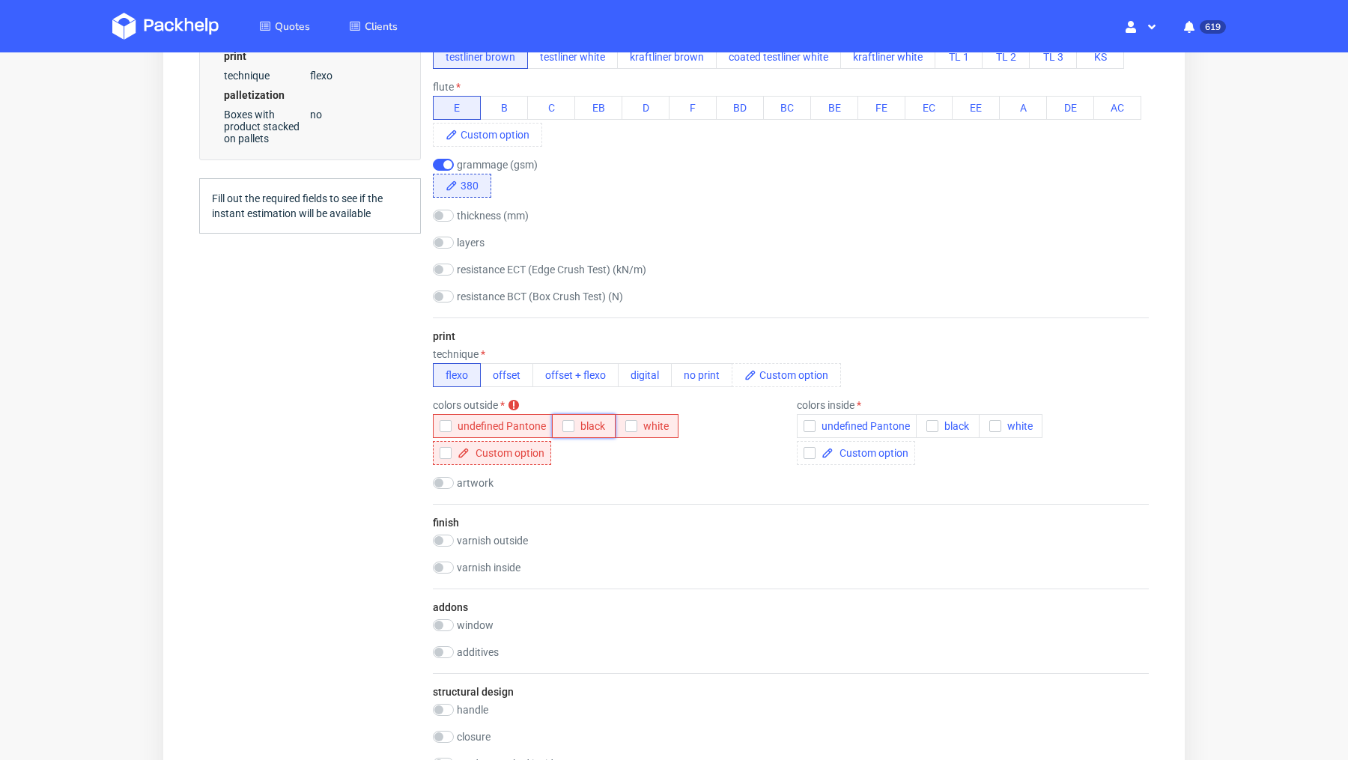
click at [577, 422] on span "black" at bounding box center [589, 426] width 31 height 12
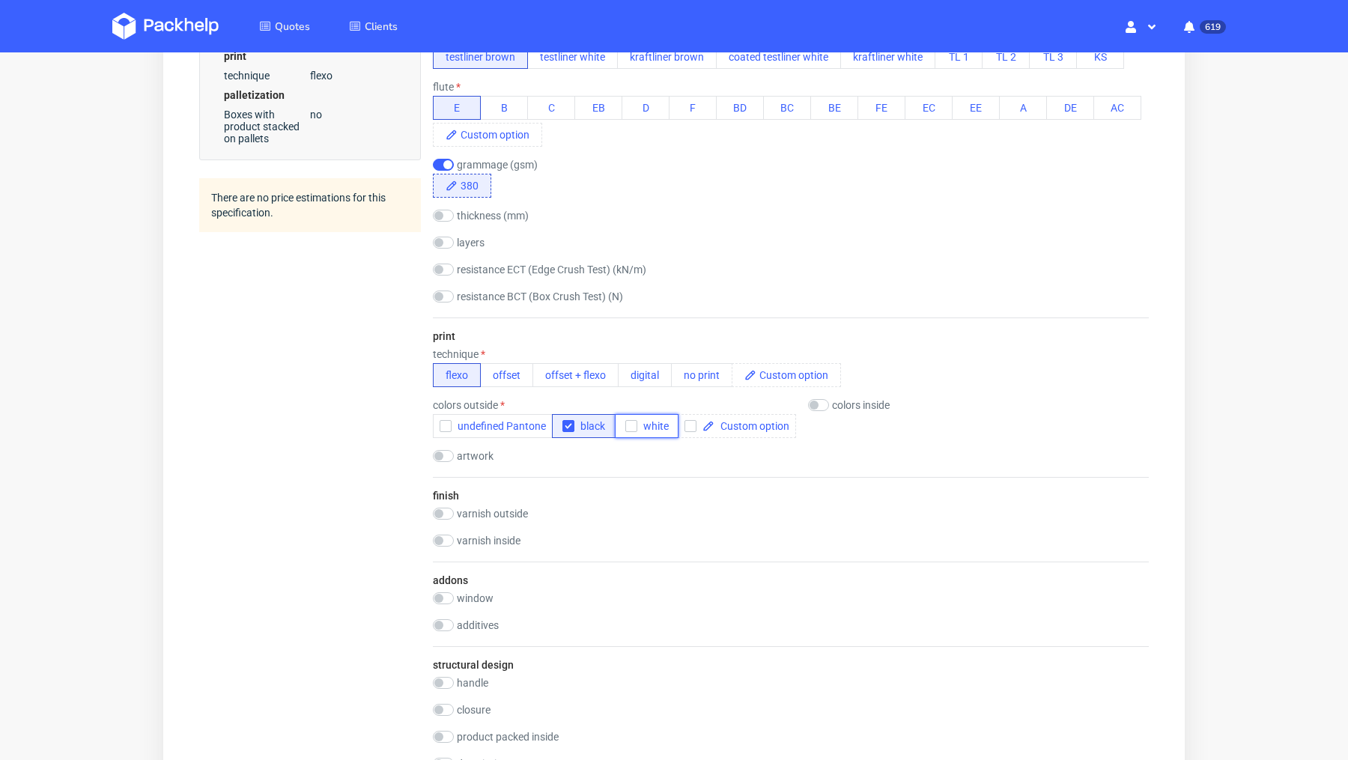
click at [618, 428] on button "white" at bounding box center [647, 426] width 64 height 24
click at [306, 449] on div "Summary Client matteocs95@gmail.com Matteo De Luca Borri matteocs95@gmail.com C…" at bounding box center [310, 367] width 222 height 1792
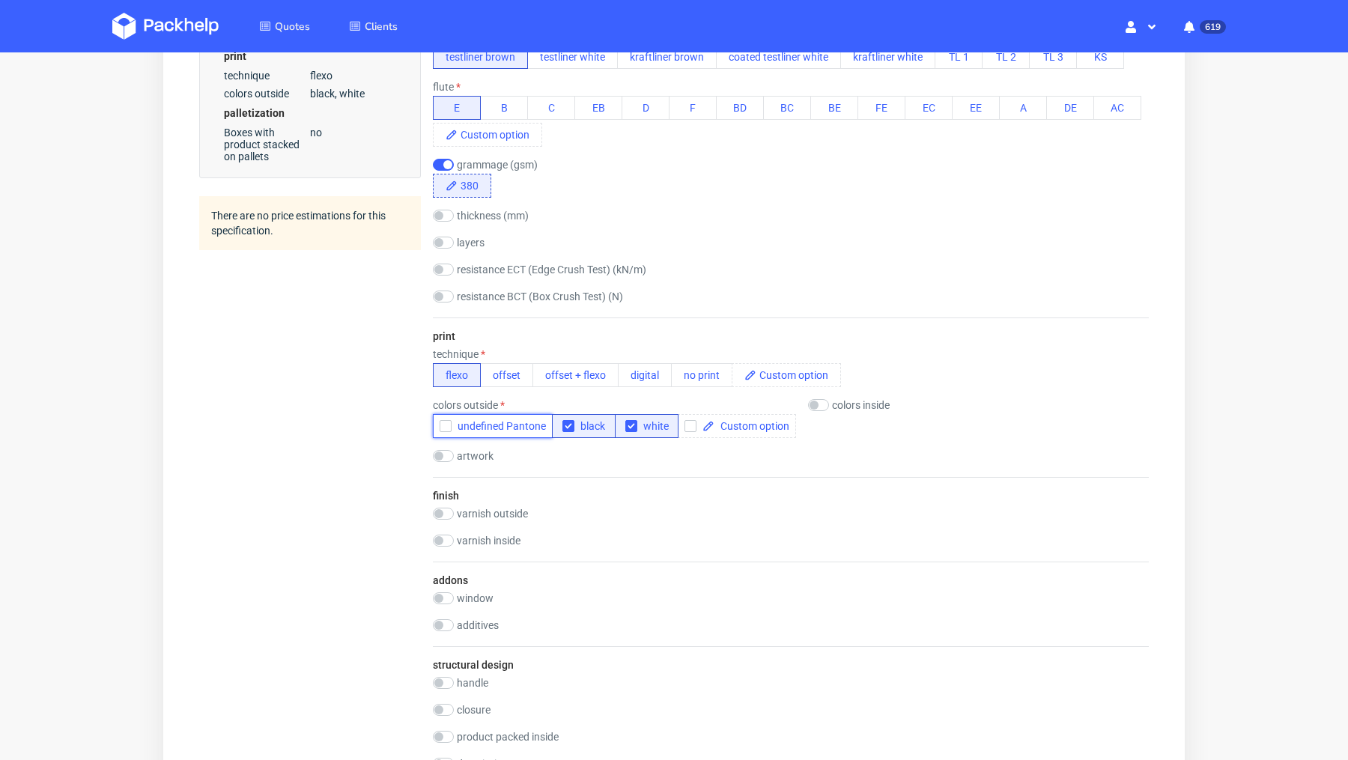
click at [484, 424] on span "undefined Pantone" at bounding box center [499, 426] width 94 height 12
click at [581, 428] on span "black" at bounding box center [589, 426] width 31 height 12
click at [655, 429] on span "white" at bounding box center [652, 426] width 31 height 12
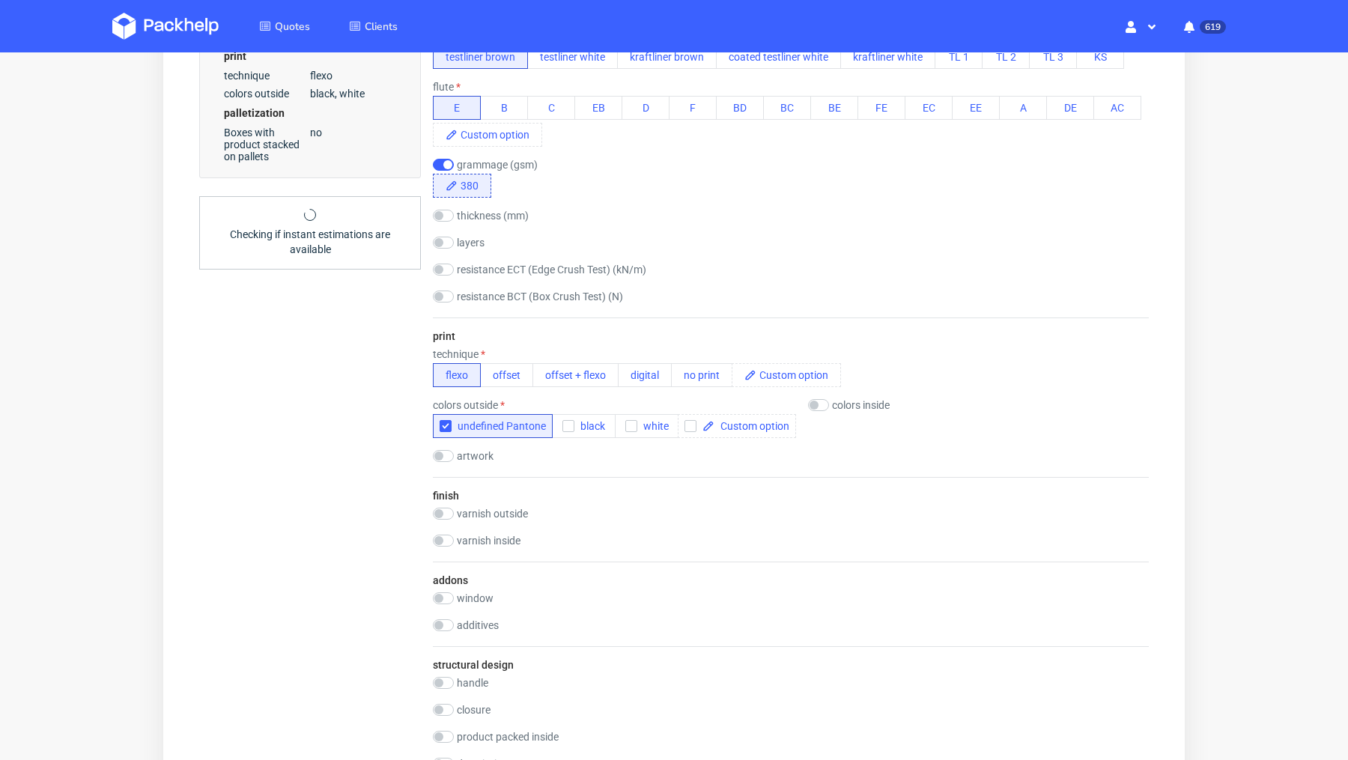
click at [244, 424] on div "Summary Client matteocs95@gmail.com Matteo De Luca Borri matteocs95@gmail.com C…" at bounding box center [310, 367] width 222 height 1792
click at [450, 423] on icon "button" at bounding box center [445, 426] width 10 height 10
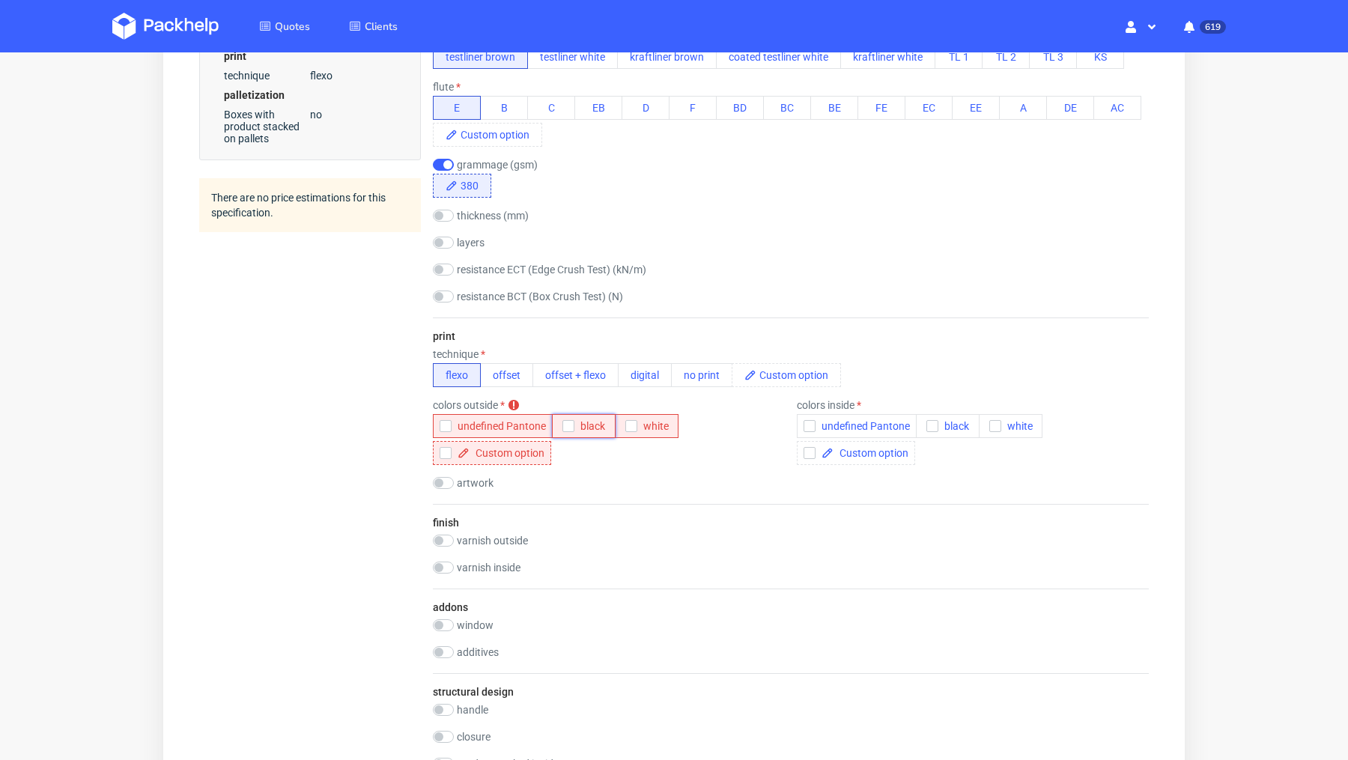
click at [572, 427] on div "button" at bounding box center [568, 426] width 12 height 12
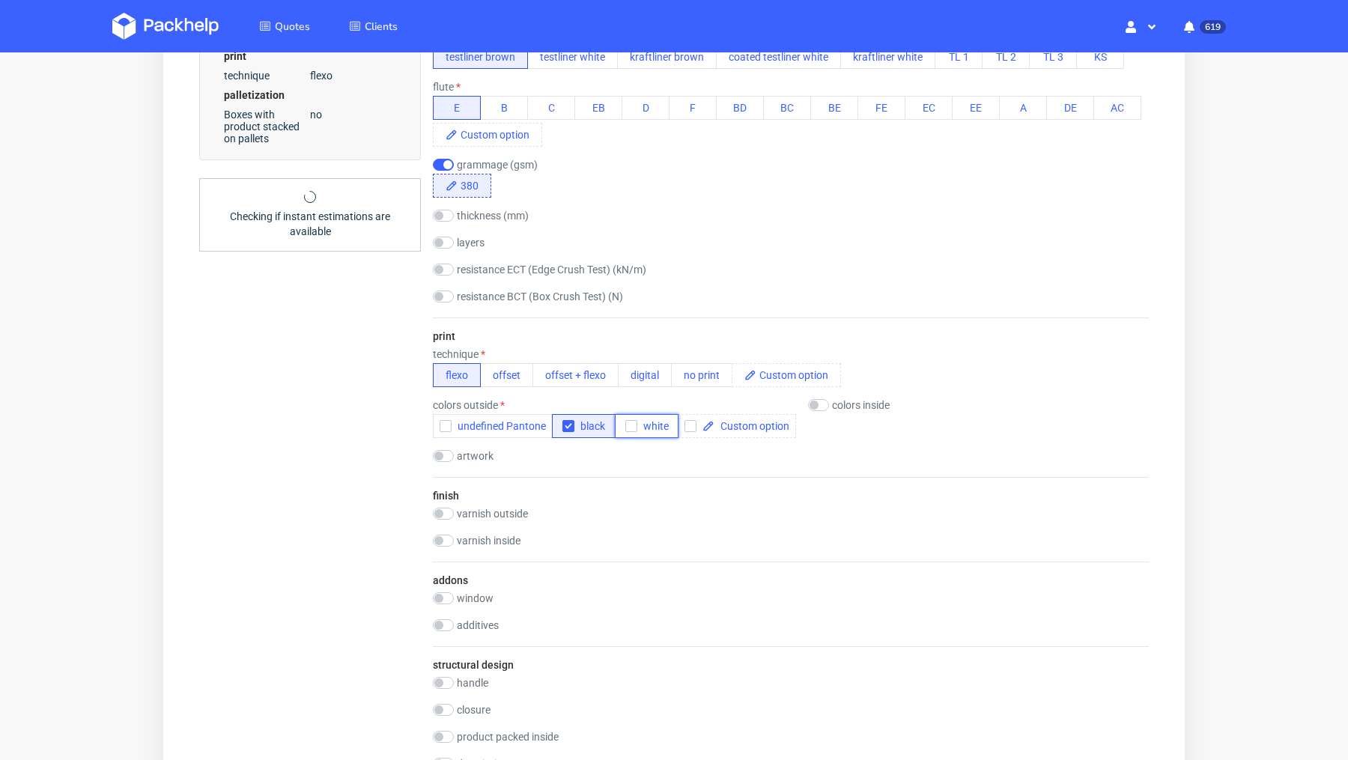
click at [621, 426] on button "white" at bounding box center [647, 426] width 64 height 24
click at [334, 483] on div "Summary Client matteocs95@gmail.com Matteo De Luca Borri matteocs95@gmail.com C…" at bounding box center [310, 367] width 222 height 1792
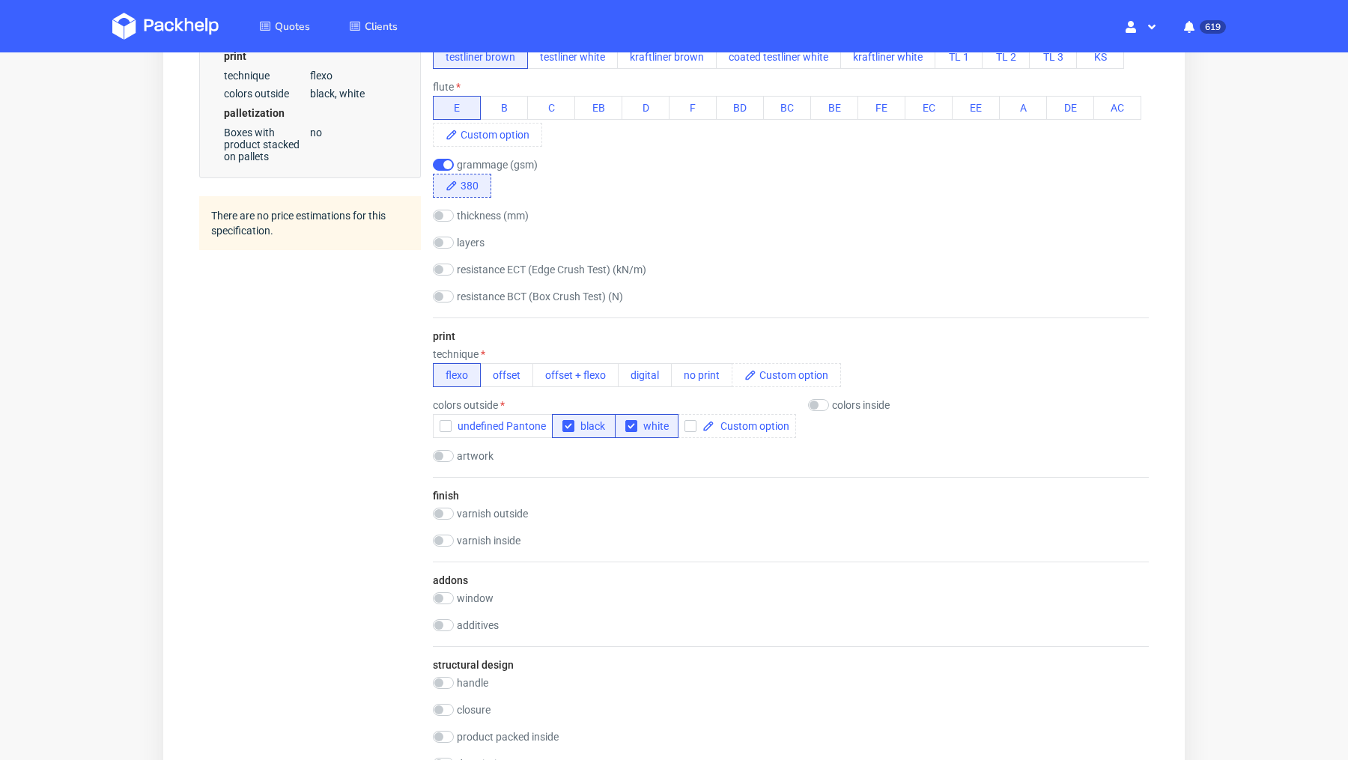
scroll to position [2, 0]
click at [356, 485] on div "Summary Client matteocs95@gmail.com Matteo De Luca Borri matteocs95@gmail.com C…" at bounding box center [310, 367] width 222 height 1792
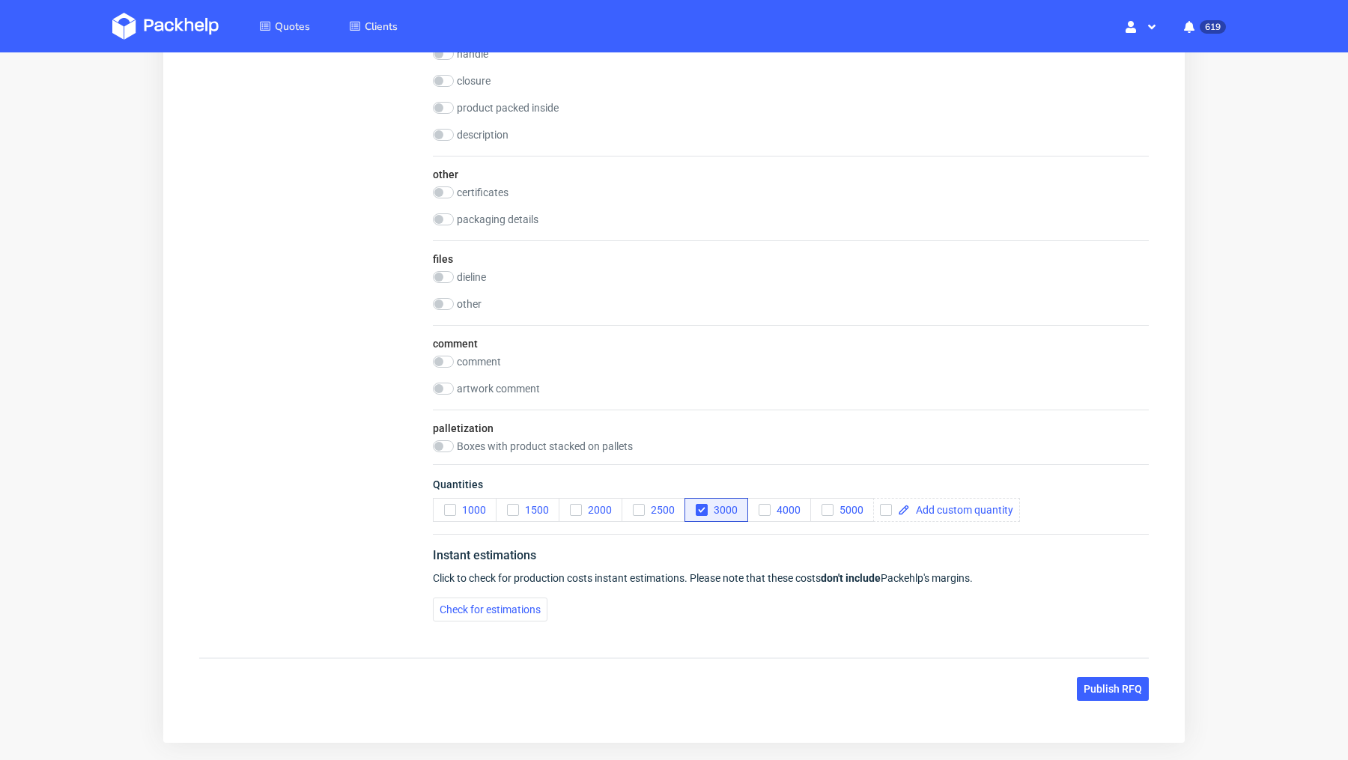
scroll to position [1371, 0]
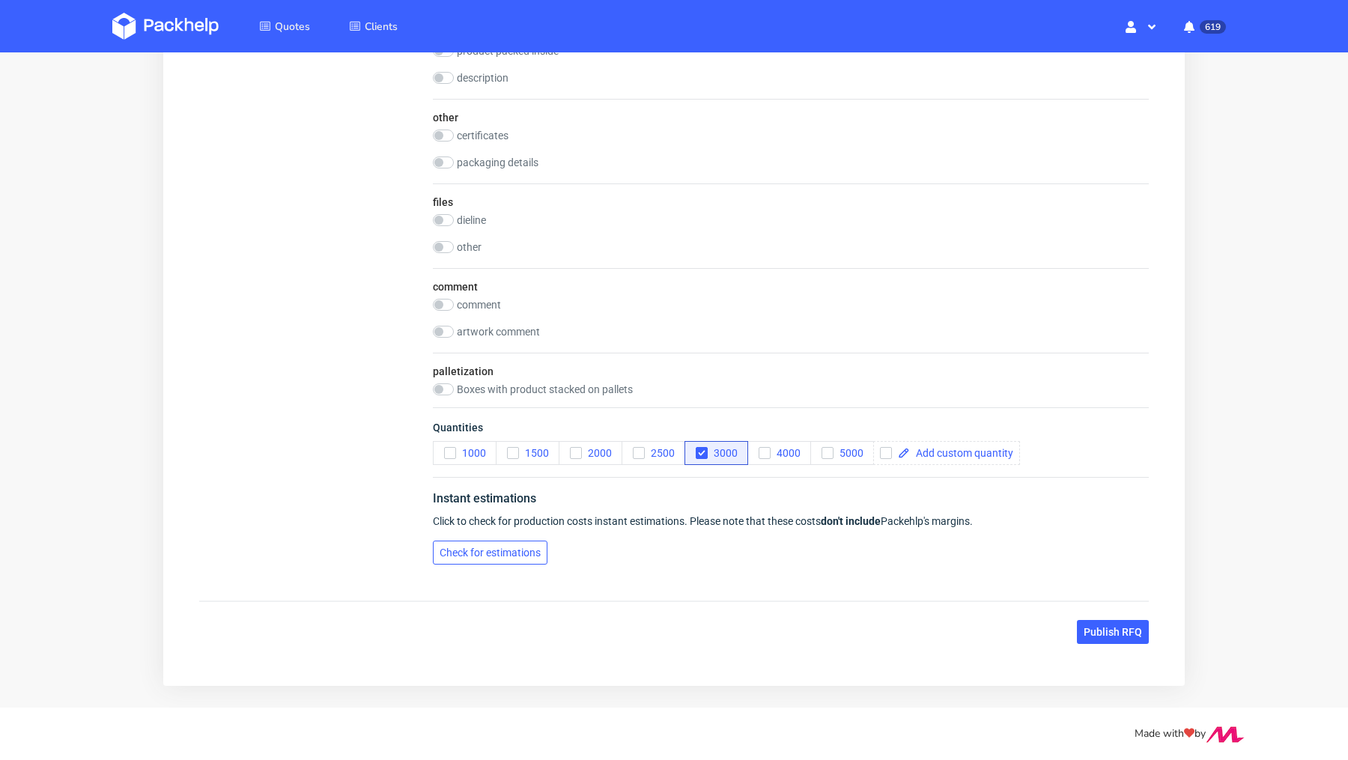
click at [491, 551] on span "Check for estimations" at bounding box center [490, 552] width 101 height 10
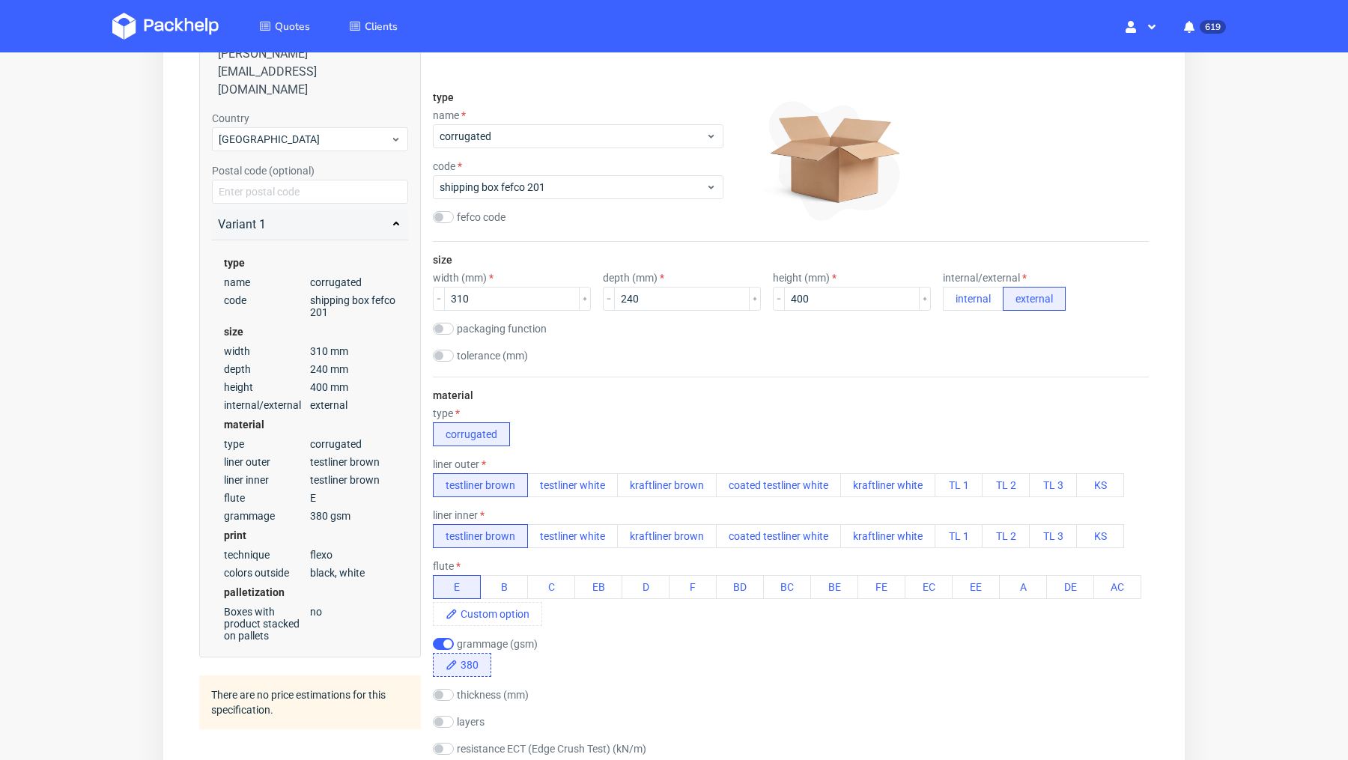
scroll to position [0, 0]
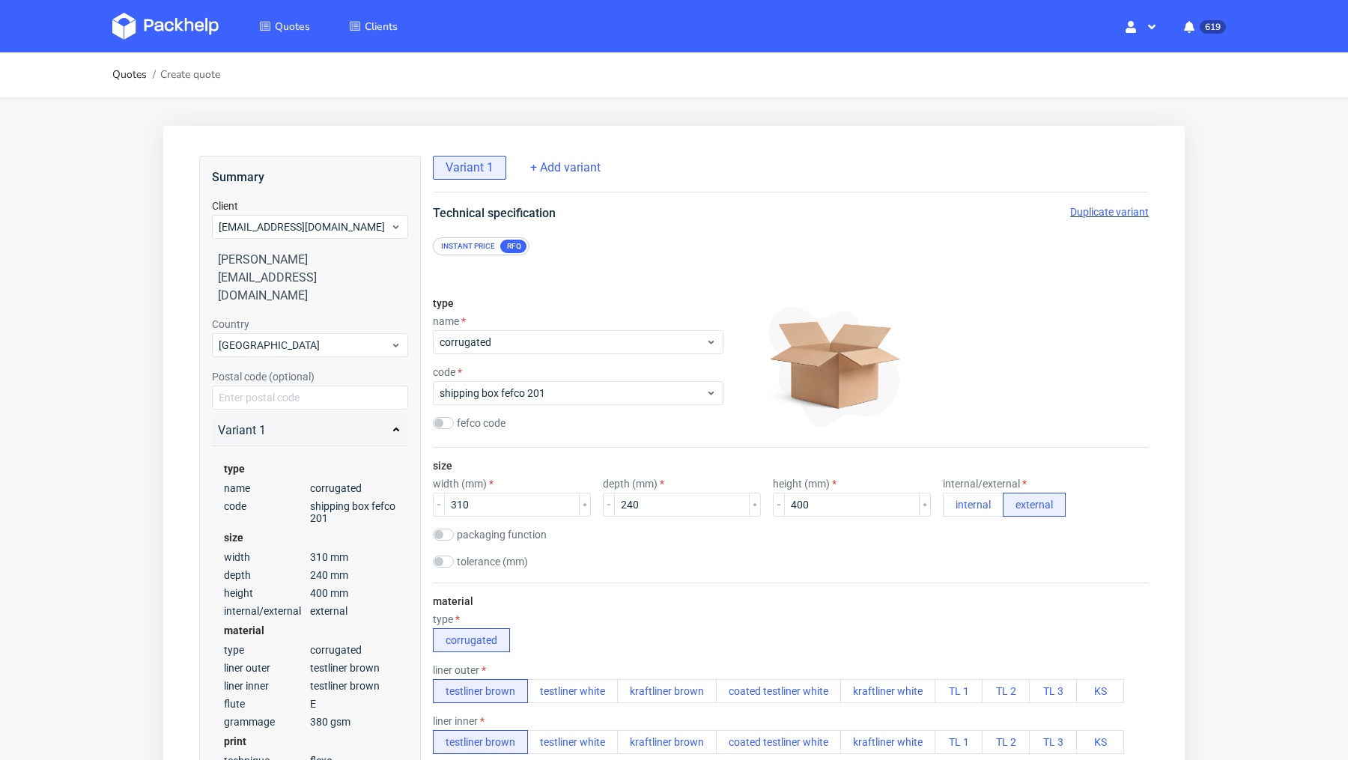
click at [1104, 210] on span "Duplicate variant" at bounding box center [1109, 212] width 79 height 12
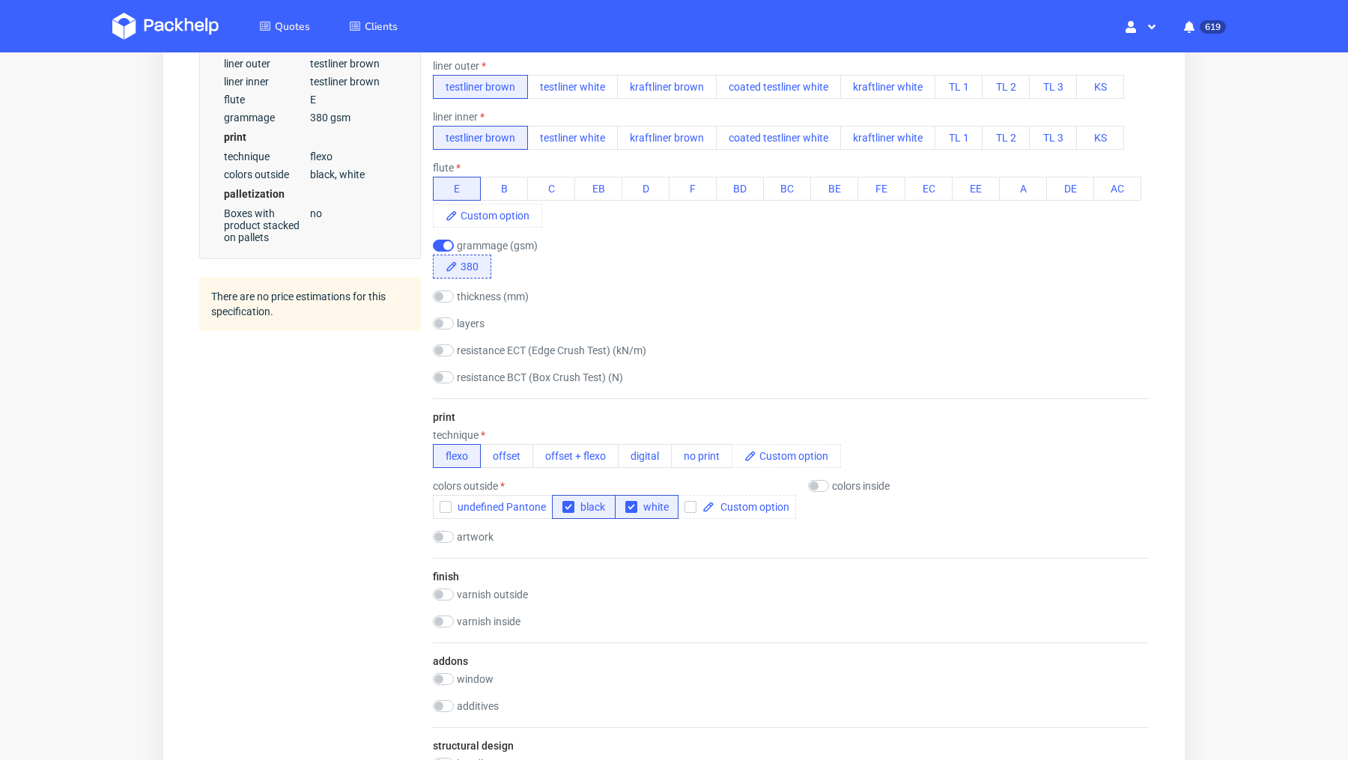
scroll to position [614, 0]
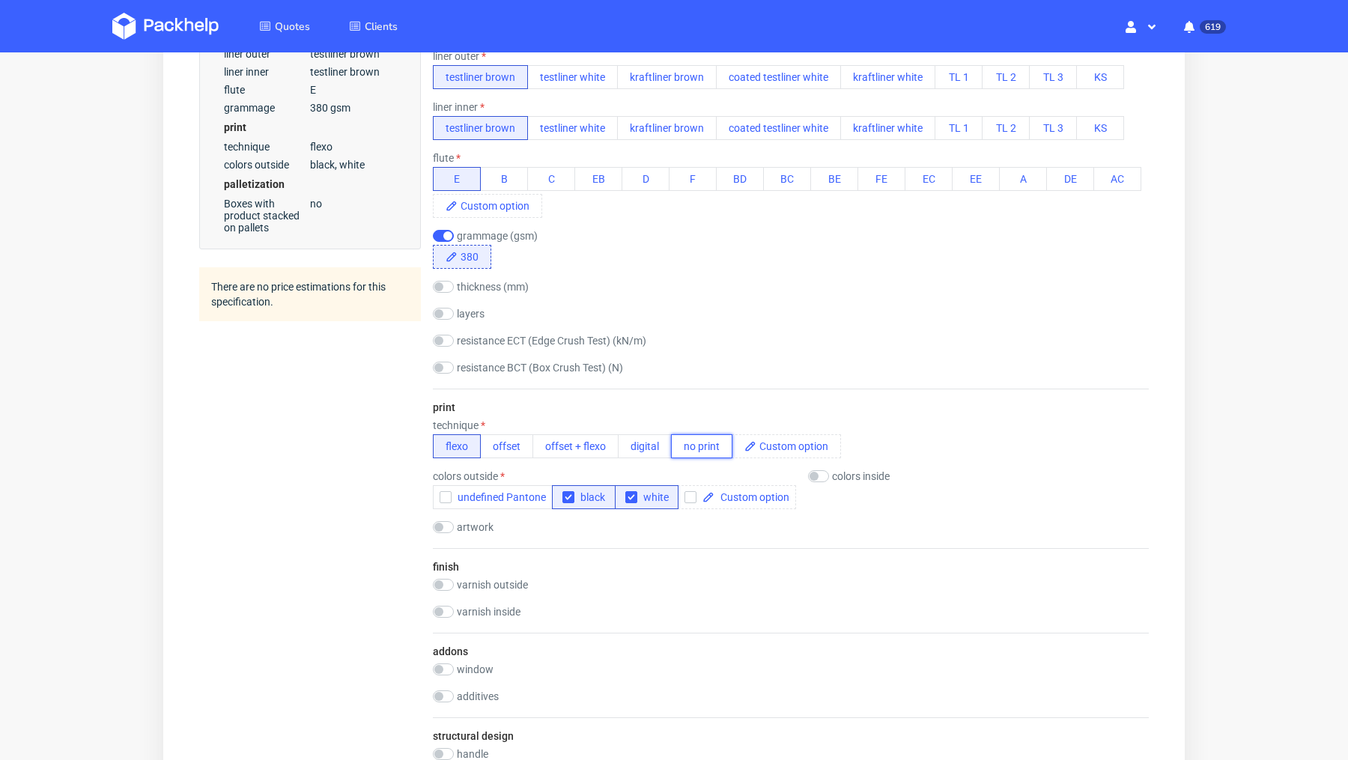
click at [700, 443] on button "no print" at bounding box center [701, 446] width 61 height 24
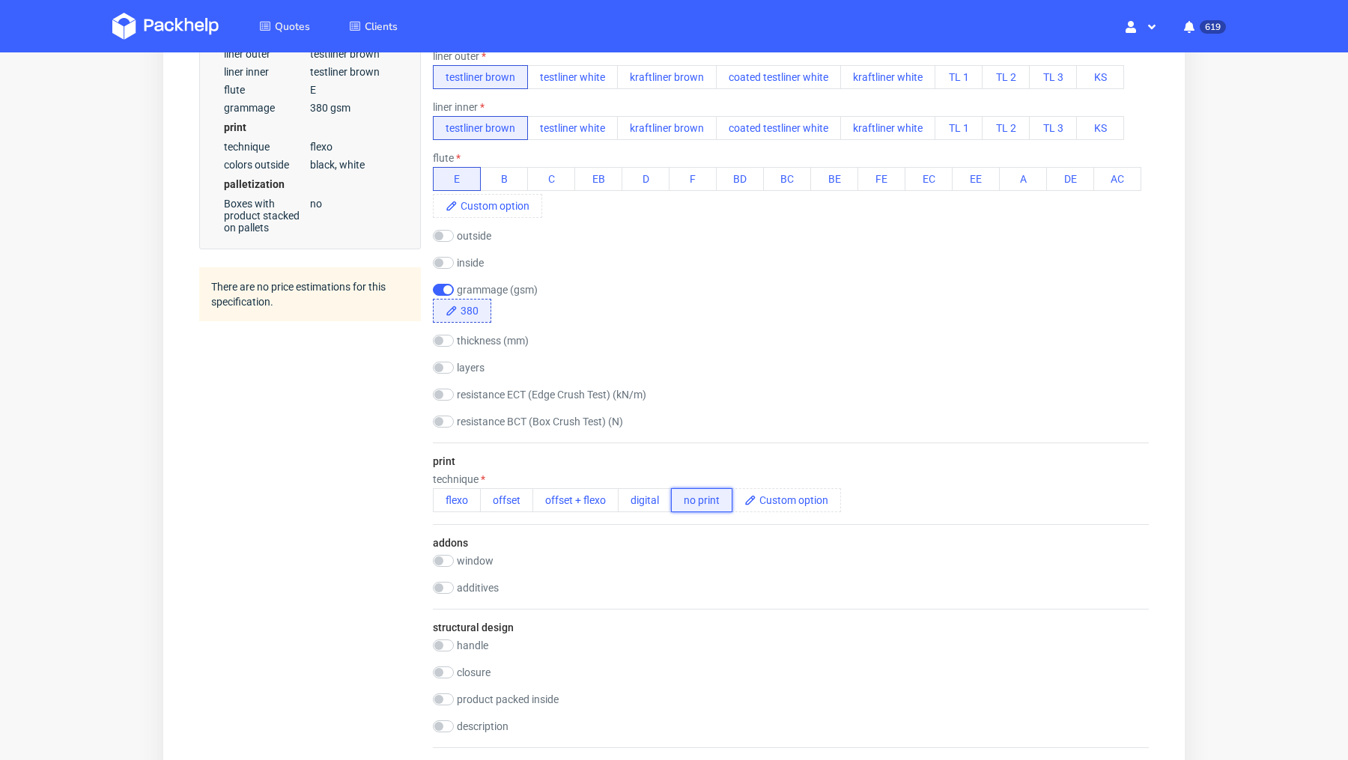
scroll to position [0, 0]
click at [300, 543] on div "Summary Client matteocs95@gmail.com Matteo De Luca Borri matteocs95@gmail.com C…" at bounding box center [310, 383] width 222 height 1683
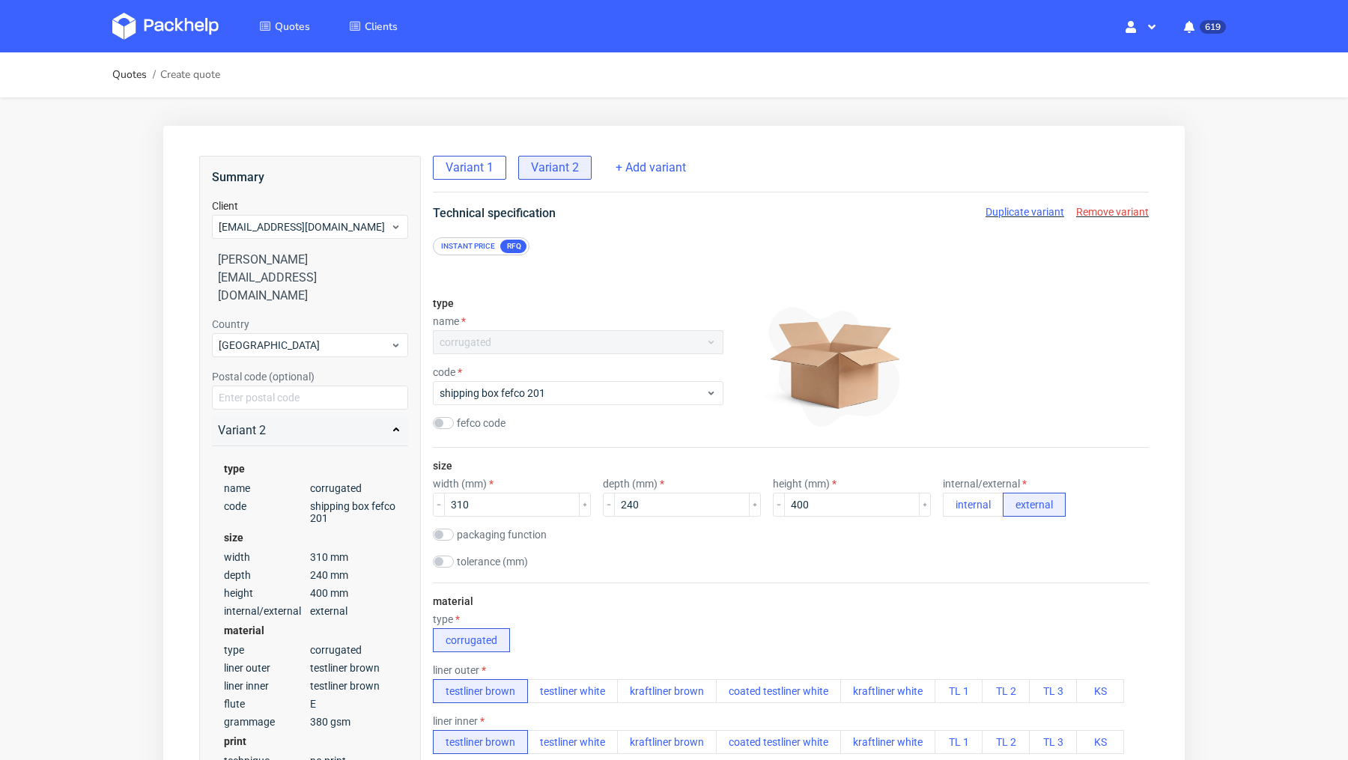
click at [491, 162] on span "Variant 1" at bounding box center [470, 167] width 48 height 16
click at [1015, 207] on span "Duplicate variant" at bounding box center [1024, 212] width 79 height 12
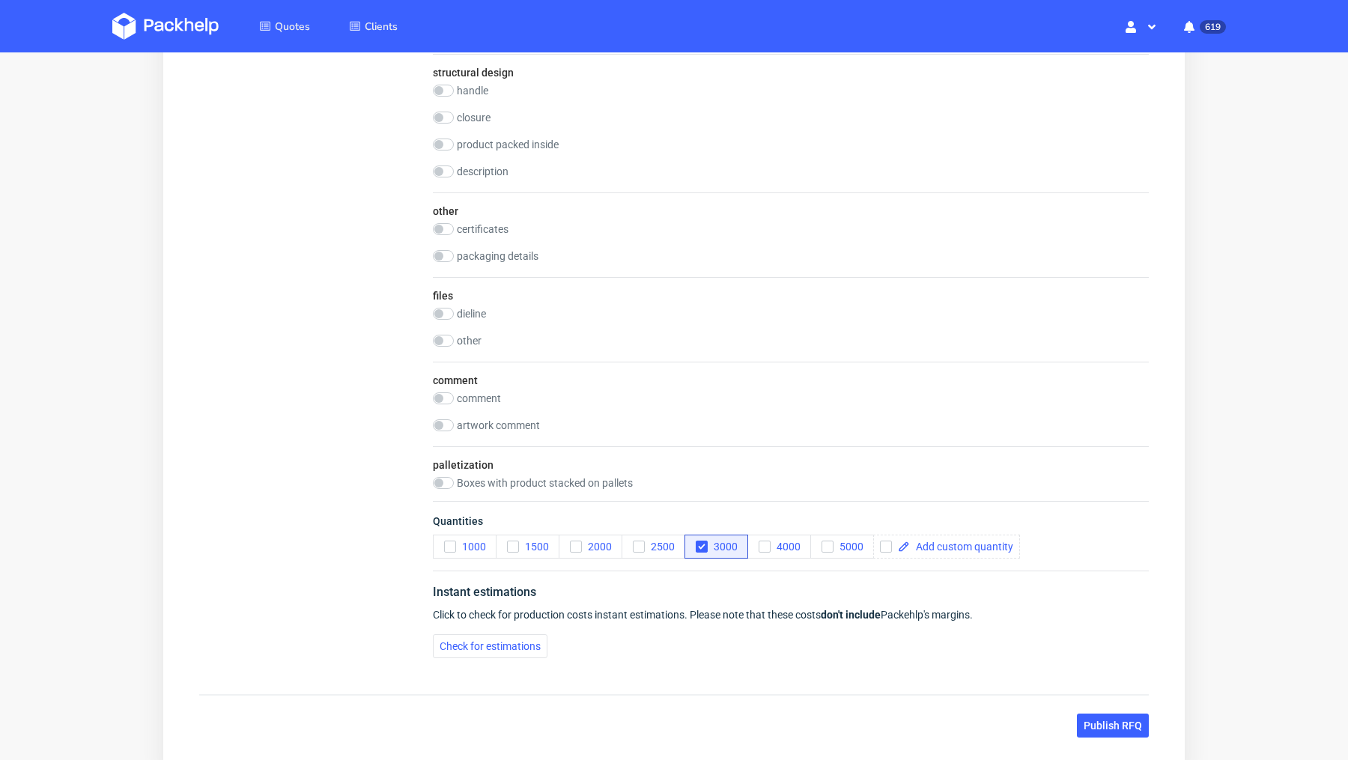
scroll to position [1311, 0]
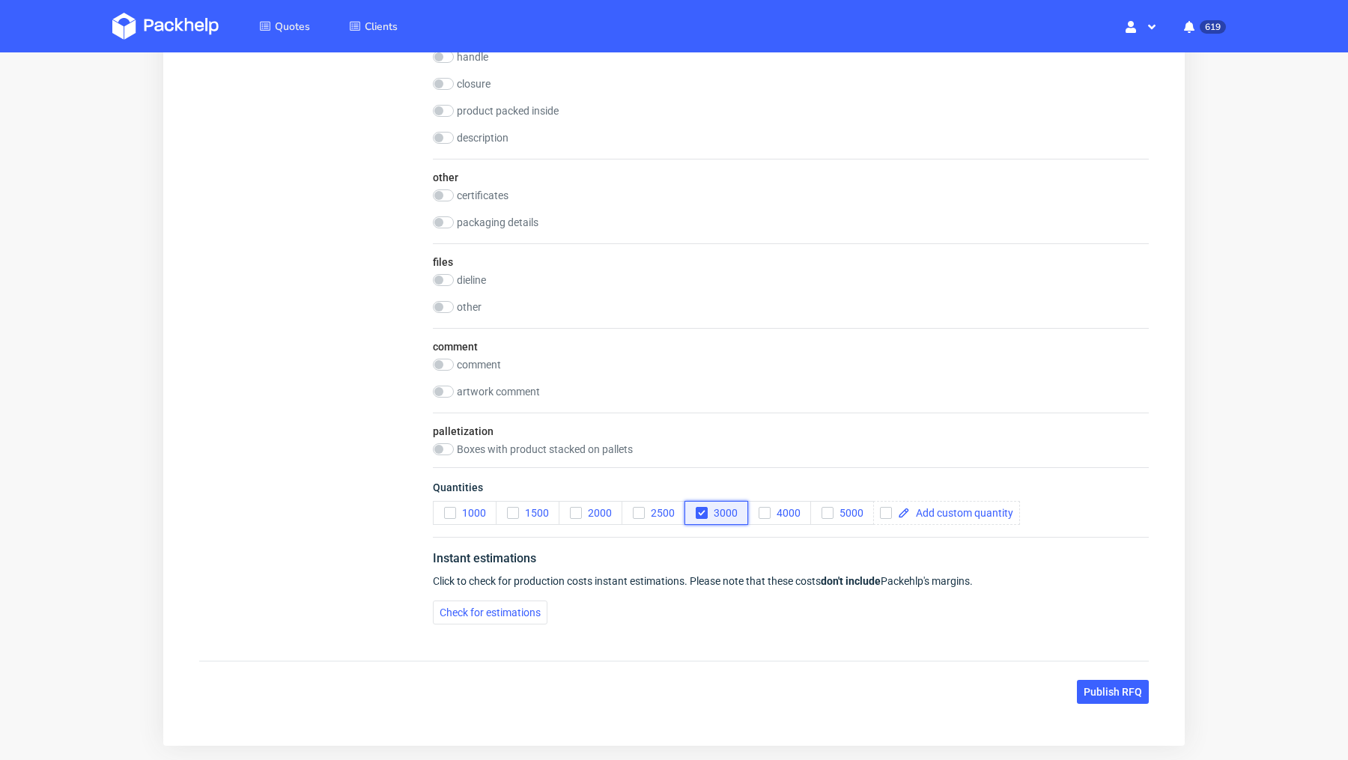
click at [708, 511] on span "3000" at bounding box center [723, 513] width 30 height 12
click at [878, 509] on div at bounding box center [946, 513] width 147 height 24
click at [893, 509] on div at bounding box center [889, 513] width 18 height 12
click at [887, 508] on input "checkbox" at bounding box center [886, 513] width 12 height 12
checkbox input "true"
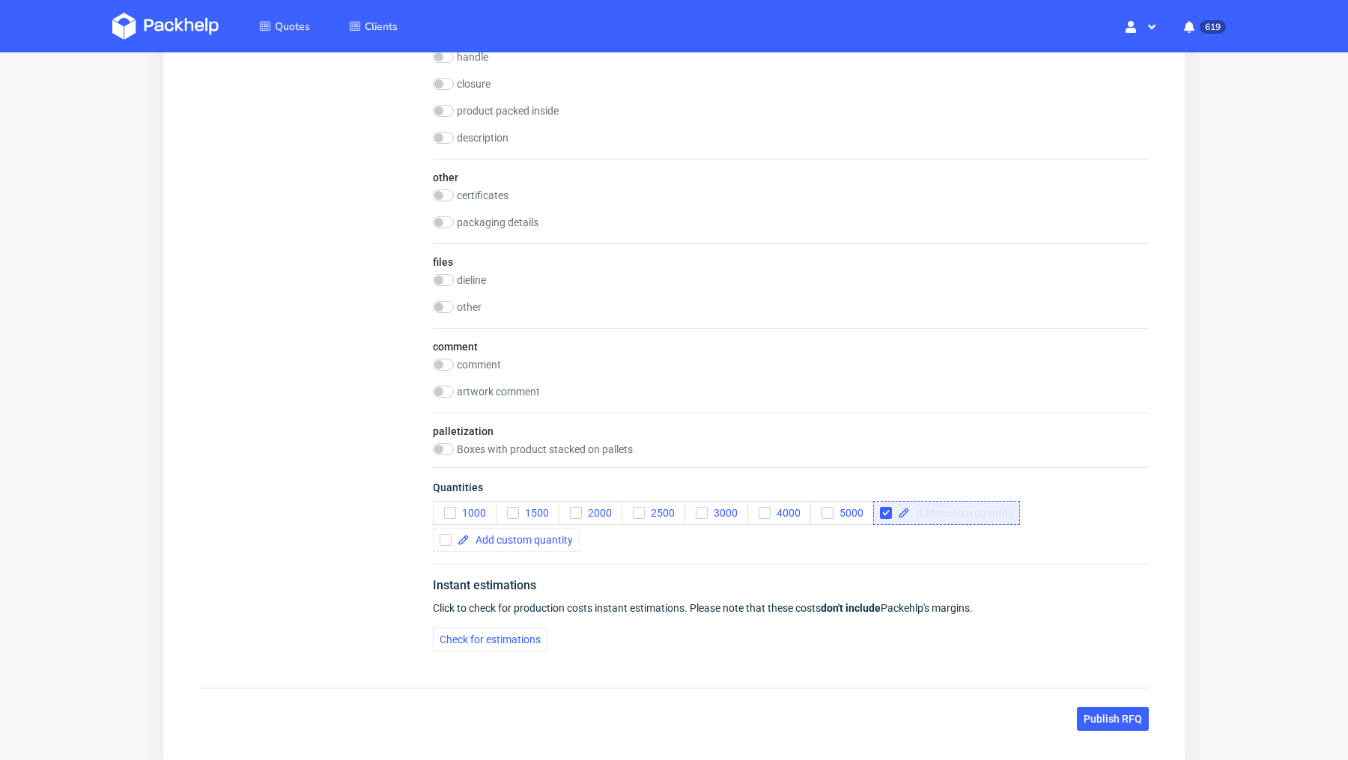
click at [936, 509] on span at bounding box center [961, 513] width 103 height 10
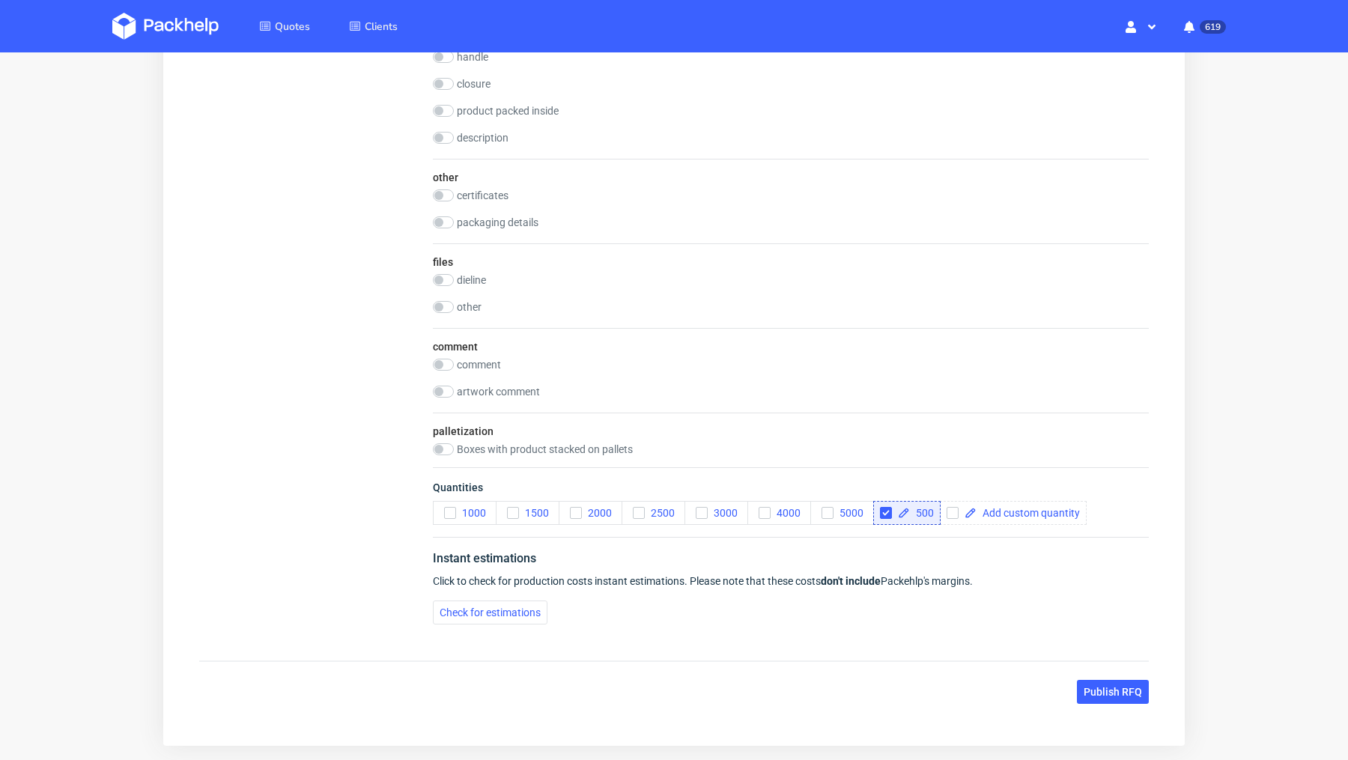
checkbox input "true"
click at [736, 618] on div "Check for estimations" at bounding box center [791, 613] width 716 height 24
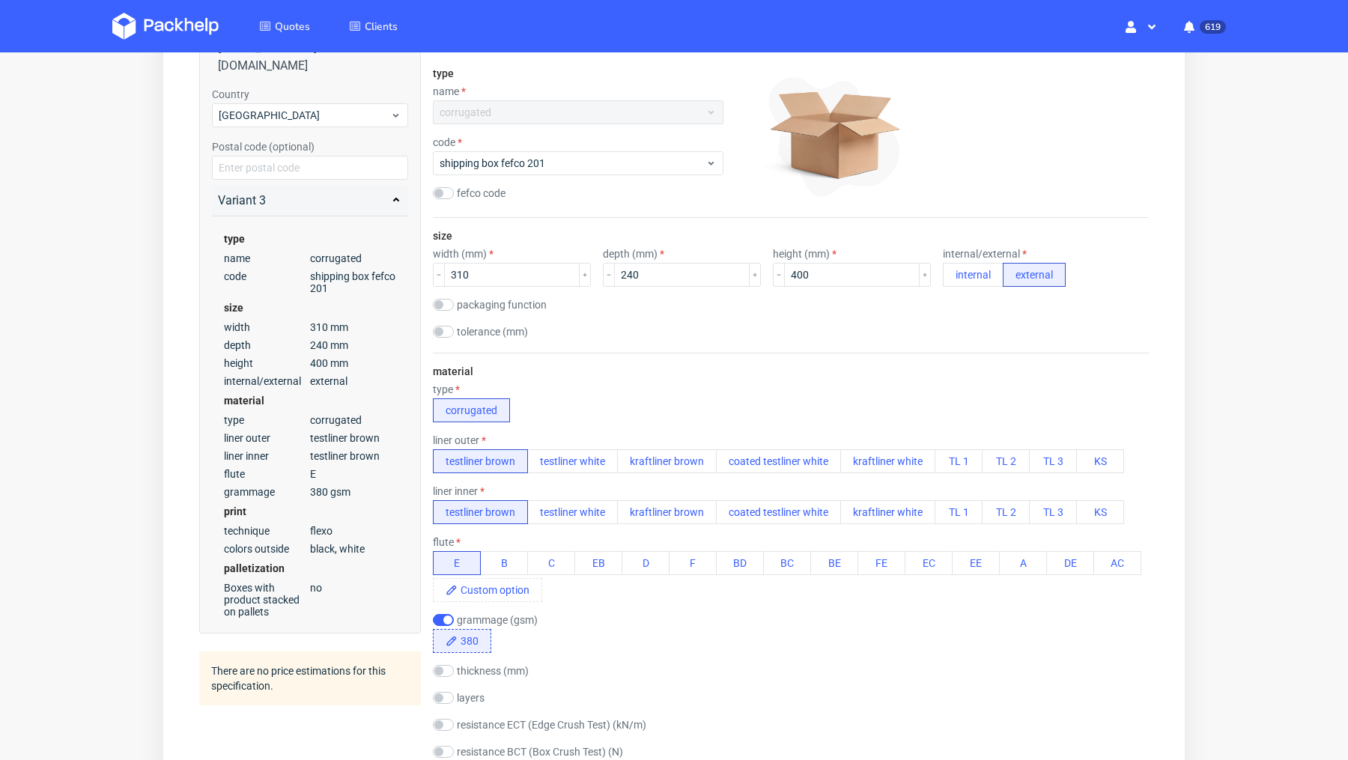
scroll to position [219, 0]
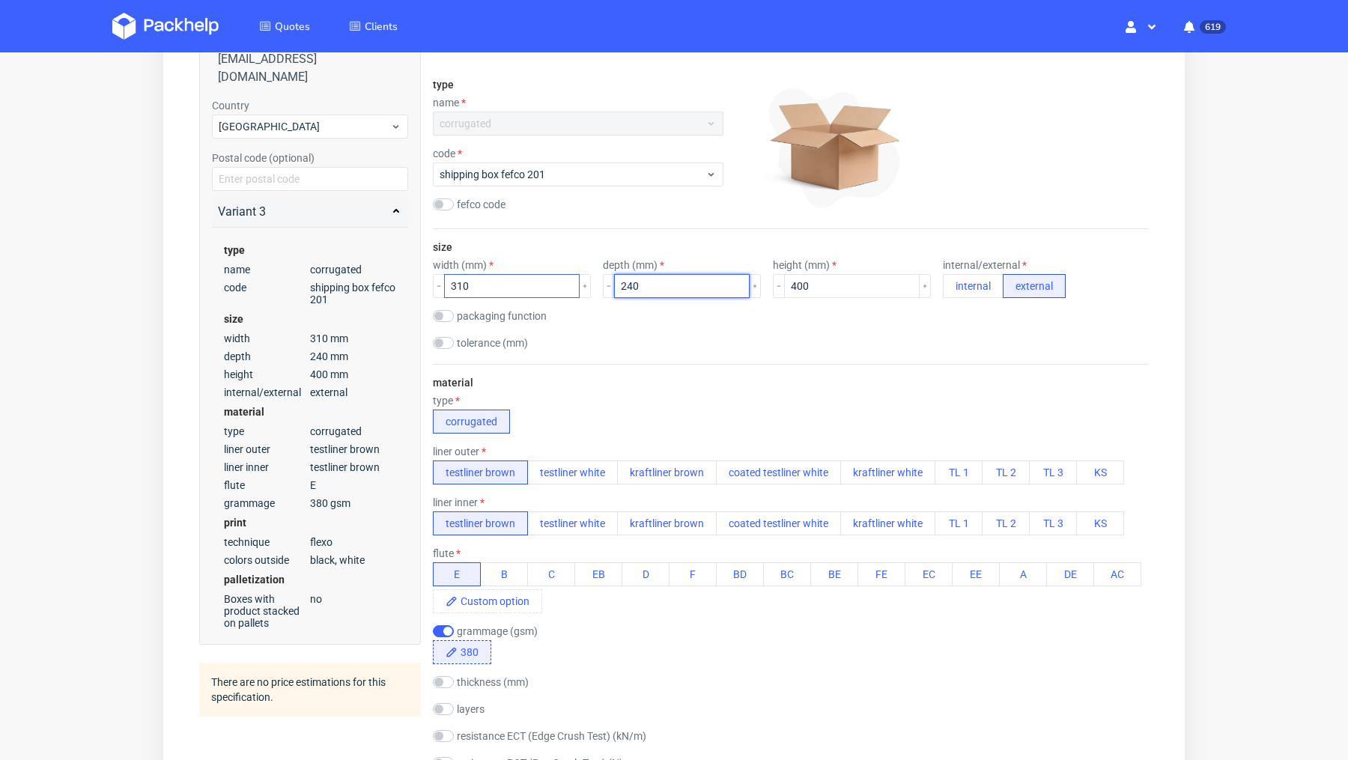
drag, startPoint x: 646, startPoint y: 290, endPoint x: 532, endPoint y: 276, distance: 115.4
click at [532, 276] on div "width (mm) 310 depth (mm) 240 height (mm) 400 internal/external internal extern…" at bounding box center [791, 278] width 716 height 39
type input "490"
click at [802, 293] on input "400" at bounding box center [852, 286] width 136 height 24
type input "420"
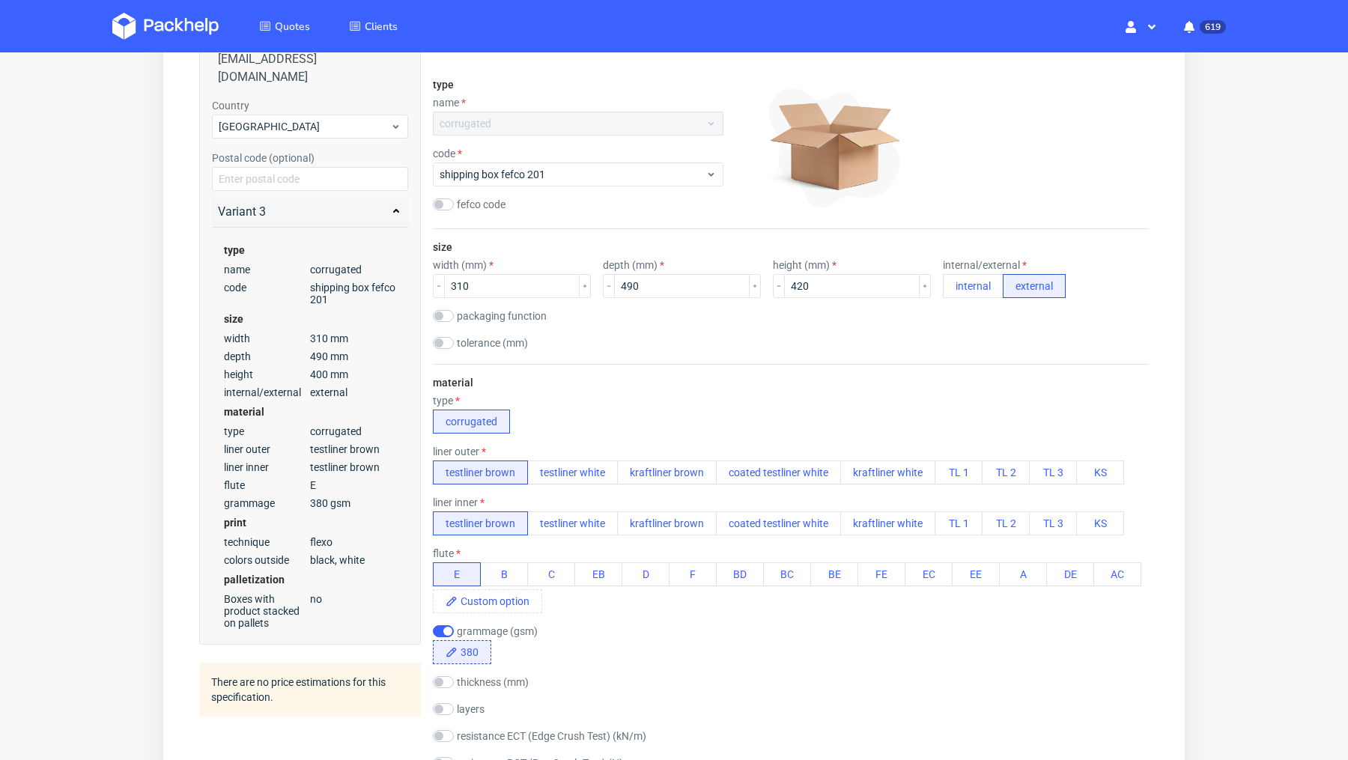
click at [750, 347] on div "tolerance (mm)" at bounding box center [791, 344] width 716 height 15
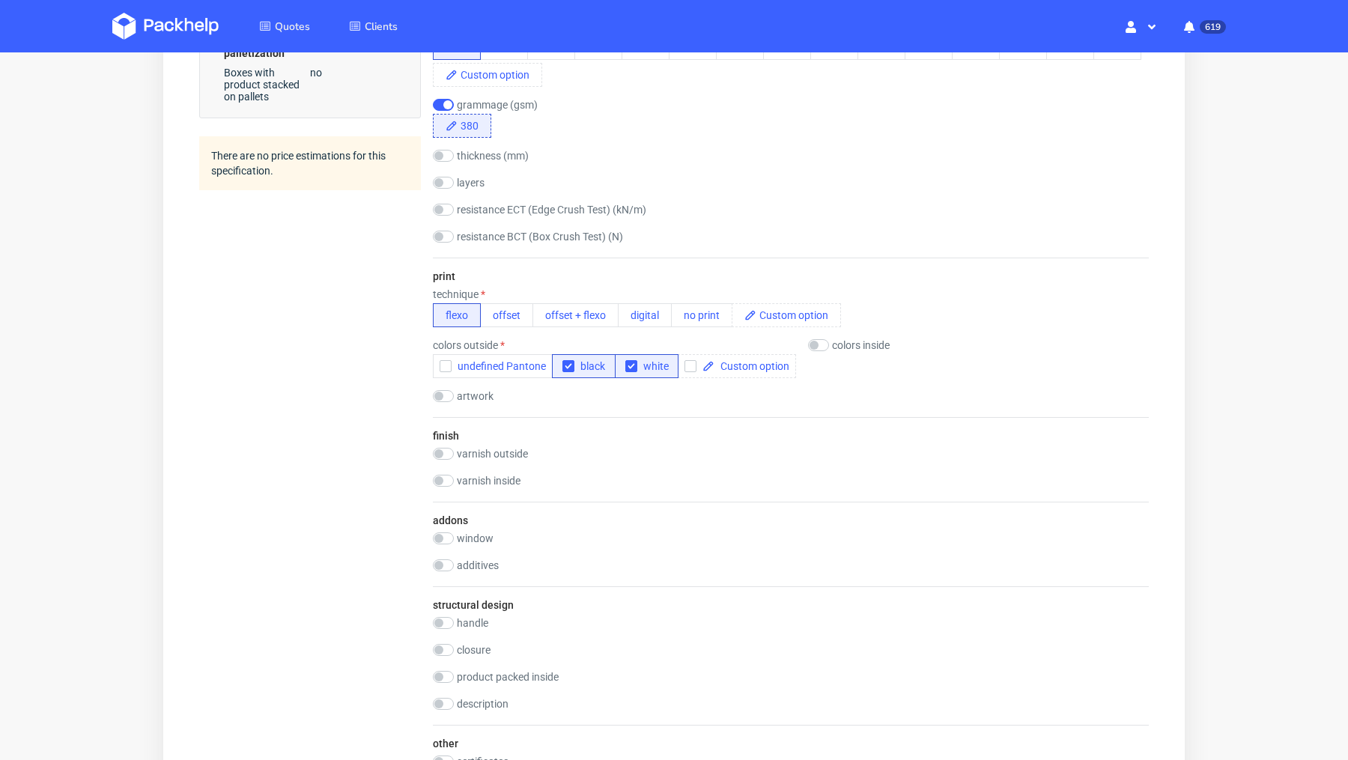
scroll to position [0, 0]
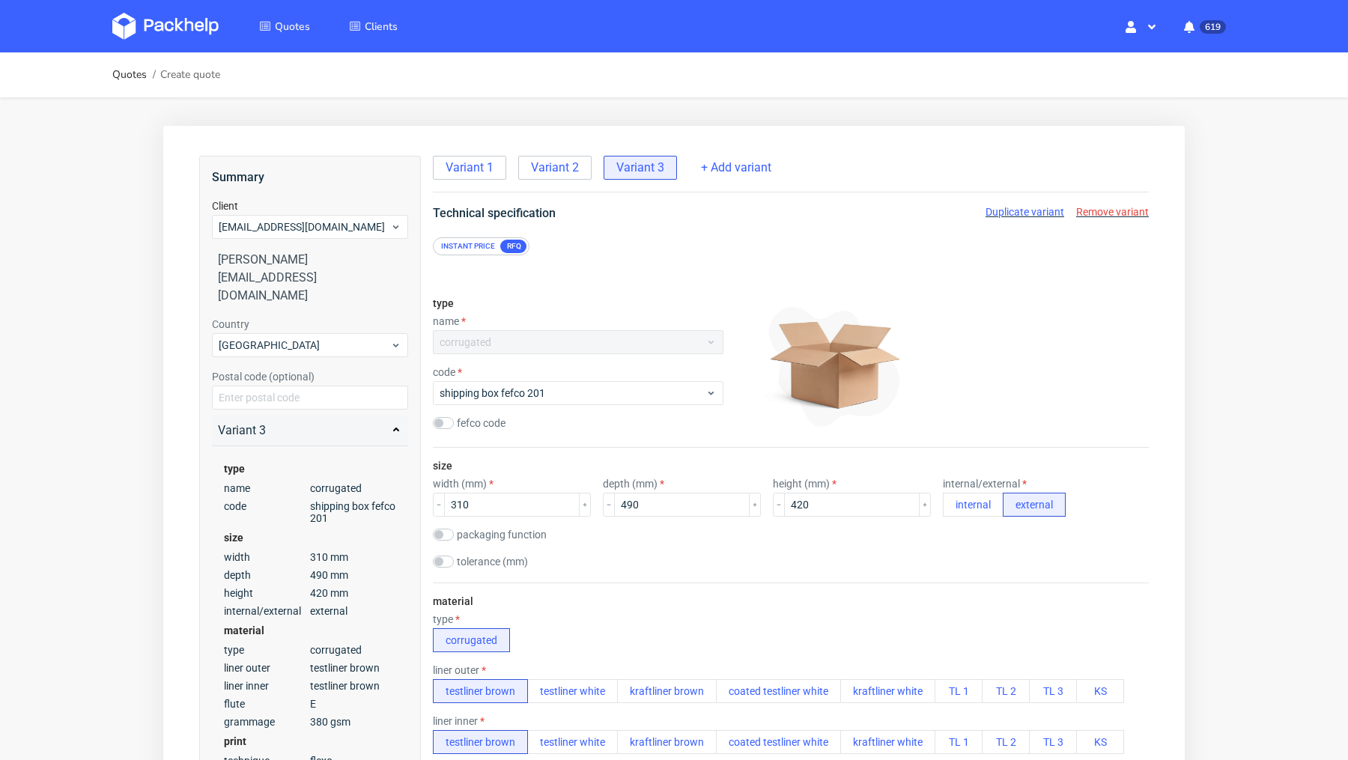
click at [992, 213] on span "Duplicate variant" at bounding box center [1024, 212] width 79 height 12
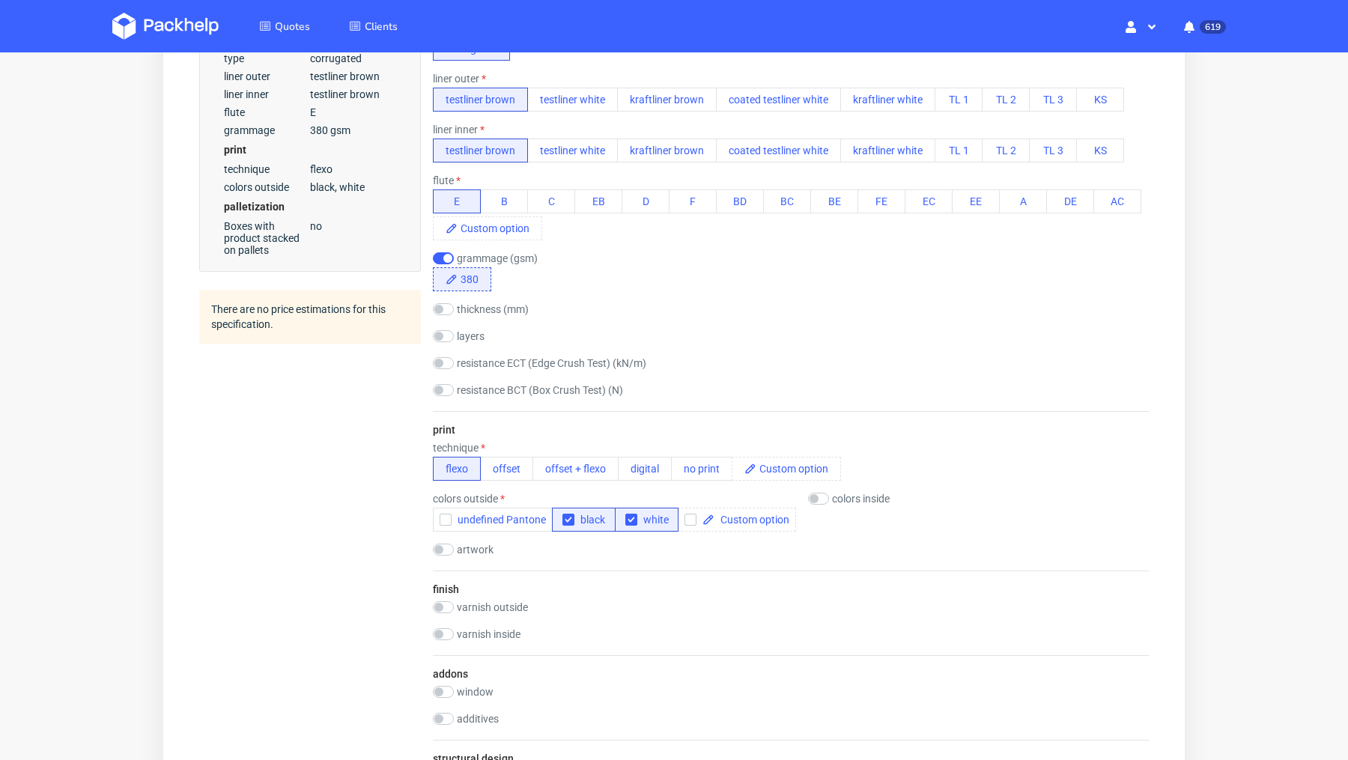
scroll to position [601, 0]
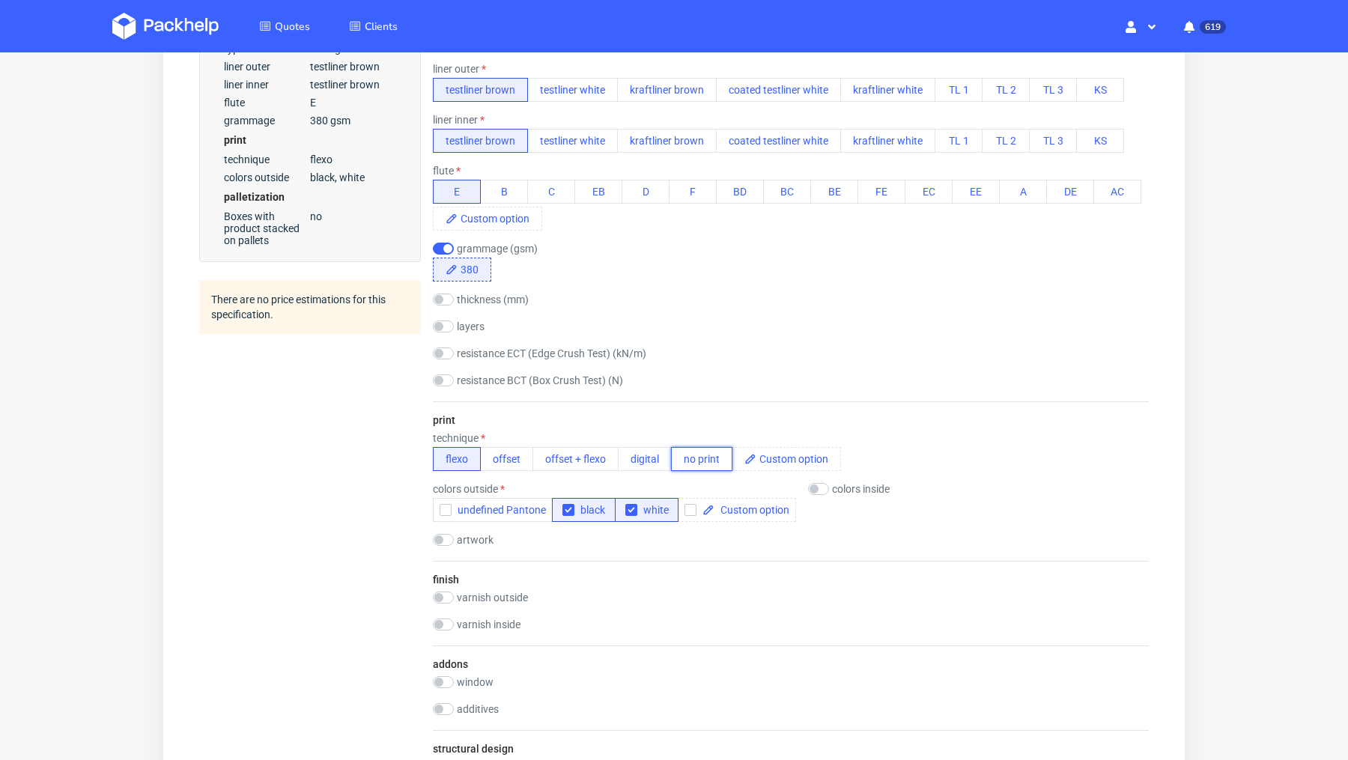
click at [685, 461] on button "no print" at bounding box center [701, 459] width 61 height 24
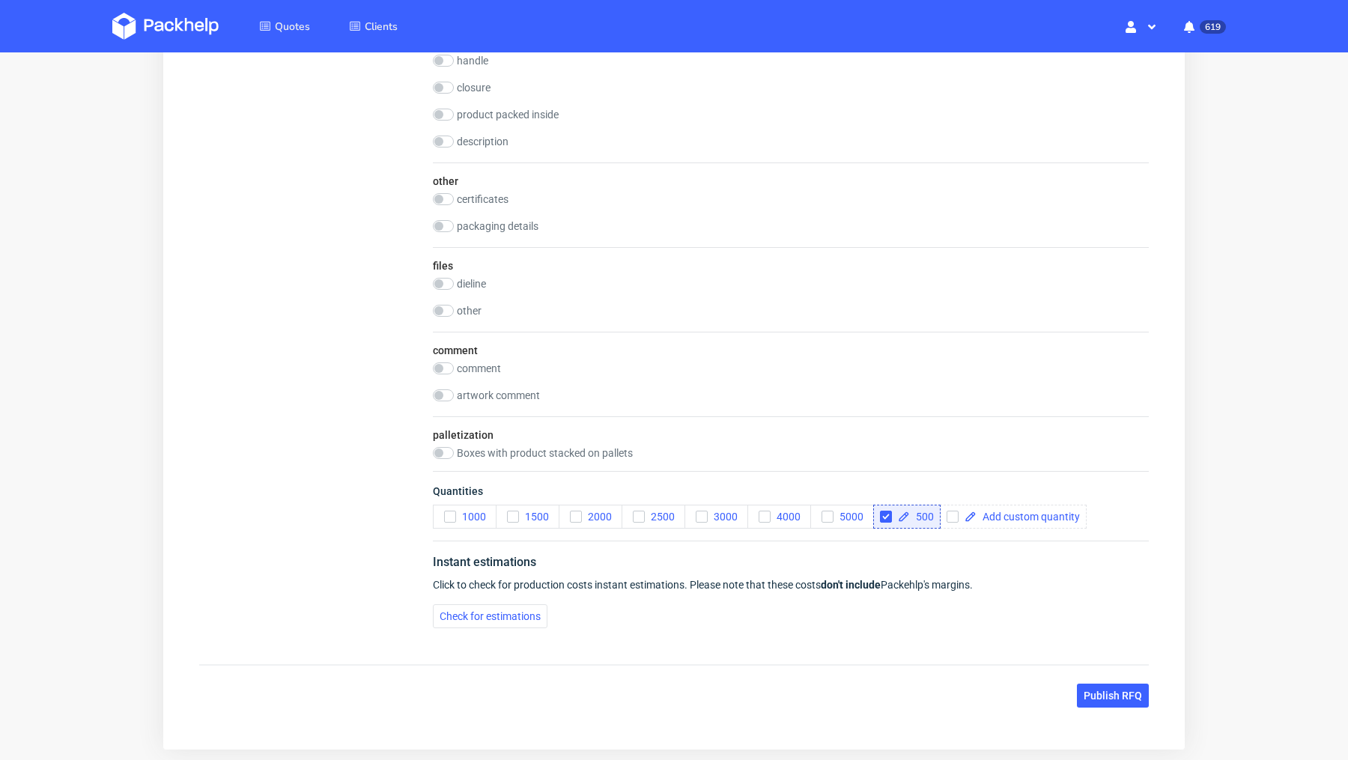
scroll to position [1262, 0]
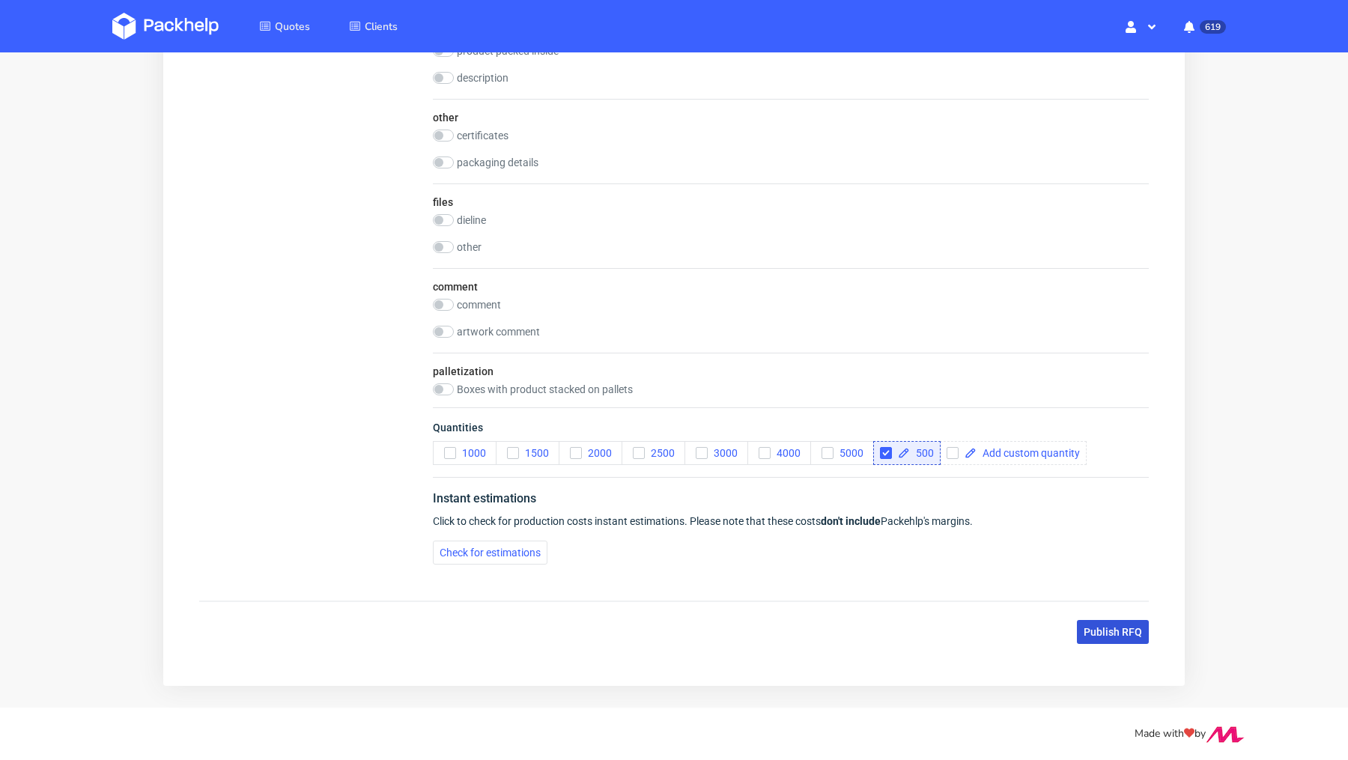
click at [1087, 633] on button "Publish RFQ" at bounding box center [1113, 632] width 72 height 24
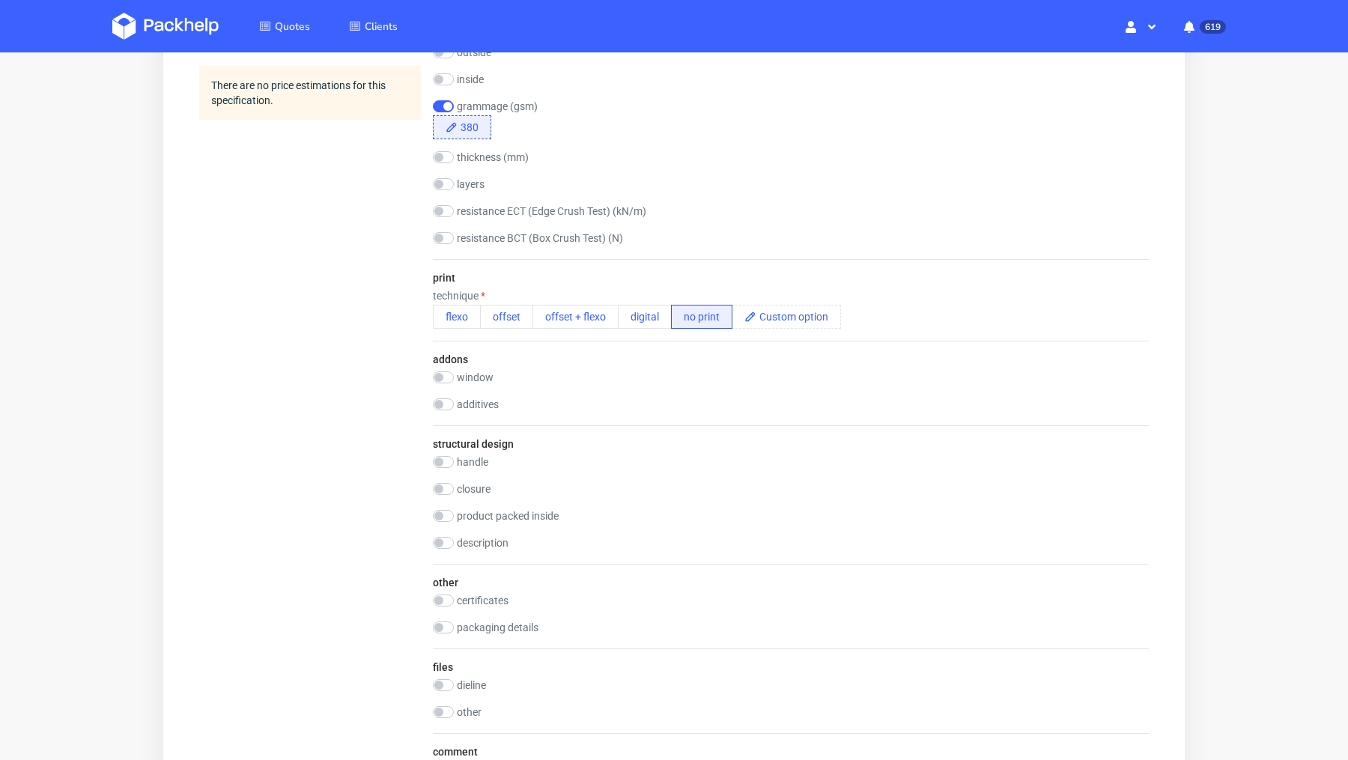
scroll to position [0, 0]
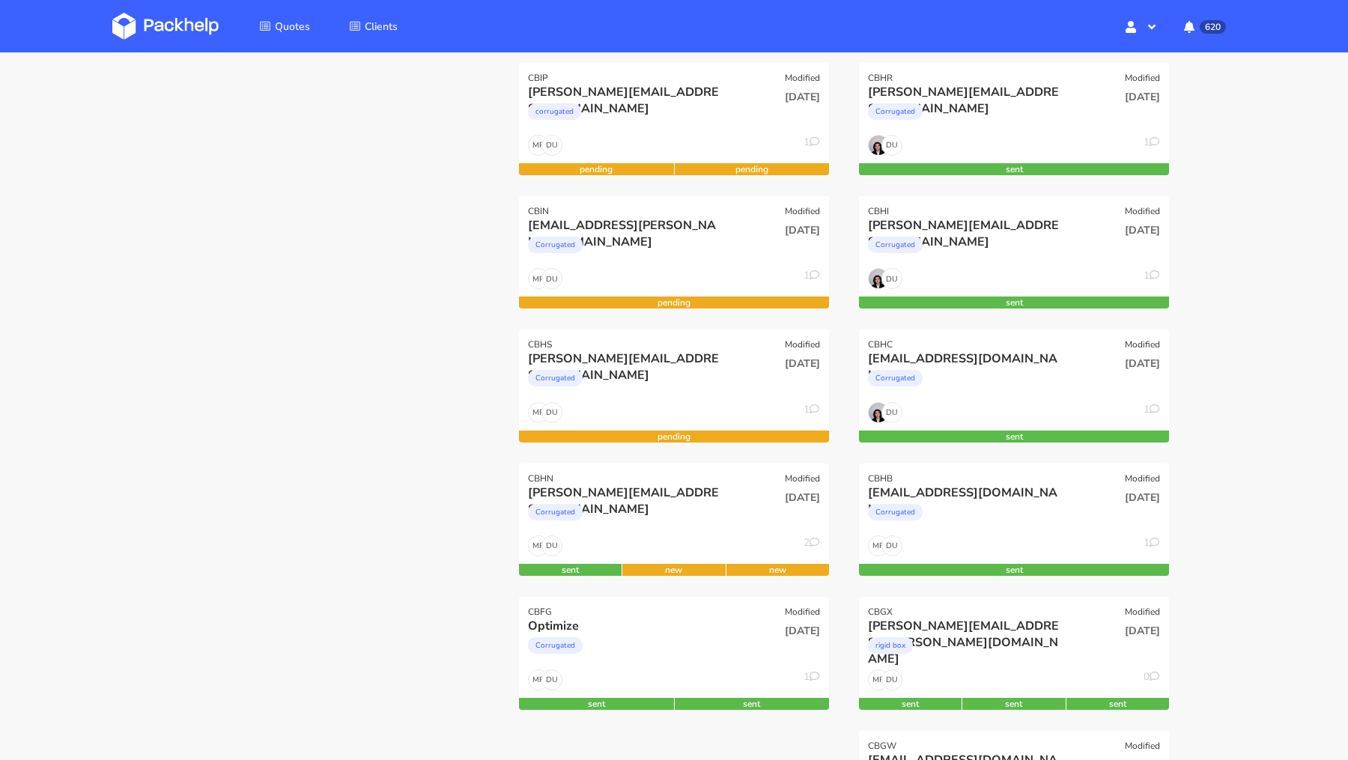
scroll to position [350, 0]
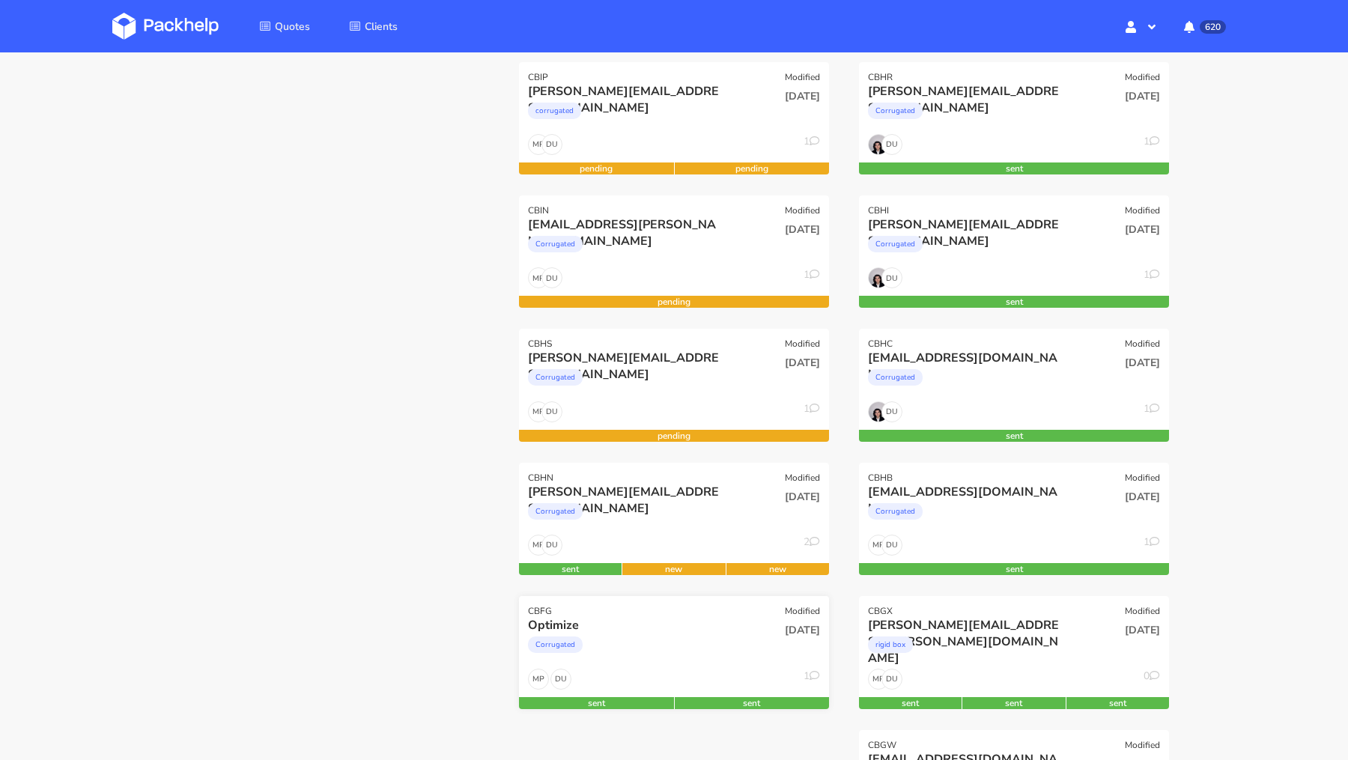
click at [632, 625] on div "Optimize" at bounding box center [627, 625] width 198 height 16
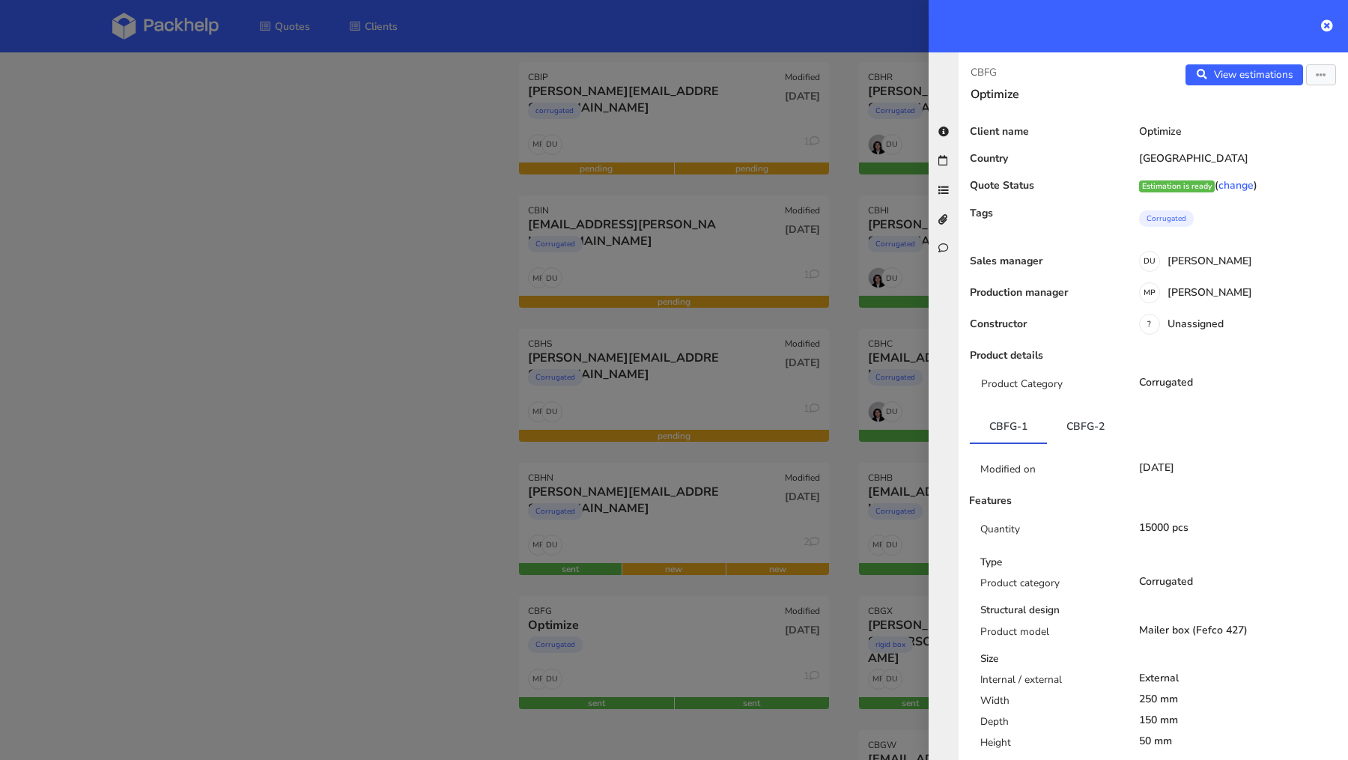
click at [336, 321] on div at bounding box center [674, 380] width 1348 height 760
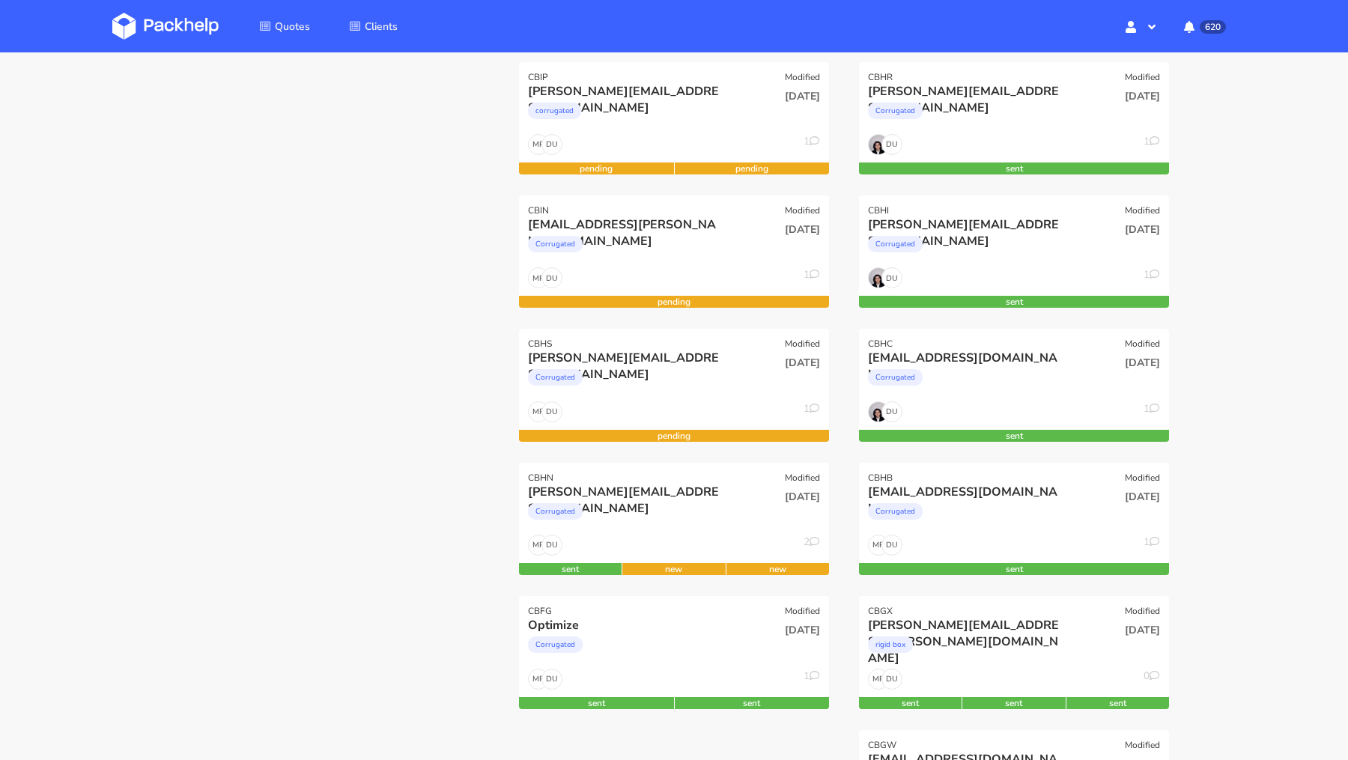
click at [183, 28] on img at bounding box center [165, 26] width 106 height 27
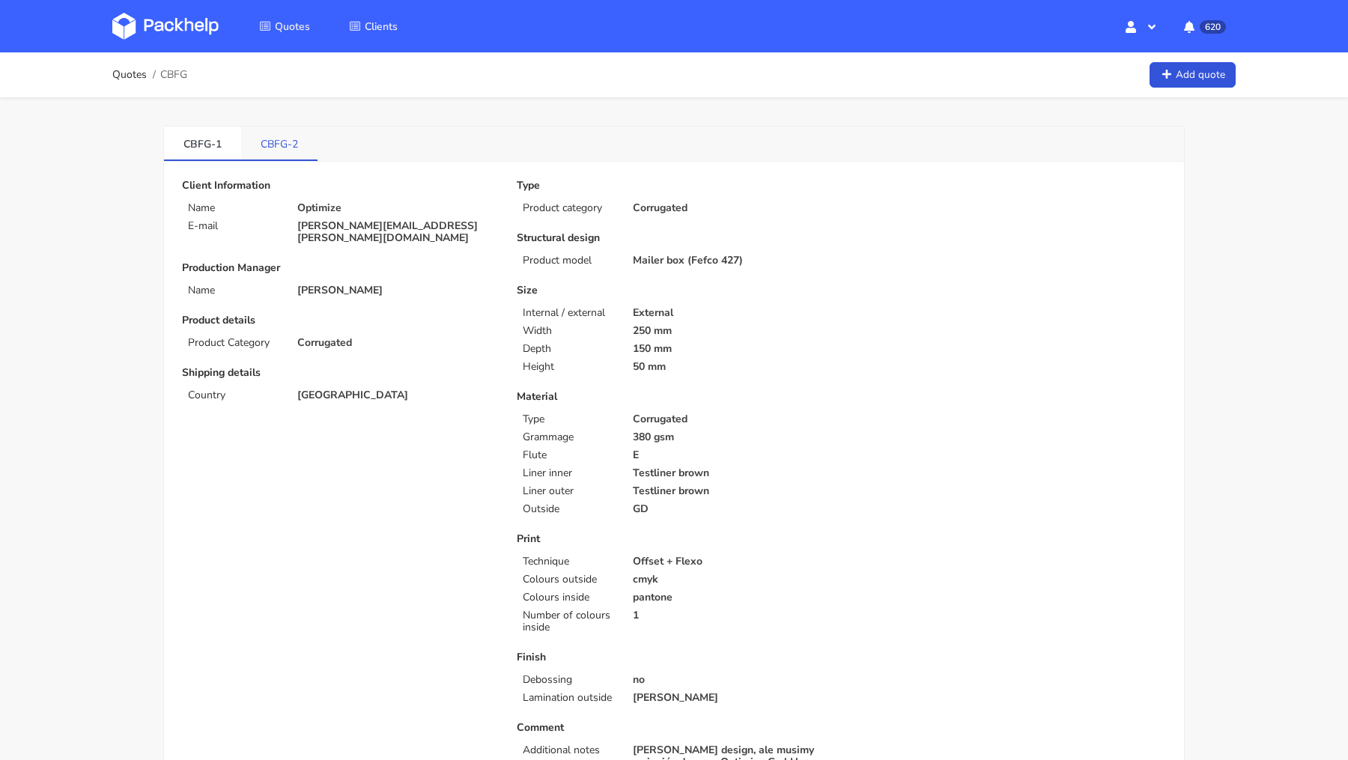
click at [291, 151] on link "CBFG-2" at bounding box center [279, 143] width 76 height 33
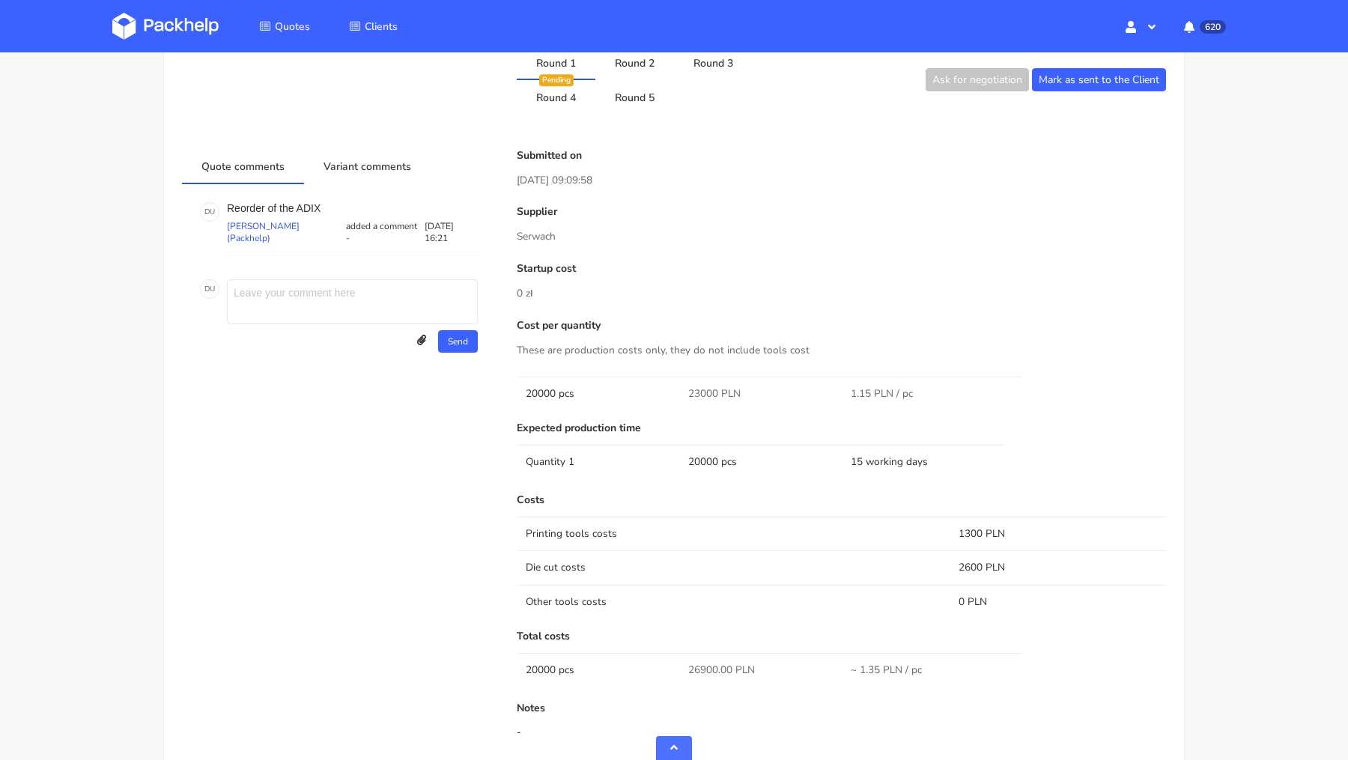
scroll to position [979, 0]
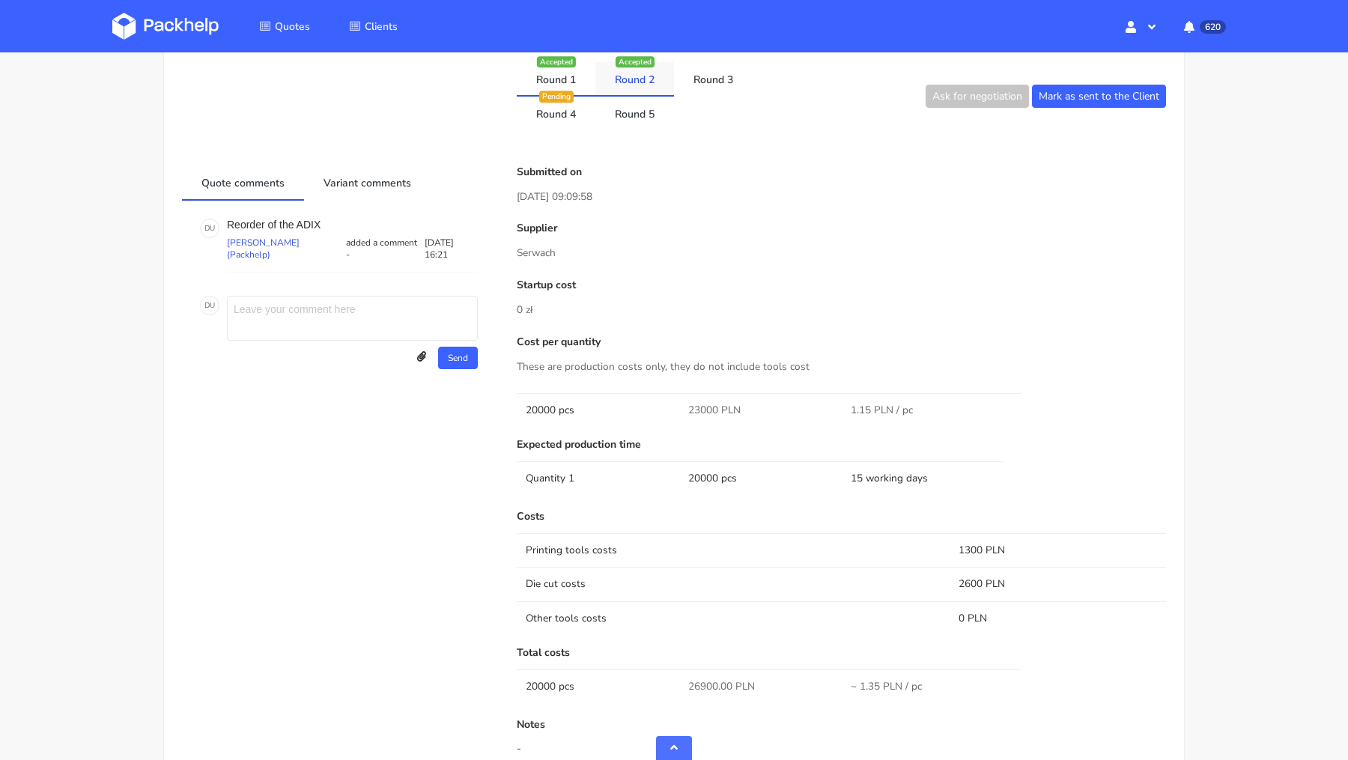
click at [631, 74] on link "Round 2" at bounding box center [634, 78] width 79 height 33
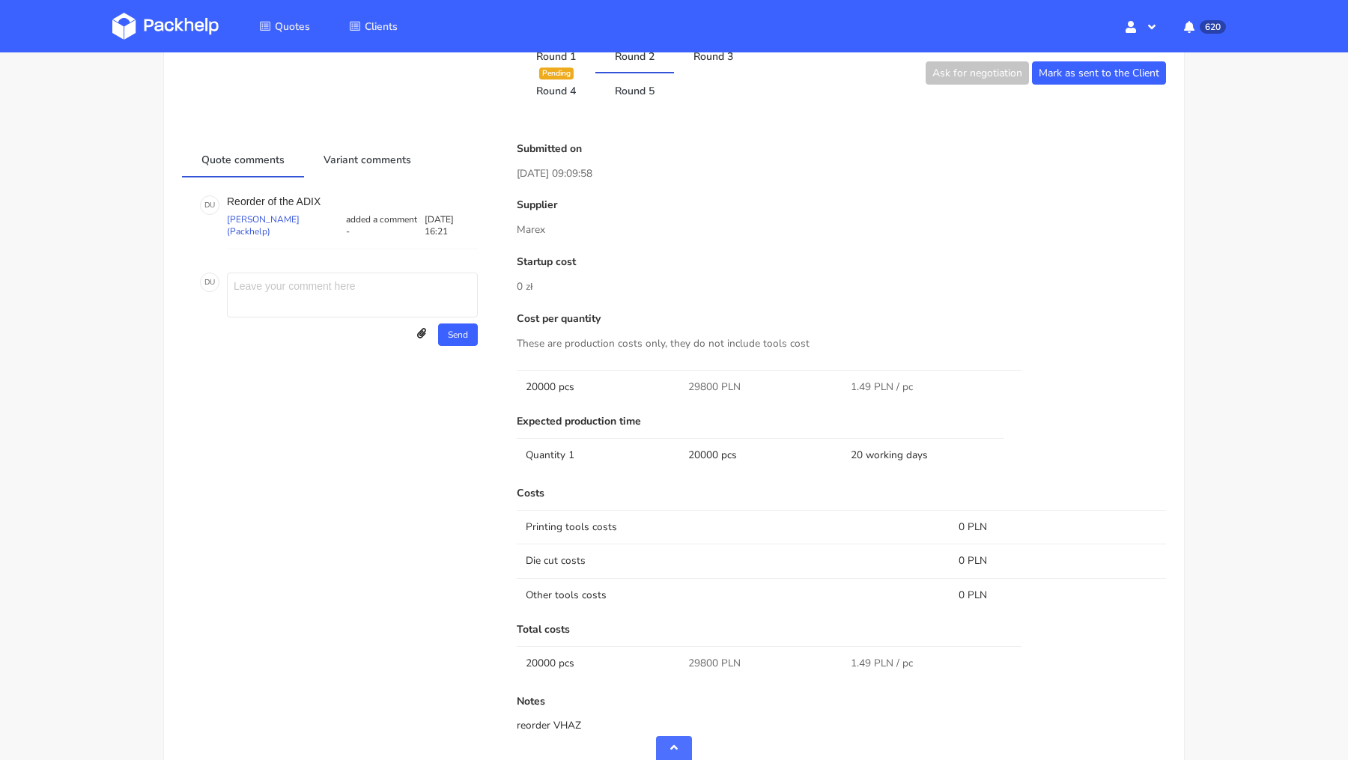
scroll to position [991, 0]
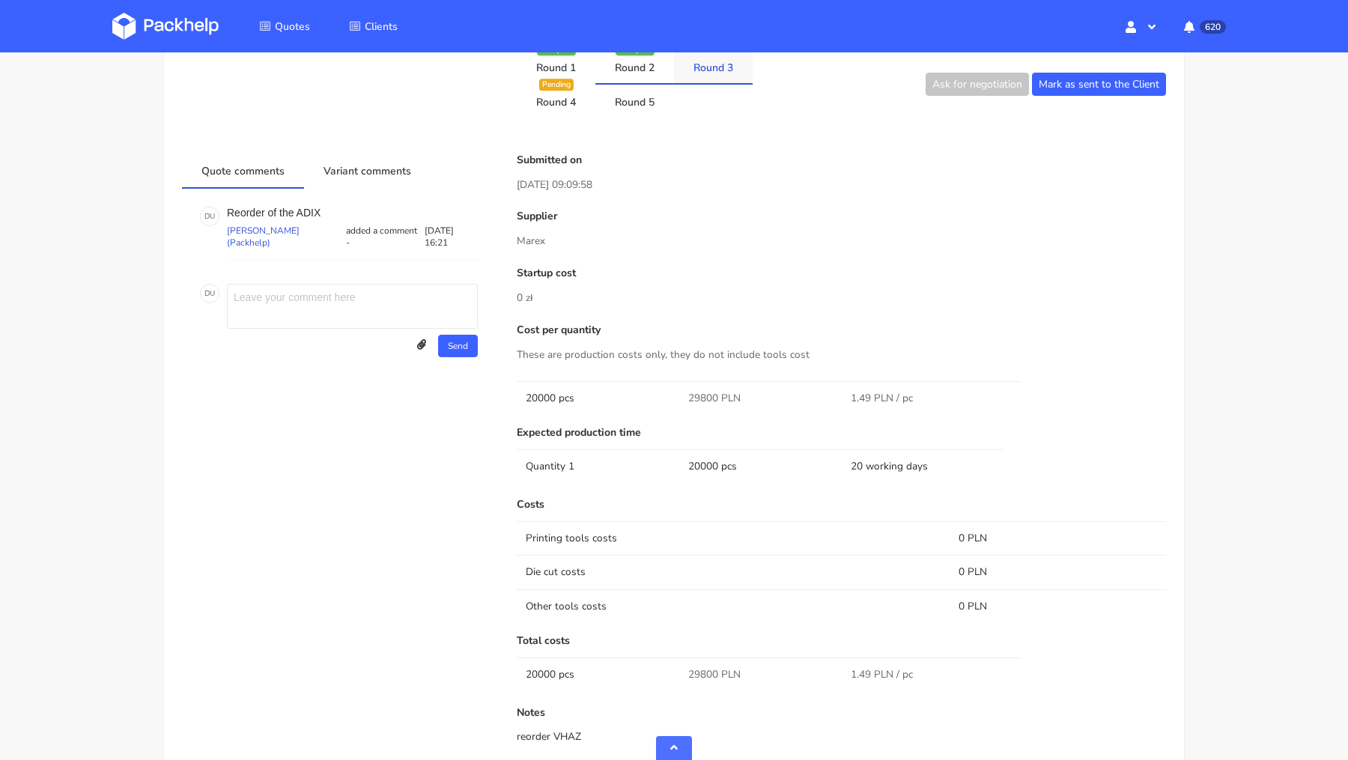
click at [723, 73] on link "Round 3" at bounding box center [713, 66] width 79 height 33
click at [566, 95] on link "Round 4" at bounding box center [556, 101] width 79 height 33
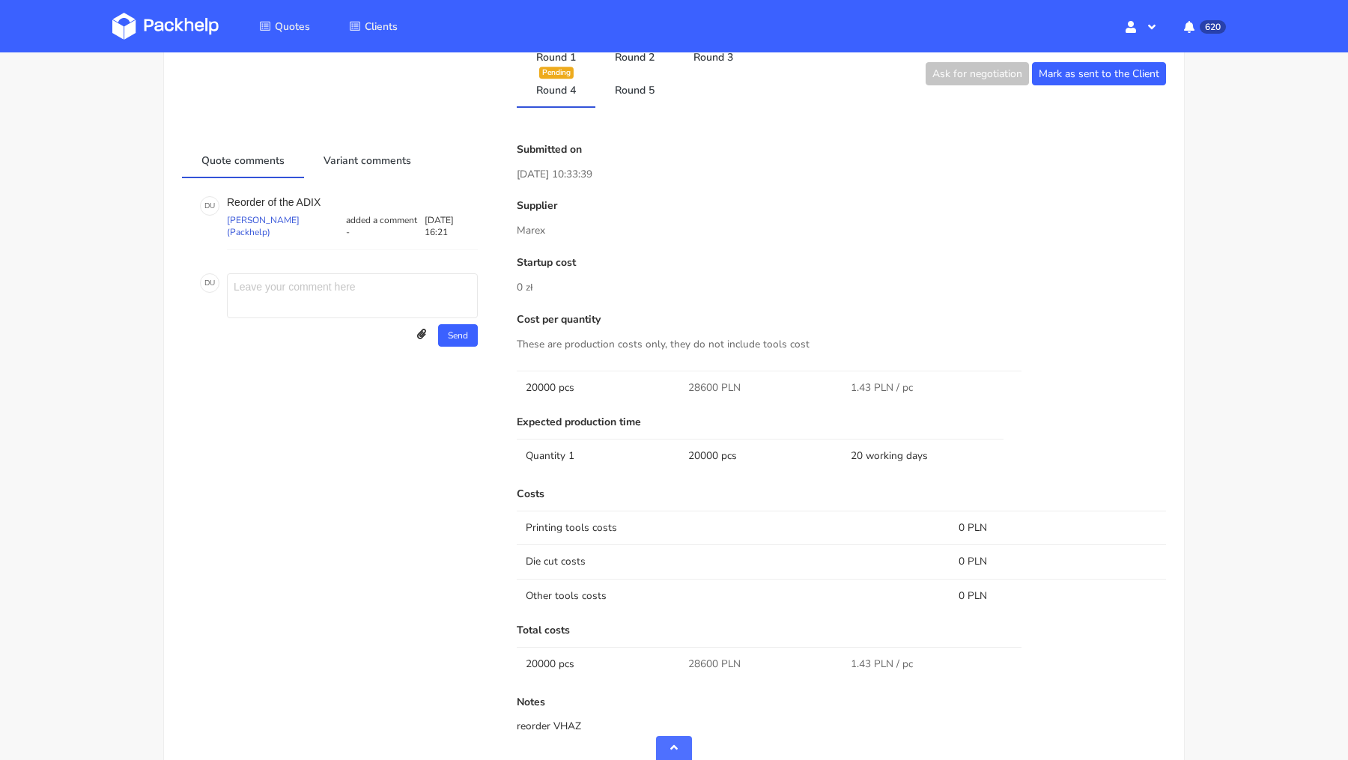
scroll to position [1007, 0]
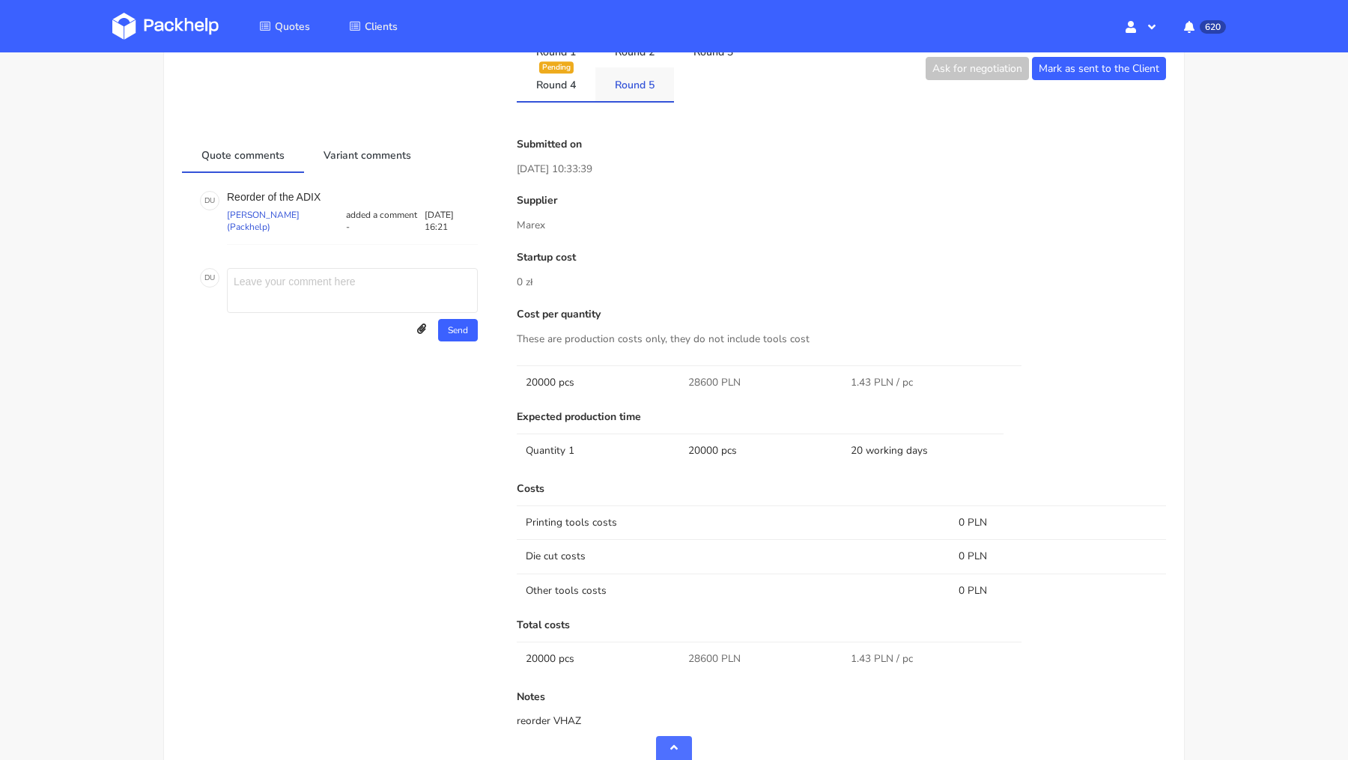
click at [630, 82] on link "Round 5" at bounding box center [634, 83] width 79 height 33
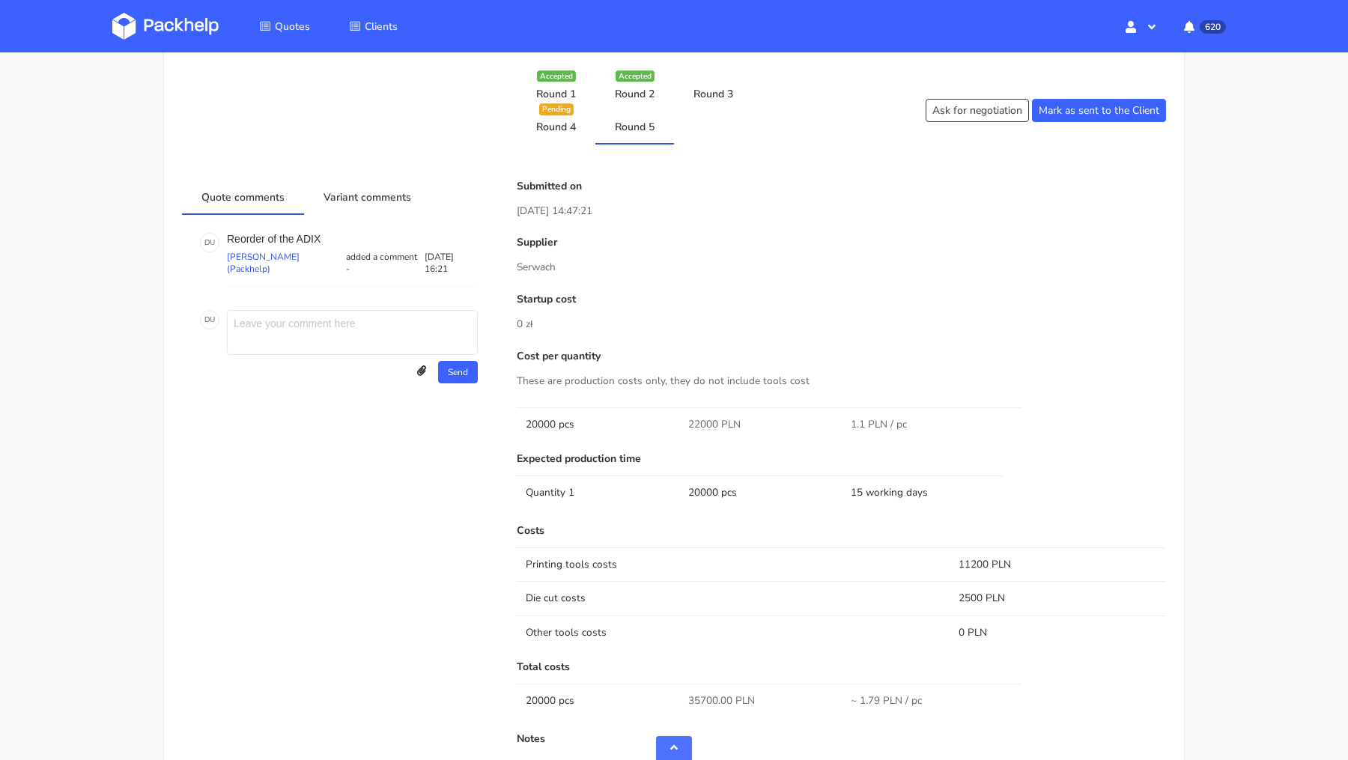
scroll to position [963, 0]
click at [558, 129] on link "Round 4" at bounding box center [556, 128] width 79 height 33
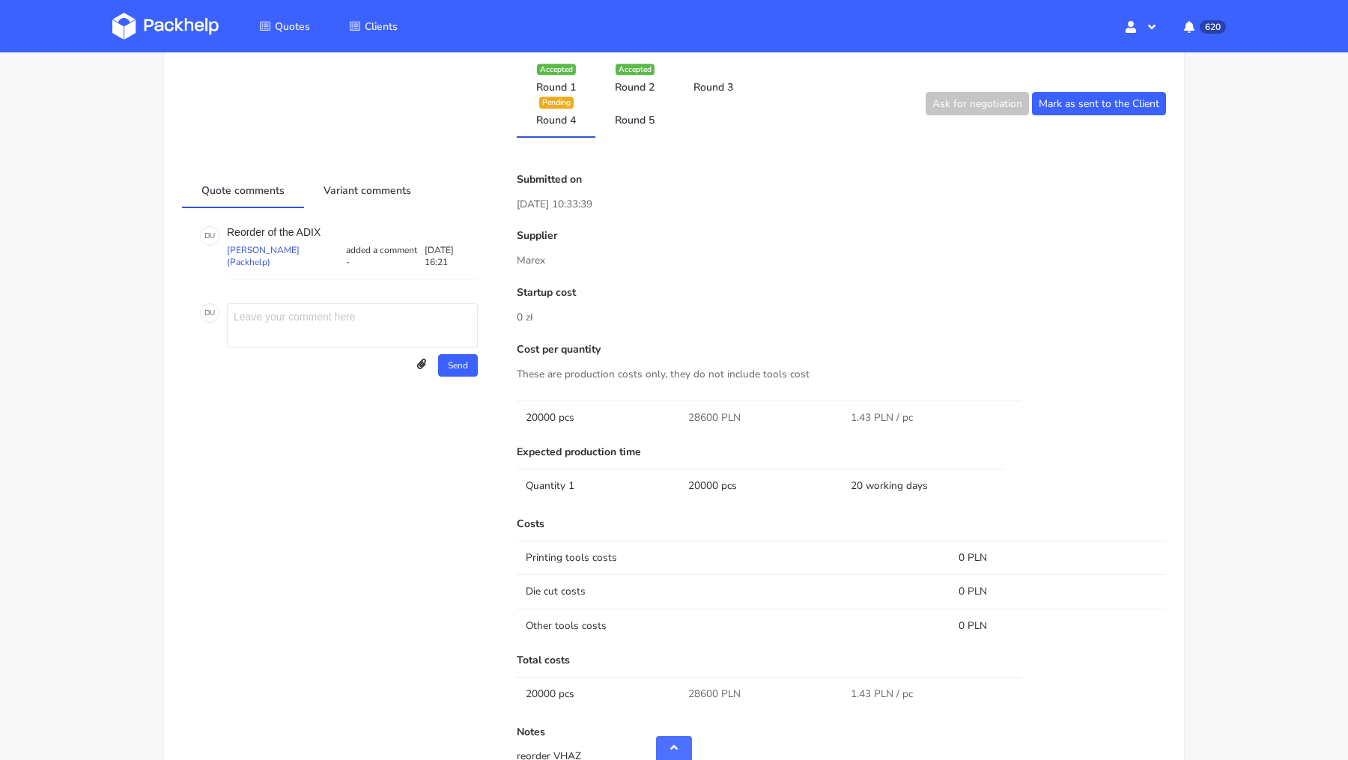
scroll to position [968, 0]
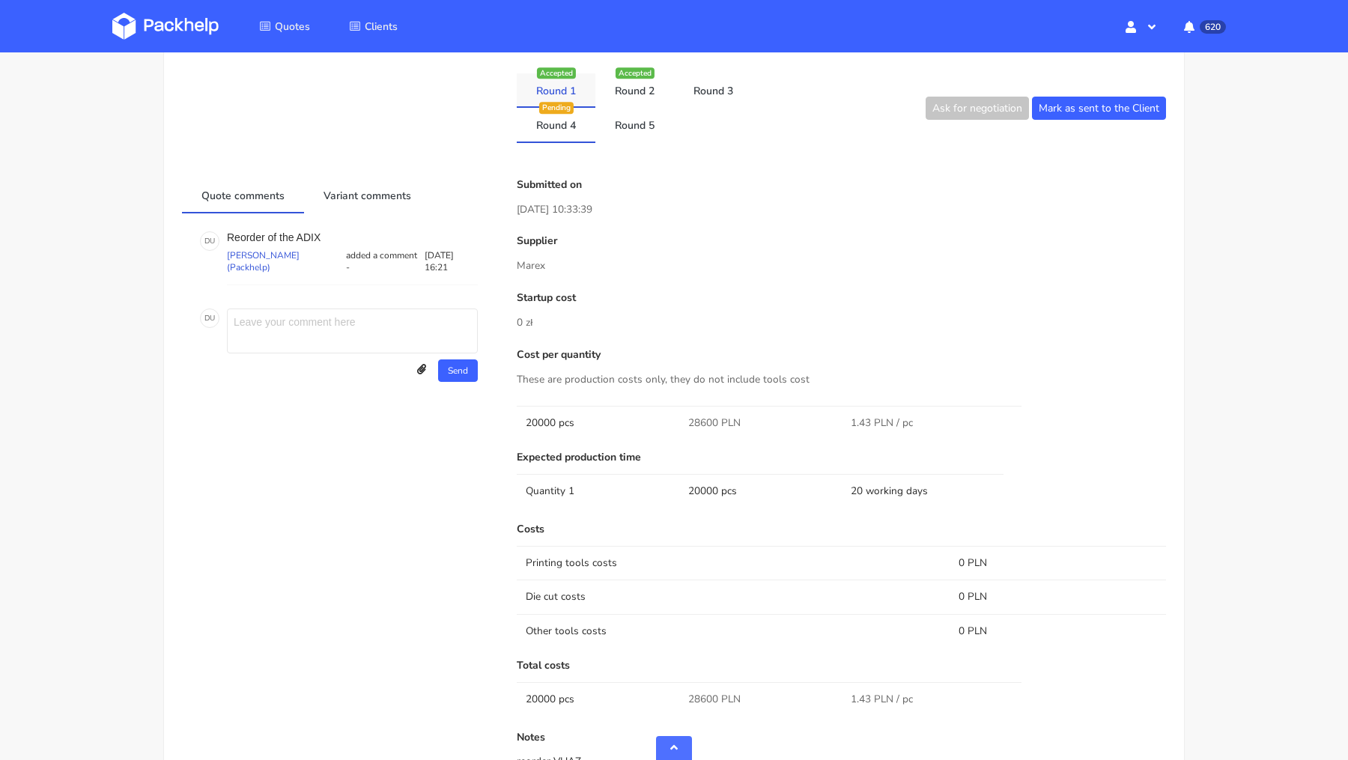
click at [570, 85] on link "Round 1" at bounding box center [556, 89] width 79 height 33
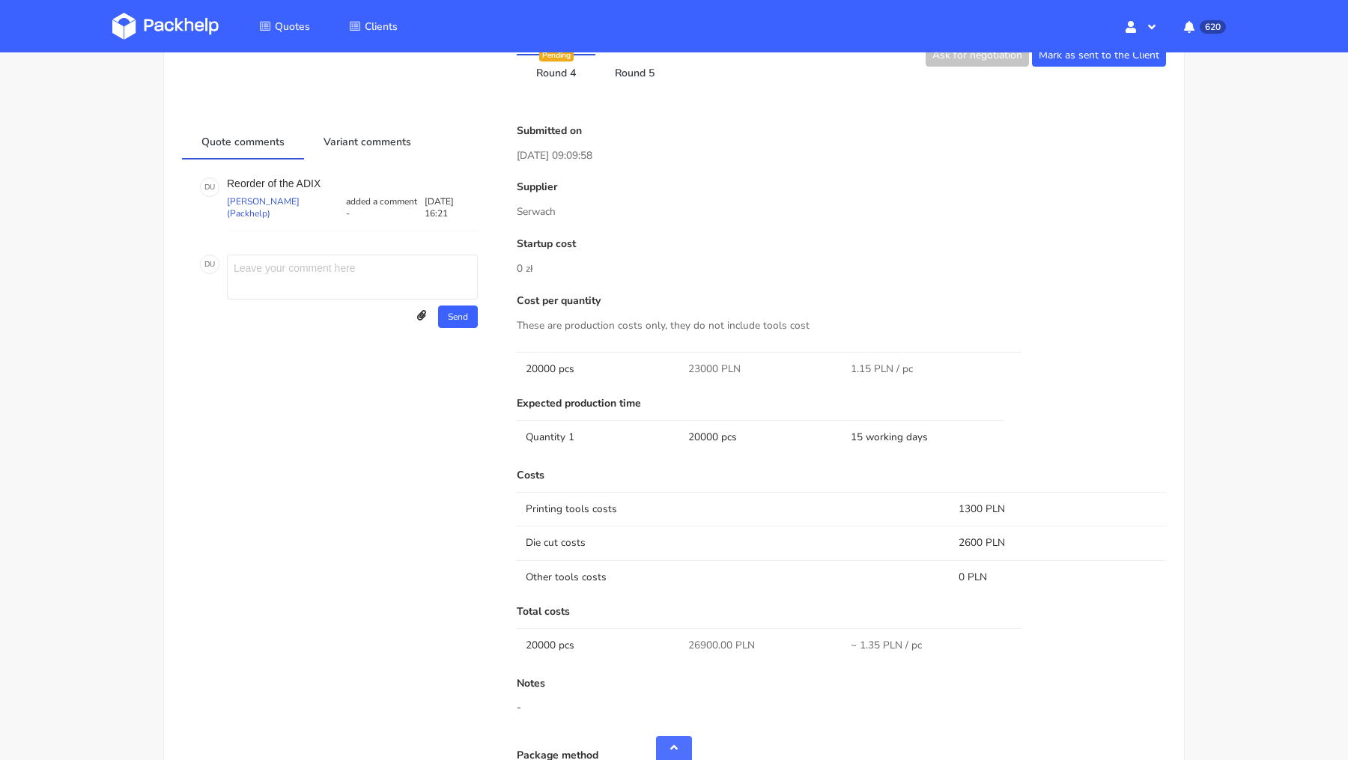
scroll to position [1000, 0]
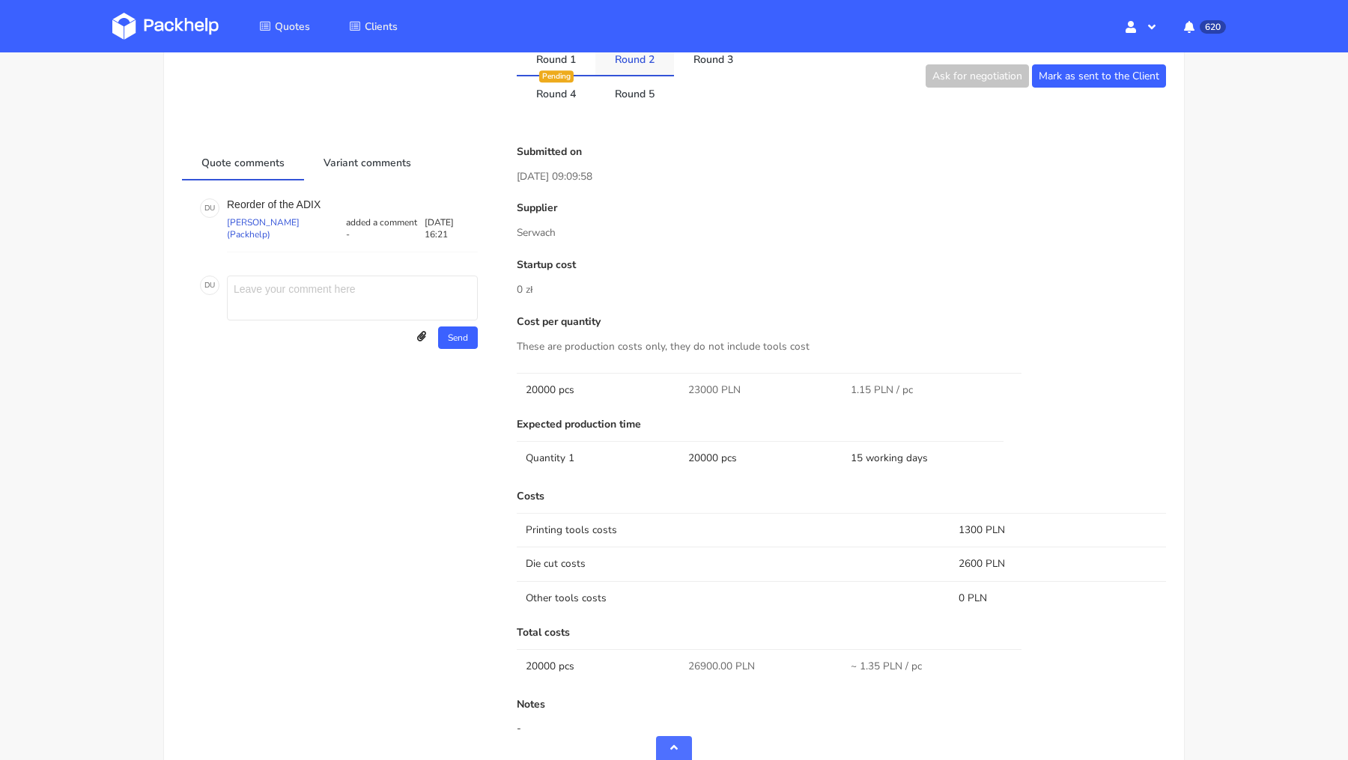
click at [634, 62] on link "Round 2" at bounding box center [634, 58] width 79 height 33
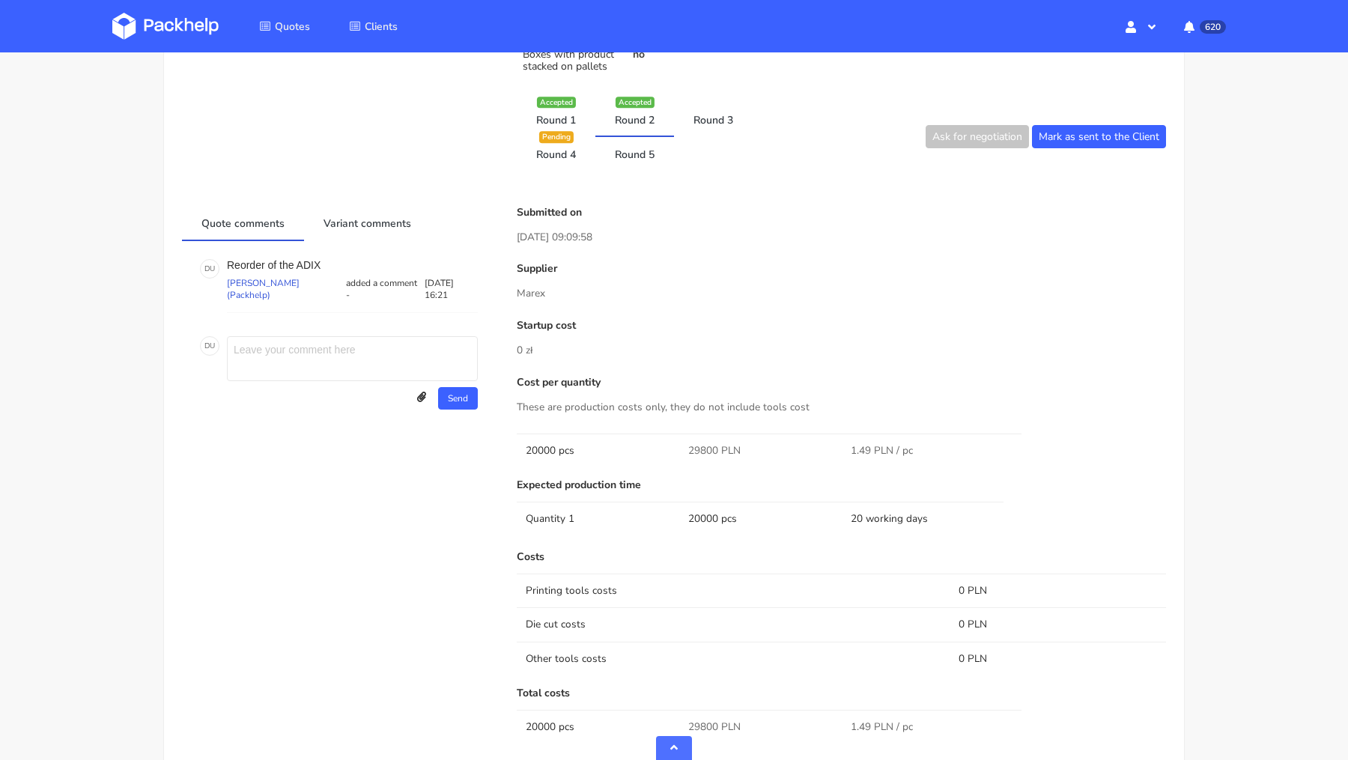
scroll to position [938, 0]
click at [721, 120] on link "Round 3" at bounding box center [713, 119] width 79 height 33
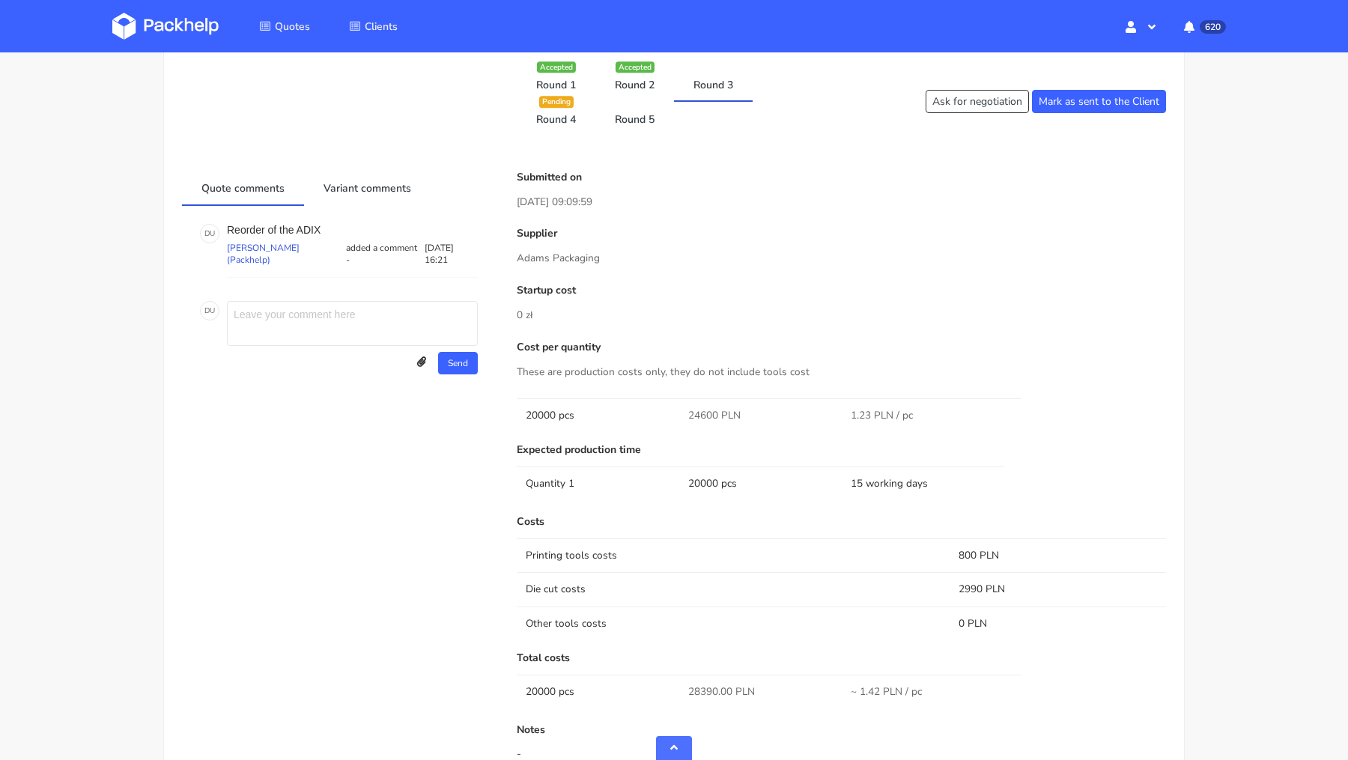
scroll to position [958, 0]
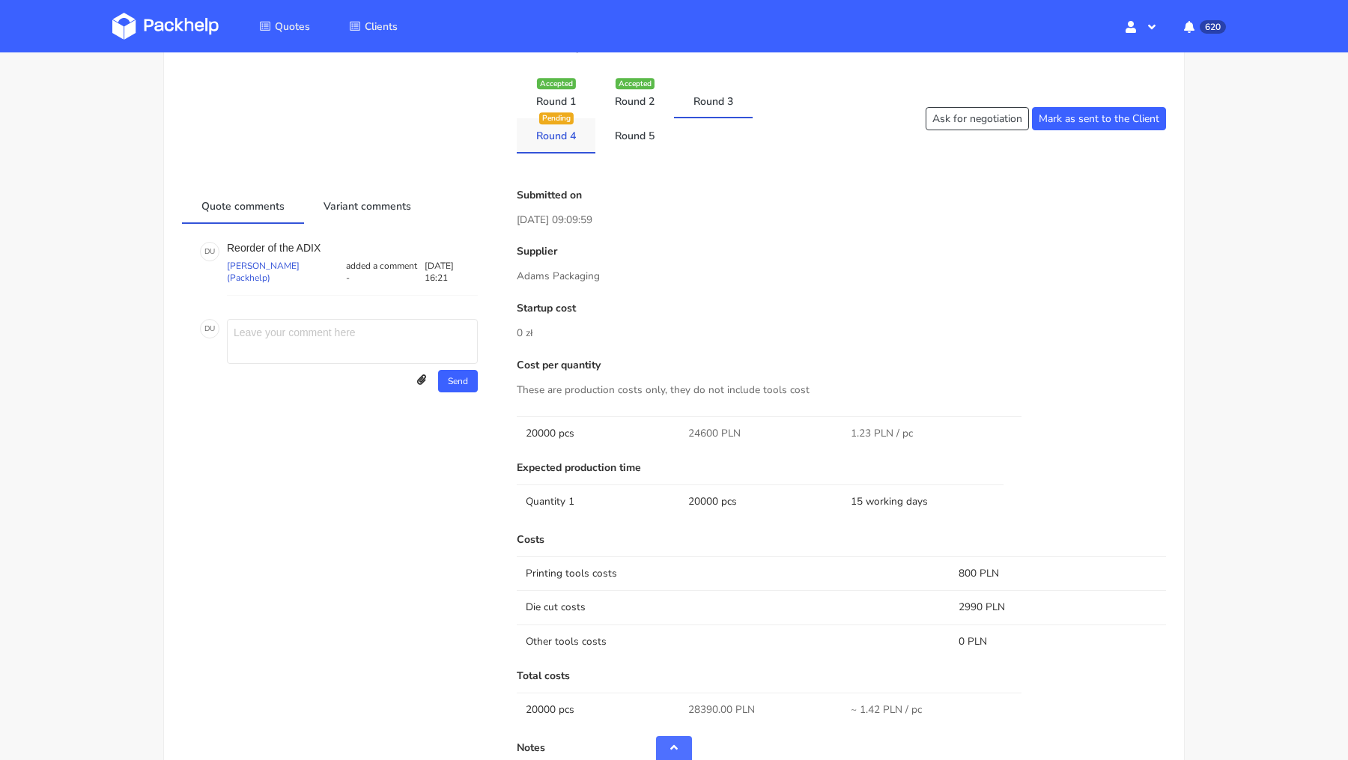
click at [559, 118] on div "Pending" at bounding box center [556, 118] width 34 height 11
click at [560, 130] on link "Round 4" at bounding box center [556, 134] width 79 height 33
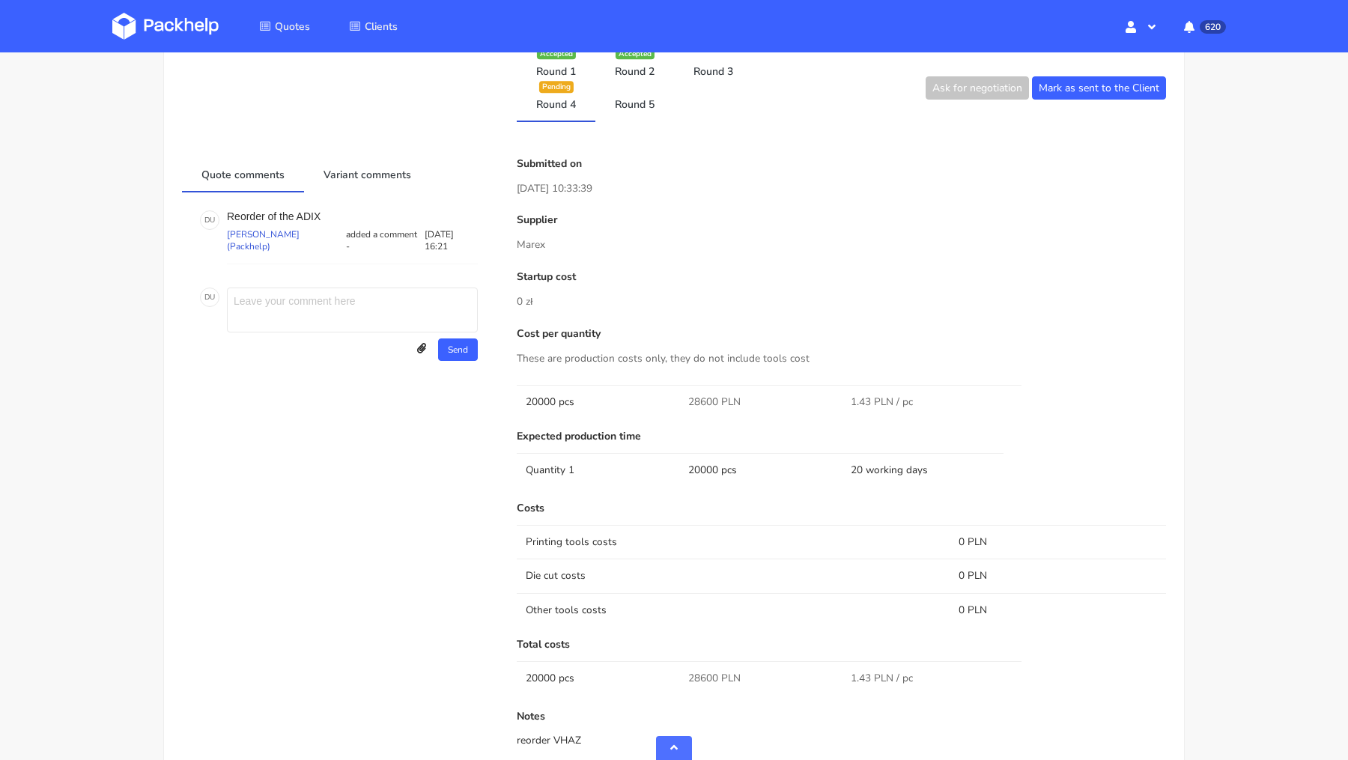
scroll to position [985, 0]
click at [640, 106] on link "Round 5" at bounding box center [634, 105] width 79 height 33
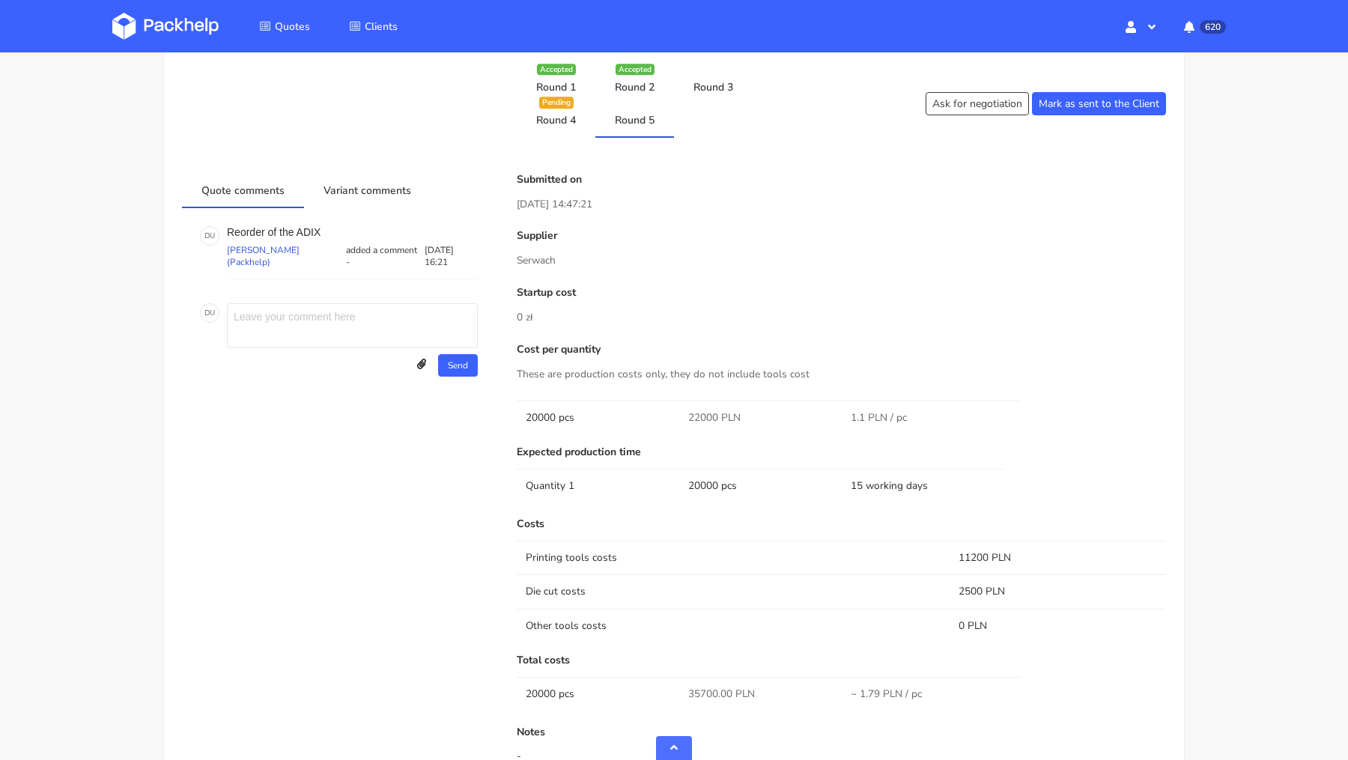
scroll to position [926, 0]
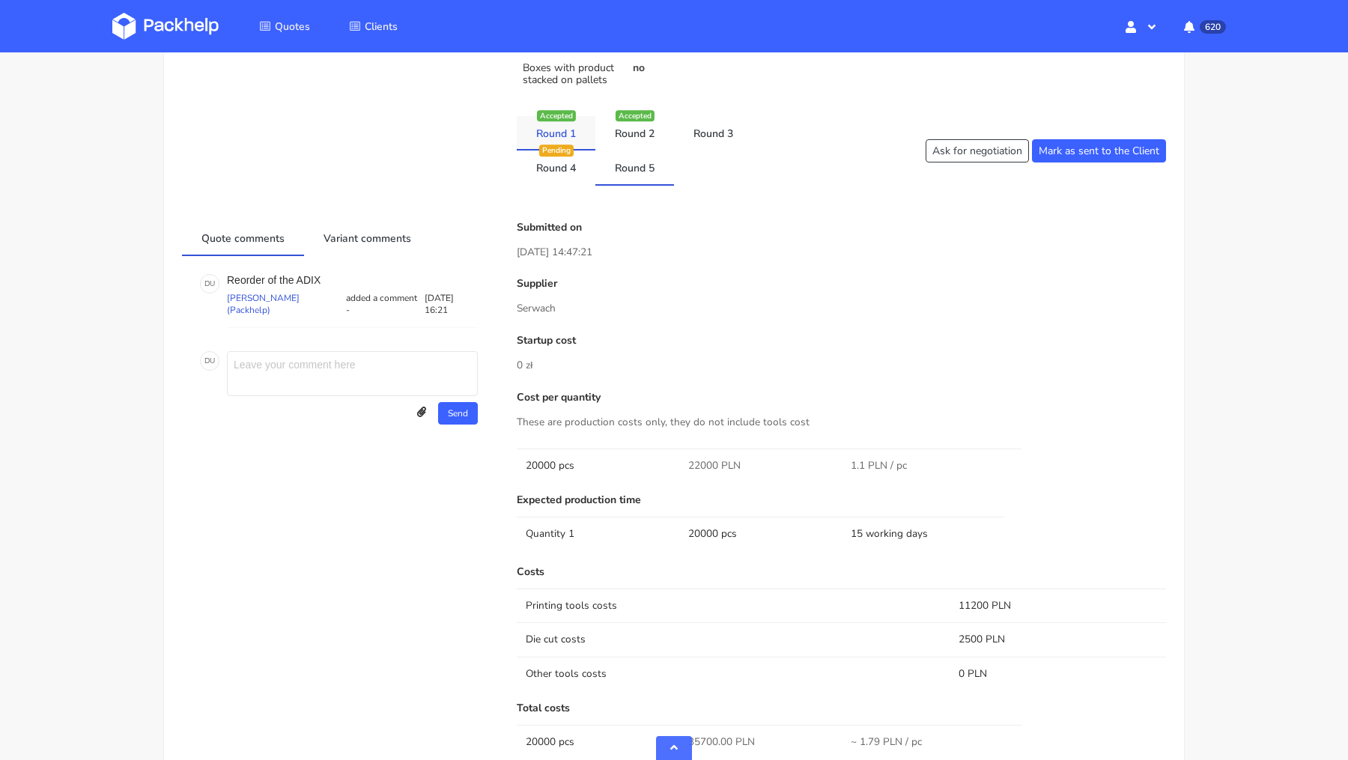
click at [563, 124] on link "Round 1" at bounding box center [556, 132] width 79 height 33
click at [645, 171] on link "Round 5" at bounding box center [634, 167] width 79 height 33
click at [553, 165] on link "Round 4" at bounding box center [556, 165] width 79 height 33
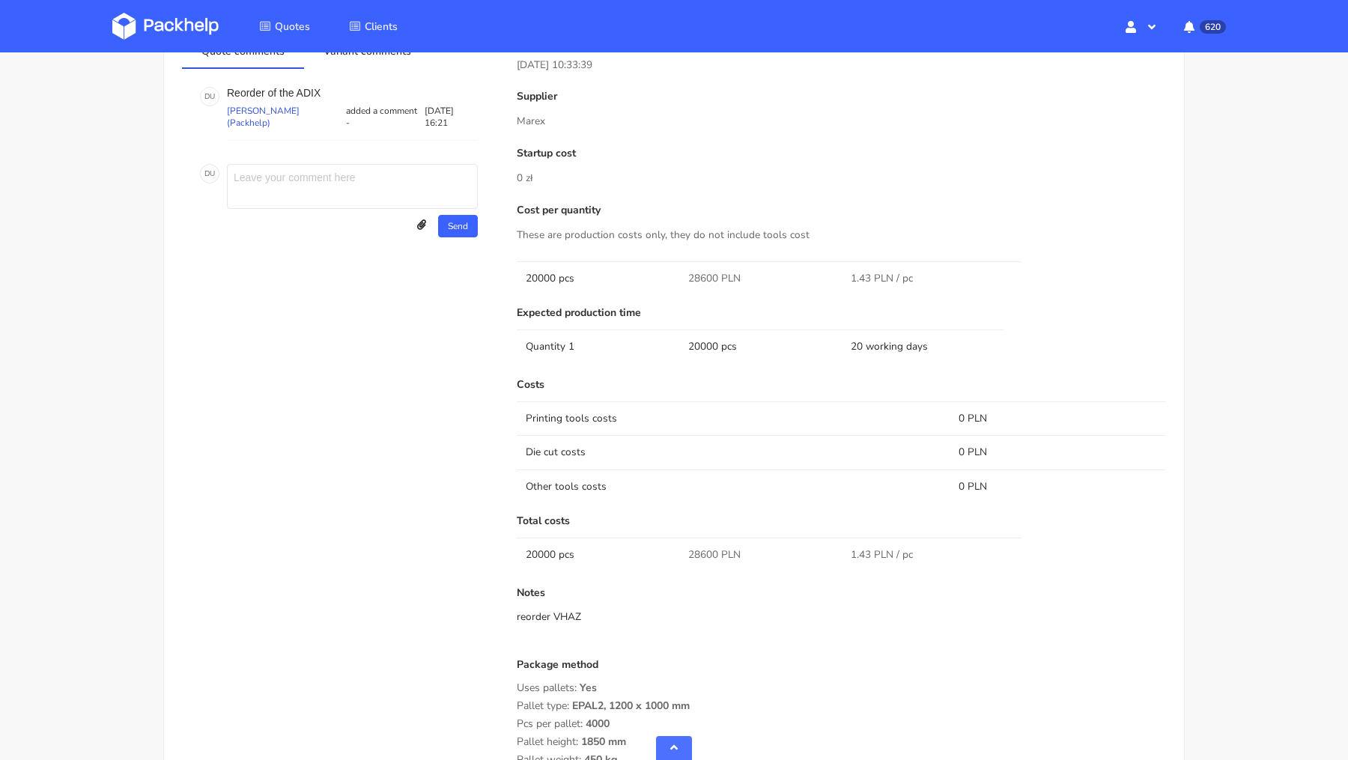
scroll to position [0, 0]
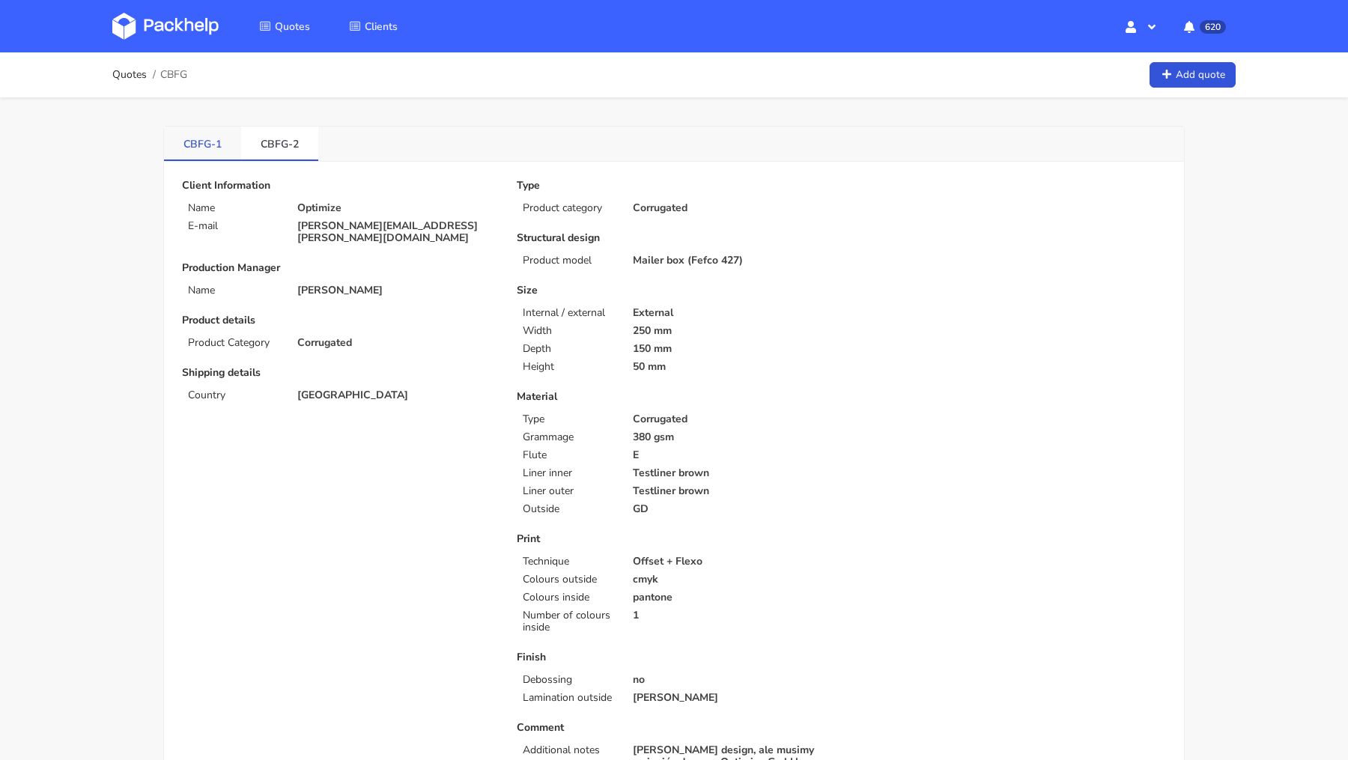
click at [203, 157] on link "CBFG-1" at bounding box center [202, 143] width 77 height 33
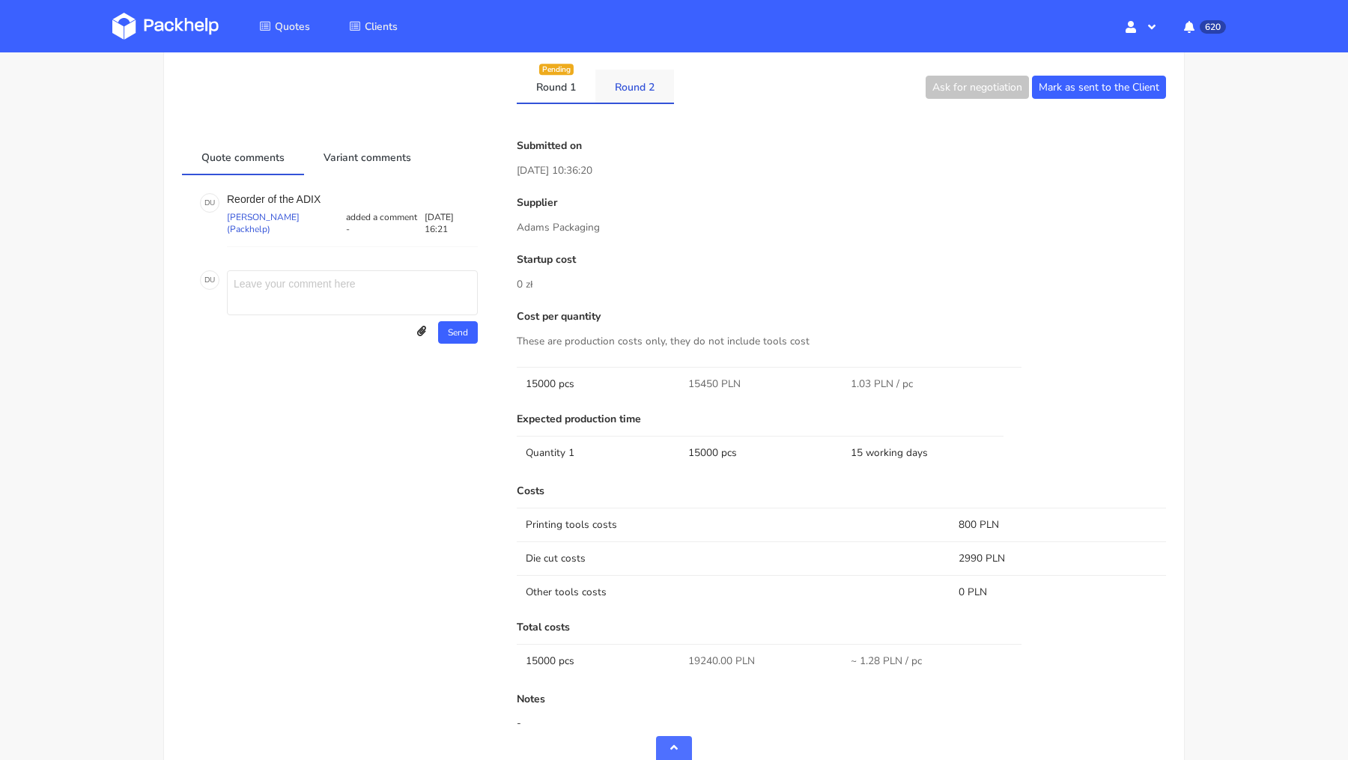
click at [632, 90] on link "Round 2" at bounding box center [634, 86] width 79 height 33
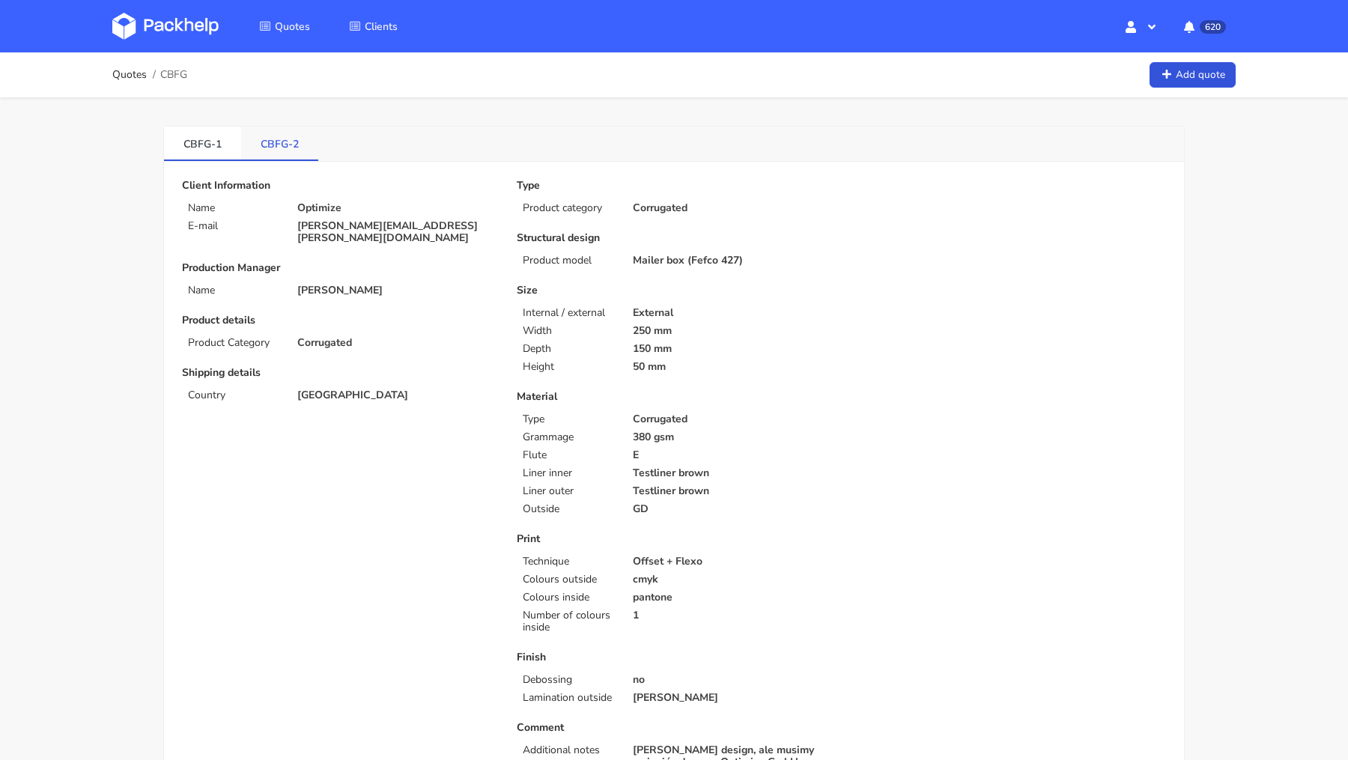
click at [278, 136] on link "CBFG-2" at bounding box center [279, 143] width 77 height 33
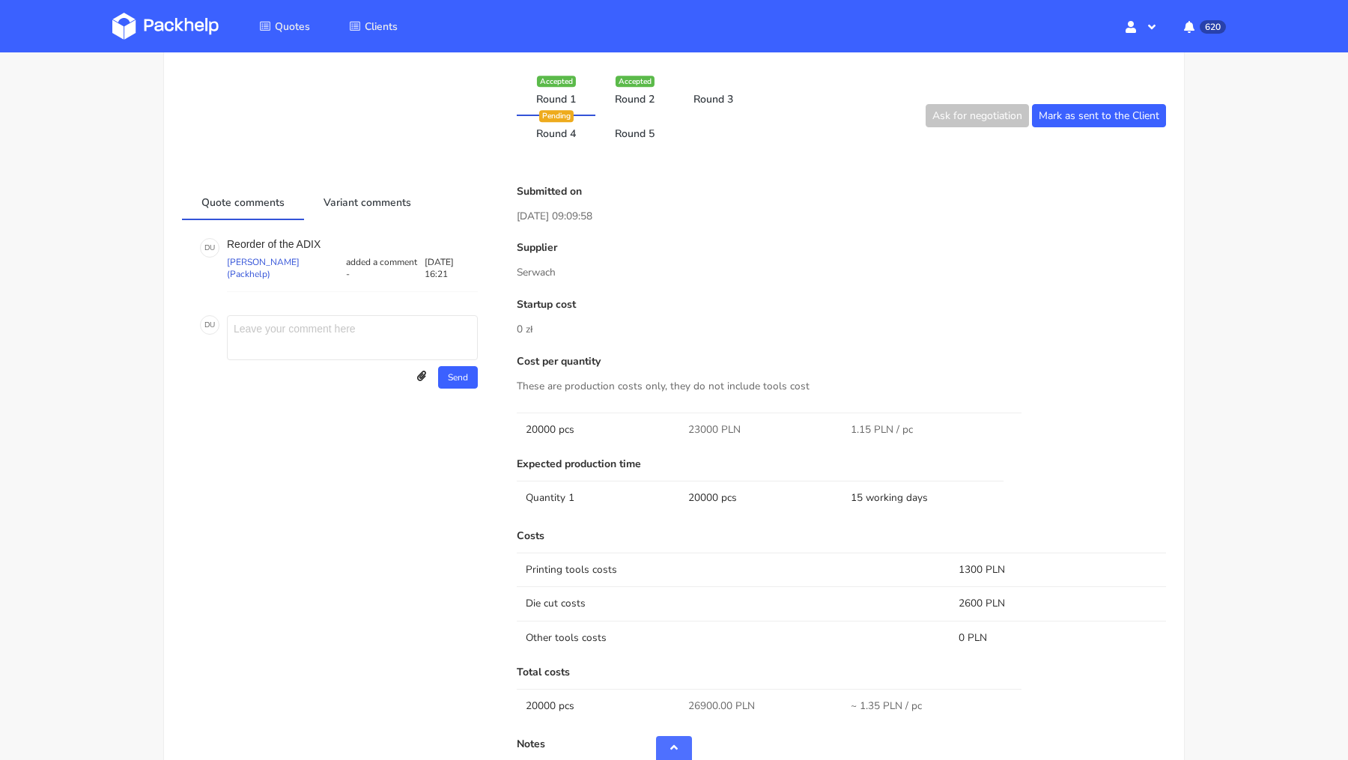
scroll to position [968, 0]
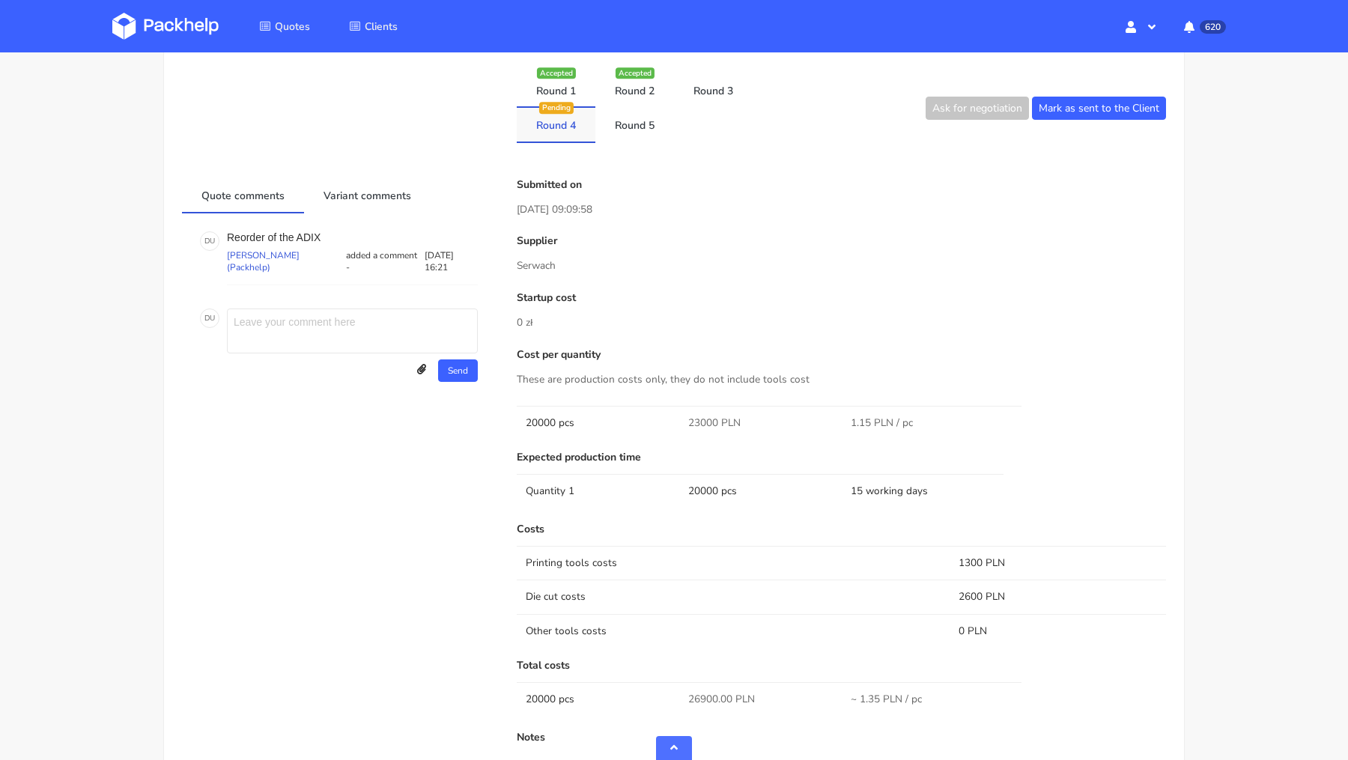
click at [586, 125] on link "Round 4" at bounding box center [556, 124] width 79 height 33
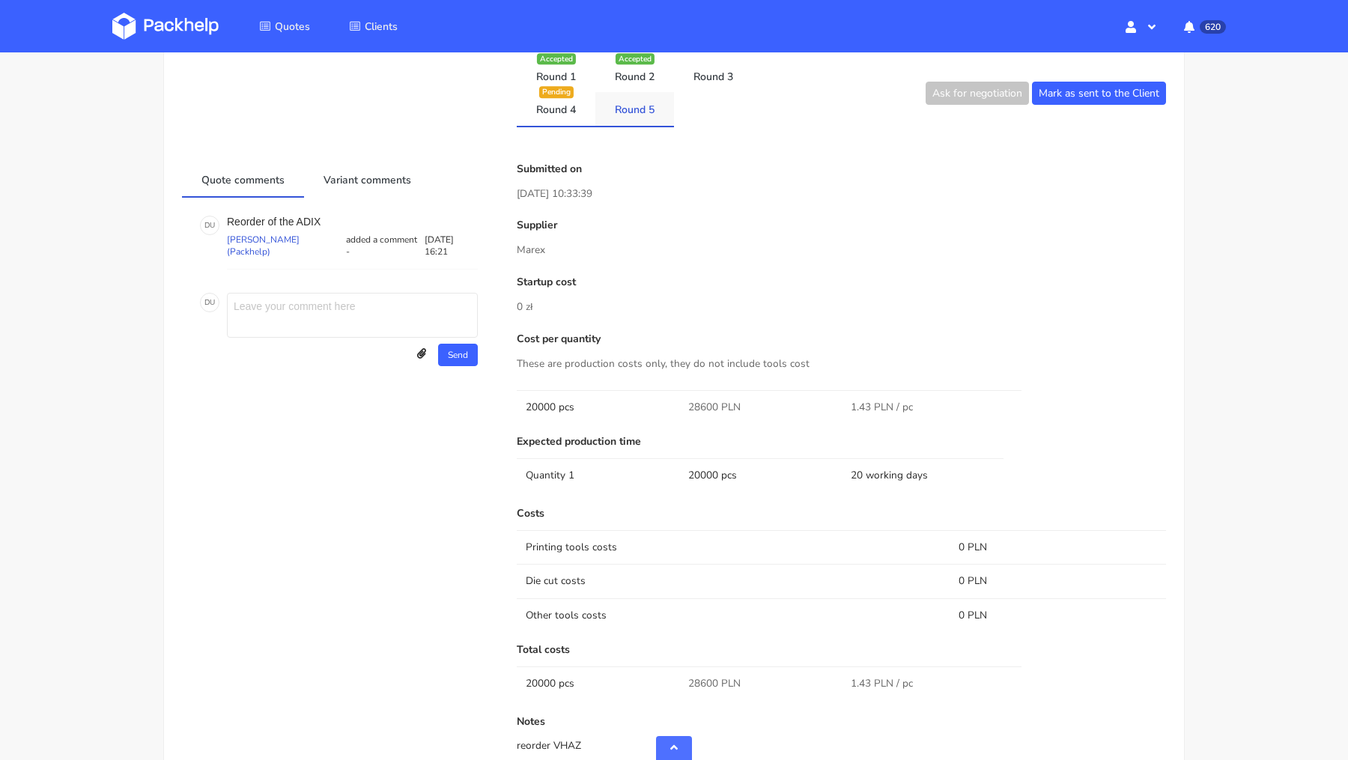
scroll to position [971, 0]
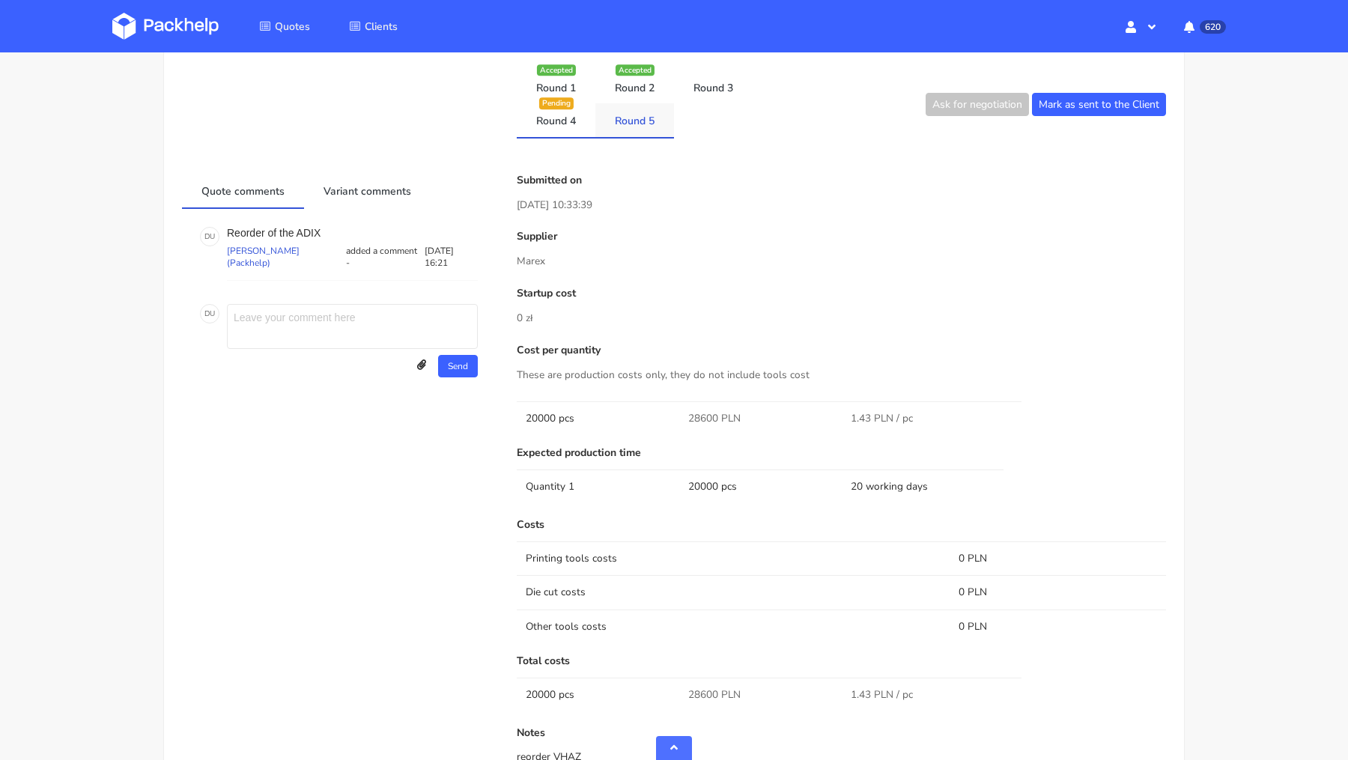
click at [632, 124] on link "Round 5" at bounding box center [634, 119] width 79 height 33
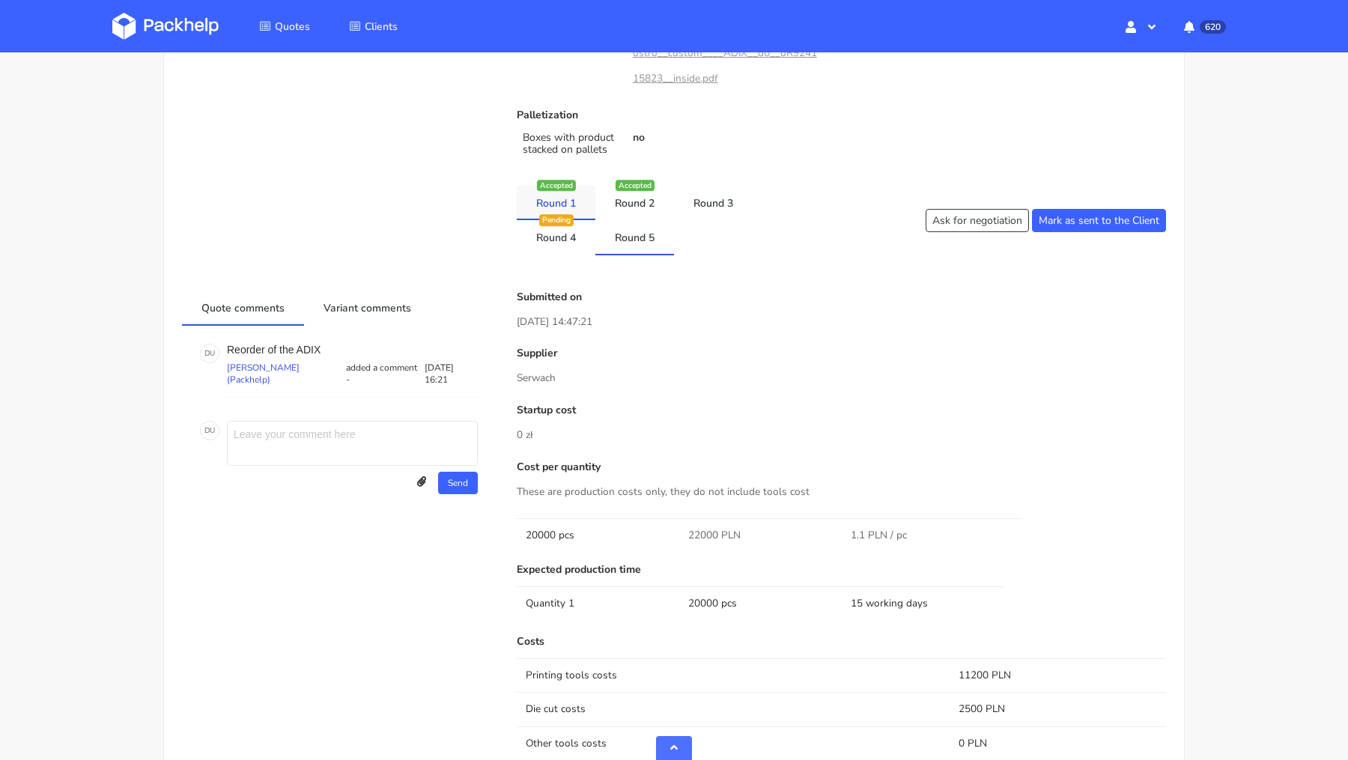
click at [556, 192] on link "Round 1" at bounding box center [556, 202] width 79 height 33
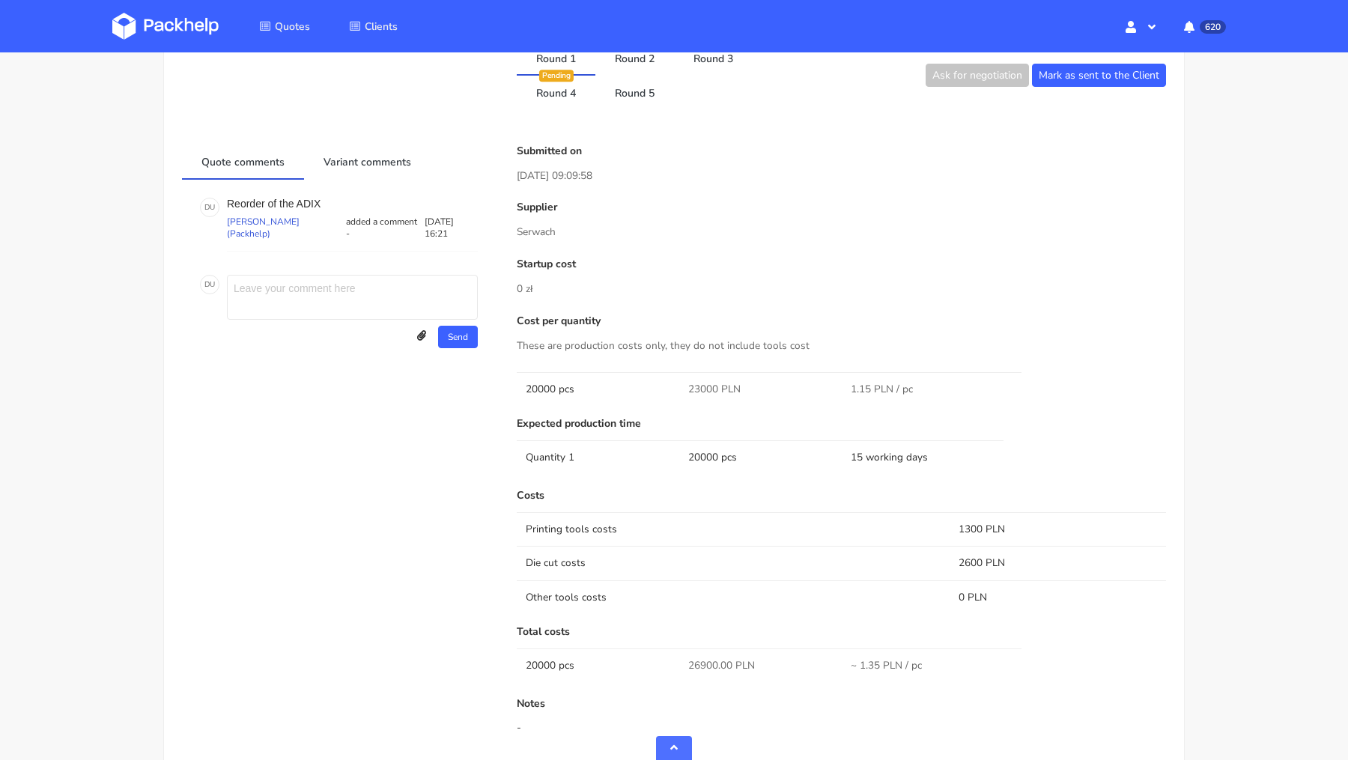
scroll to position [988, 0]
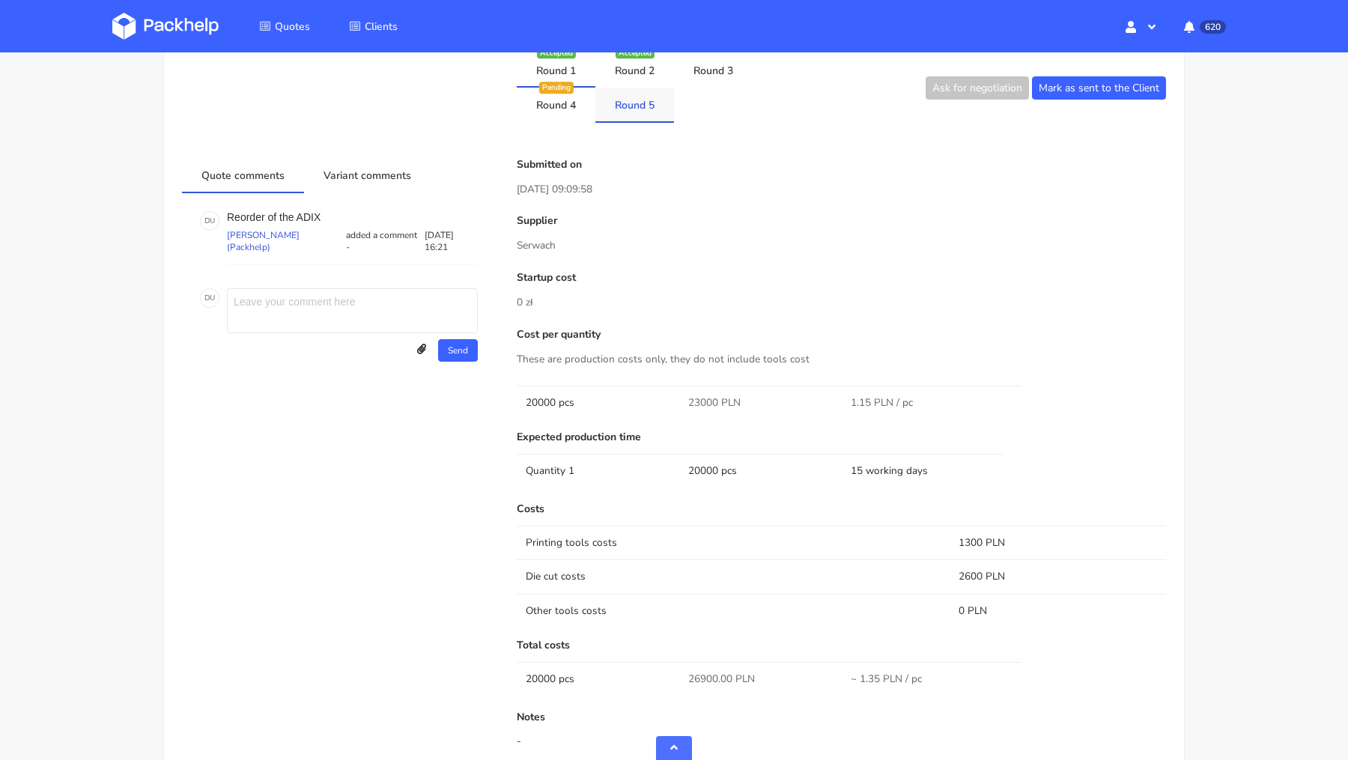
click at [619, 109] on link "Round 5" at bounding box center [634, 104] width 79 height 33
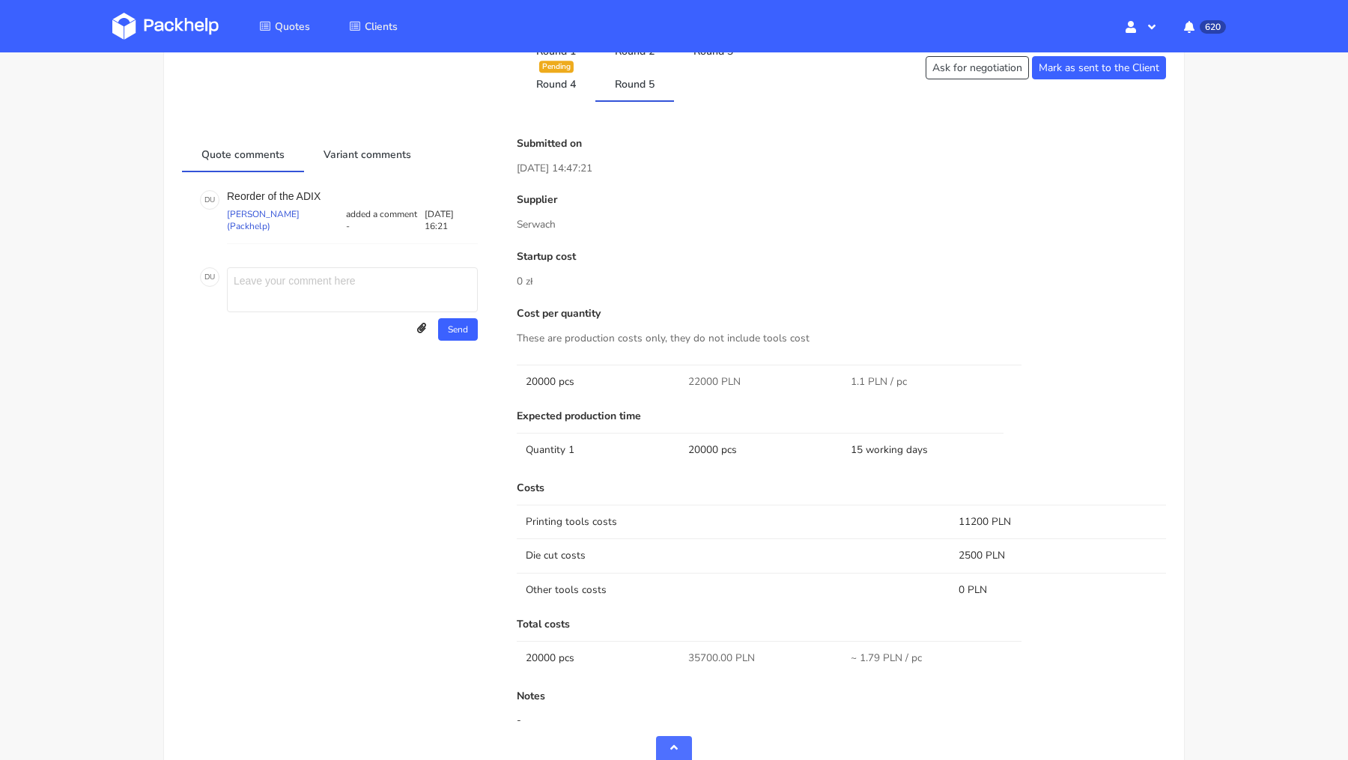
scroll to position [982, 0]
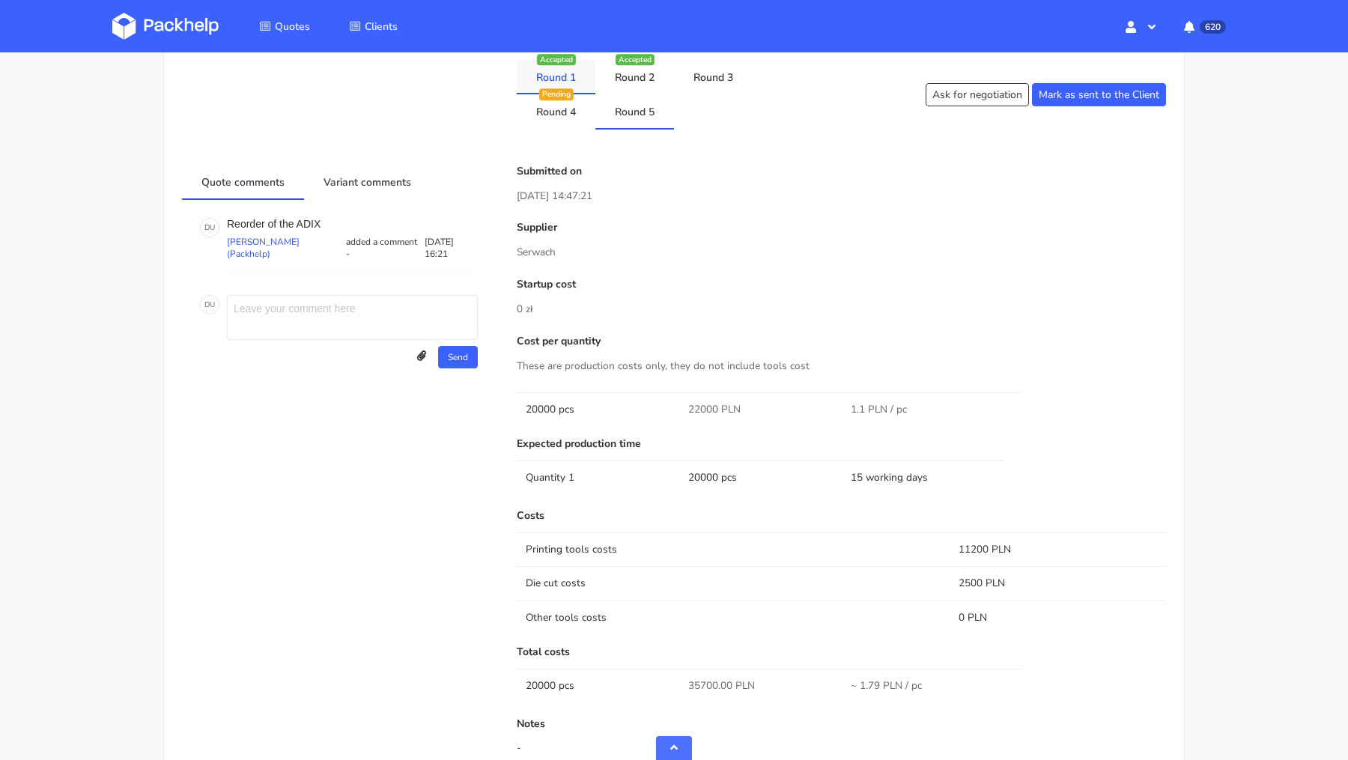
click at [559, 78] on link "Round 1" at bounding box center [556, 76] width 79 height 33
click at [639, 121] on link "Round 5" at bounding box center [634, 110] width 79 height 33
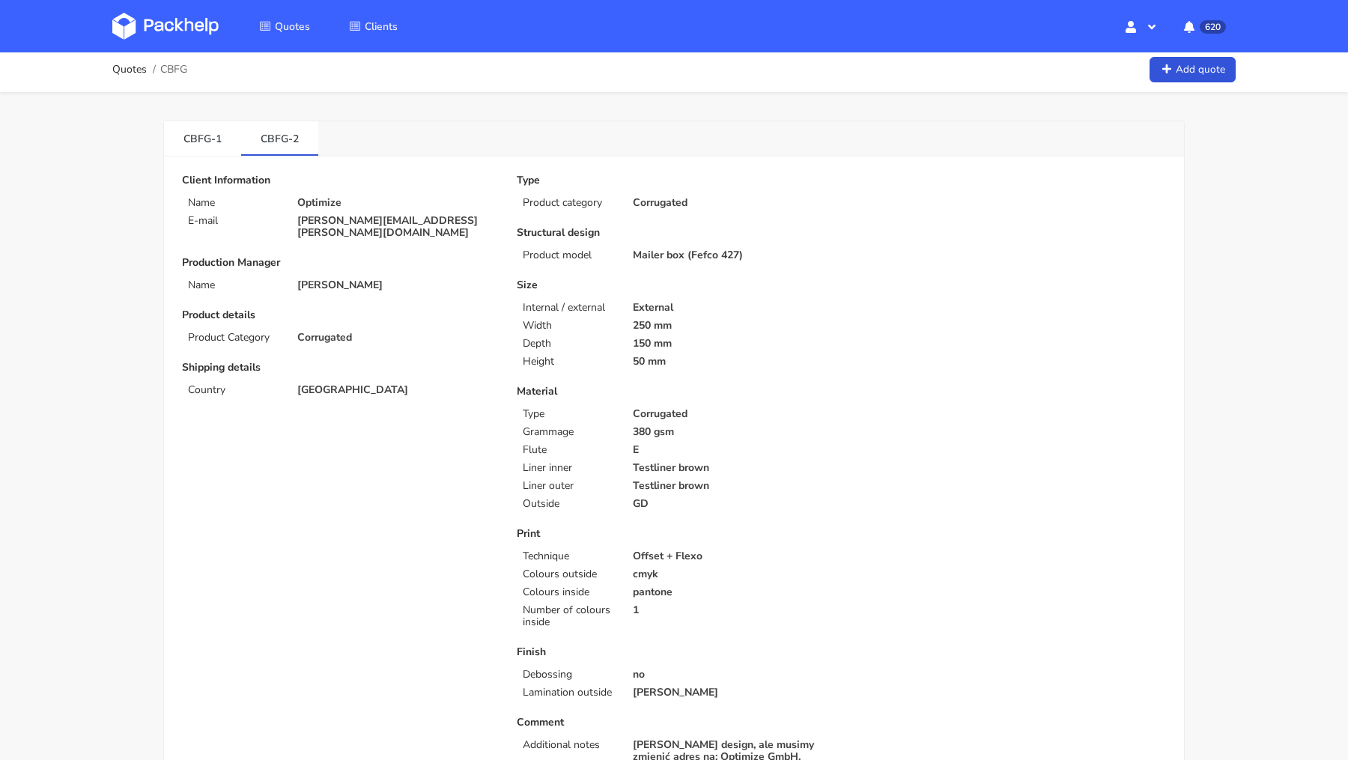
scroll to position [0, 0]
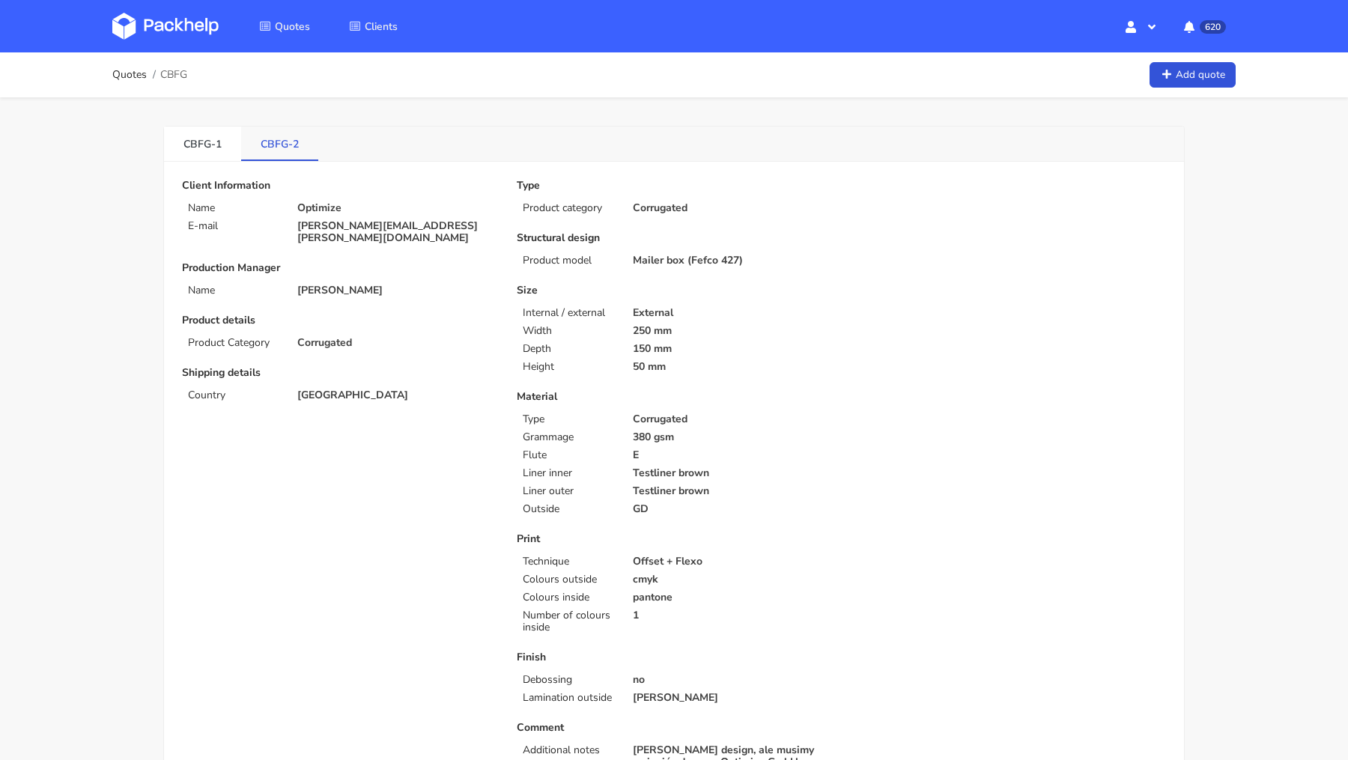
click at [276, 148] on link "CBFG-2" at bounding box center [279, 143] width 77 height 33
copy div "CBFG-2"
click at [290, 139] on link "CBFG-2" at bounding box center [279, 143] width 76 height 33
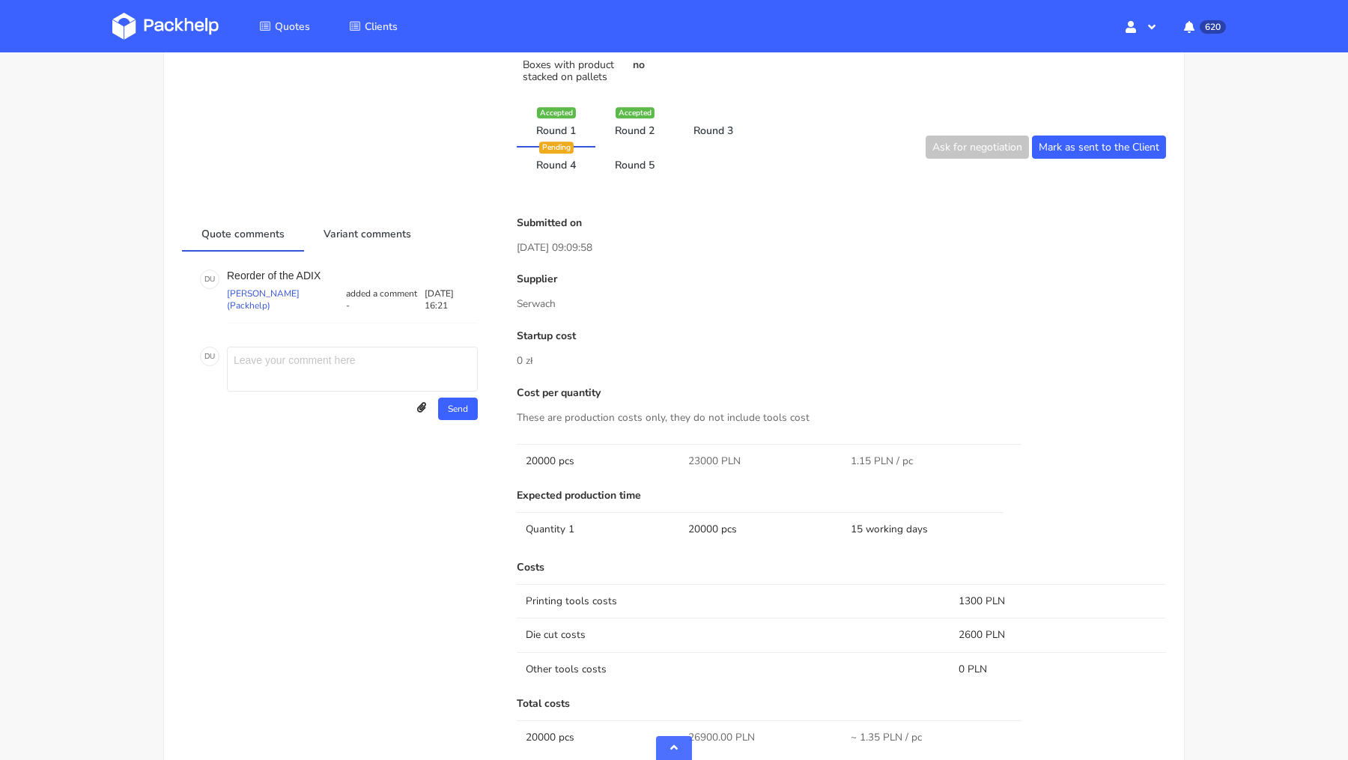
scroll to position [910, 0]
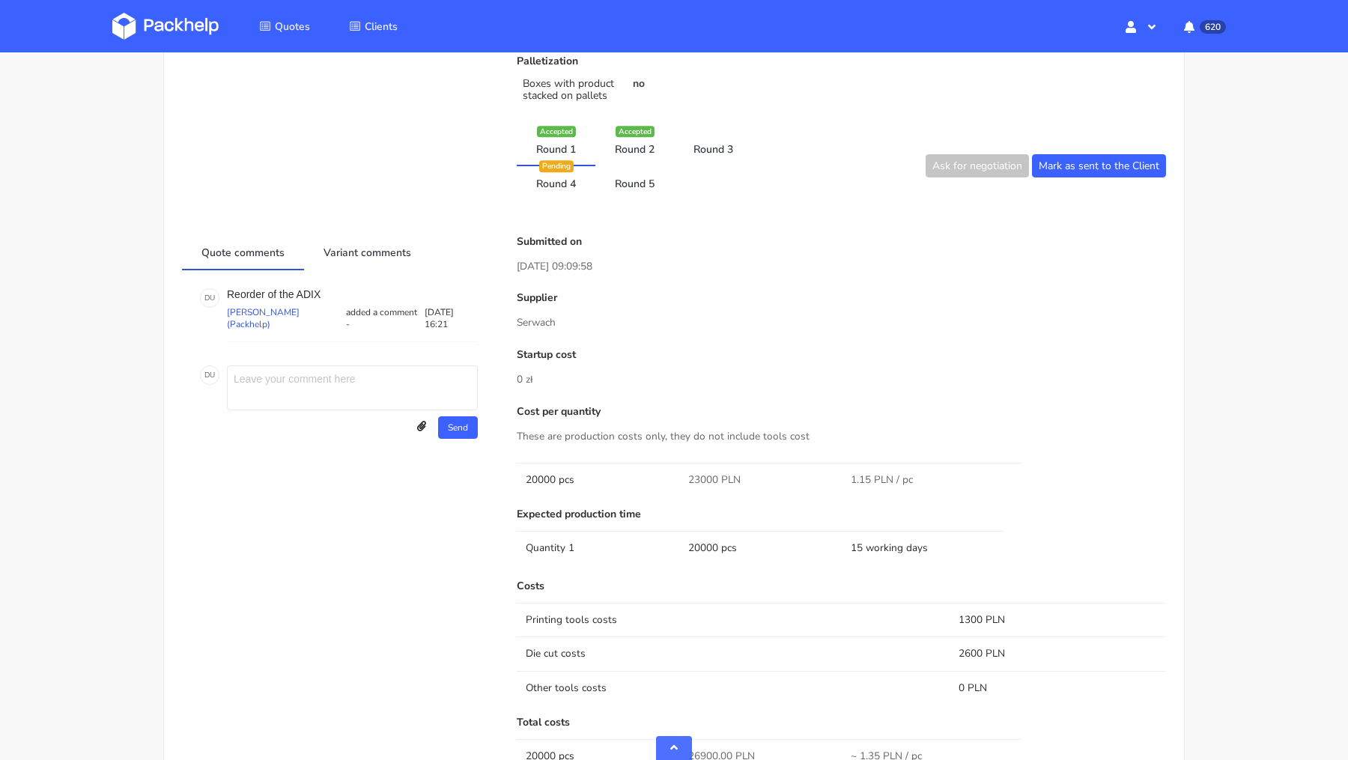
click at [541, 319] on p "Serwach" at bounding box center [841, 323] width 649 height 16
copy p "Serwach"
click at [642, 183] on link "Round 5" at bounding box center [634, 182] width 79 height 33
click at [565, 176] on link "Round 4" at bounding box center [556, 181] width 79 height 33
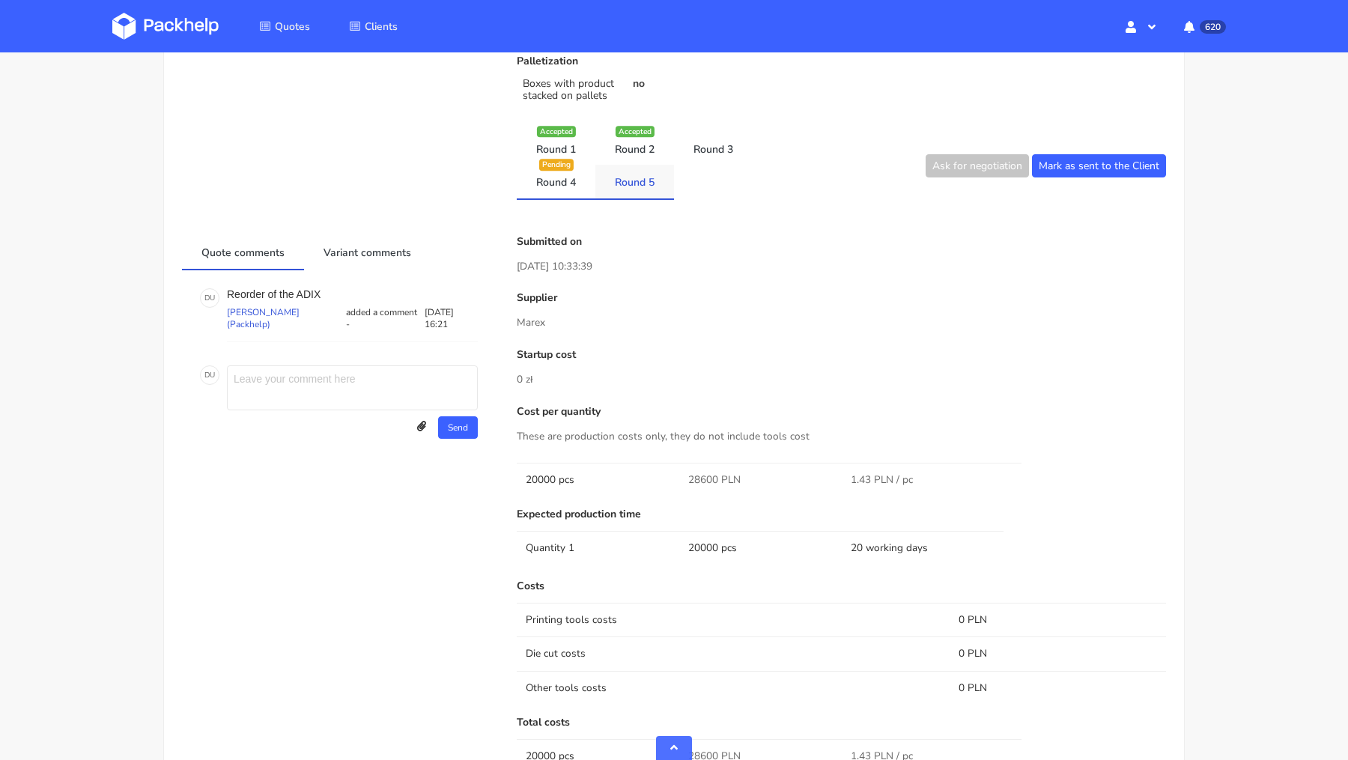
click at [654, 180] on link "Round 5" at bounding box center [634, 181] width 79 height 33
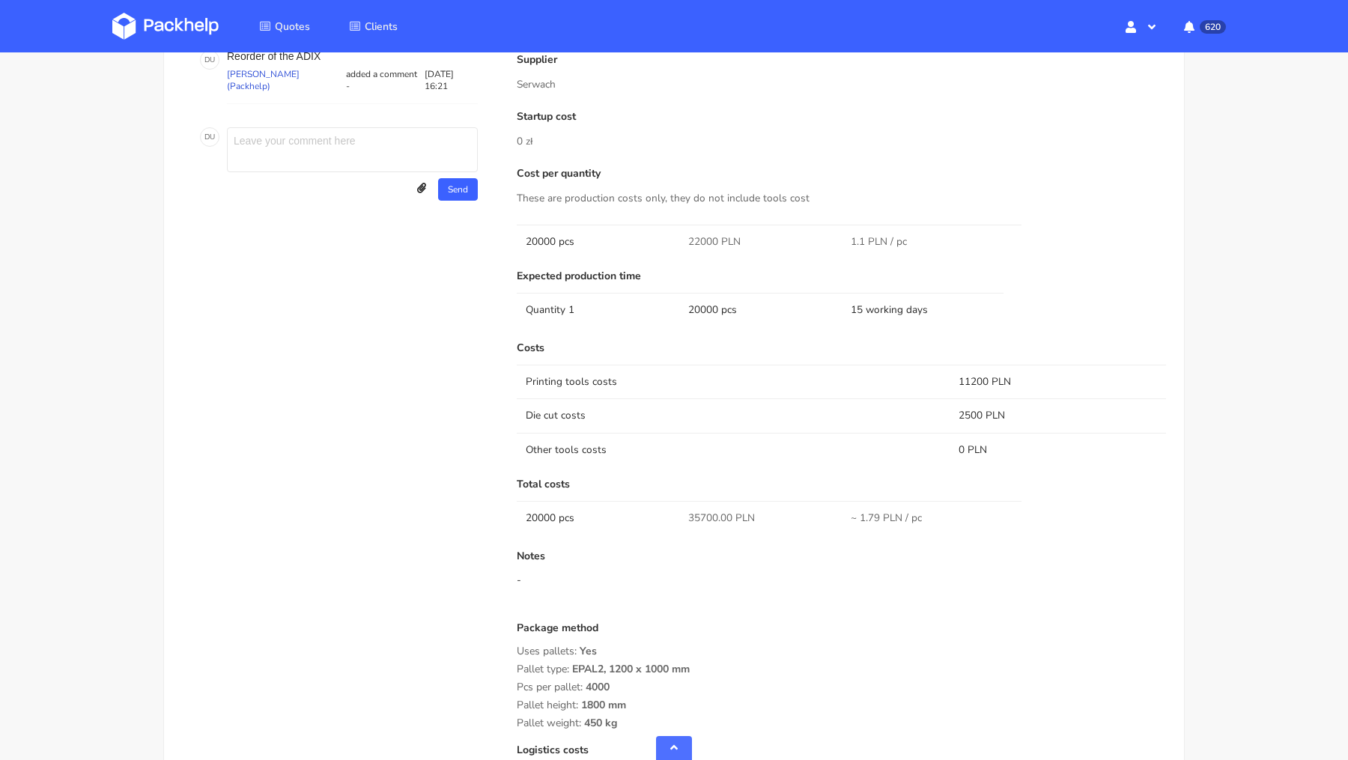
scroll to position [1157, 0]
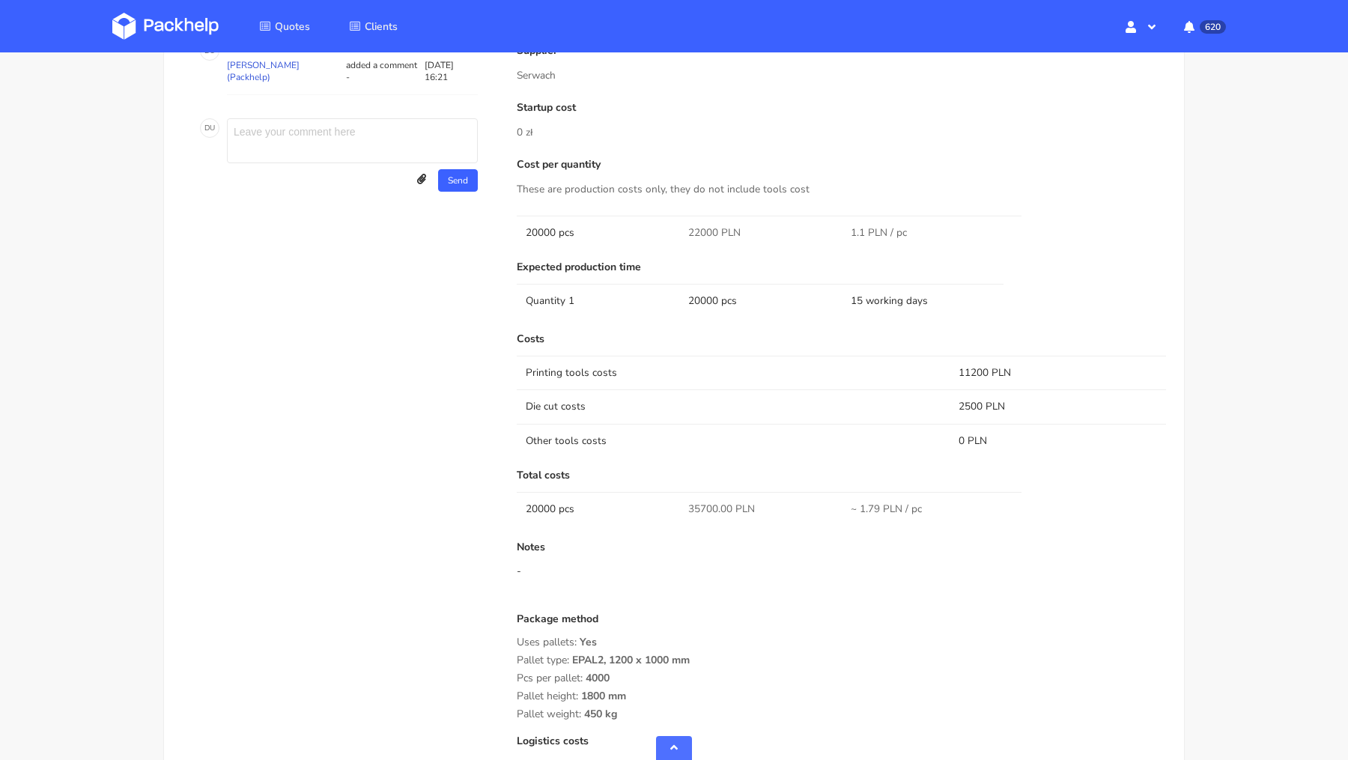
click at [702, 507] on span "35700.00 PLN" at bounding box center [721, 509] width 67 height 15
copy span "35700.00"
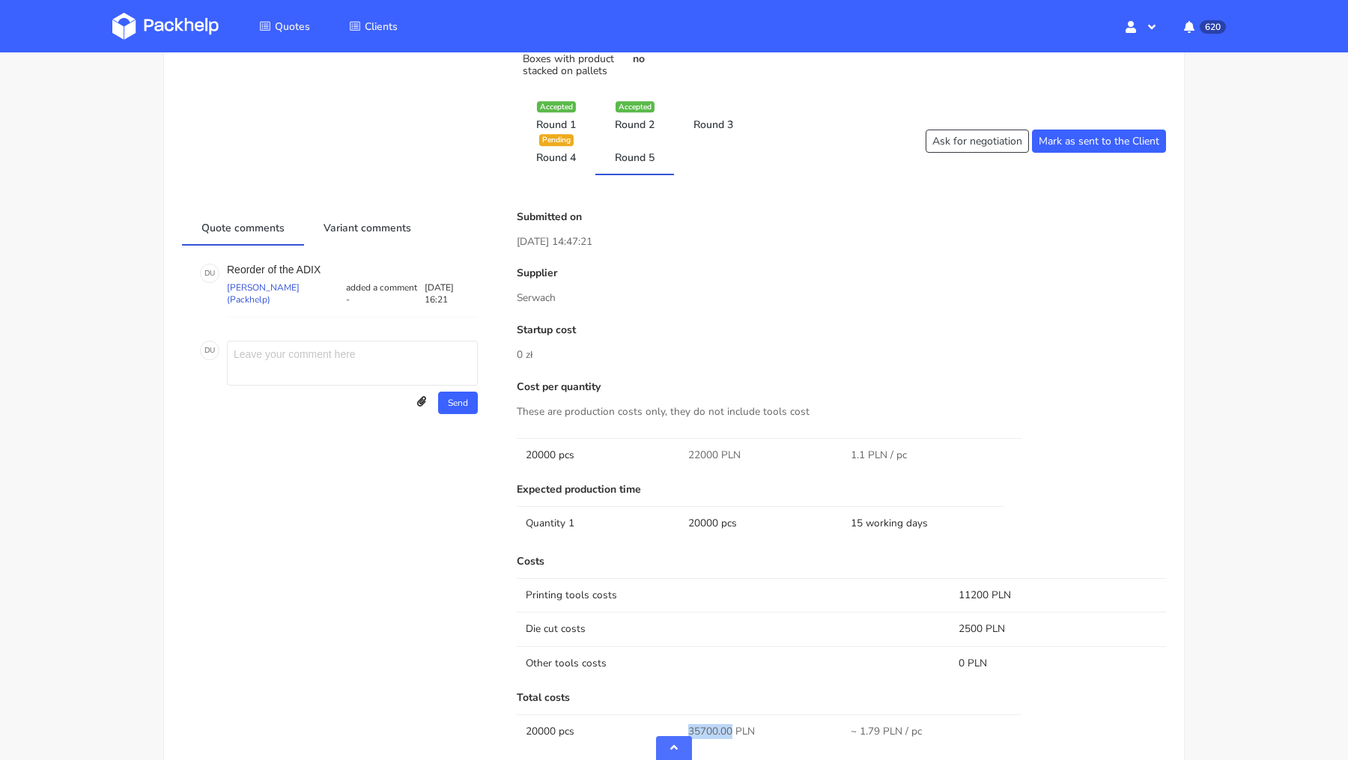
scroll to position [925, 0]
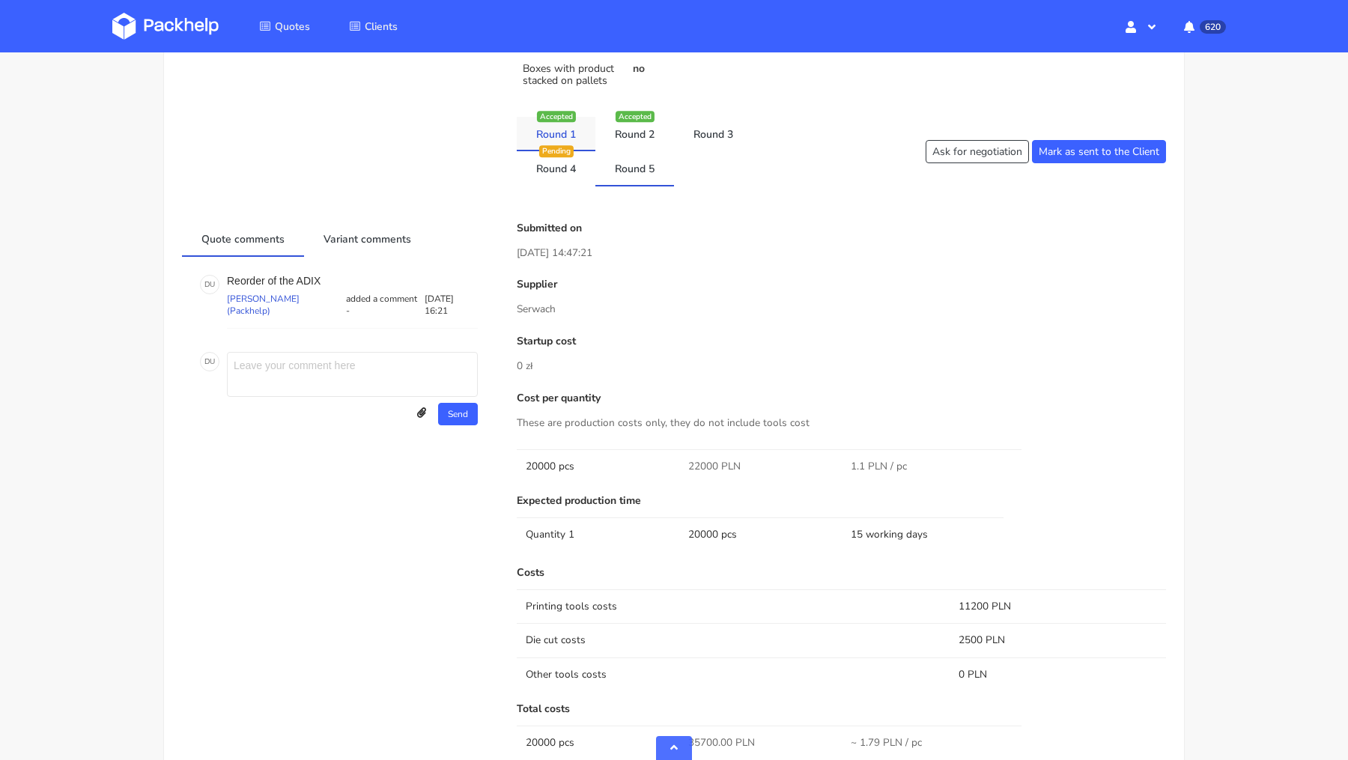
click at [556, 128] on link "Round 1" at bounding box center [556, 133] width 79 height 33
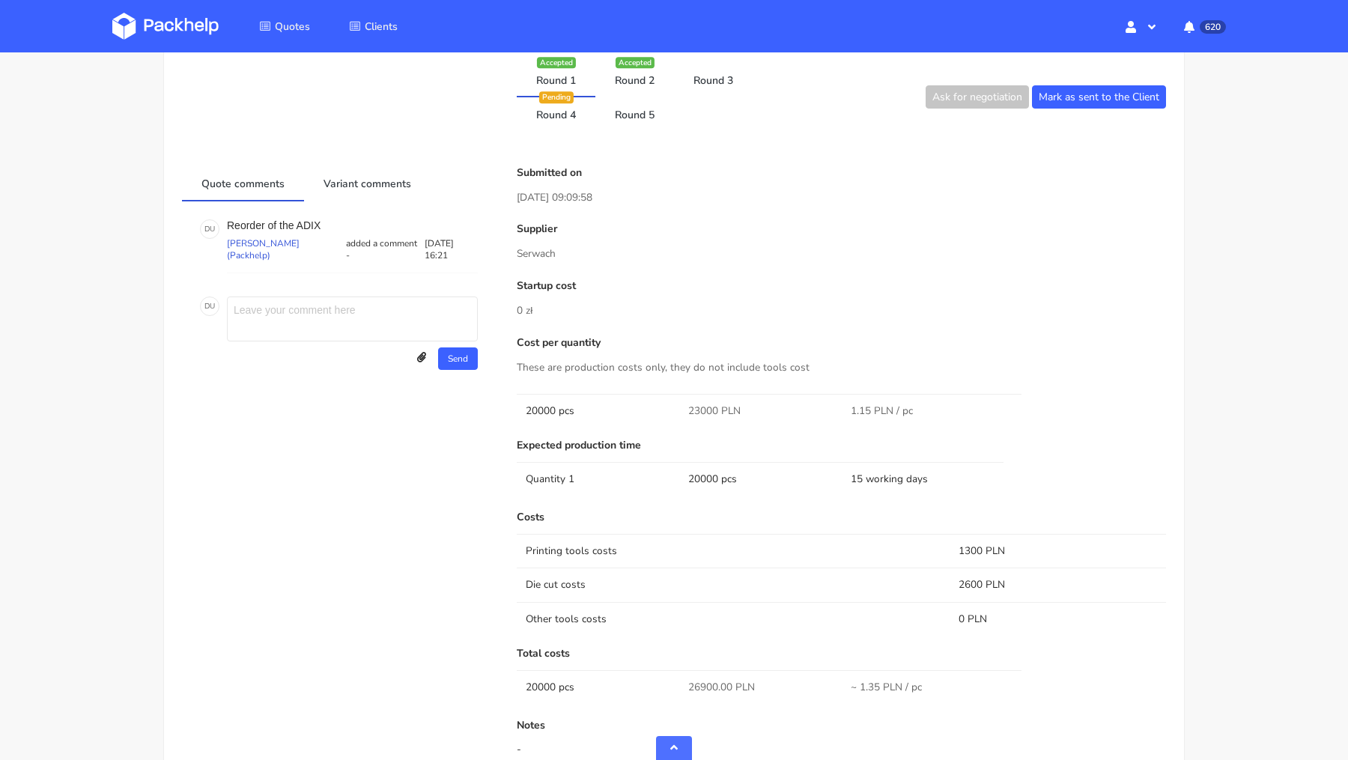
scroll to position [967, 0]
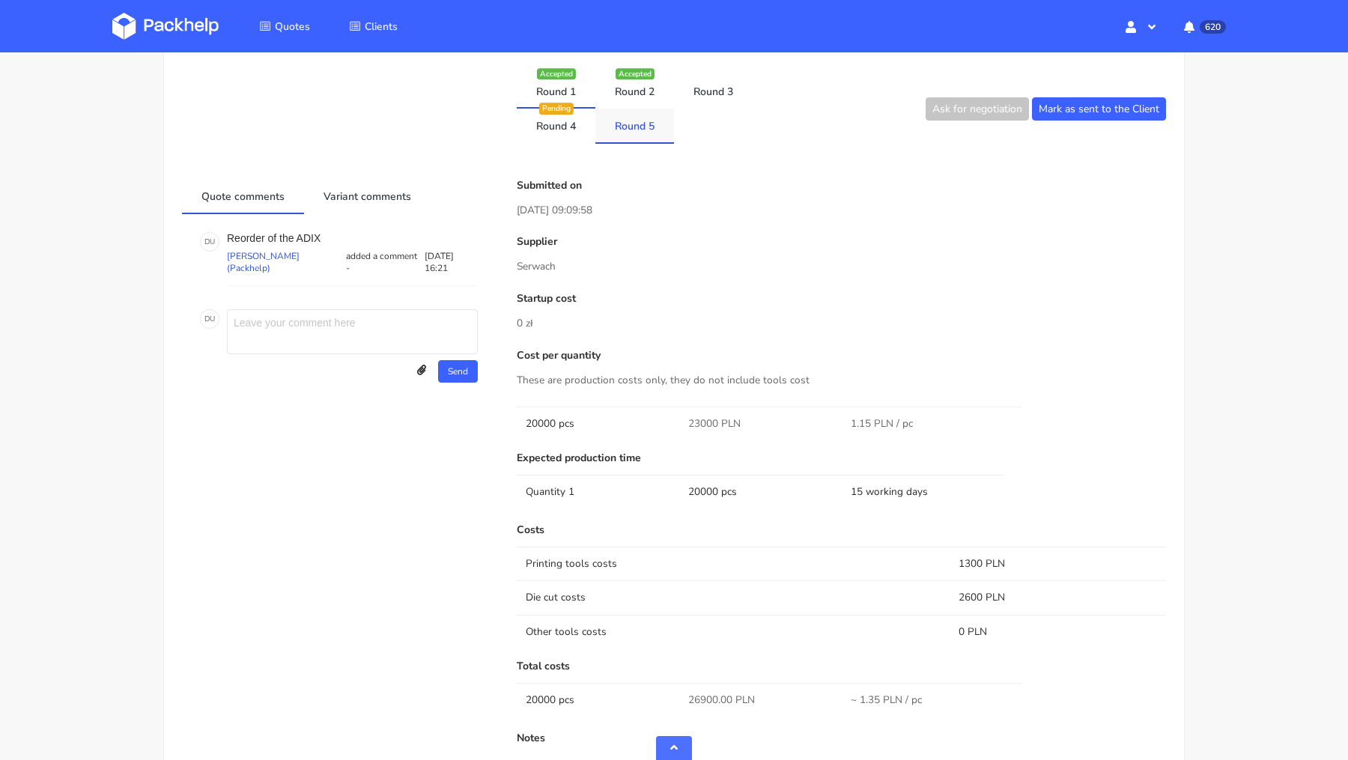
click at [622, 125] on link "Round 5" at bounding box center [634, 125] width 79 height 33
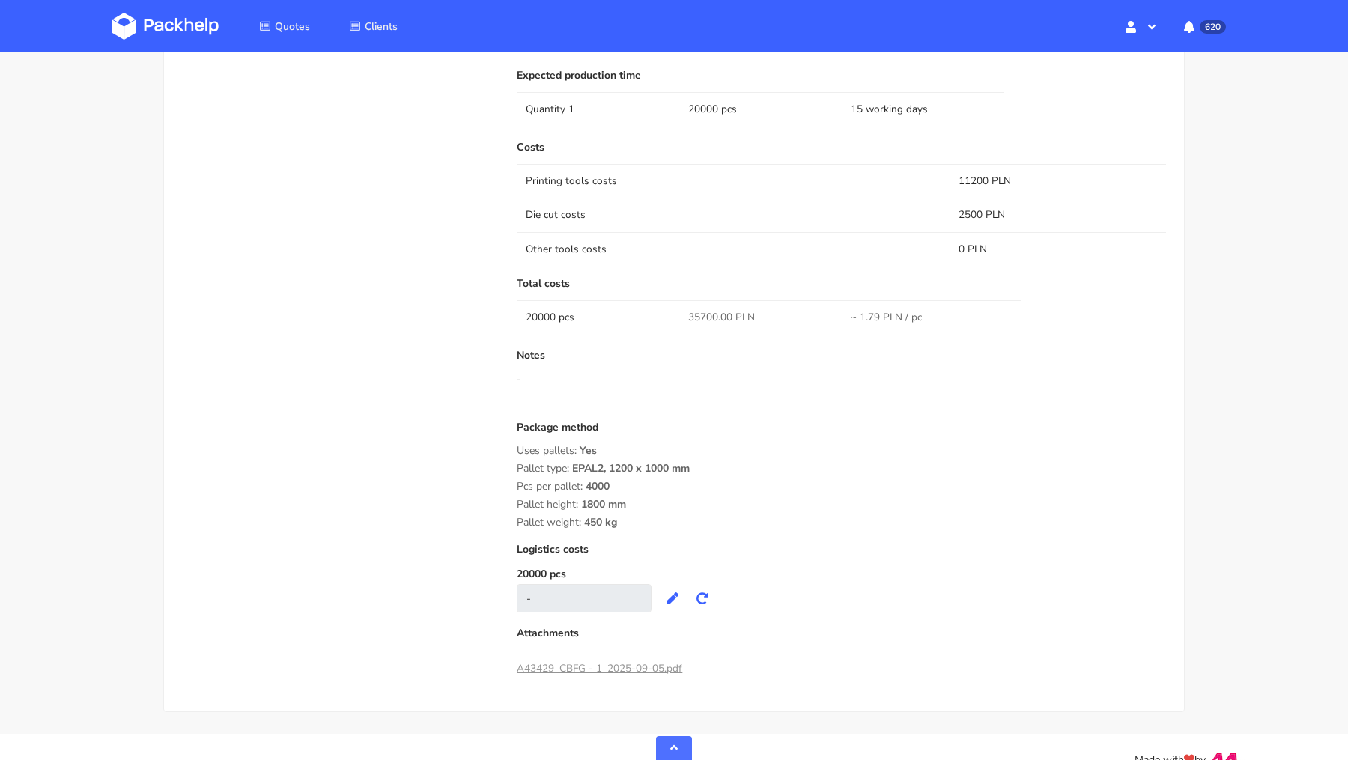
scroll to position [1357, 0]
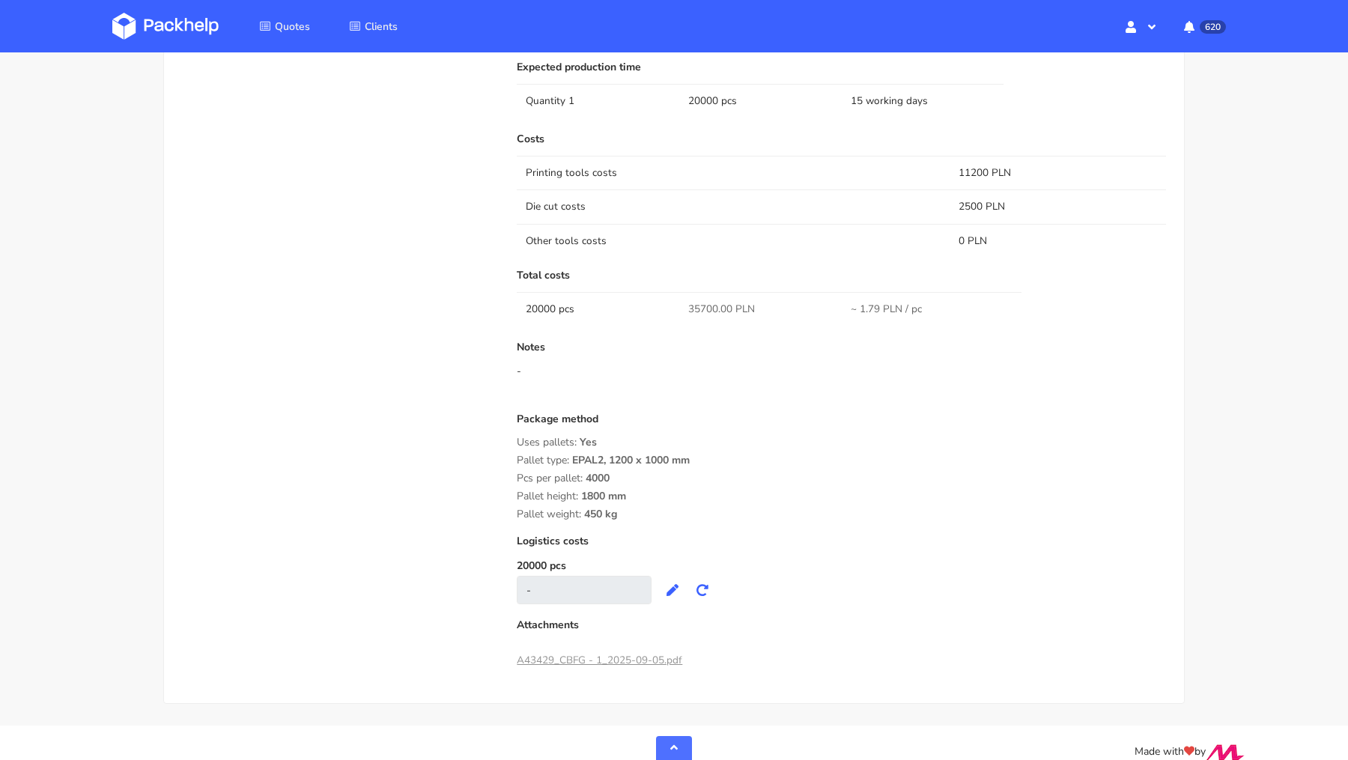
click at [972, 167] on td "11200 PLN" at bounding box center [1057, 173] width 216 height 34
copy td "11200"
click at [978, 201] on td "2500 PLN" at bounding box center [1057, 206] width 216 height 34
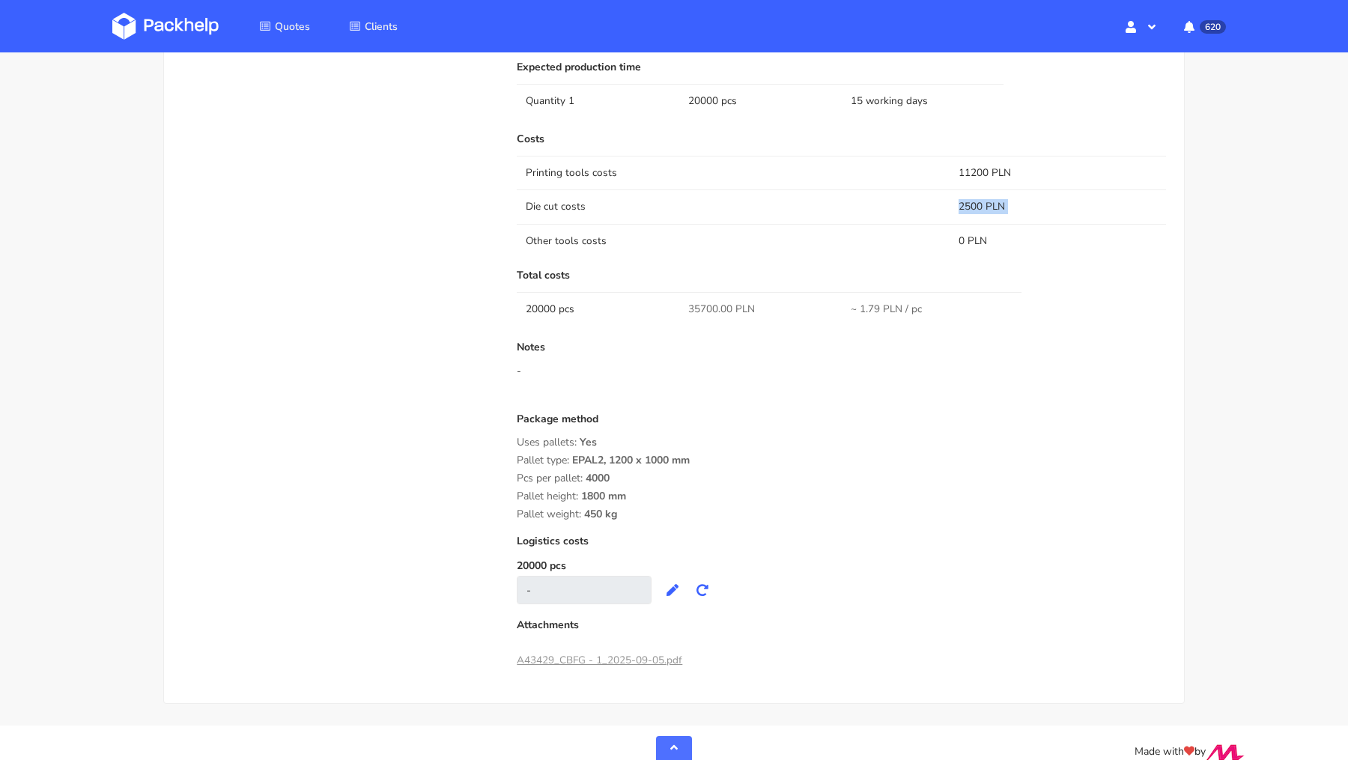
click at [978, 201] on td "2500 PLN" at bounding box center [1057, 206] width 216 height 34
copy td "2500 PLN"
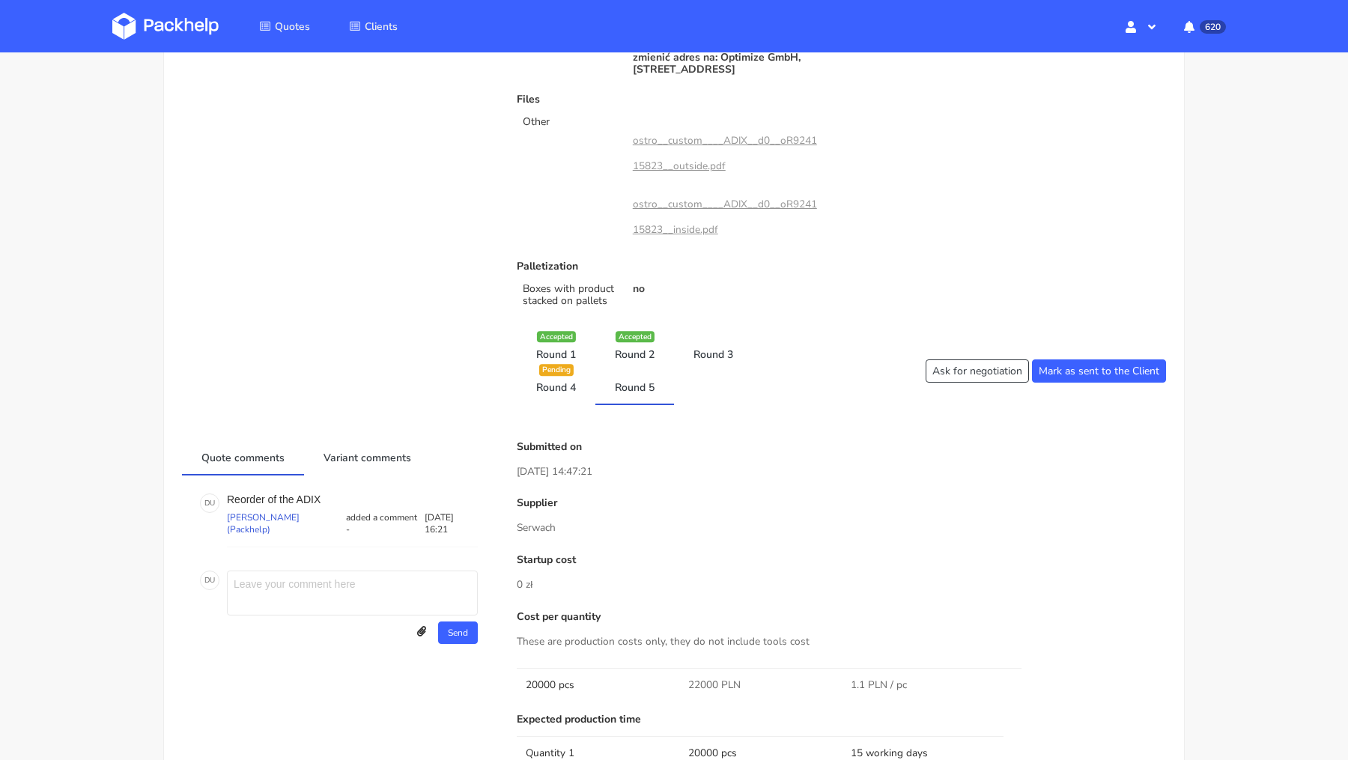
scroll to position [0, 0]
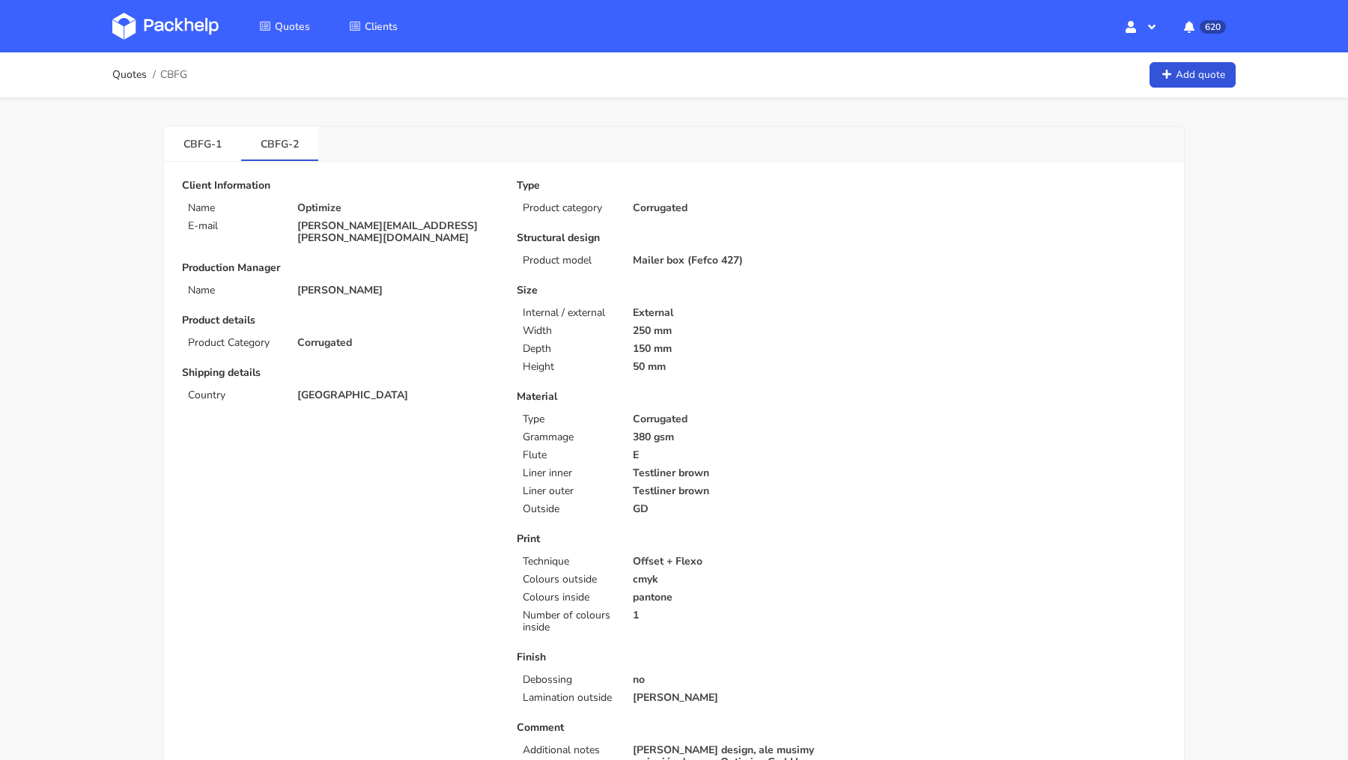
click at [143, 29] on img at bounding box center [165, 26] width 106 height 27
click at [322, 141] on div "CBFG-1 CBFG-2" at bounding box center [674, 144] width 1020 height 35
click at [292, 141] on link "CBFG-2" at bounding box center [279, 143] width 76 height 33
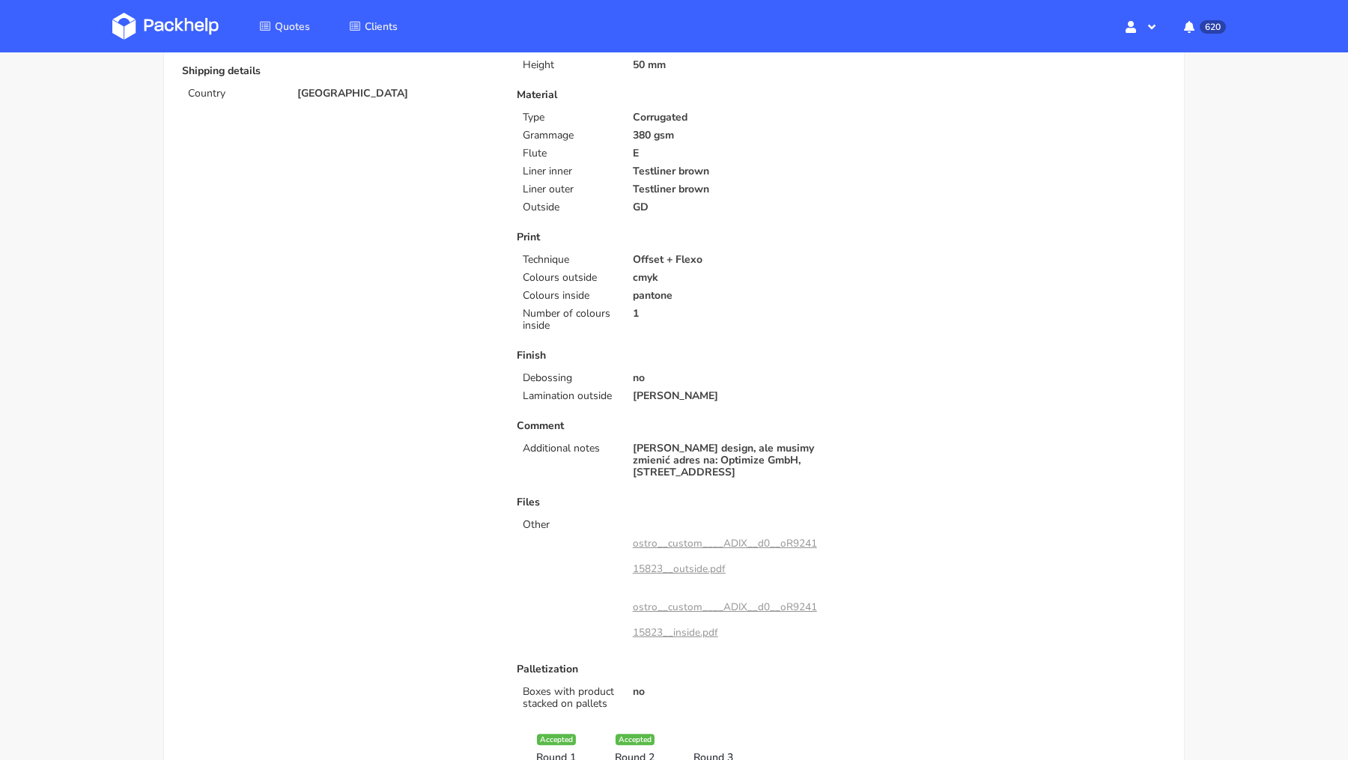
scroll to position [781, 0]
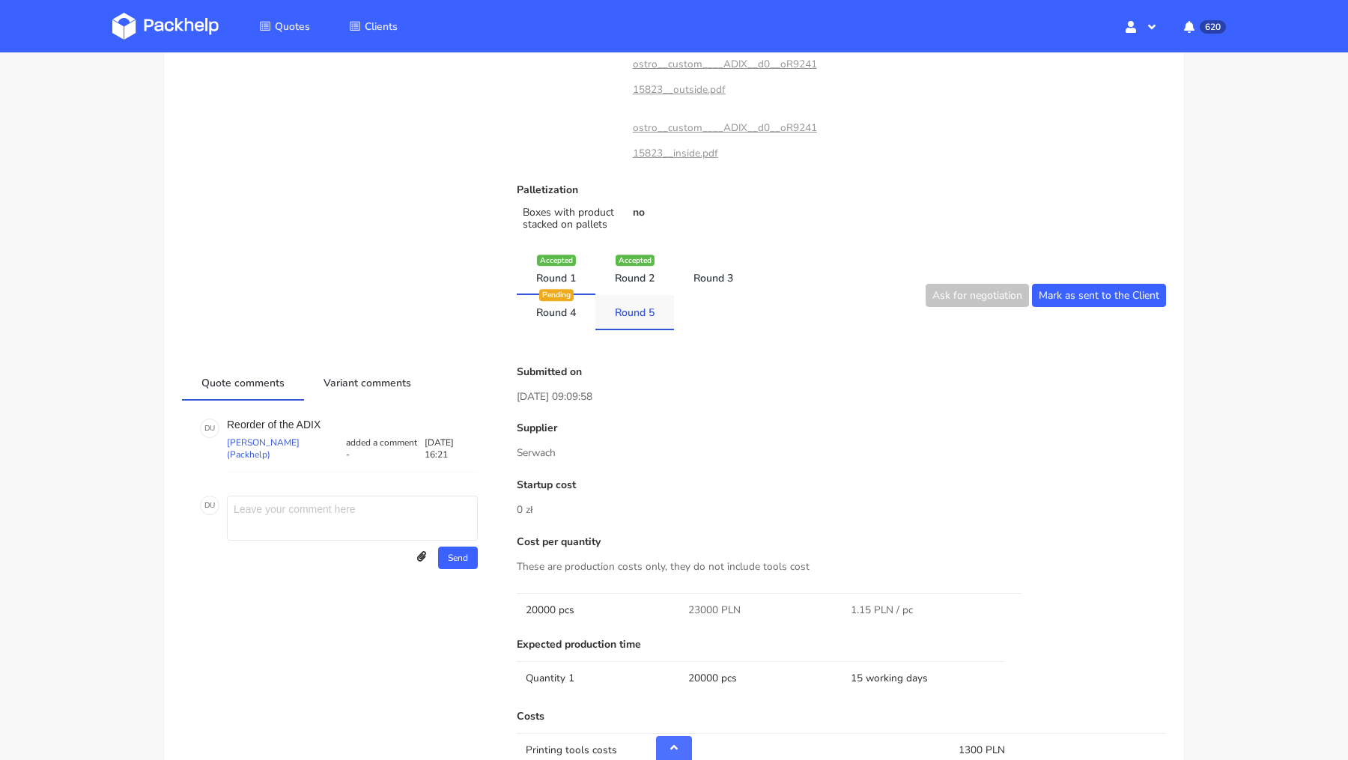
click at [629, 305] on link "Round 5" at bounding box center [634, 311] width 79 height 33
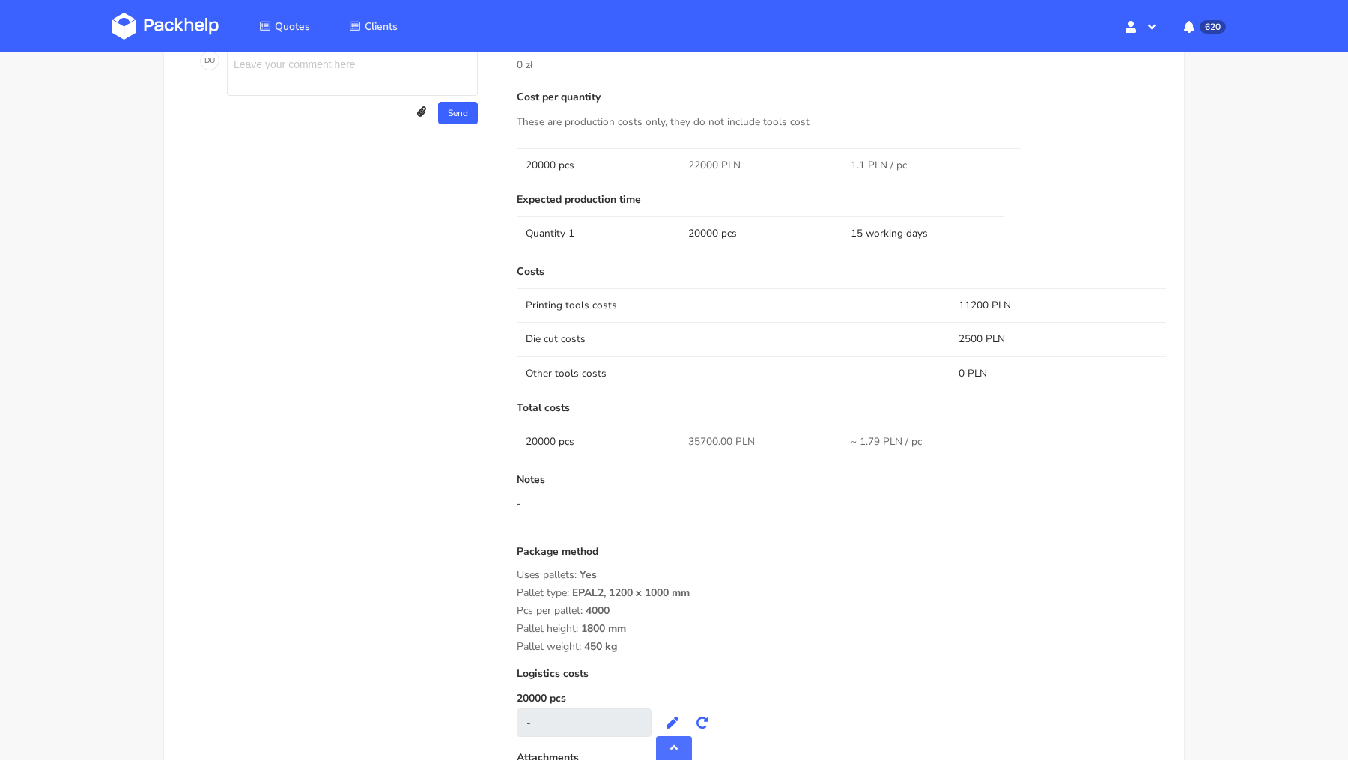
scroll to position [1225, 0]
click at [700, 158] on span "22000 PLN" at bounding box center [714, 164] width 52 height 15
copy tr "22000 PLN"
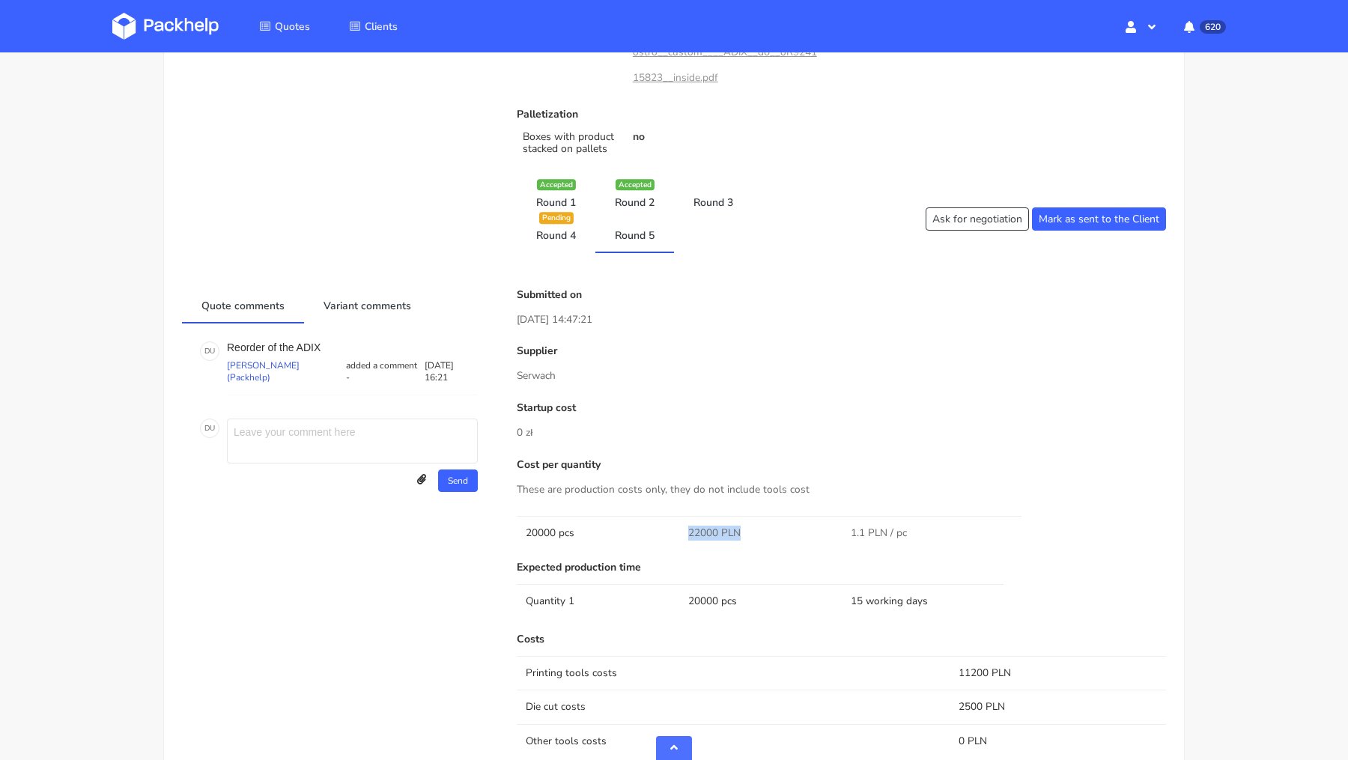
scroll to position [858, 0]
click at [558, 196] on link "Round 1" at bounding box center [556, 199] width 79 height 33
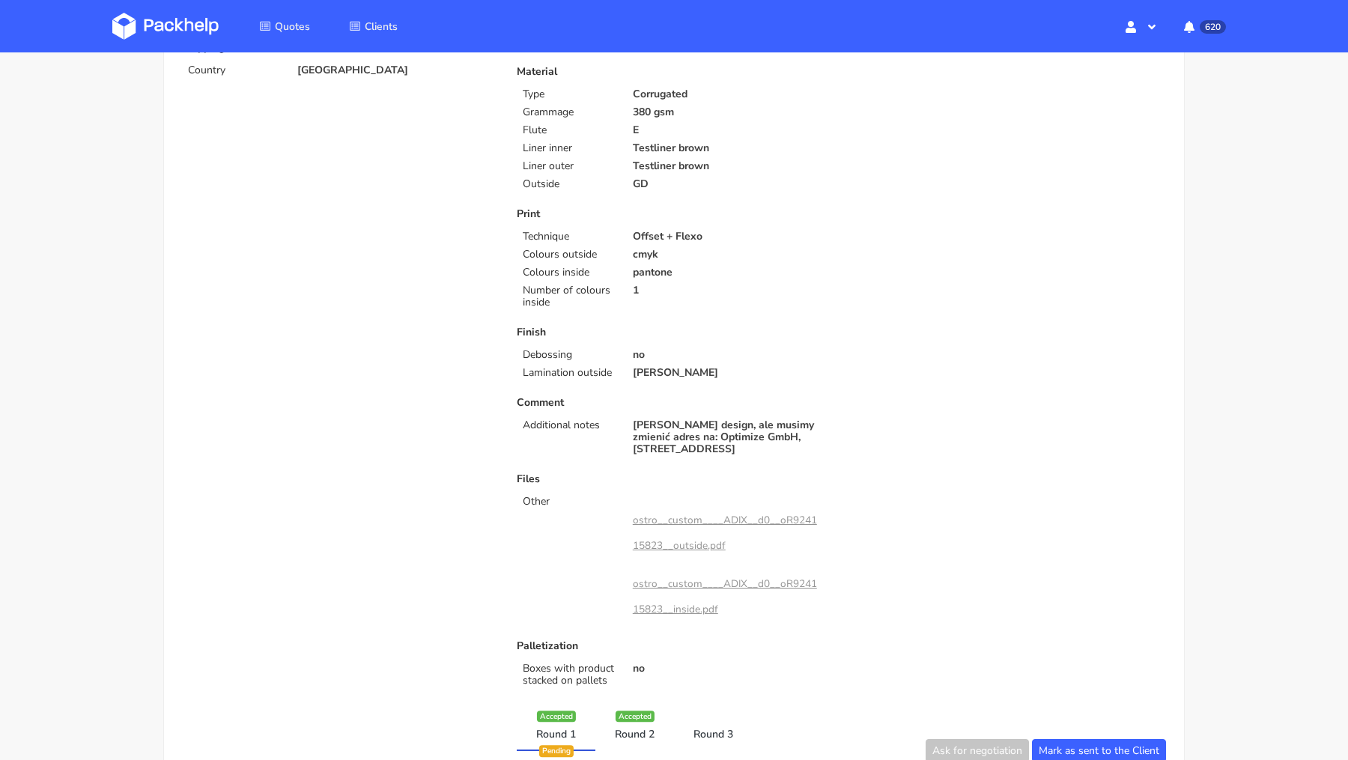
scroll to position [321, 0]
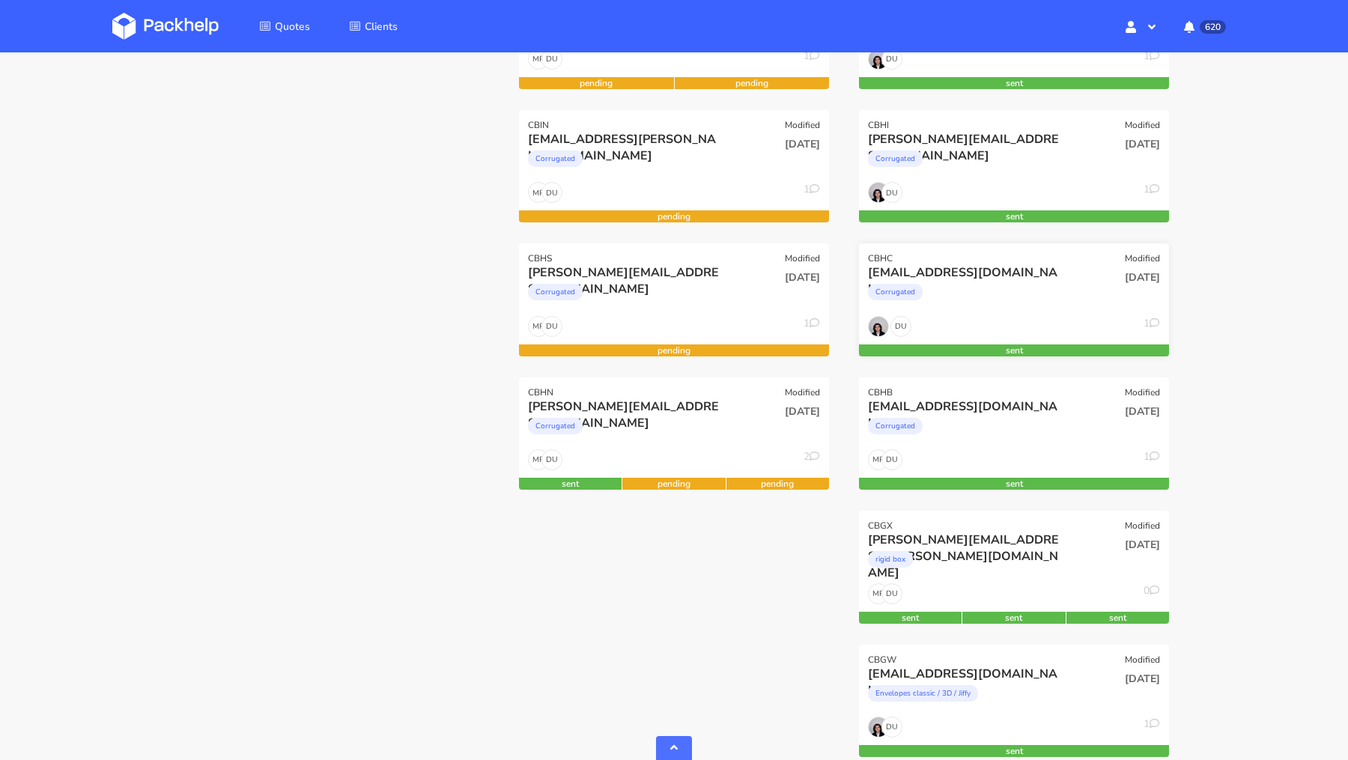
scroll to position [434, 0]
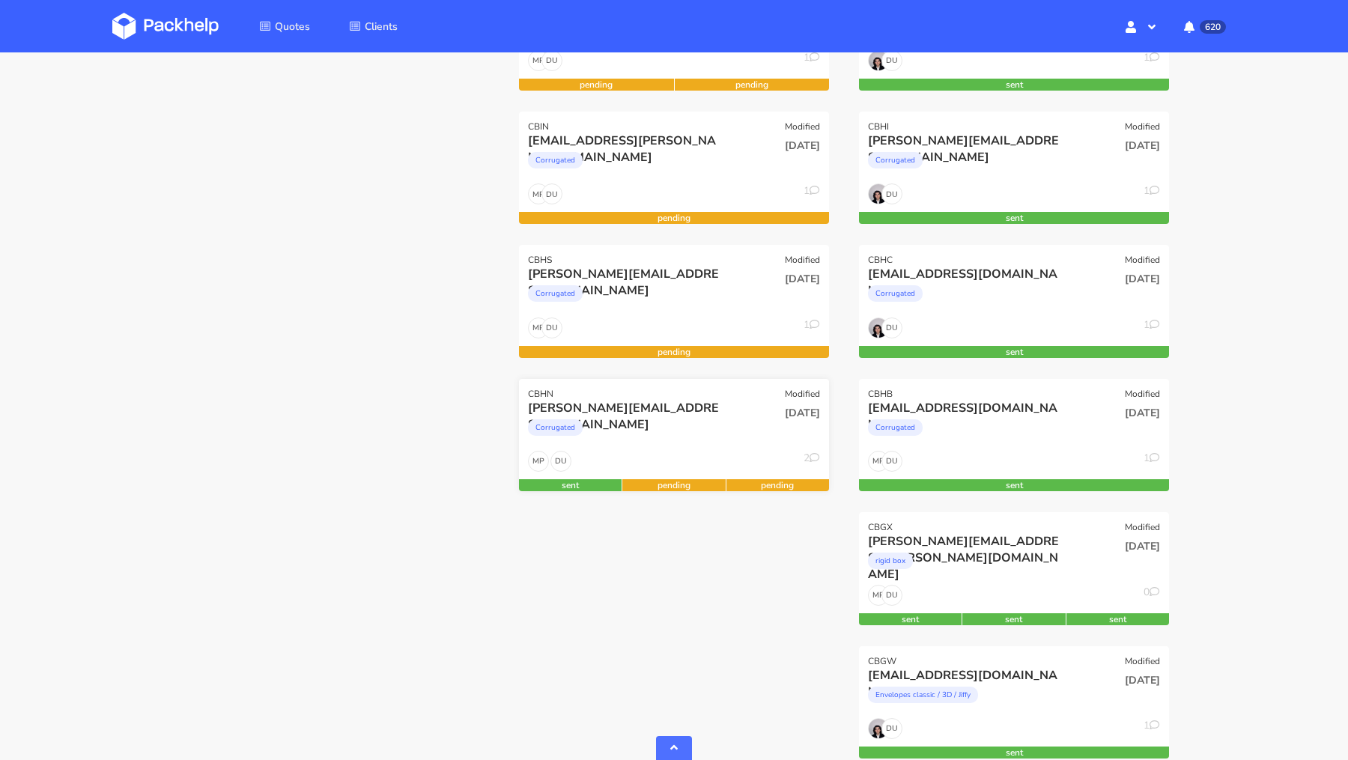
click at [749, 438] on div "[DATE]" at bounding box center [778, 425] width 104 height 51
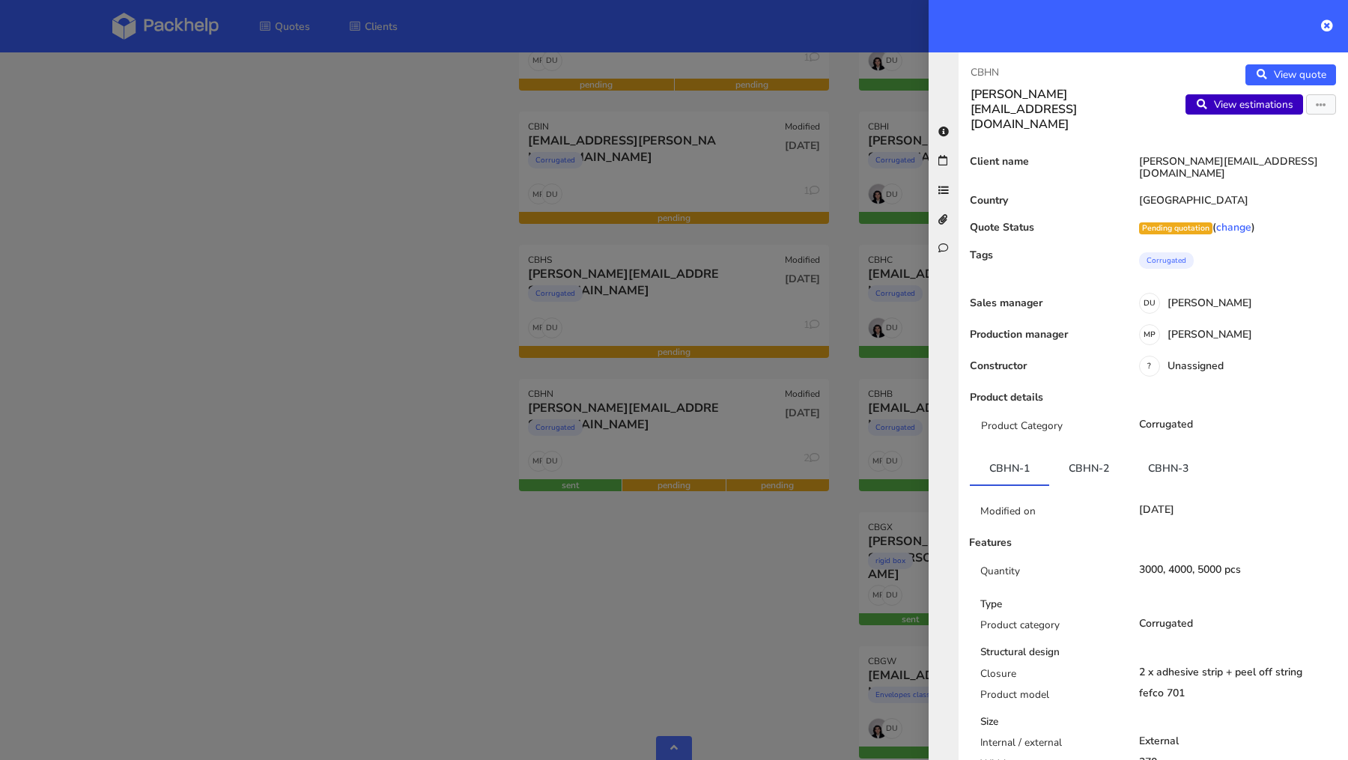
click at [1248, 103] on link "View estimations" at bounding box center [1244, 104] width 118 height 21
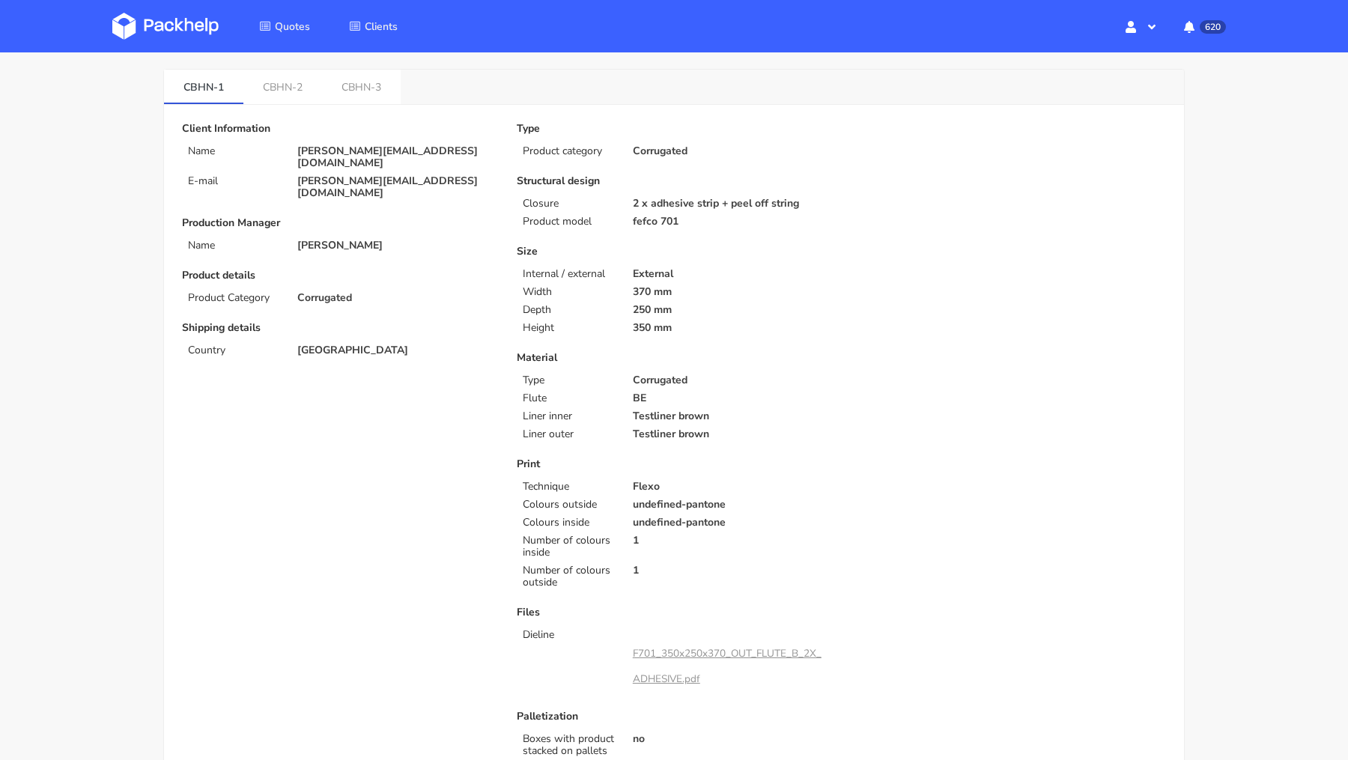
scroll to position [55, 0]
click at [172, 19] on img at bounding box center [165, 26] width 106 height 27
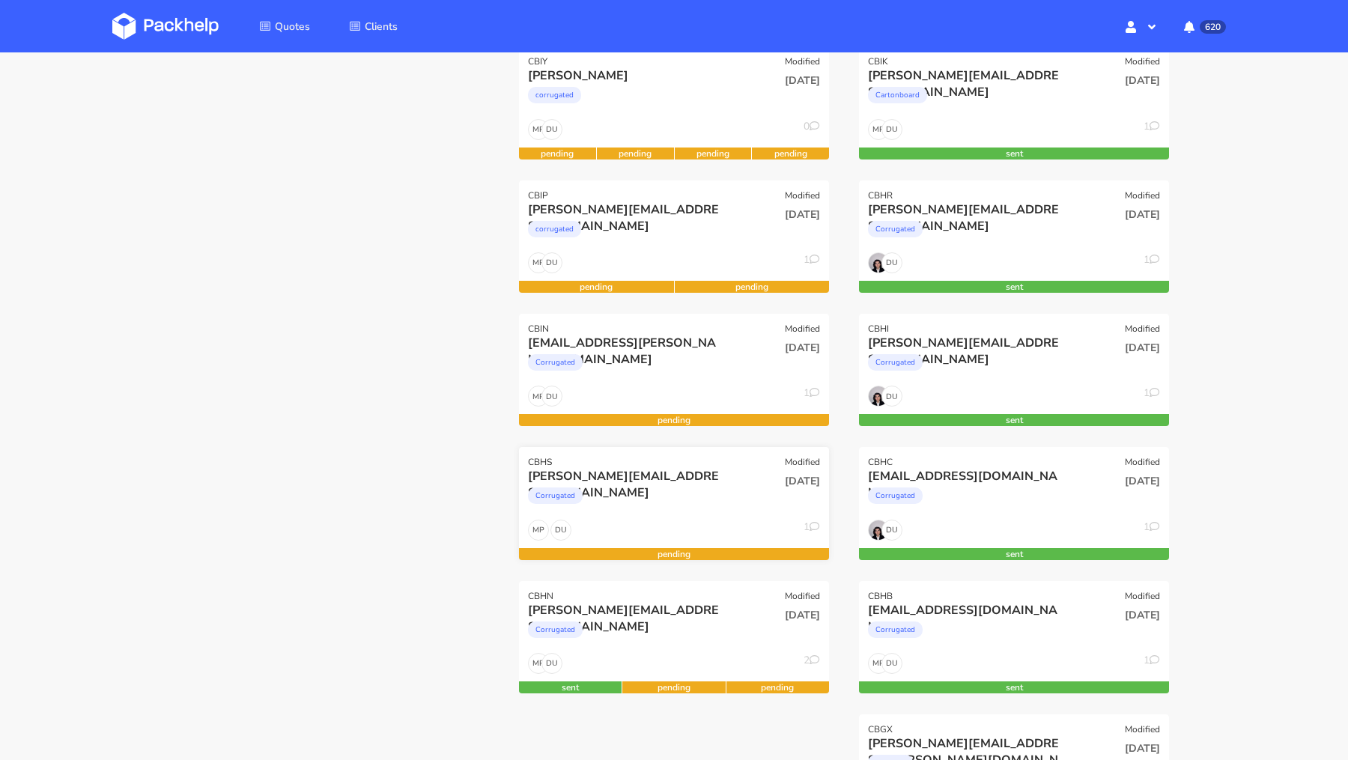
scroll to position [236, 0]
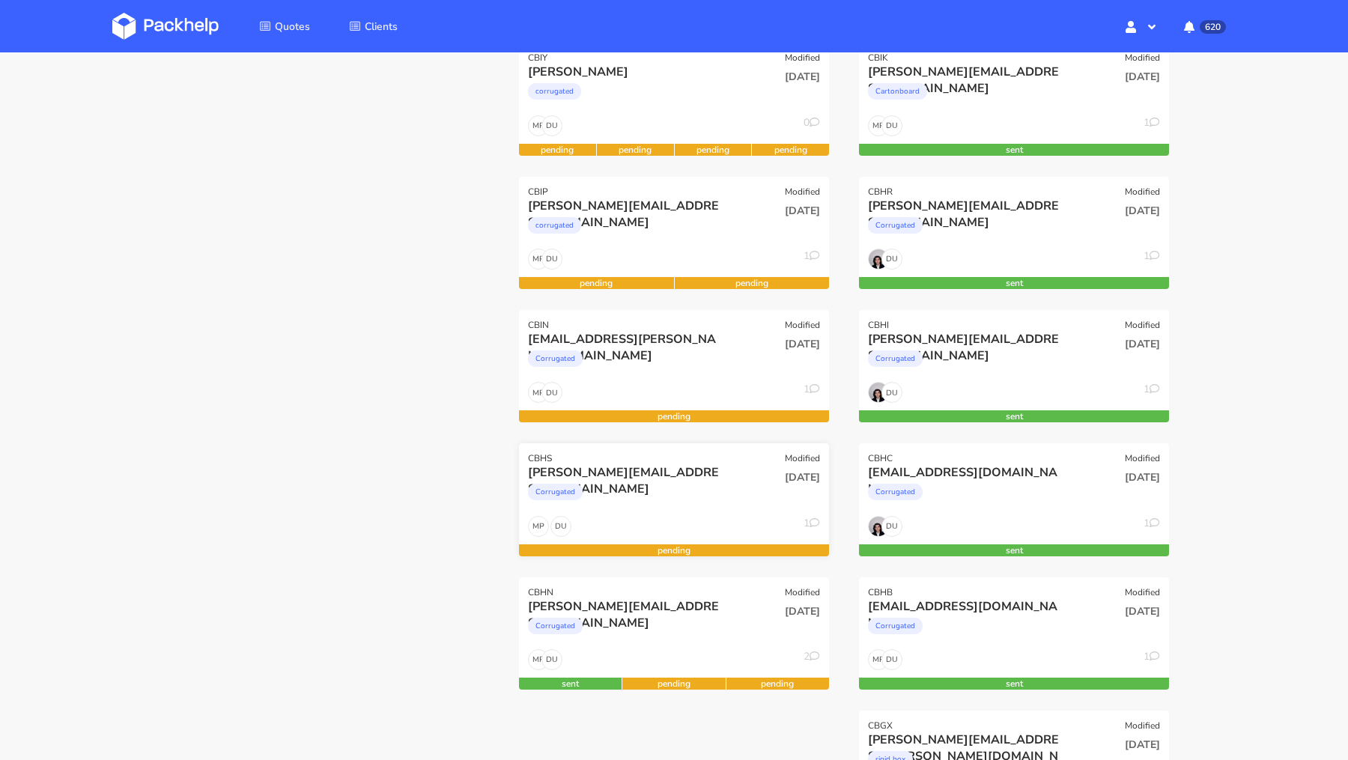
click at [556, 459] on div "CBHS Modified" at bounding box center [674, 453] width 310 height 21
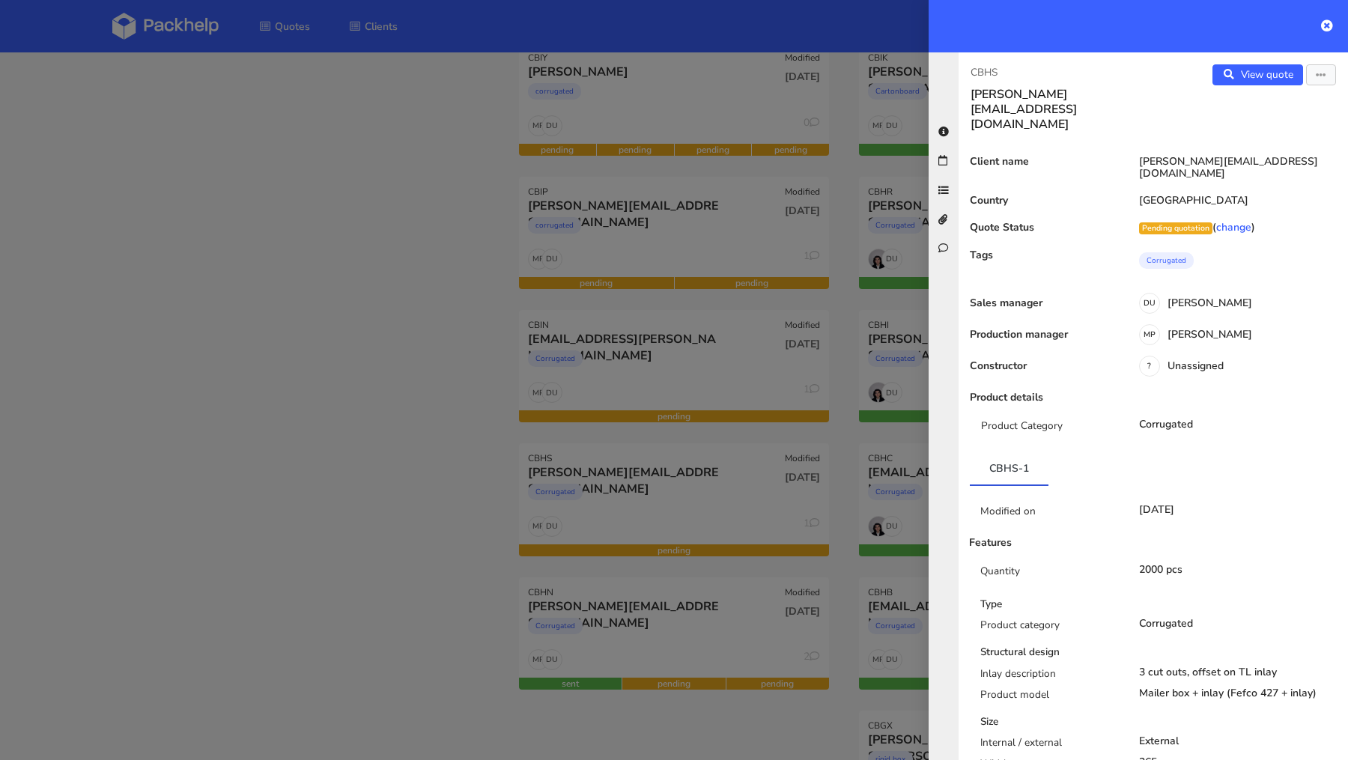
click at [982, 71] on p "CBHS" at bounding box center [1055, 72] width 171 height 16
copy p "CBHS"
click at [228, 391] on div at bounding box center [674, 380] width 1348 height 760
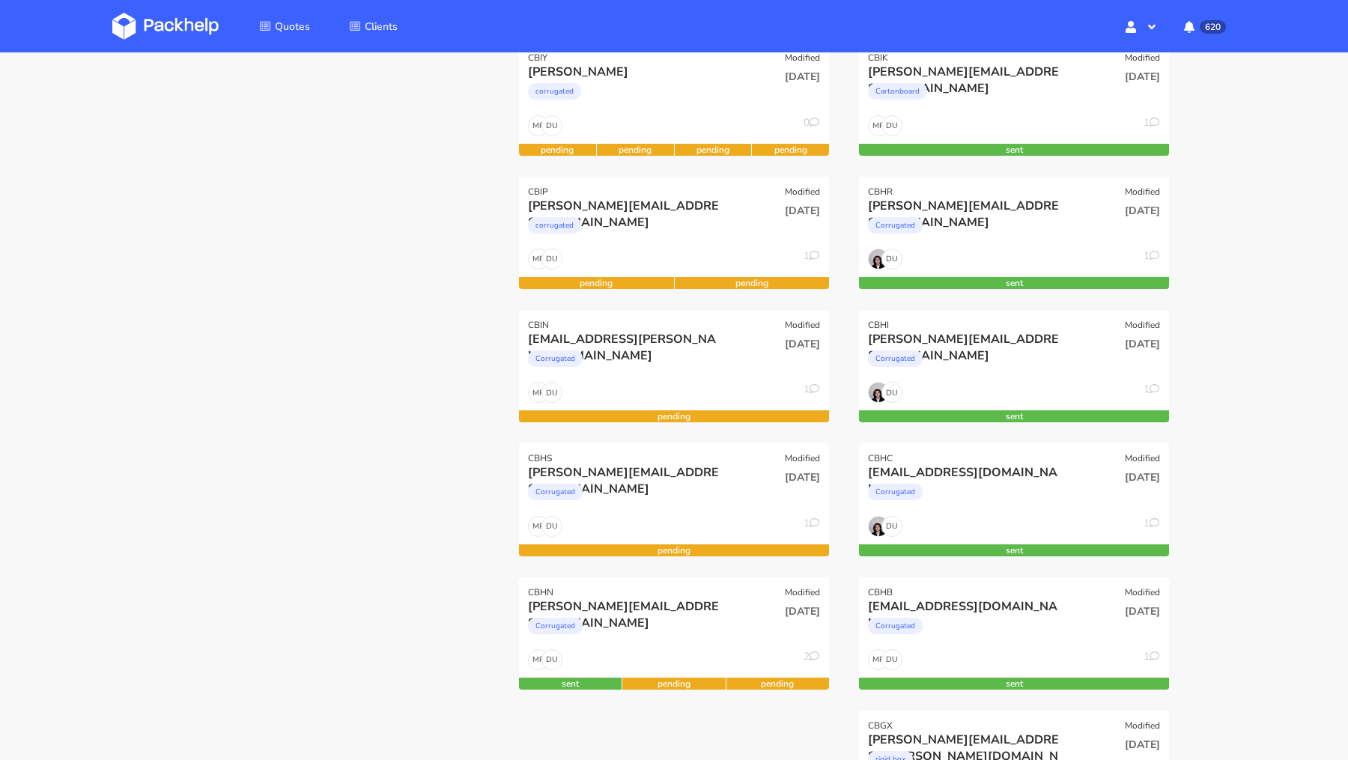
click at [267, 202] on div at bounding box center [334, 711] width 340 height 1336
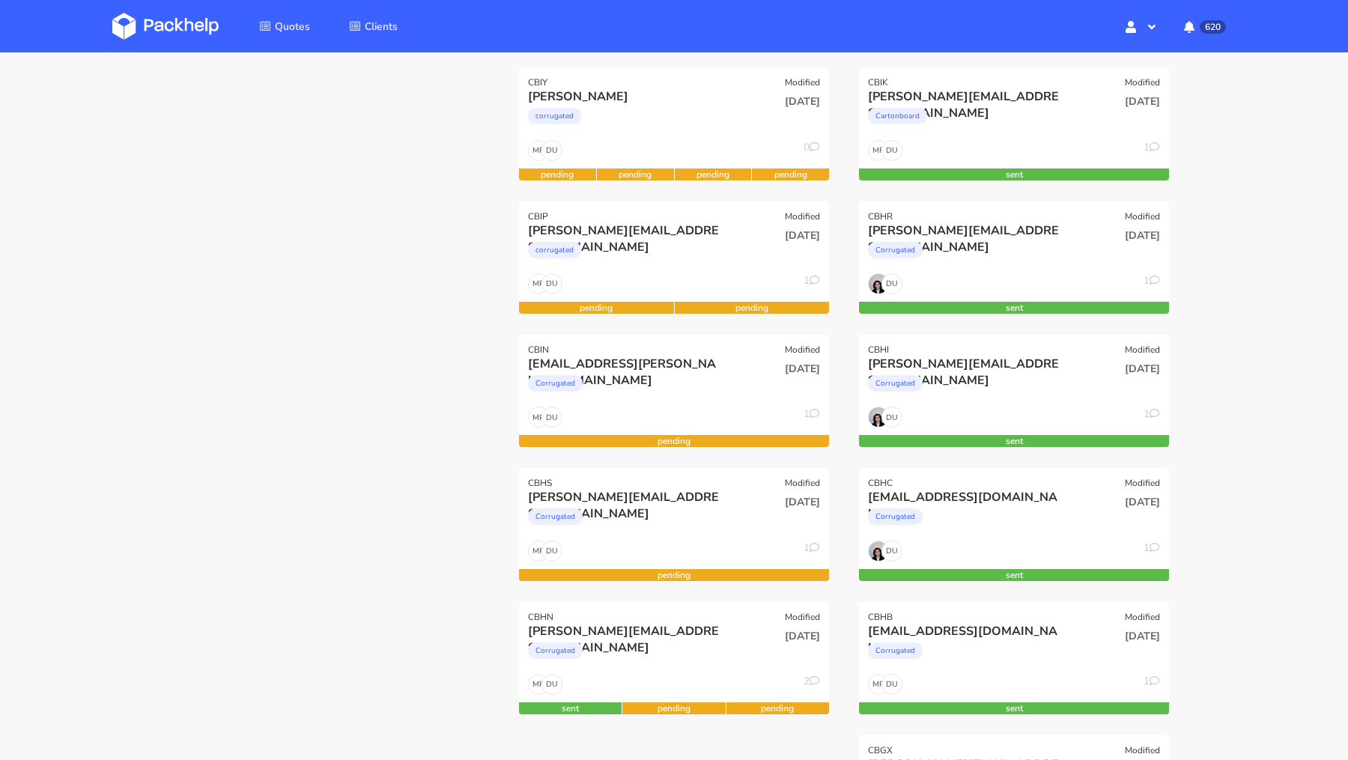
scroll to position [207, 0]
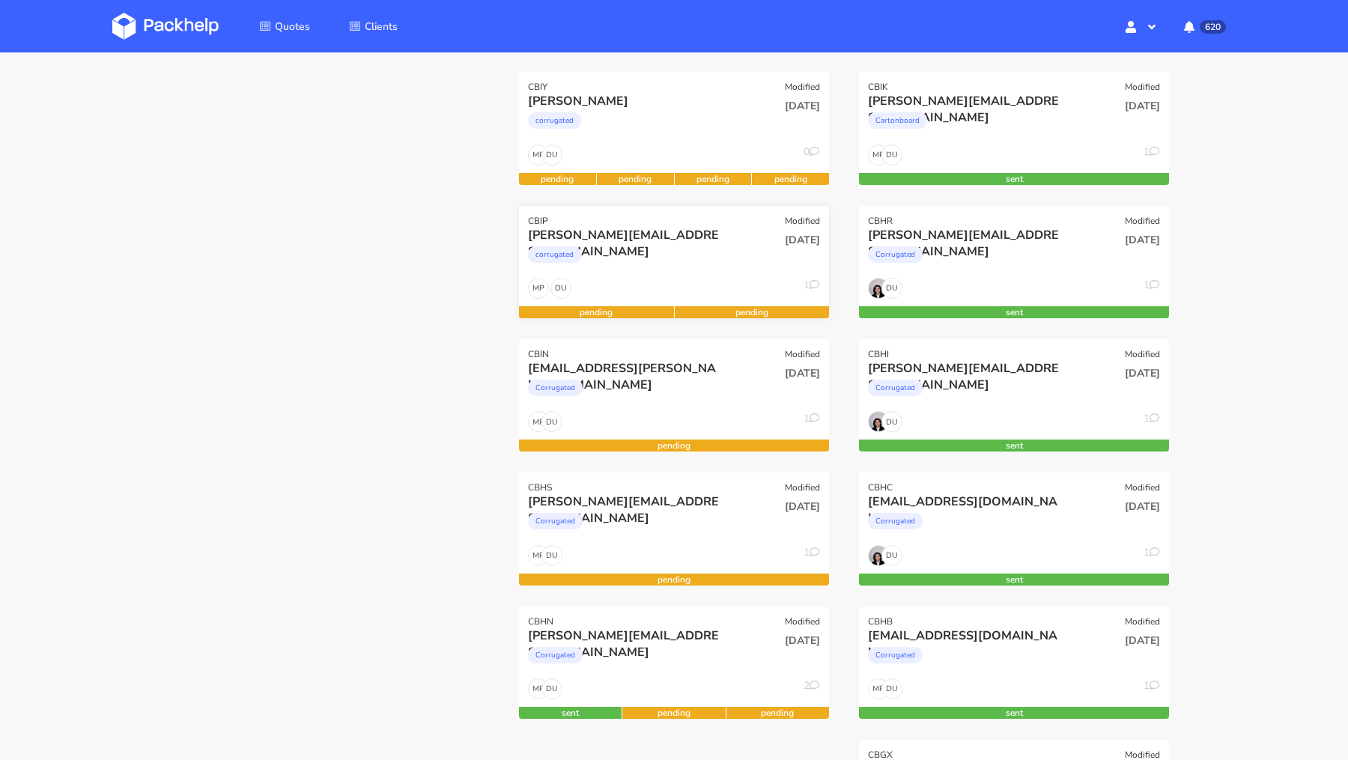
click at [608, 238] on div "[PERSON_NAME][EMAIL_ADDRESS][DOMAIN_NAME]" at bounding box center [627, 235] width 198 height 16
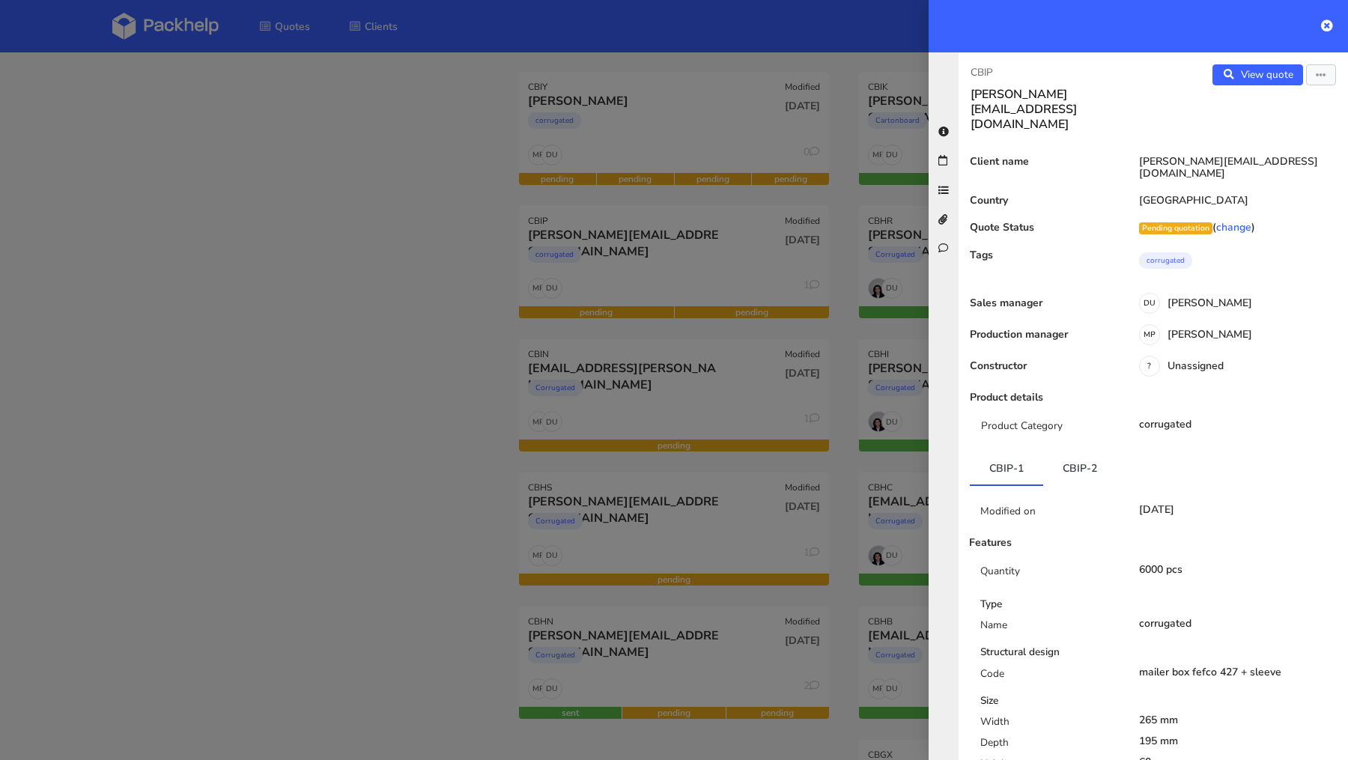
click at [985, 67] on p "CBIP" at bounding box center [1055, 72] width 171 height 16
copy p "CBIP"
click at [119, 271] on div at bounding box center [674, 380] width 1348 height 760
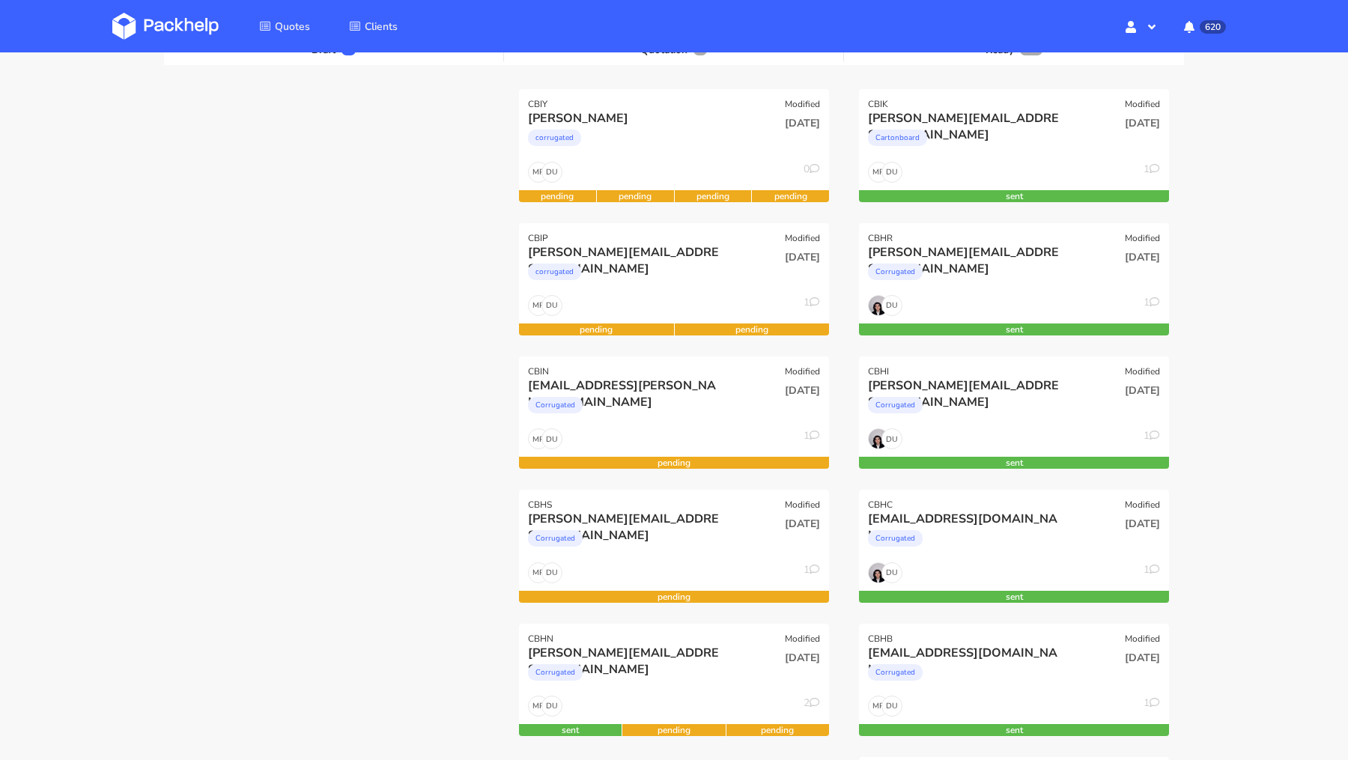
scroll to position [185, 0]
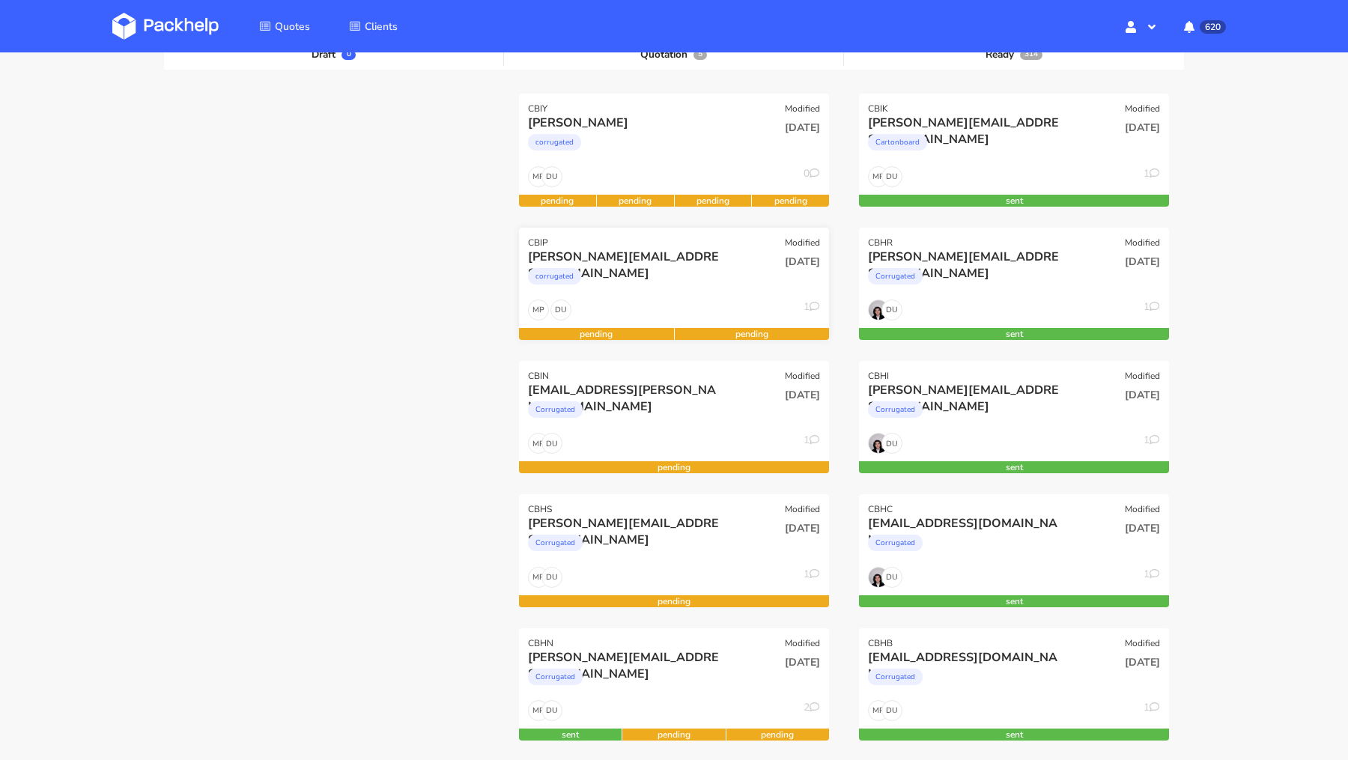
click at [631, 273] on div "corrugated" at bounding box center [627, 280] width 198 height 30
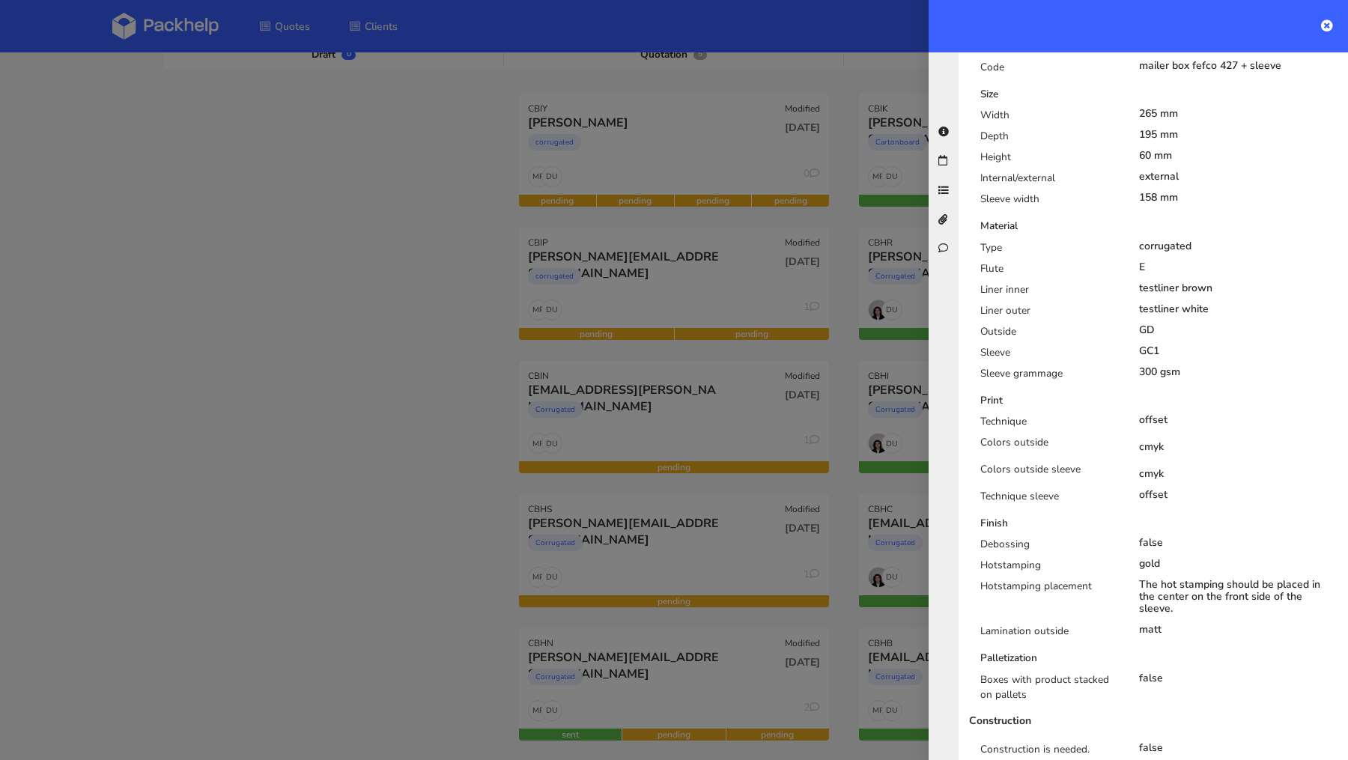
scroll to position [610, 0]
click at [211, 337] on div at bounding box center [674, 380] width 1348 height 760
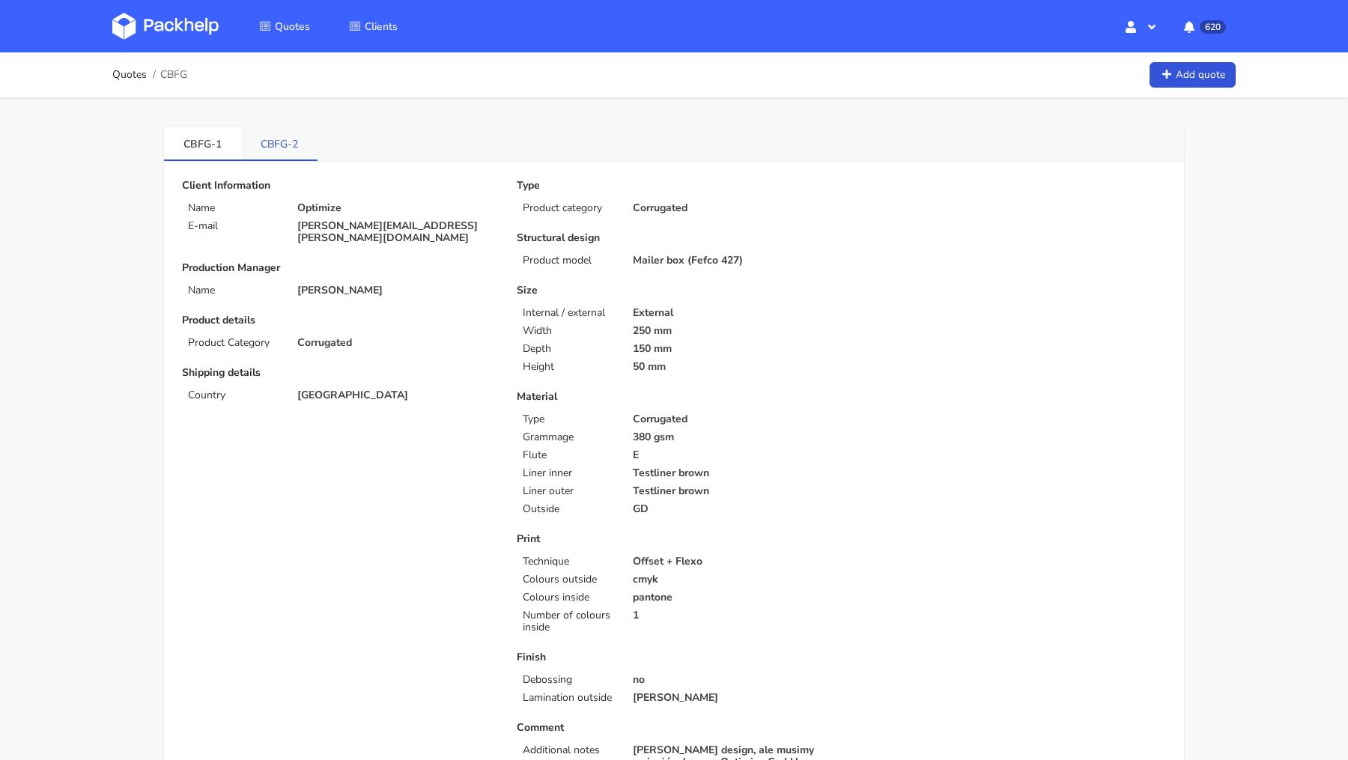
click at [299, 130] on link "CBFG-2" at bounding box center [279, 143] width 76 height 33
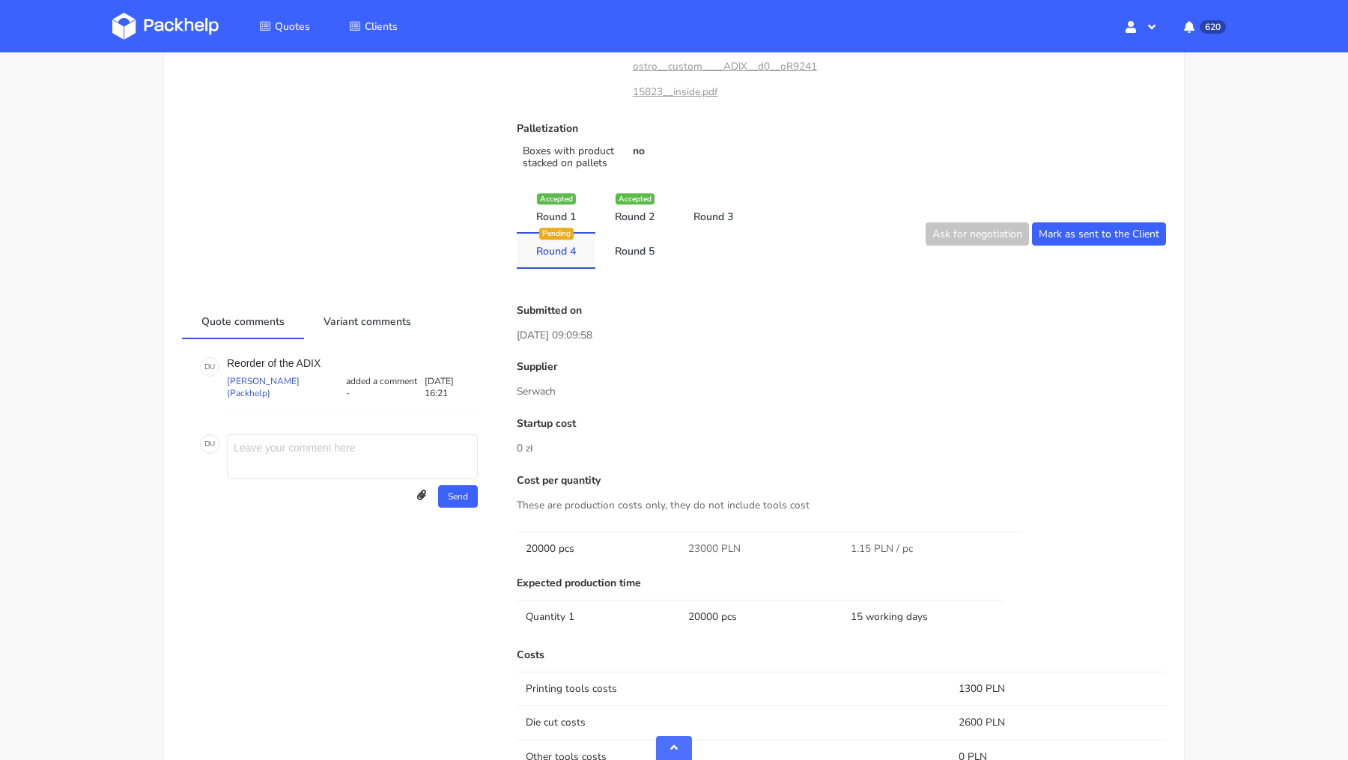
scroll to position [842, 0]
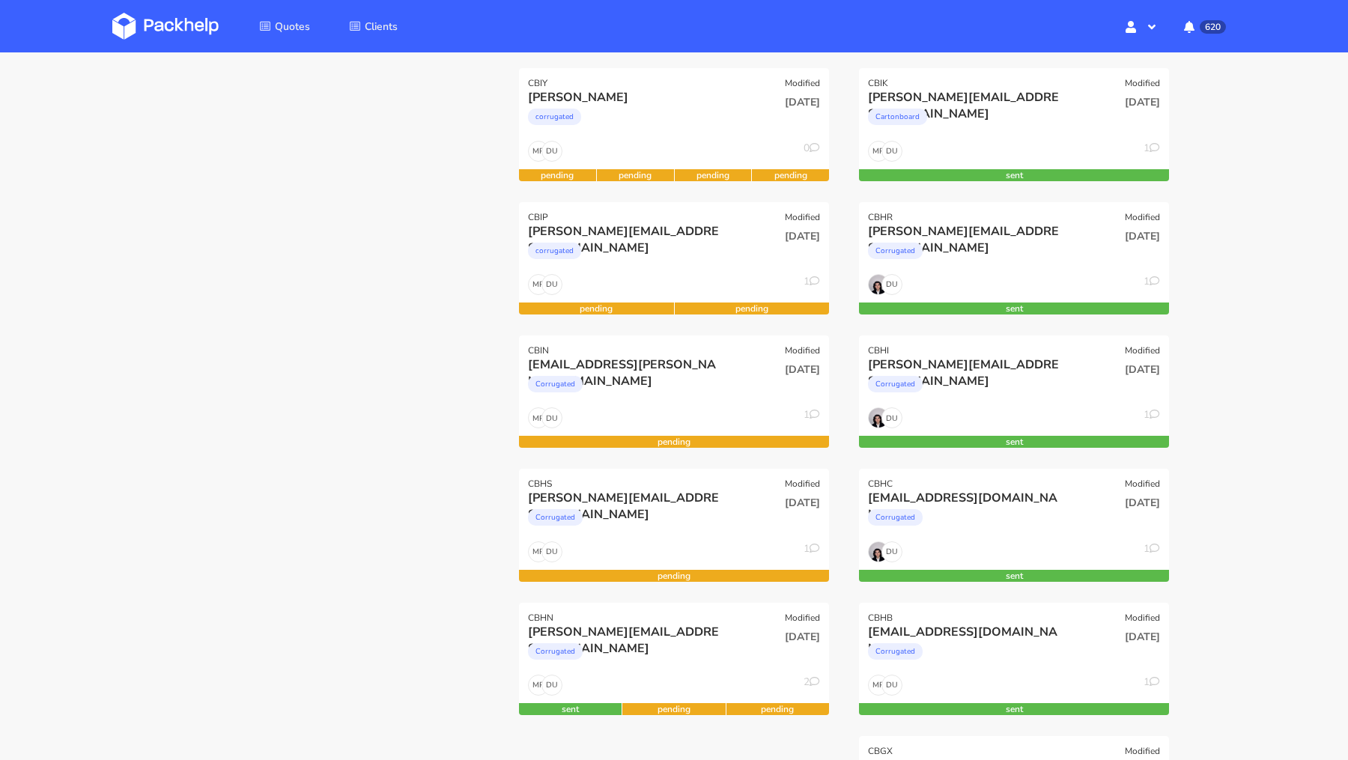
scroll to position [208, 0]
